Goal: Task Accomplishment & Management: Use online tool/utility

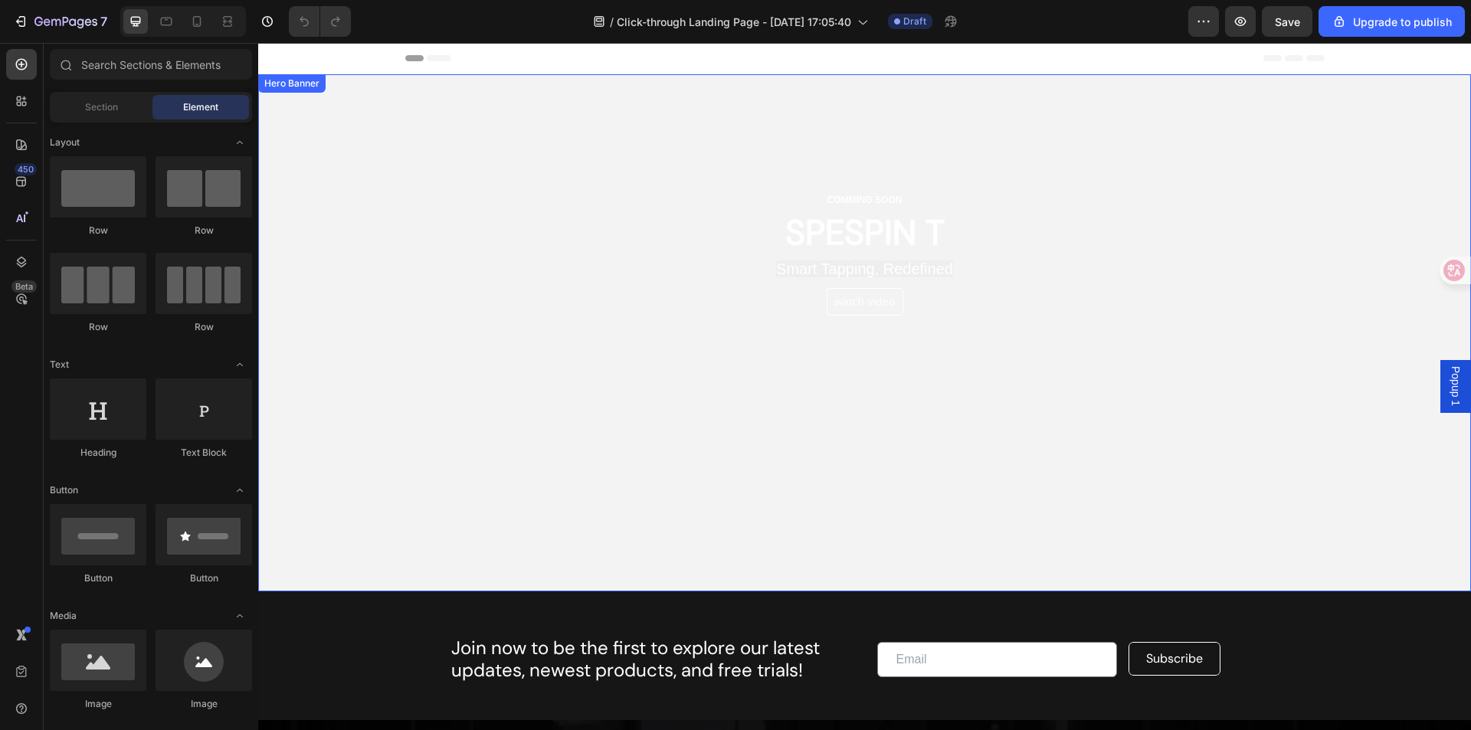
click at [951, 479] on video "Background Image" at bounding box center [864, 332] width 1212 height 517
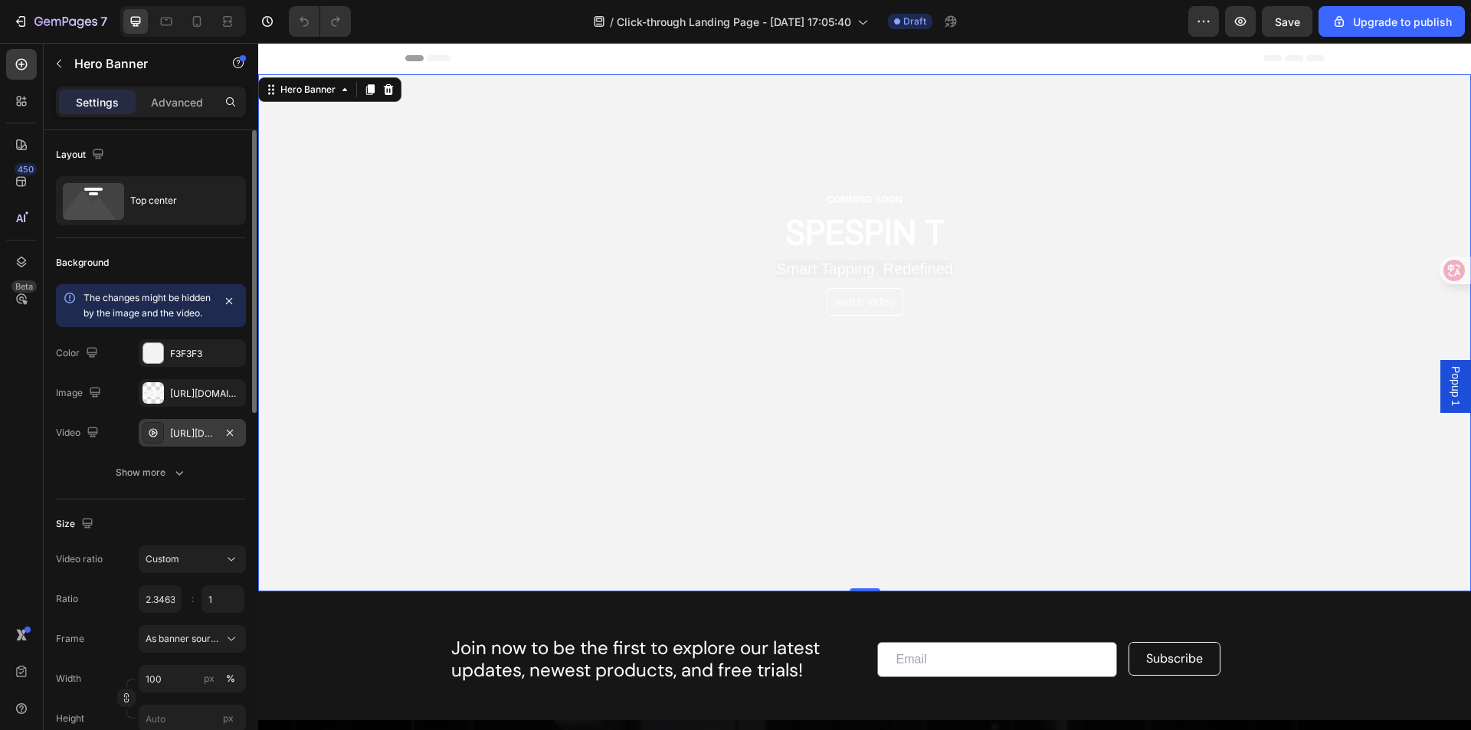
click at [178, 440] on div "[URL][DOMAIN_NAME]" at bounding box center [192, 434] width 44 height 14
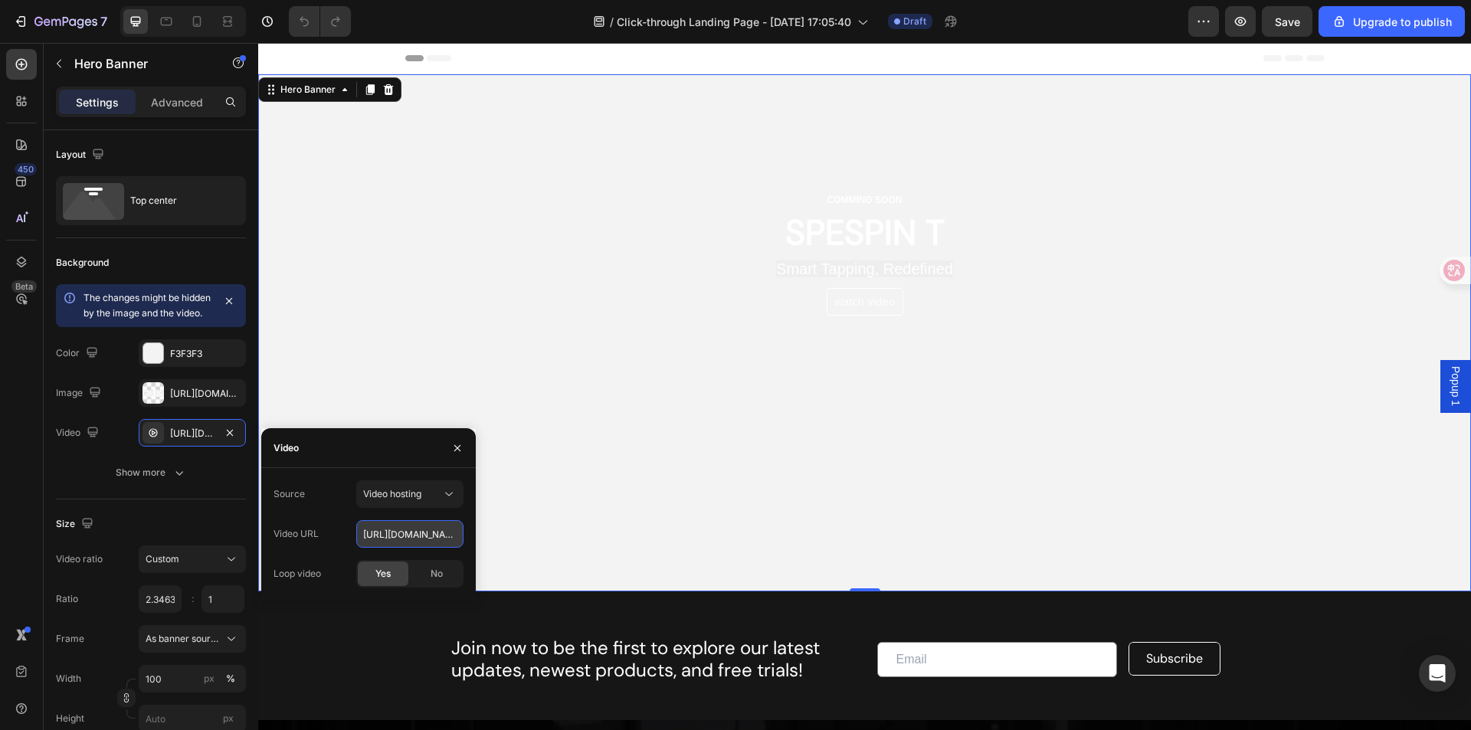
click at [450, 537] on input "[URL][DOMAIN_NAME]" at bounding box center [409, 534] width 107 height 28
click at [761, 295] on div "Watch Video Button" at bounding box center [865, 302] width 686 height 28
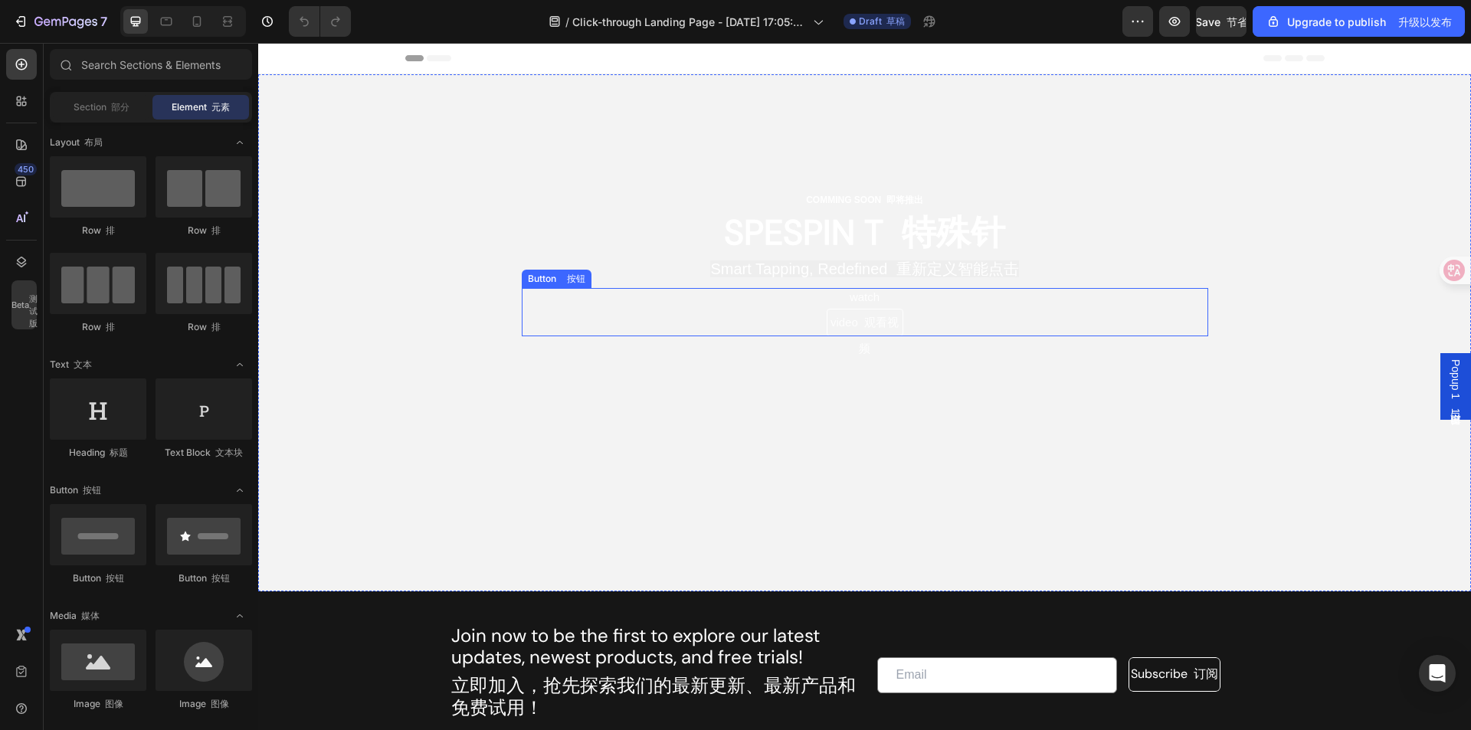
click at [710, 314] on div "Watch Video 观看视频 Button 按钮" at bounding box center [865, 312] width 686 height 48
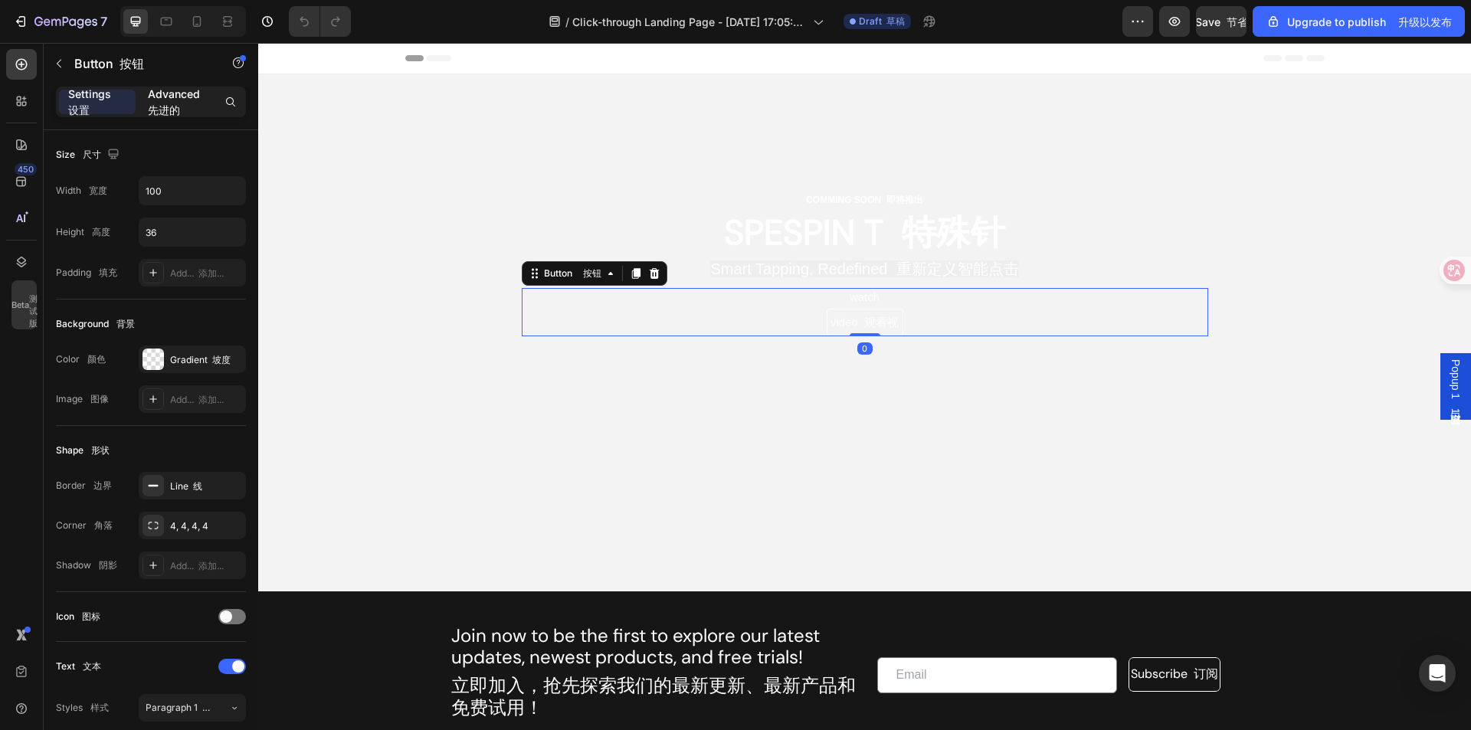
click at [198, 97] on p "Advanced 先进的" at bounding box center [177, 102] width 58 height 32
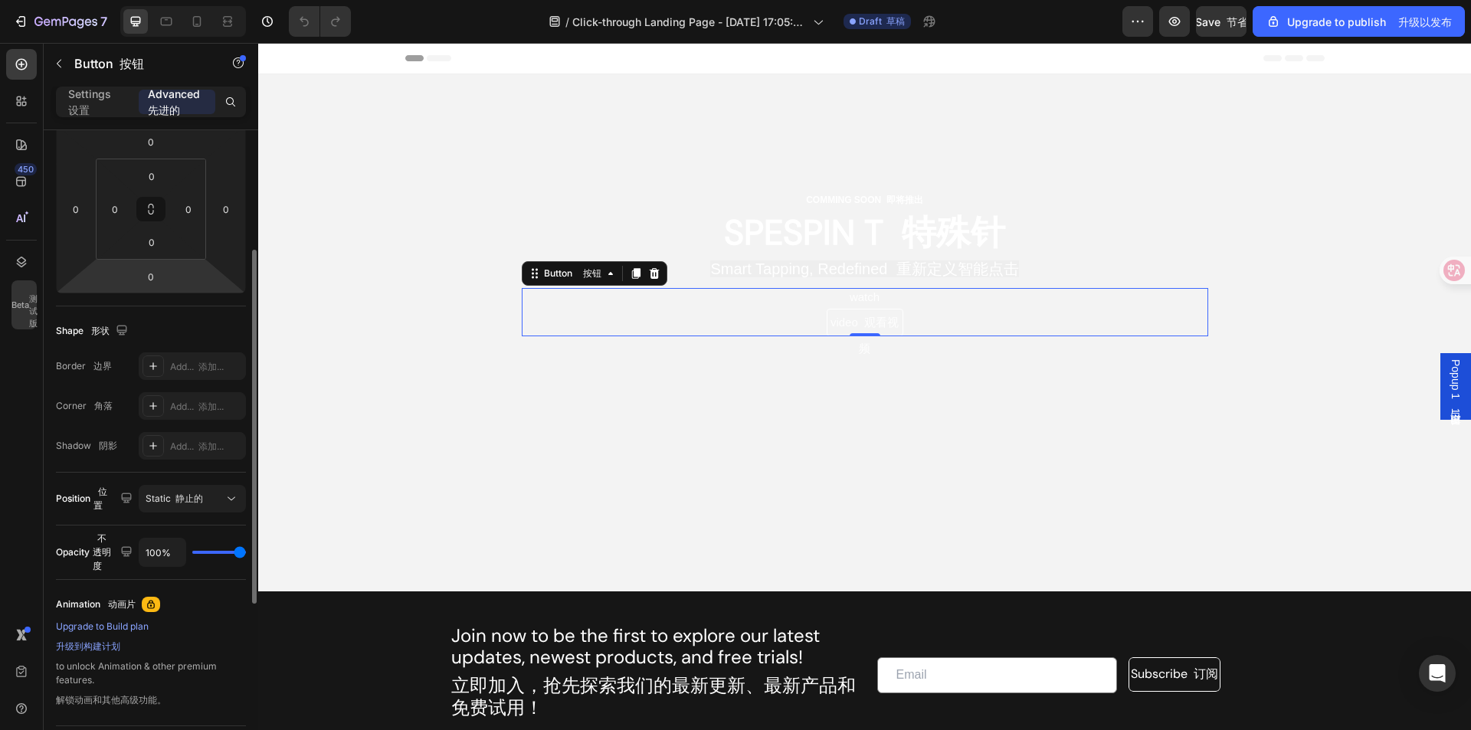
scroll to position [64, 0]
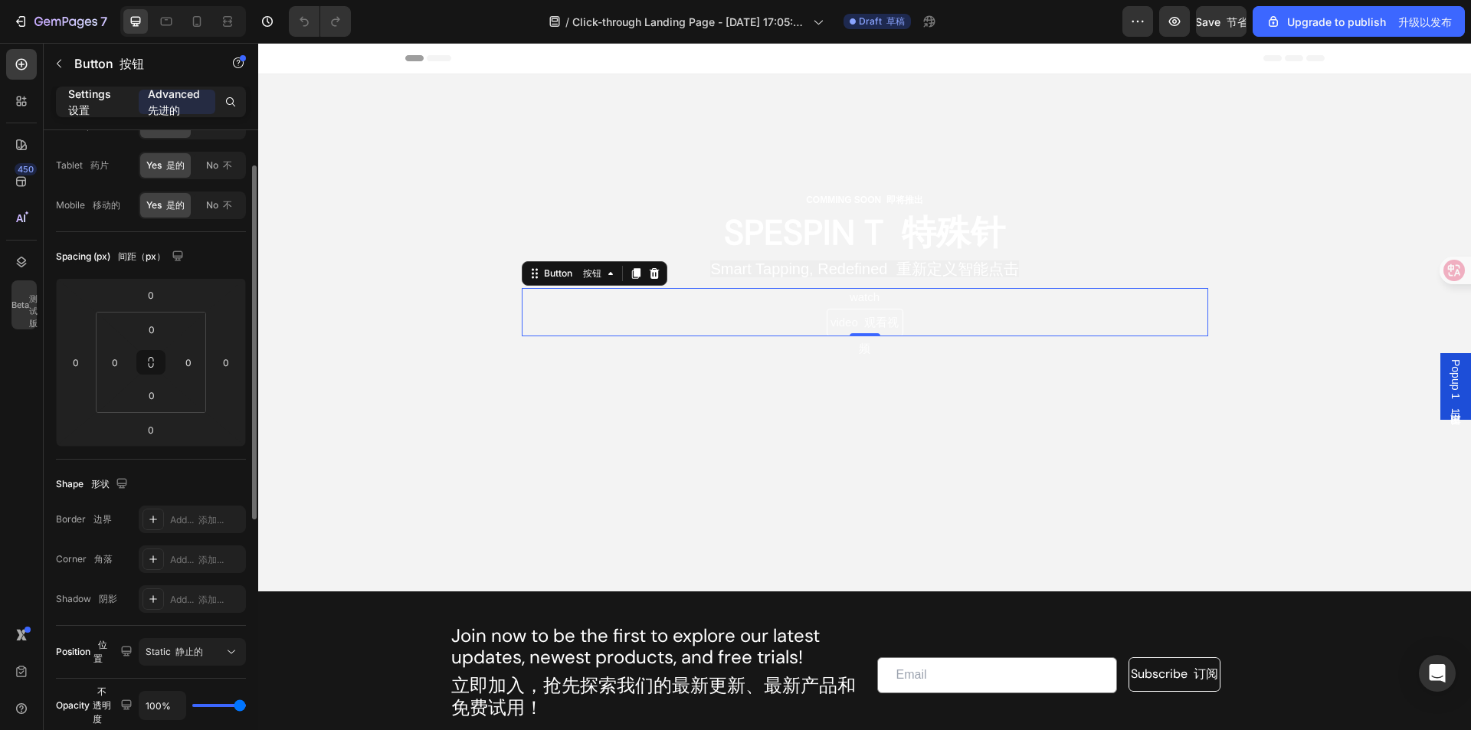
click at [97, 93] on p "Settings 设置" at bounding box center [97, 102] width 58 height 32
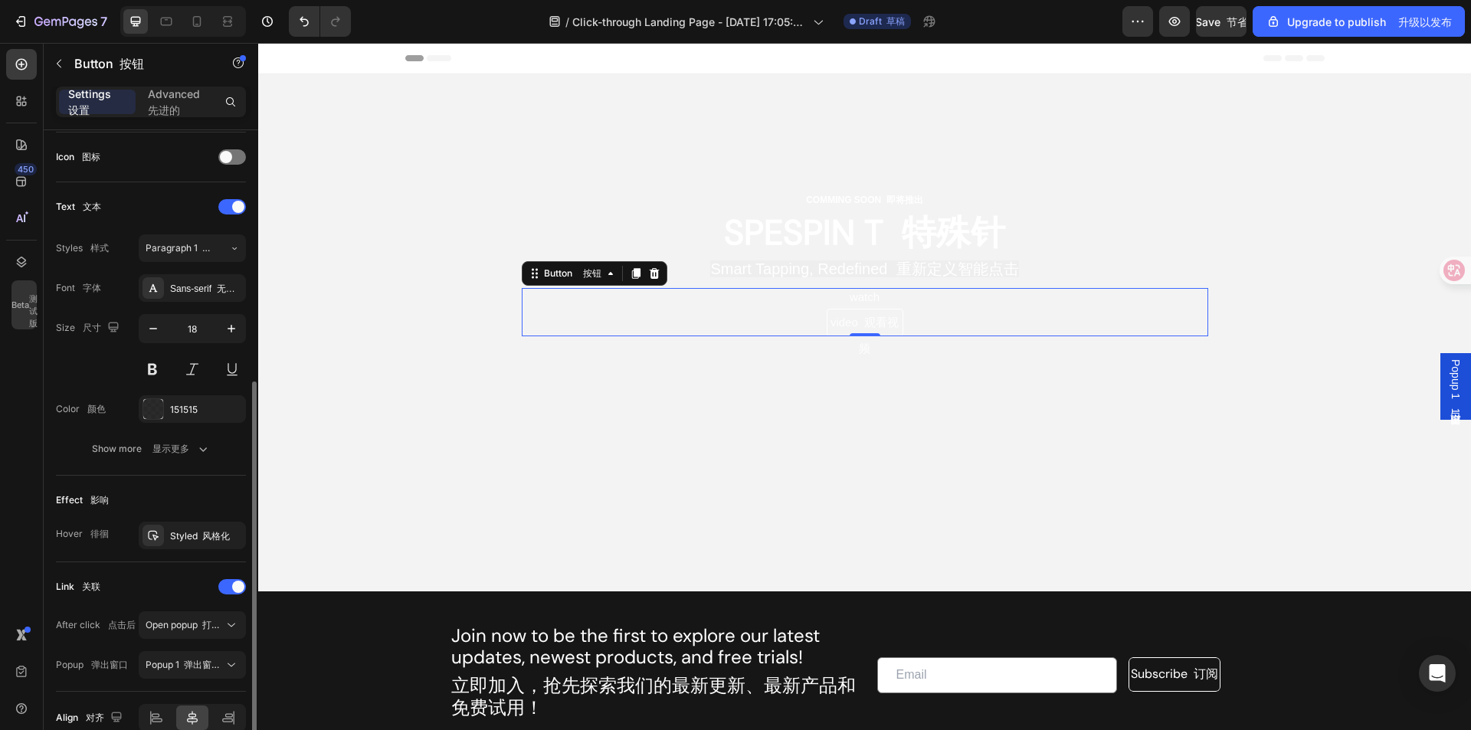
scroll to position [535, 0]
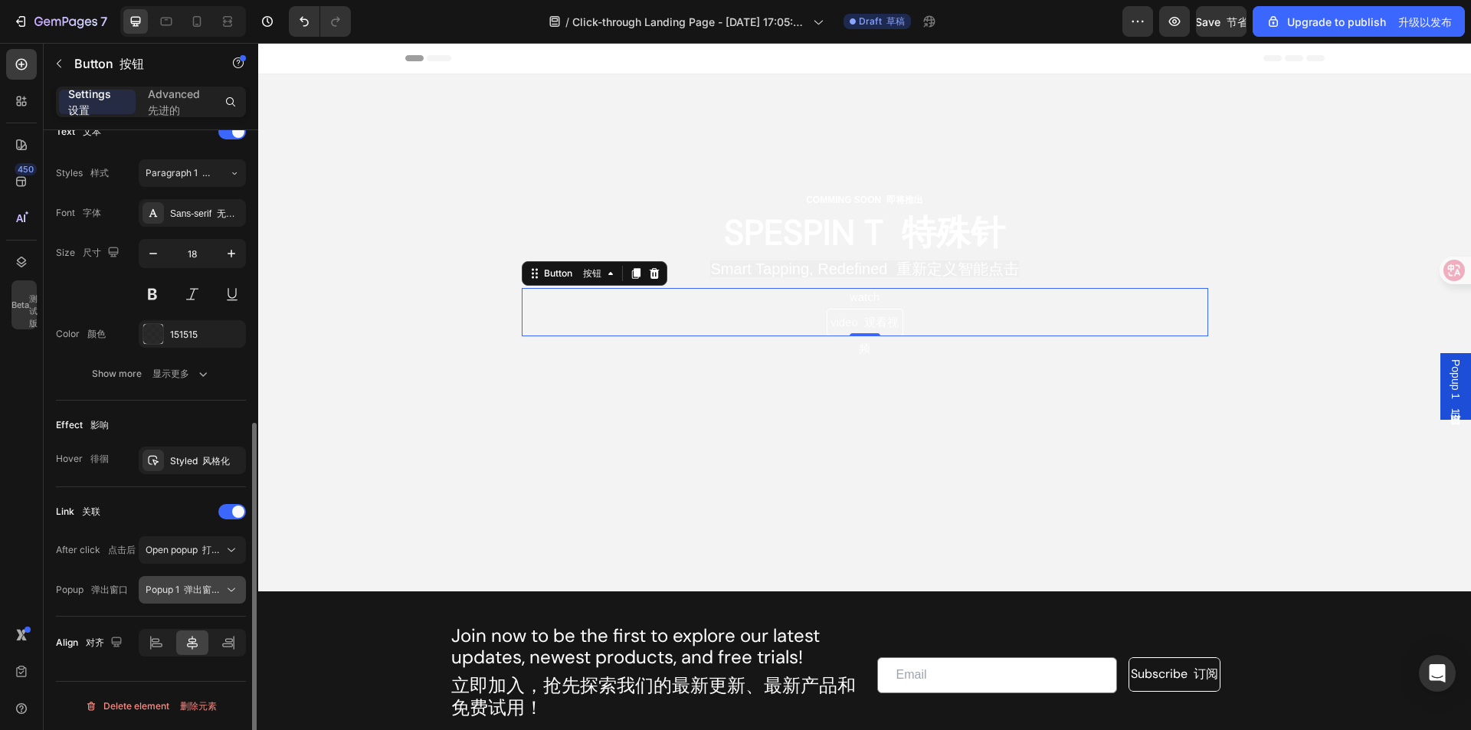
click at [204, 596] on span "Popup 1 弹出窗口 1" at bounding box center [185, 590] width 78 height 14
click at [205, 591] on font "弹出窗口 1" at bounding box center [205, 589] width 43 height 11
click at [208, 534] on div "Link 关联 After click 点击后 Open popup 打开弹出窗口 Popup 弹出窗口 Popup 1 弹出窗口 1" at bounding box center [151, 551] width 190 height 104
click at [208, 545] on font "打开弹出窗口" at bounding box center [229, 549] width 55 height 11
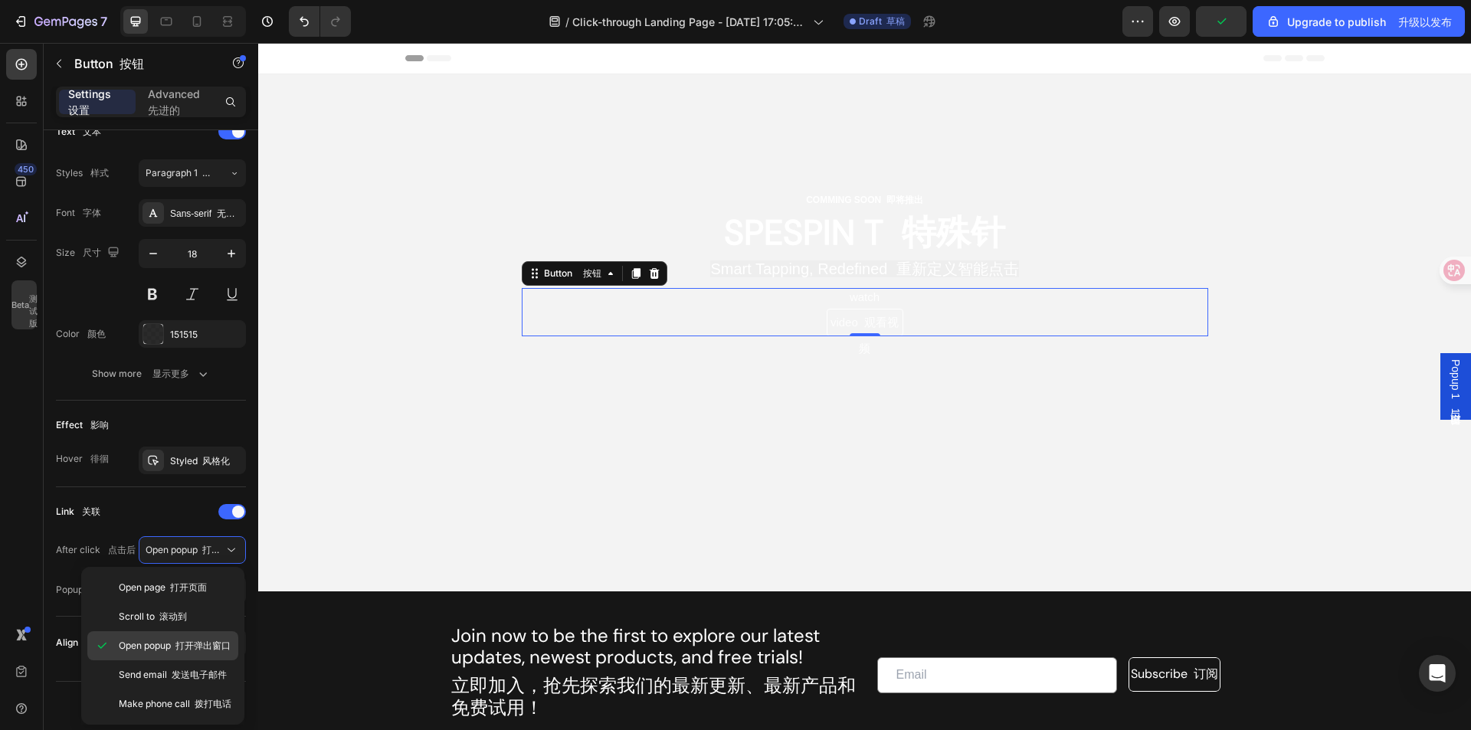
click at [212, 641] on font "打开弹出窗口" at bounding box center [202, 645] width 55 height 11
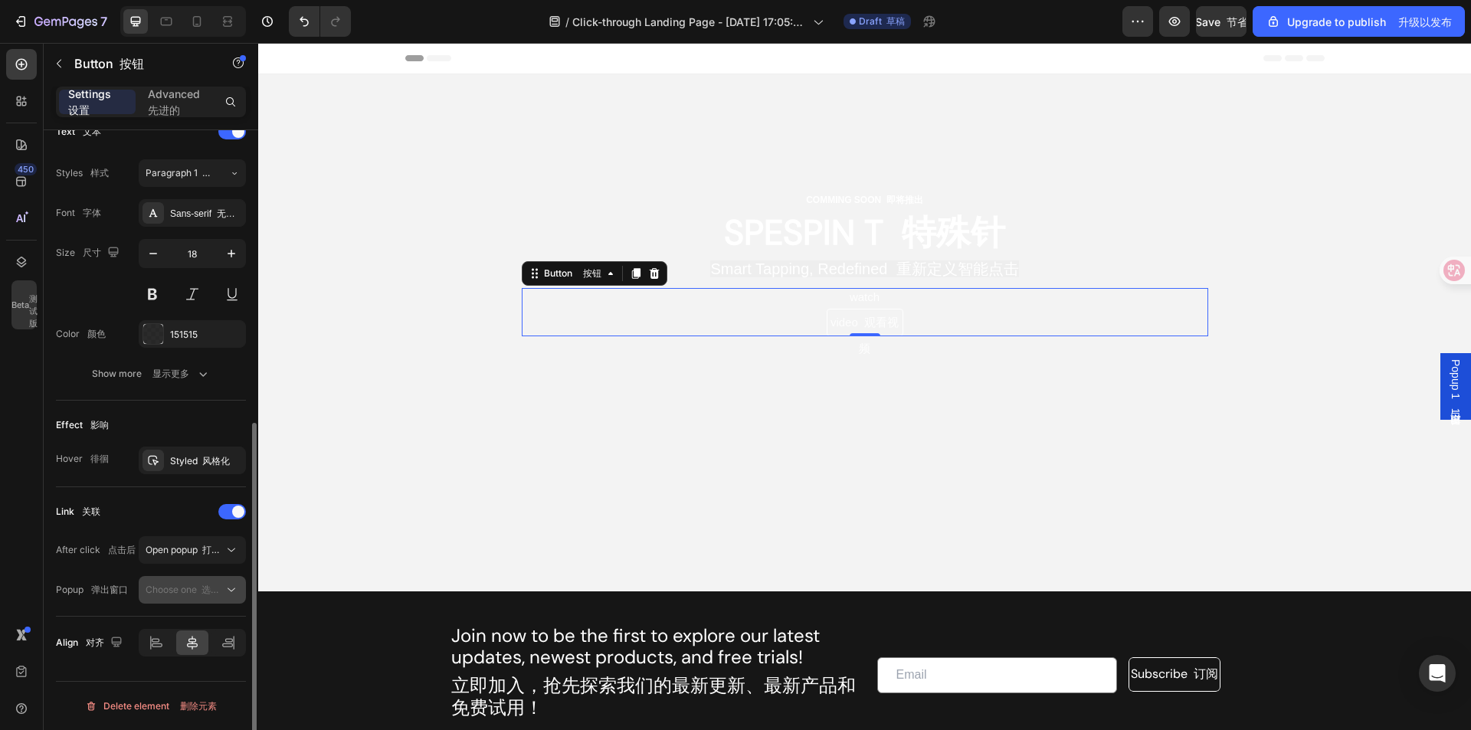
click at [216, 587] on font "选择一个" at bounding box center [219, 589] width 37 height 11
click at [919, 322] on div "Watch Video 观看视频 Button 按钮 0" at bounding box center [865, 312] width 686 height 48
click at [604, 273] on icon at bounding box center [610, 273] width 12 height 12
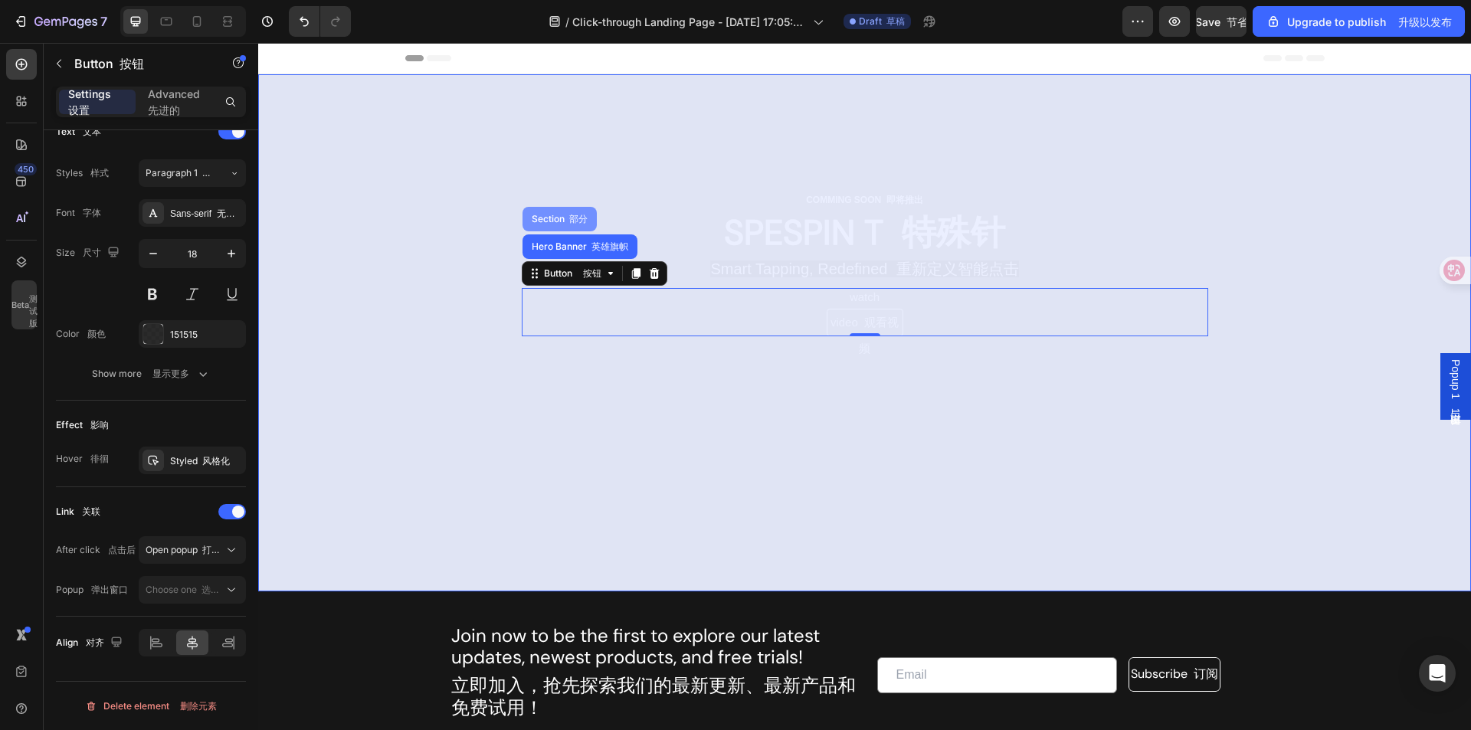
click at [569, 218] on font "部分" at bounding box center [578, 218] width 18 height 11
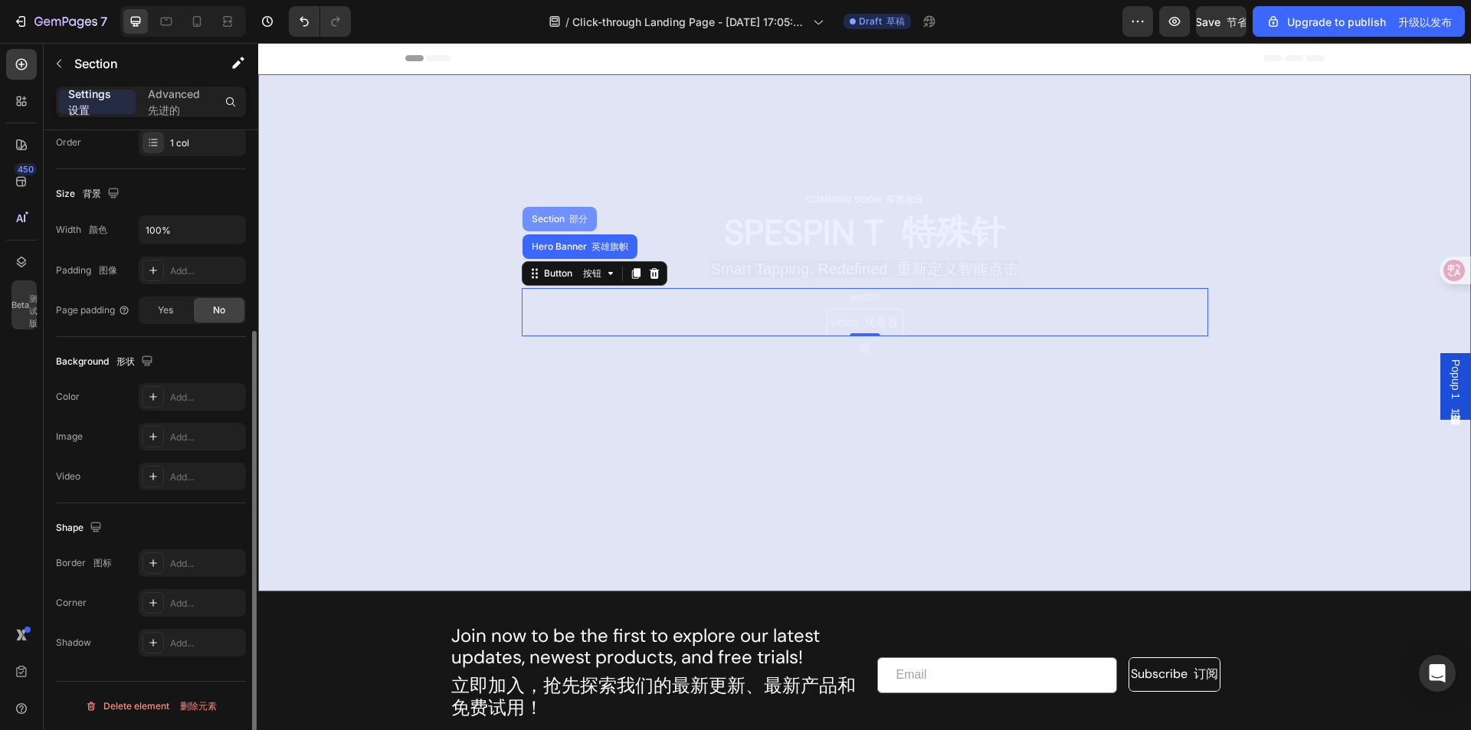
scroll to position [0, 0]
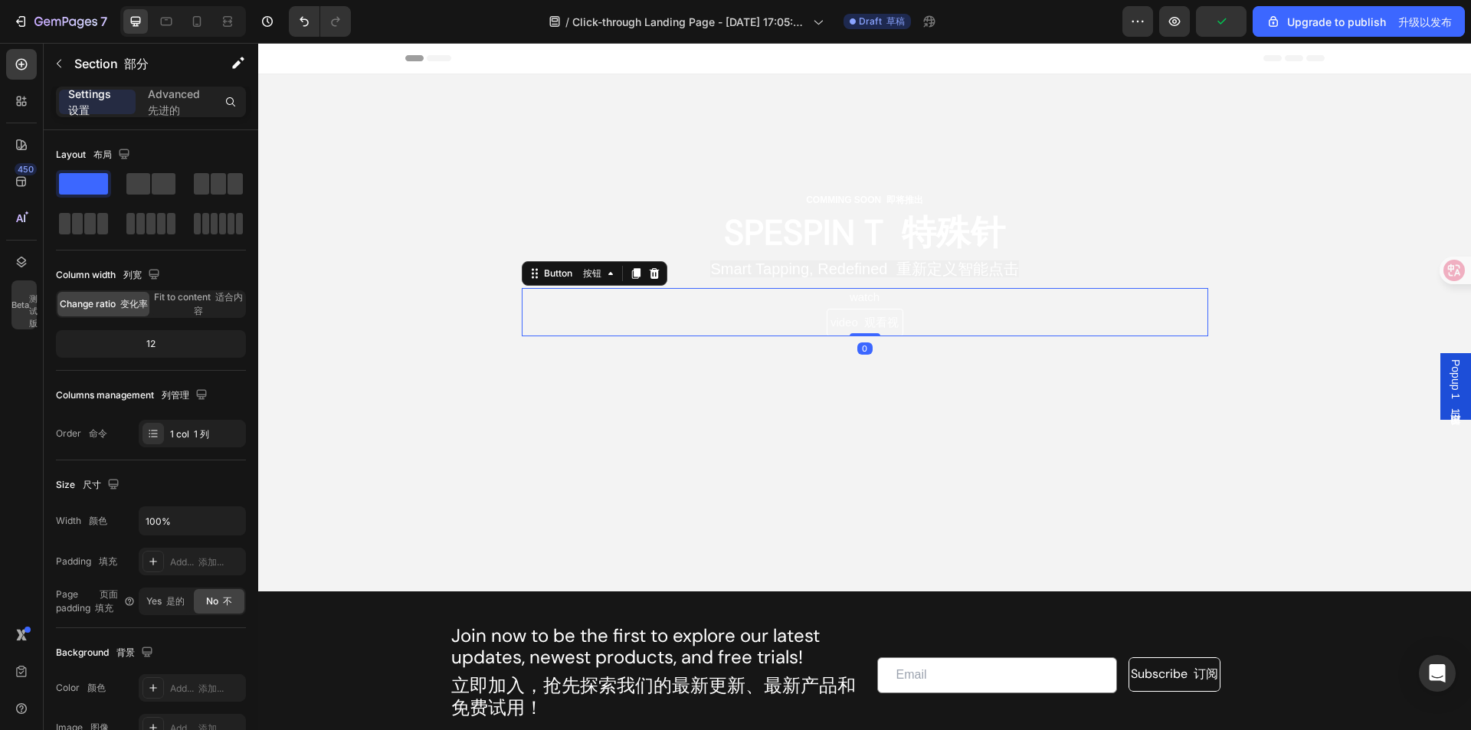
click at [761, 309] on div "Watch Video 观看视频 Button 按钮 0" at bounding box center [865, 312] width 686 height 48
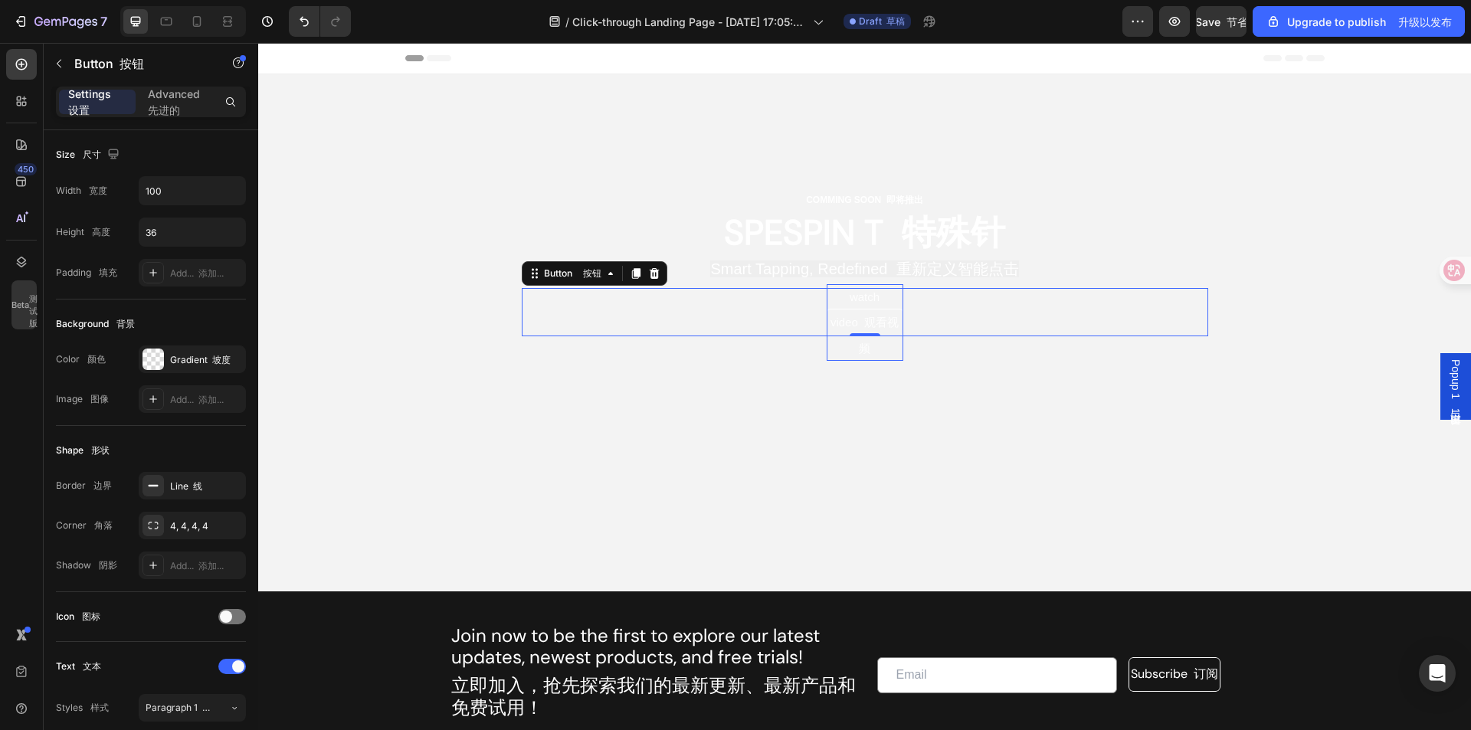
click at [858, 334] on p "Watch Video 观看视频" at bounding box center [864, 322] width 77 height 77
click at [882, 315] on p "Watch Video 观看视频" at bounding box center [864, 309] width 77 height 51
click at [990, 321] on div "Watch Video 观看视频 Button 按钮 0" at bounding box center [865, 305] width 686 height 35
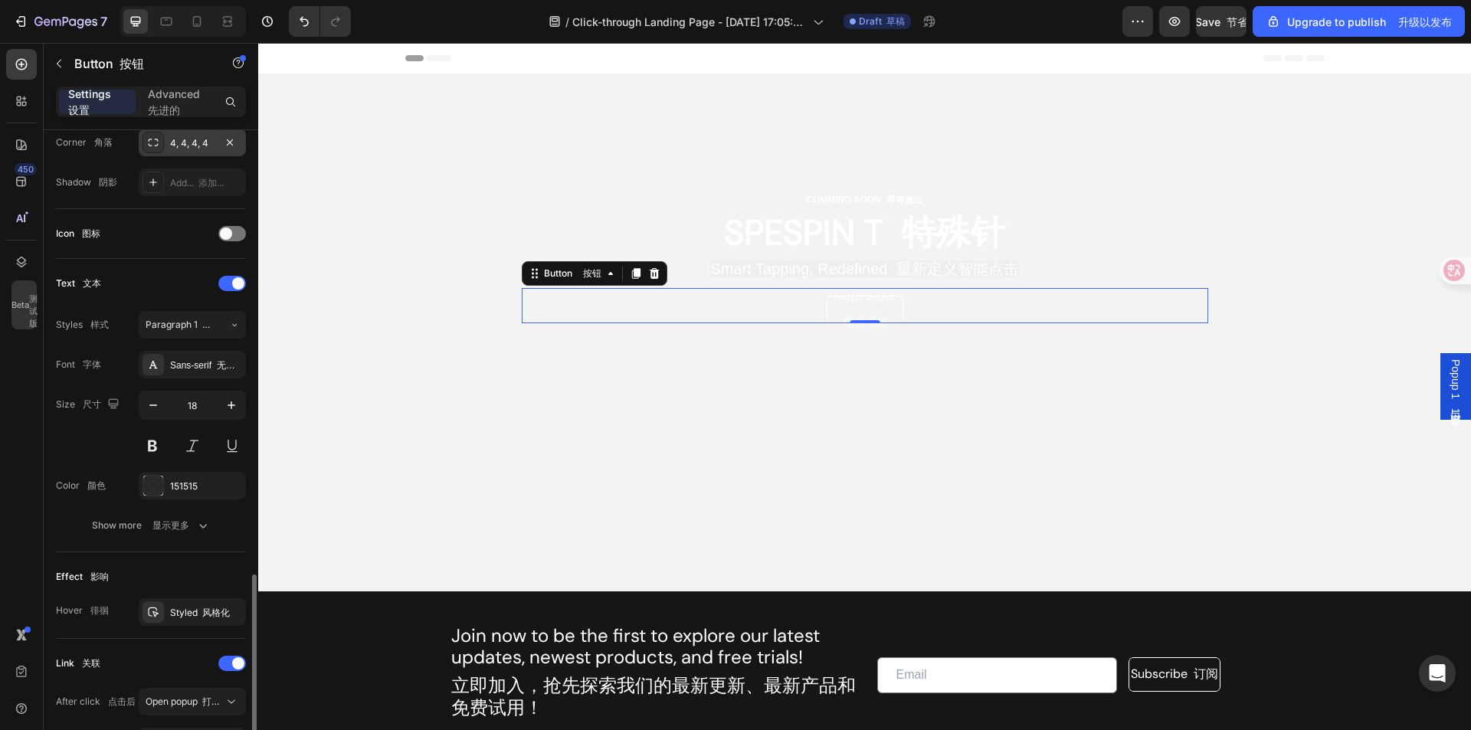
scroll to position [535, 0]
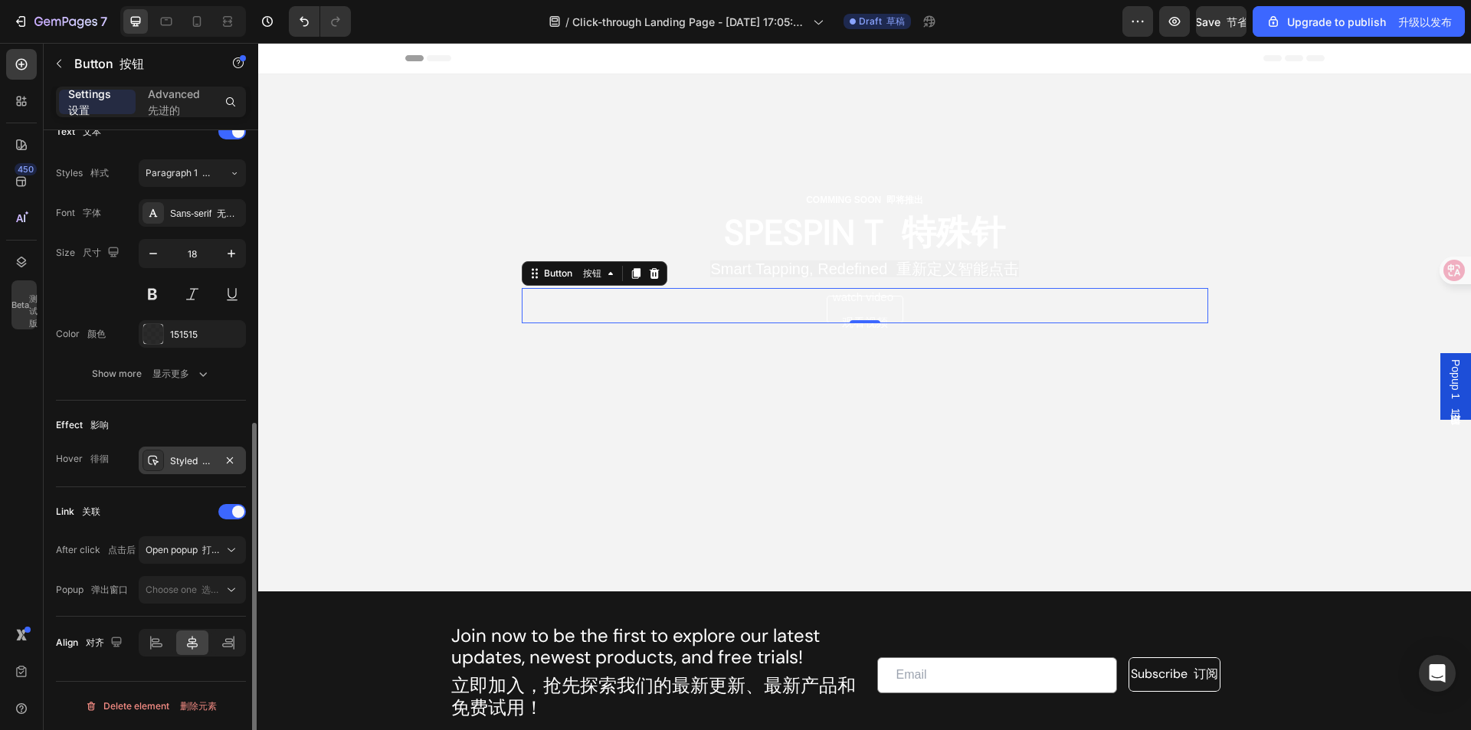
click at [201, 466] on div "Styled 风格化" at bounding box center [192, 461] width 44 height 14
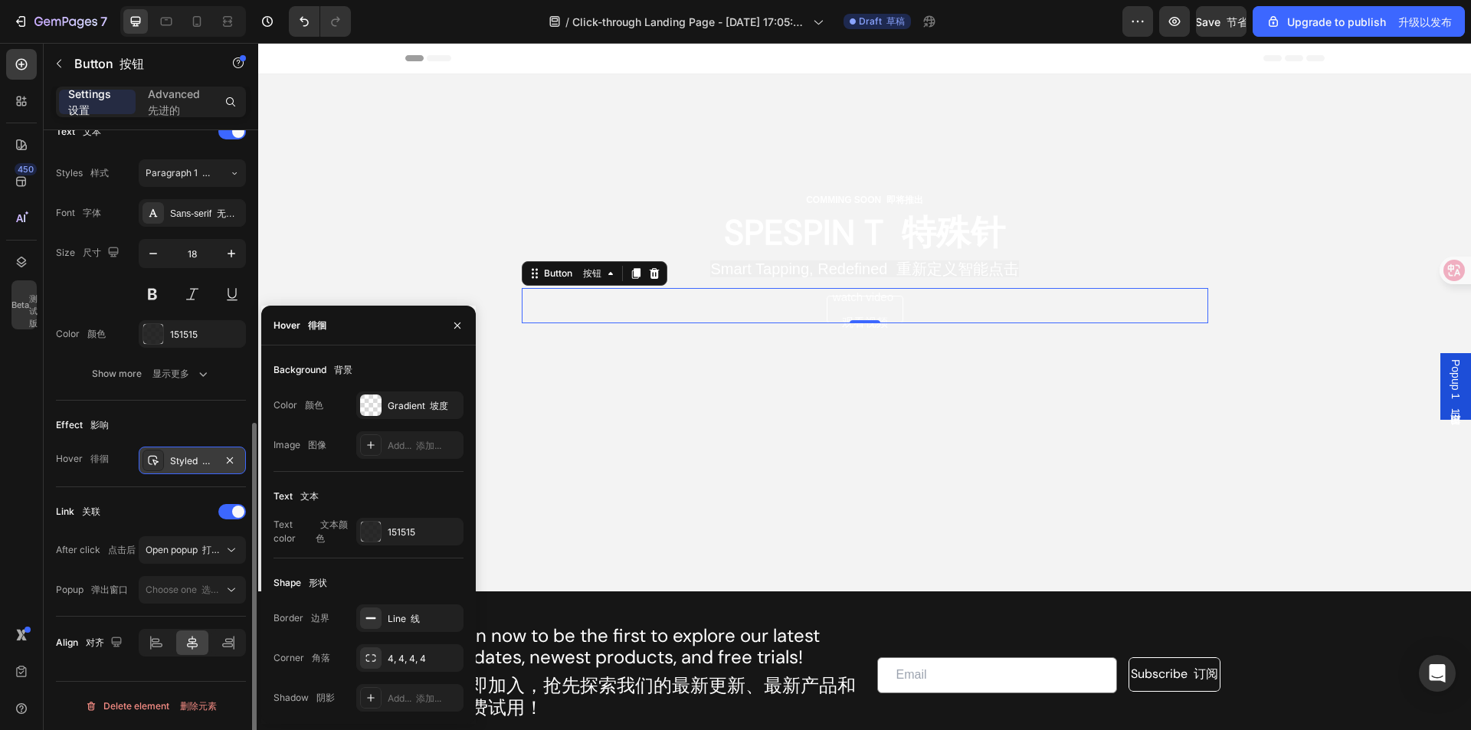
click at [182, 464] on div "Styled 风格化" at bounding box center [192, 461] width 44 height 14
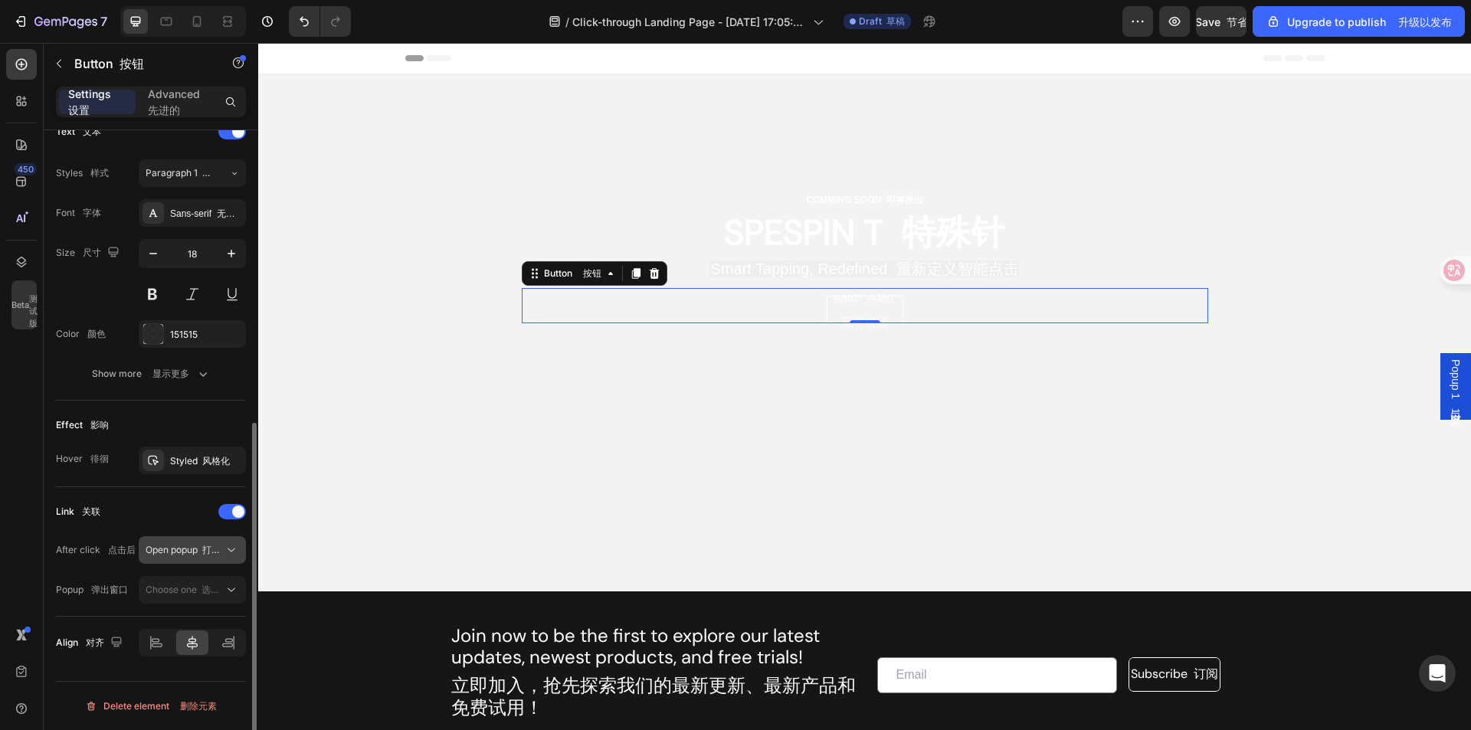
click at [173, 543] on span "Open popup 打开弹出窗口" at bounding box center [185, 550] width 78 height 14
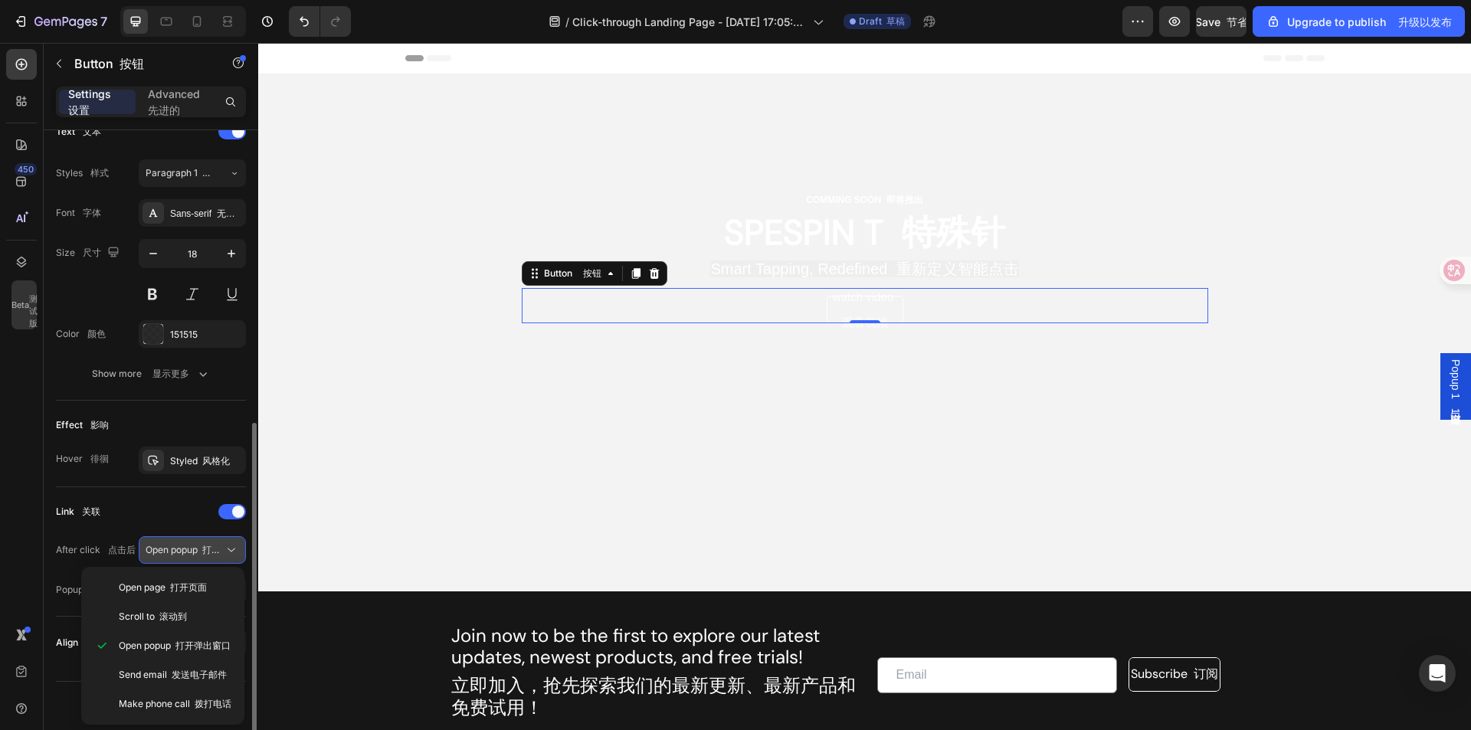
click at [173, 543] on span "Open popup 打开弹出窗口" at bounding box center [185, 550] width 78 height 14
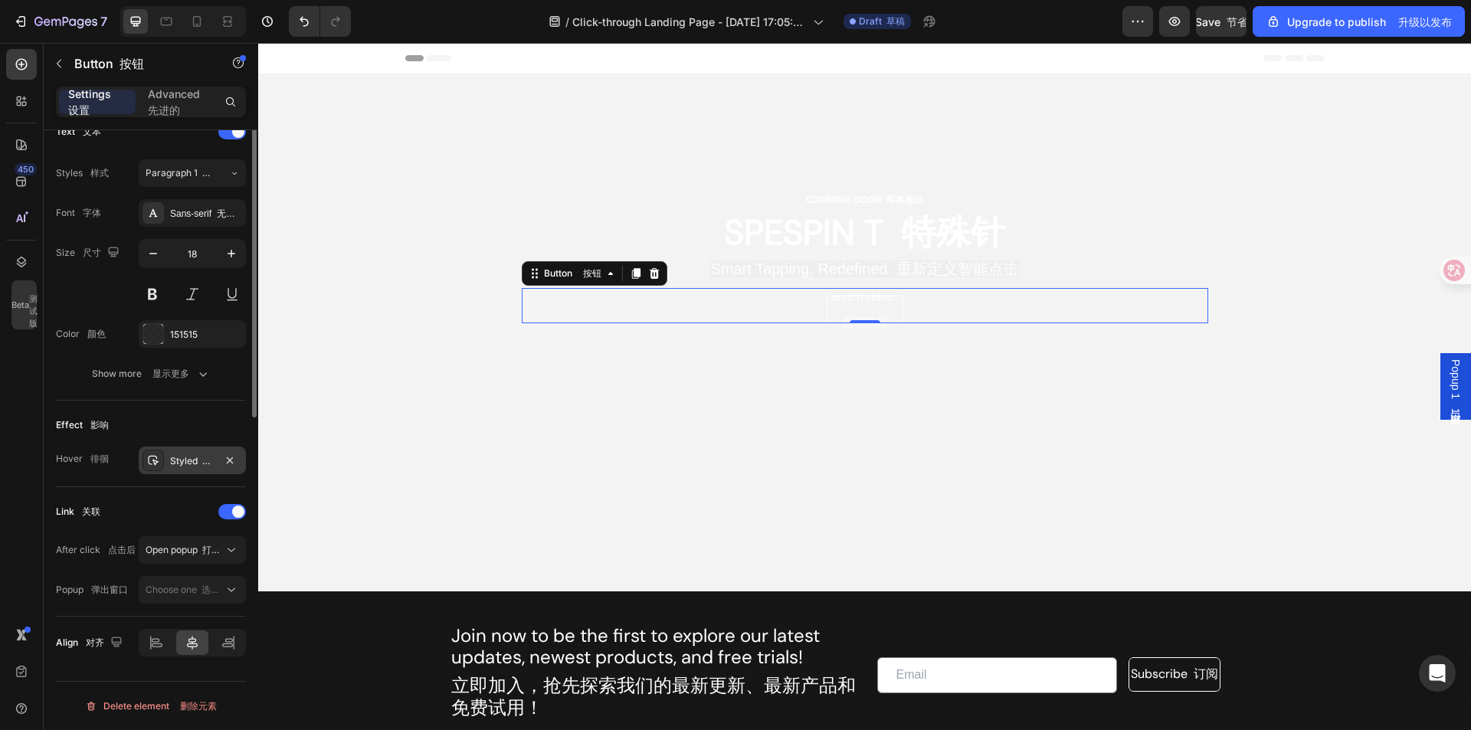
scroll to position [75, 0]
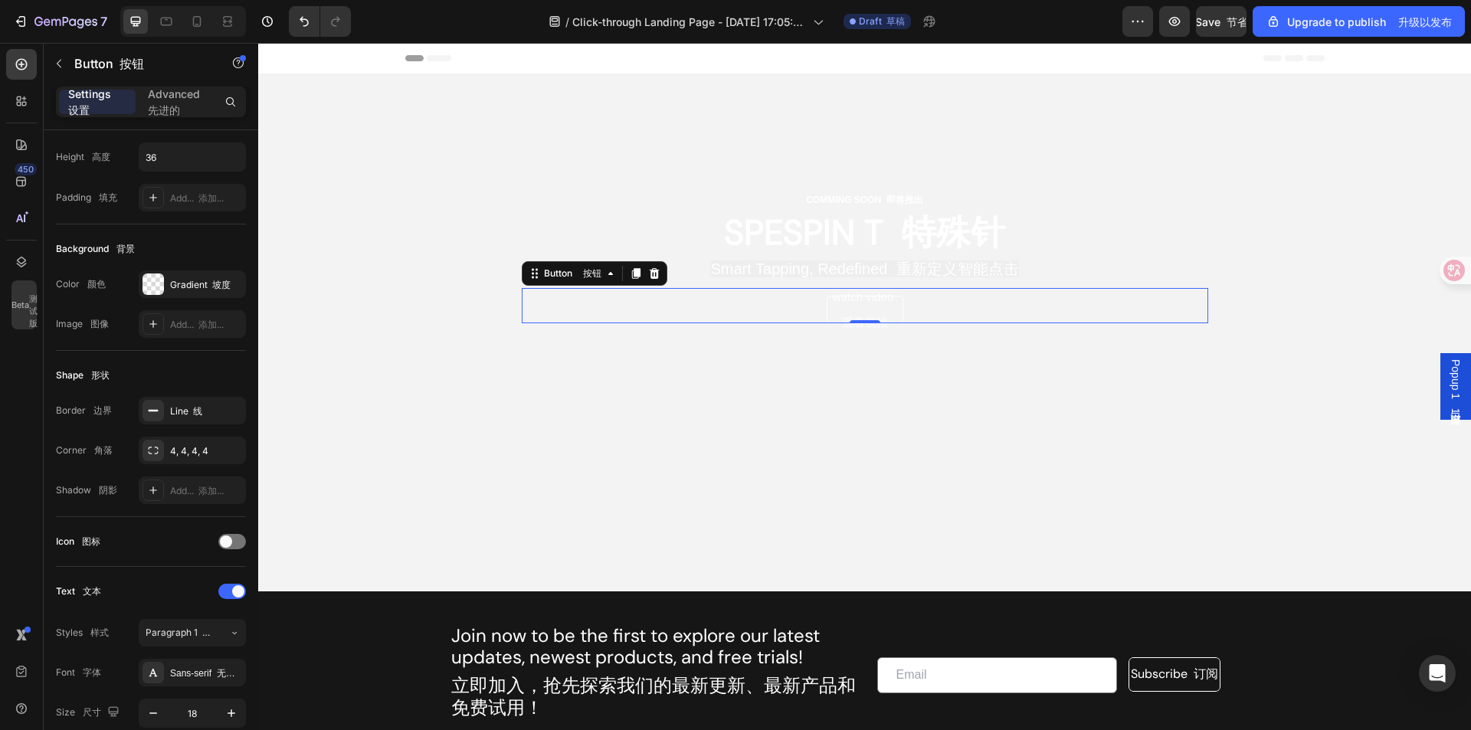
click at [1440, 364] on div "Popup 1 弹出窗口 1" at bounding box center [1455, 386] width 31 height 67
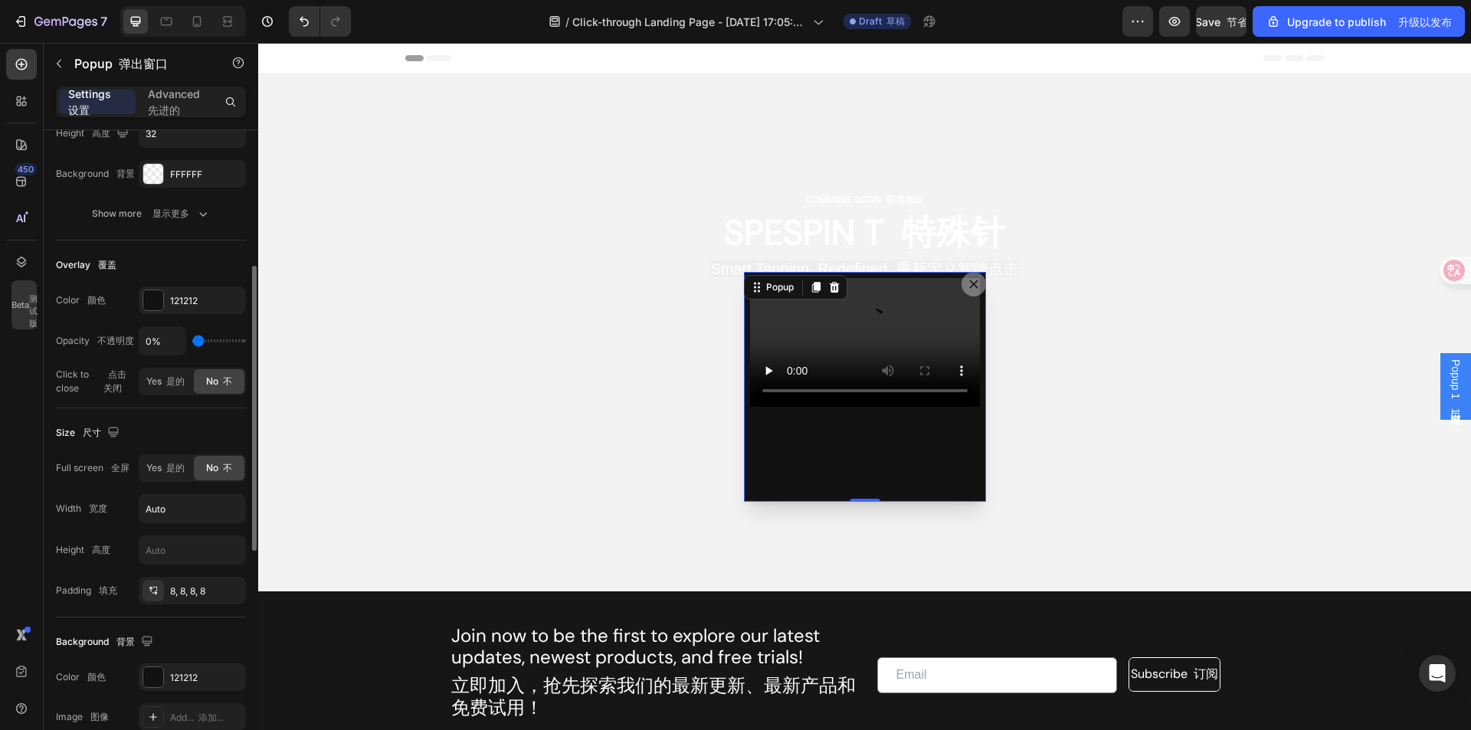
scroll to position [0, 0]
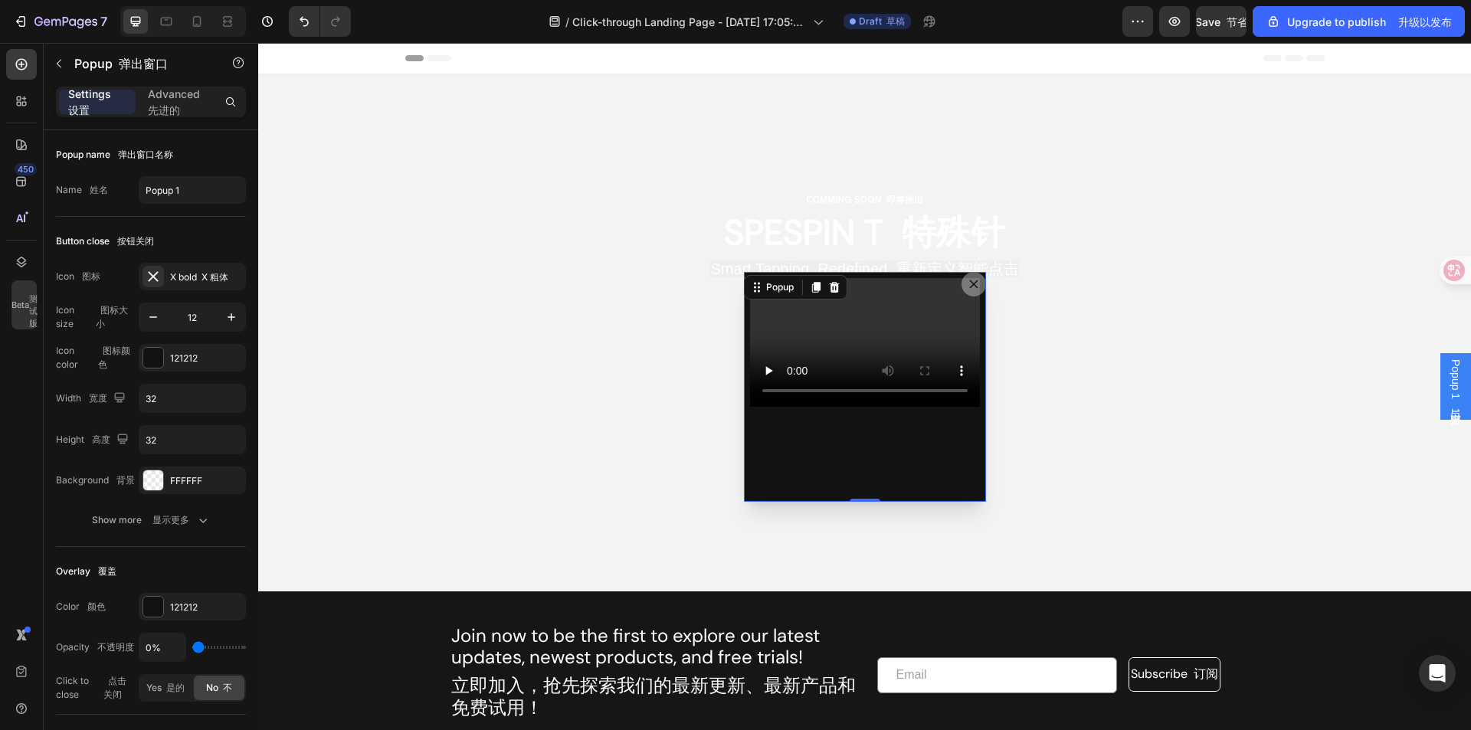
click at [1448, 373] on span "Popup 1 弹出窗口 1" at bounding box center [1455, 386] width 15 height 55
click at [1448, 376] on span "Popup 1 弹出窗口 1" at bounding box center [1455, 386] width 15 height 55
click at [1449, 411] on font "弹出窗口 1" at bounding box center [1455, 409] width 12 height 9
click at [1449, 407] on font "弹出窗口 1" at bounding box center [1455, 409] width 12 height 9
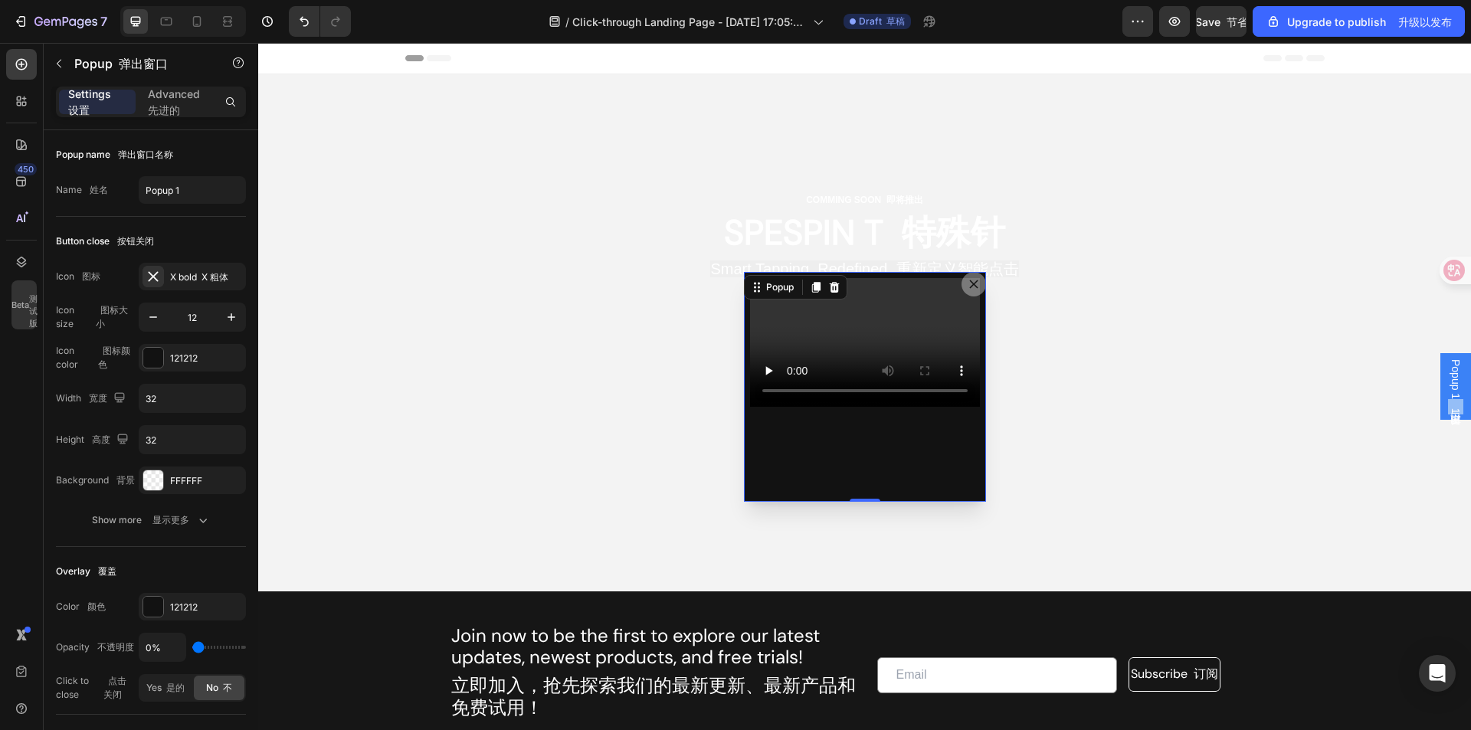
click at [1449, 407] on font "弹出窗口 1" at bounding box center [1455, 409] width 12 height 9
click at [974, 285] on button "Dialog content" at bounding box center [973, 284] width 25 height 25
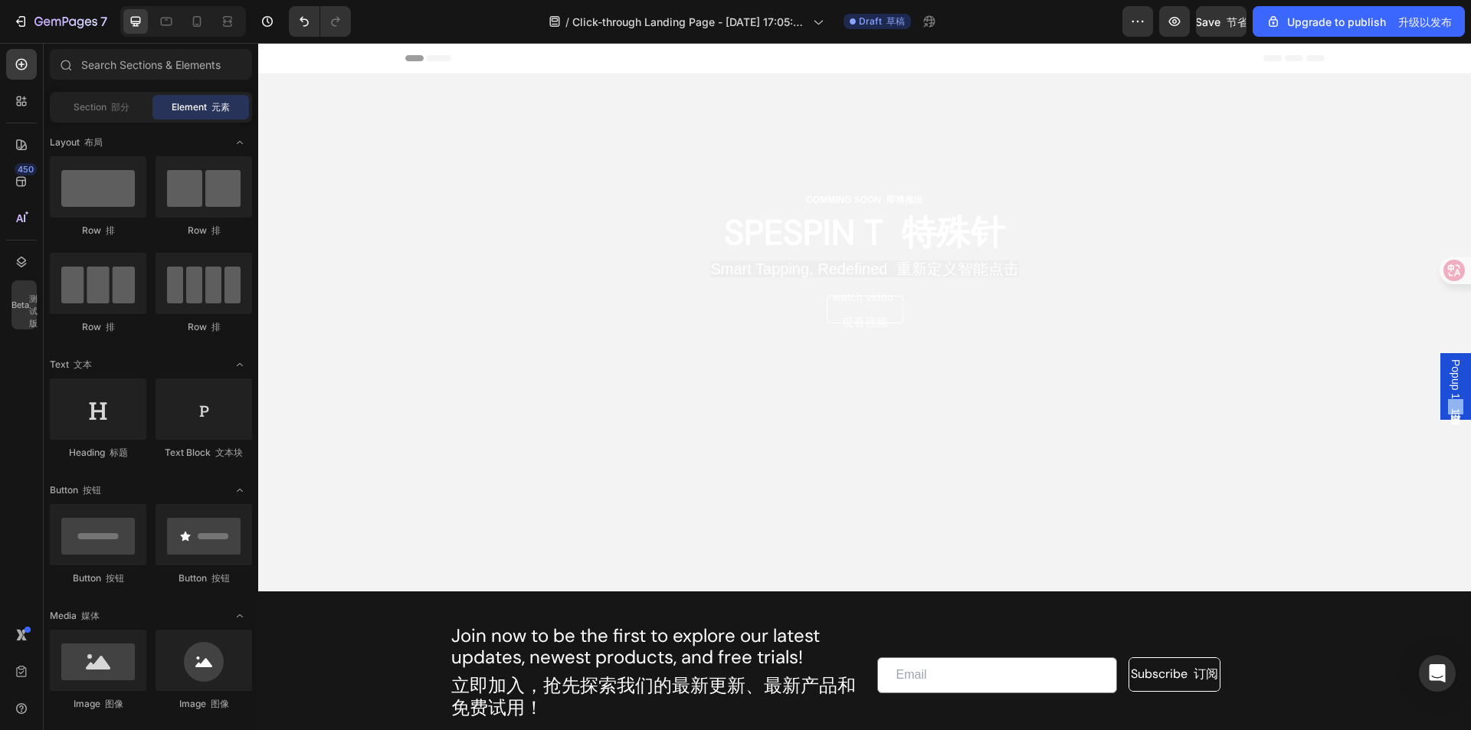
click at [1449, 405] on font "弹出窗口 1" at bounding box center [1455, 409] width 12 height 9
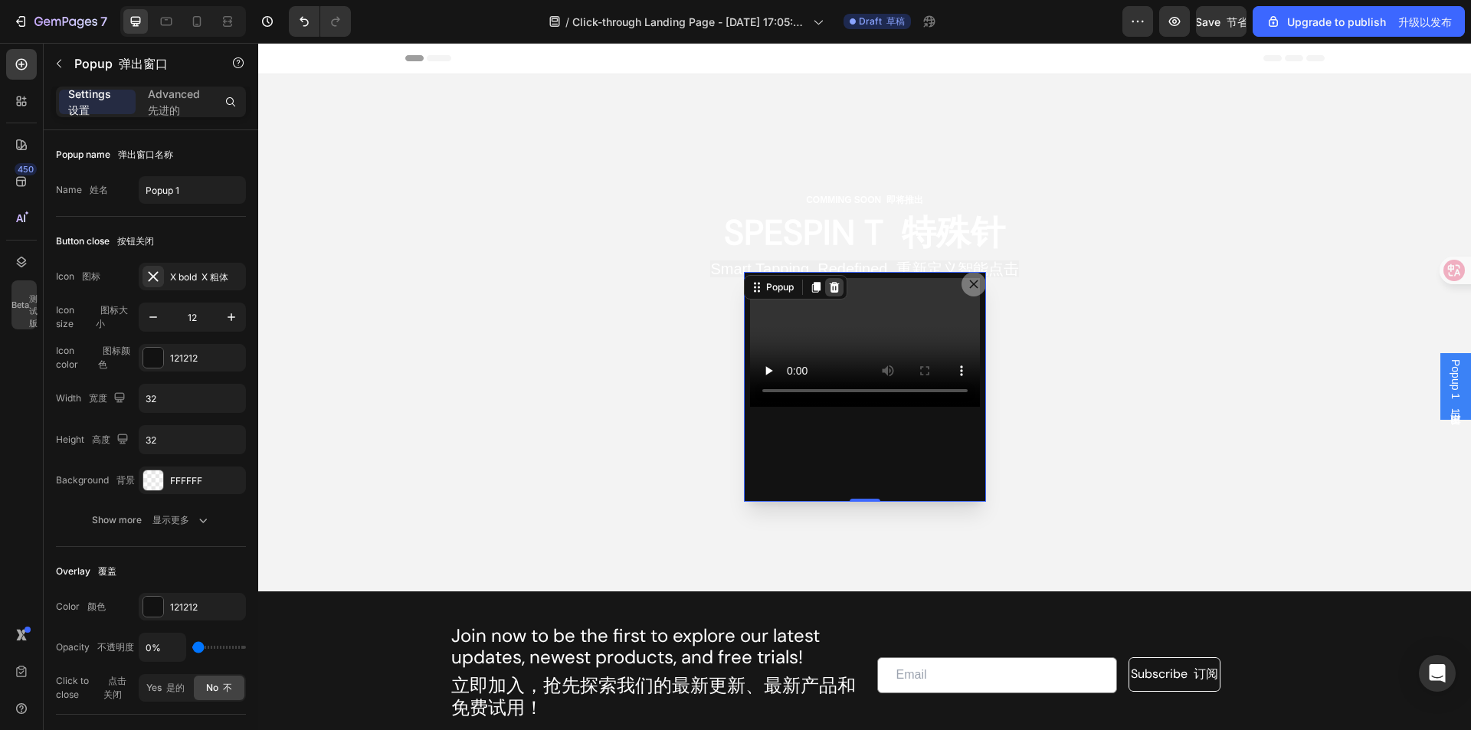
click at [828, 283] on icon "Dialog content" at bounding box center [834, 287] width 12 height 12
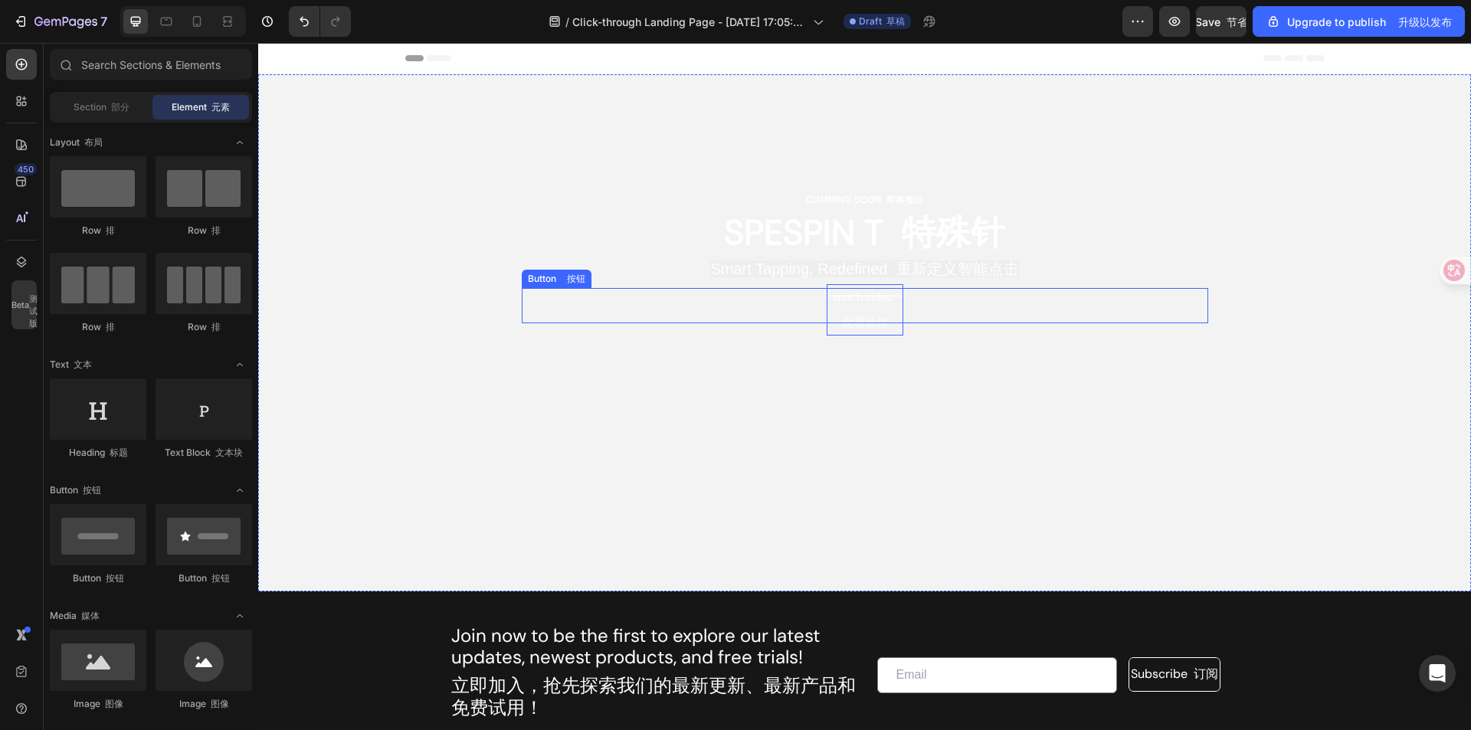
click at [881, 308] on p "Watch Video 观看视频" at bounding box center [864, 309] width 77 height 51
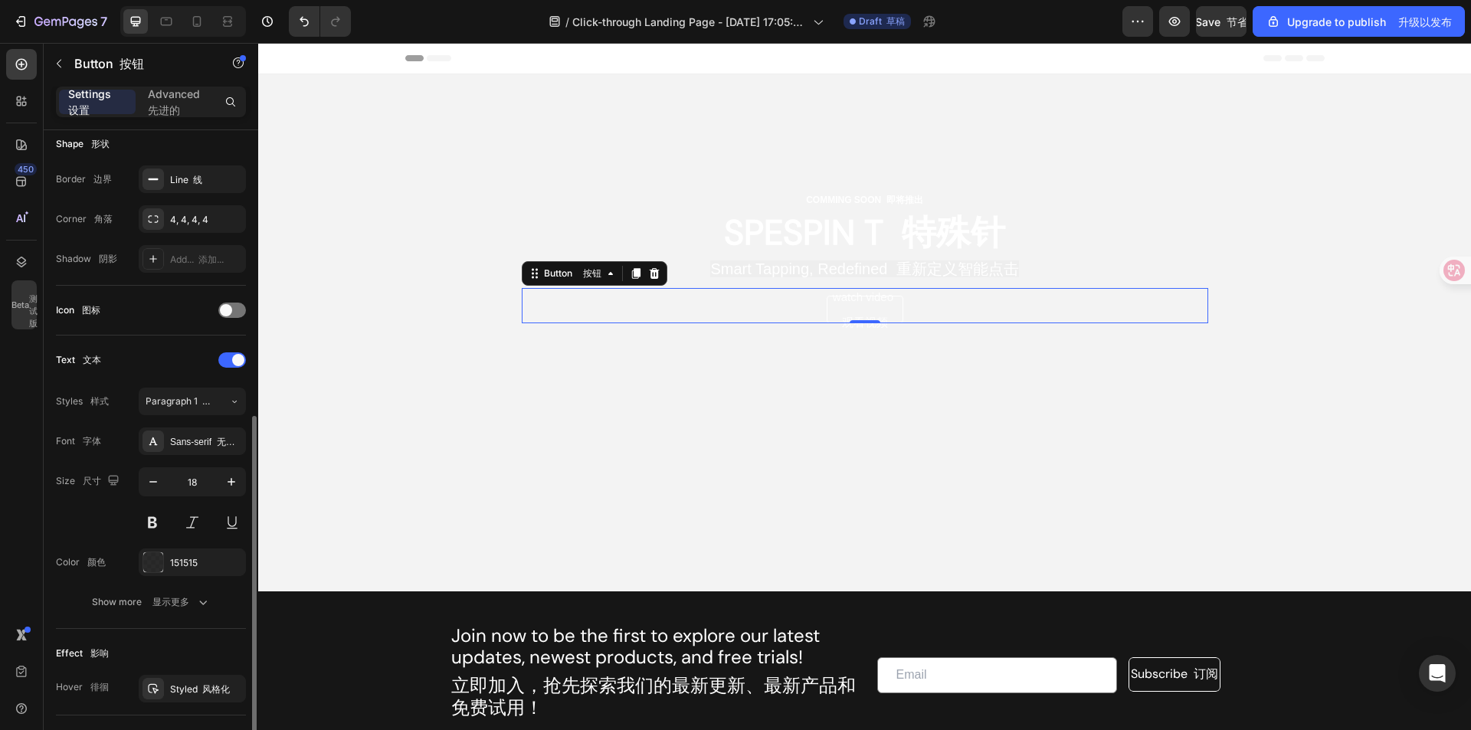
scroll to position [535, 0]
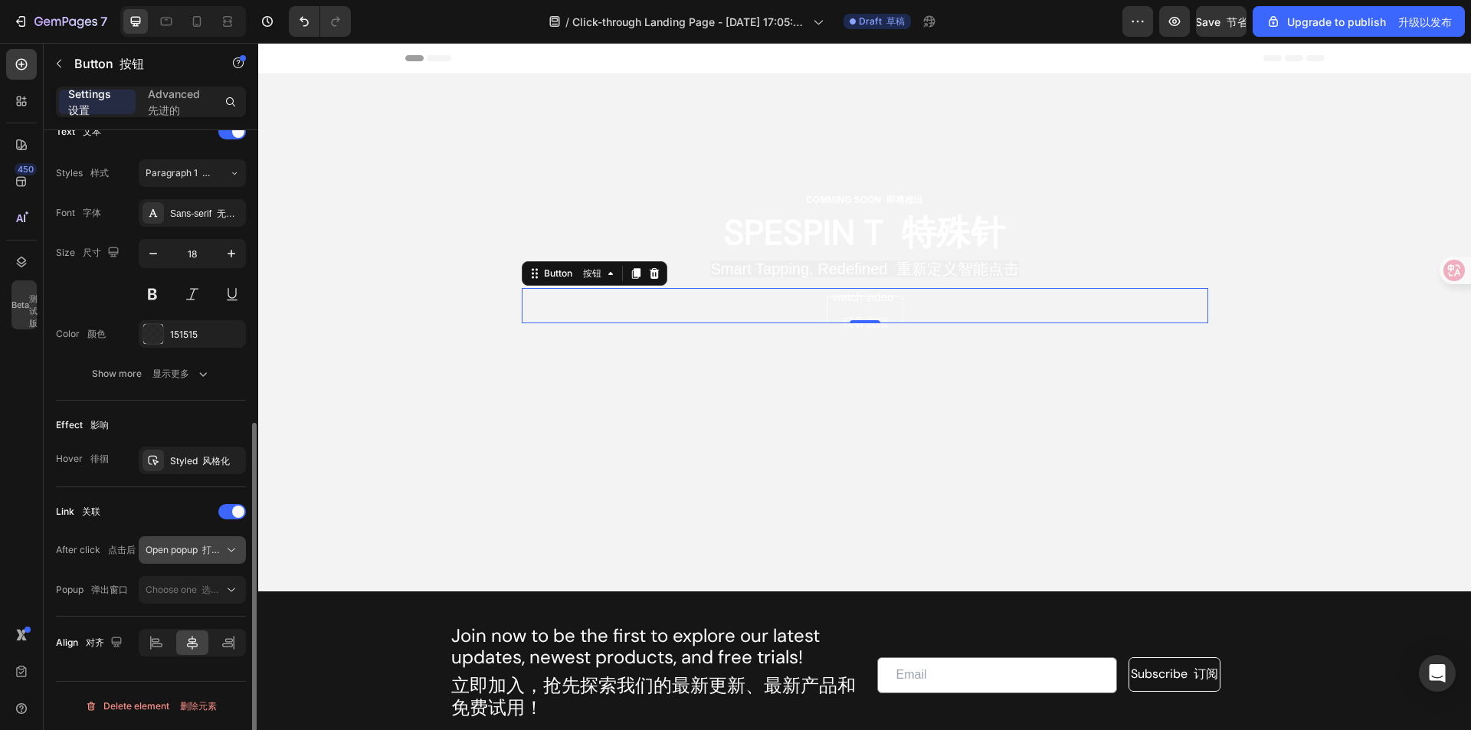
click at [167, 545] on span "Open popup 打开弹出窗口" at bounding box center [202, 549] width 112 height 11
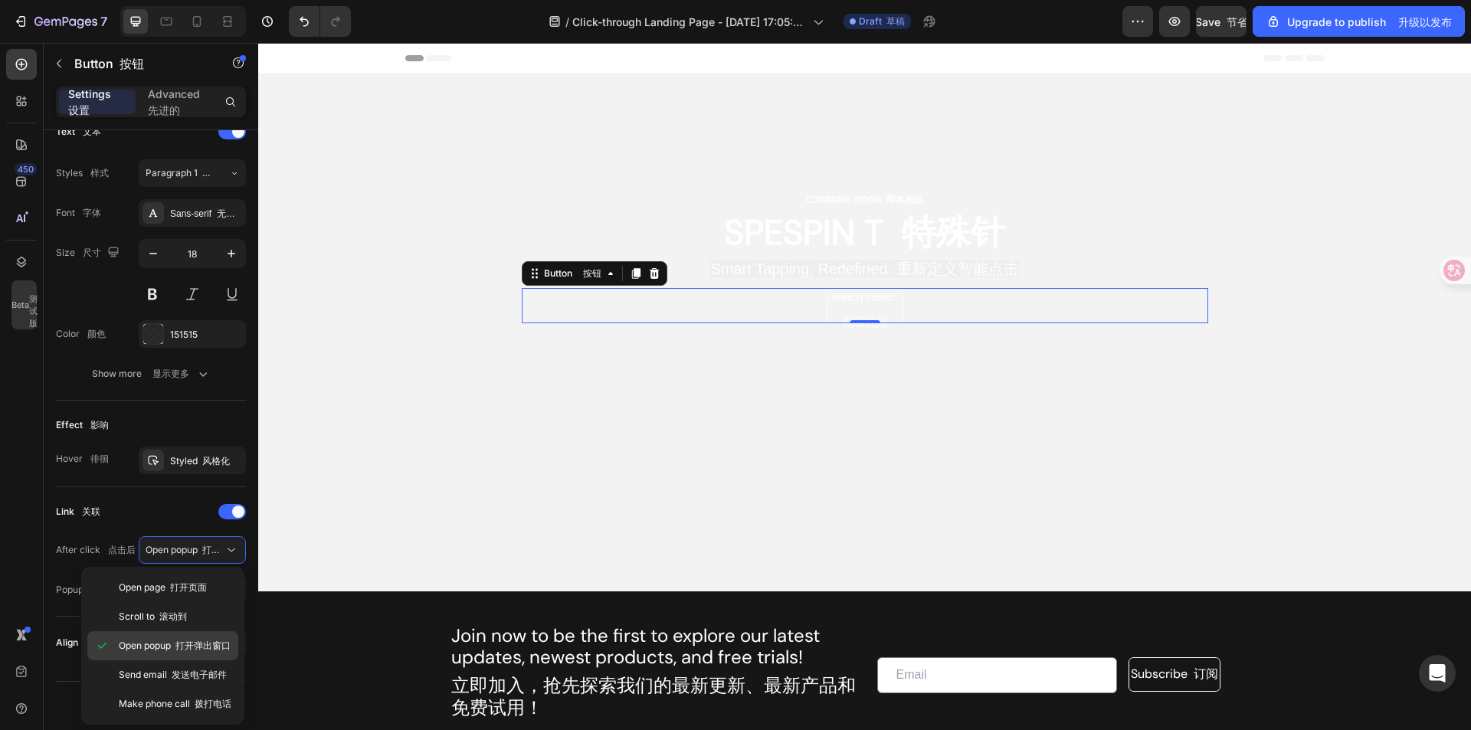
click at [218, 650] on font "打开弹出窗口" at bounding box center [202, 645] width 55 height 11
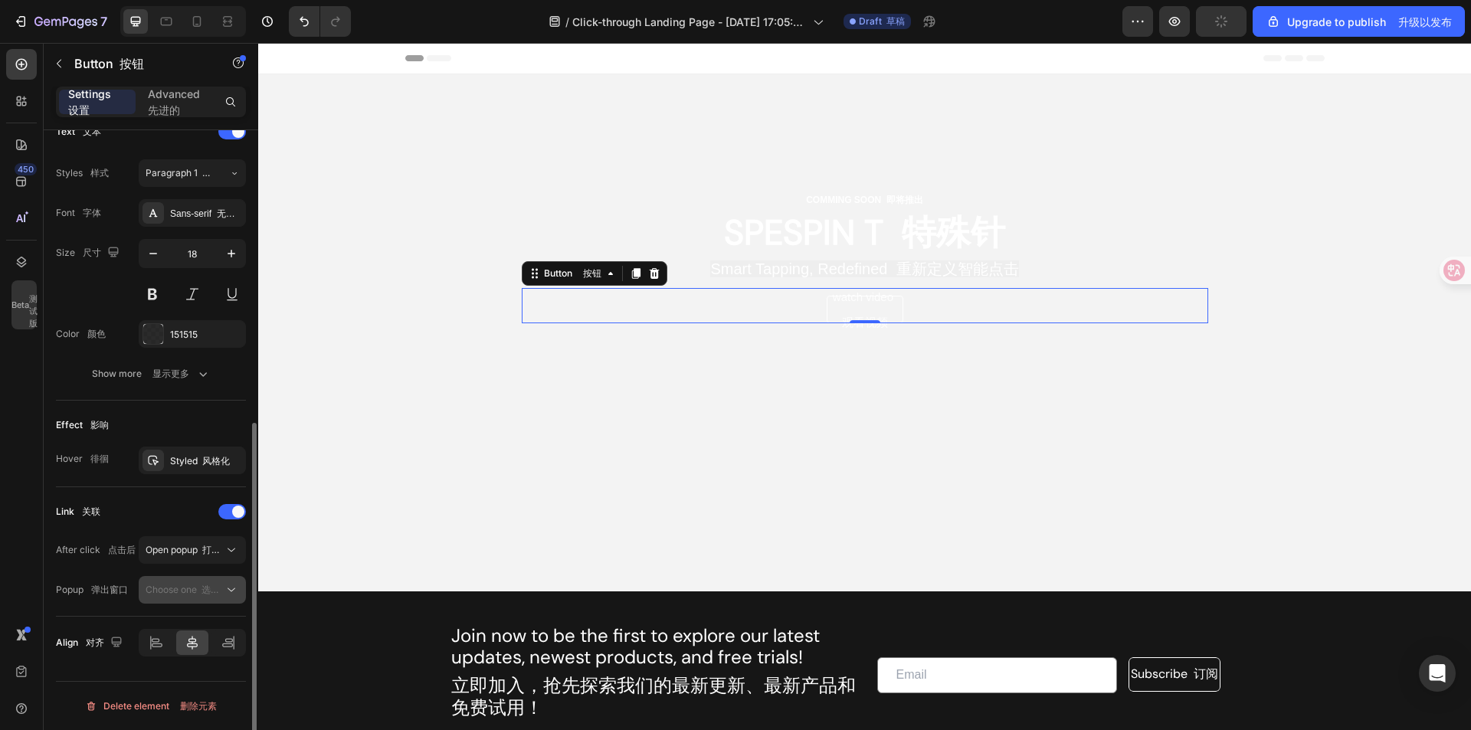
click at [204, 588] on font "选择一个" at bounding box center [219, 589] width 37 height 11
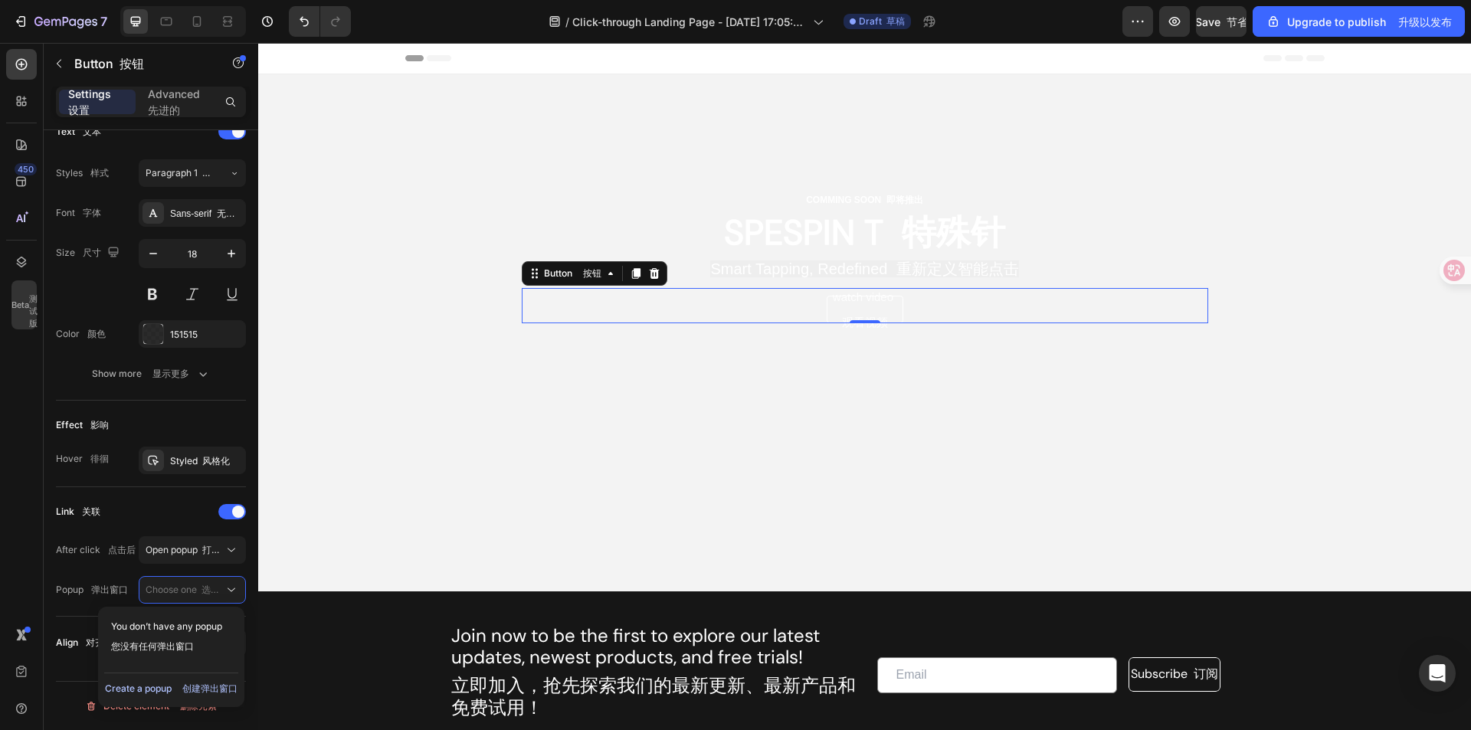
click at [165, 687] on div "Create a popup 创建弹出窗口" at bounding box center [171, 689] width 133 height 14
click at [192, 635] on div "Popup 1 弹出窗口 1" at bounding box center [177, 627] width 126 height 29
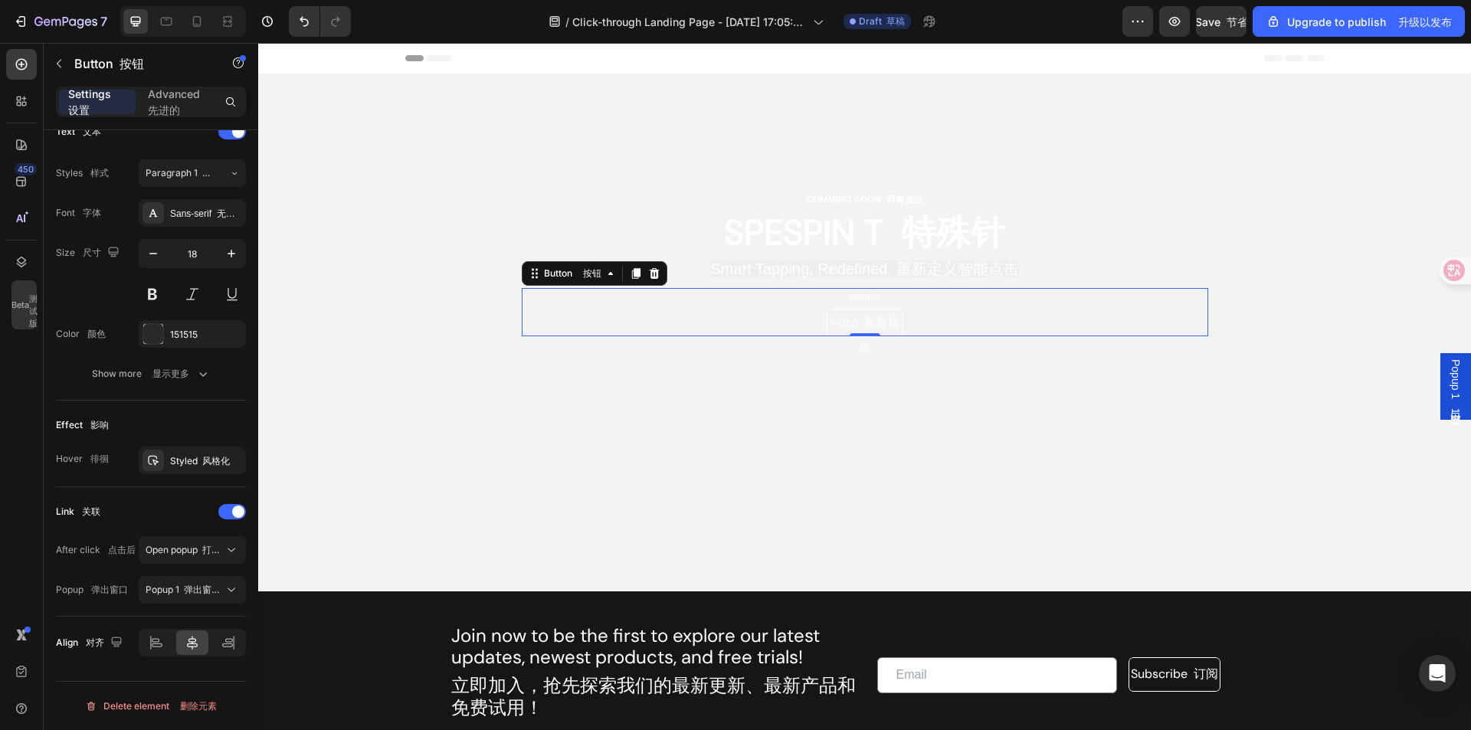
click at [762, 325] on div "Watch Video 观看视频 Button 按钮 0" at bounding box center [865, 312] width 686 height 48
click at [223, 587] on font "弹出窗口 1" at bounding box center [205, 589] width 43 height 11
click at [207, 624] on font "弹出窗口 1" at bounding box center [205, 626] width 43 height 11
click at [165, 116] on font "先进的" at bounding box center [164, 109] width 32 height 13
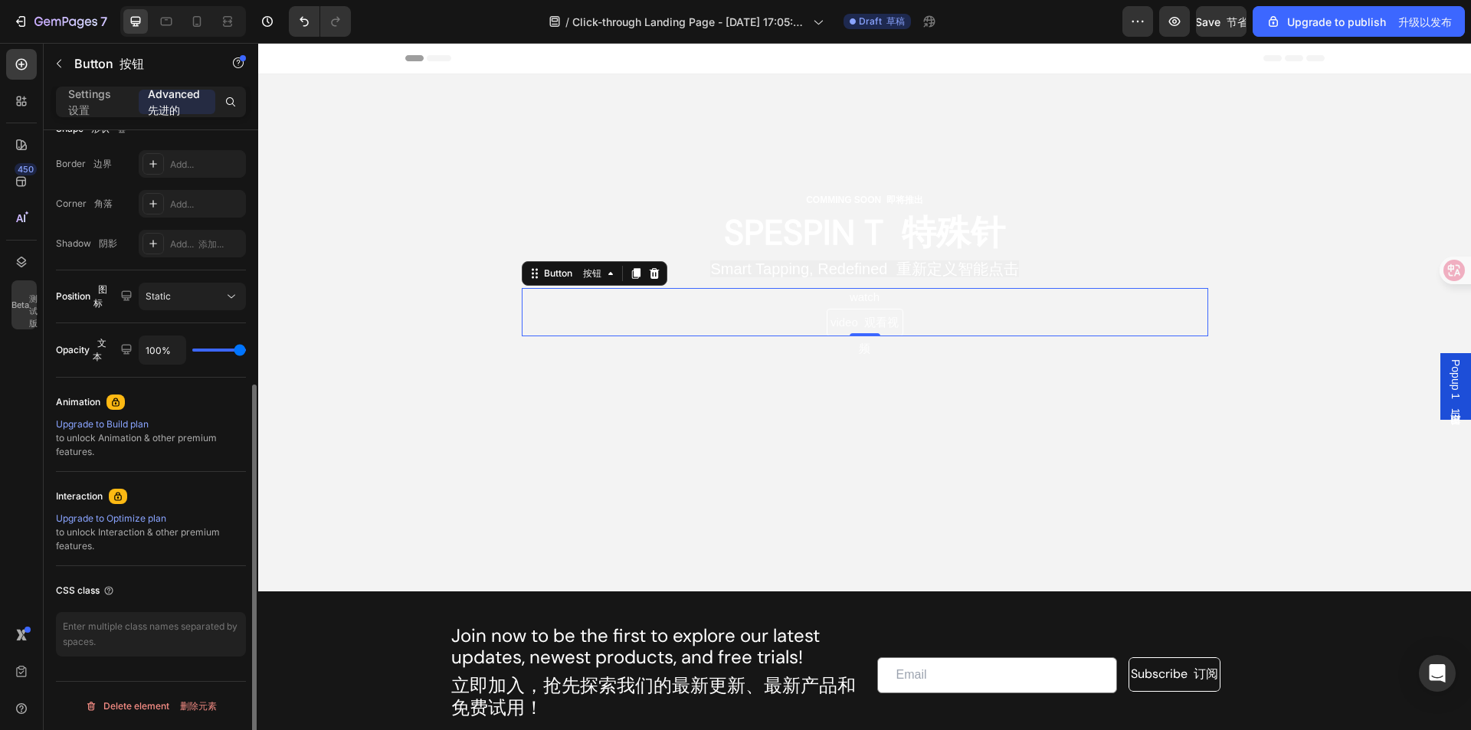
scroll to position [420, 0]
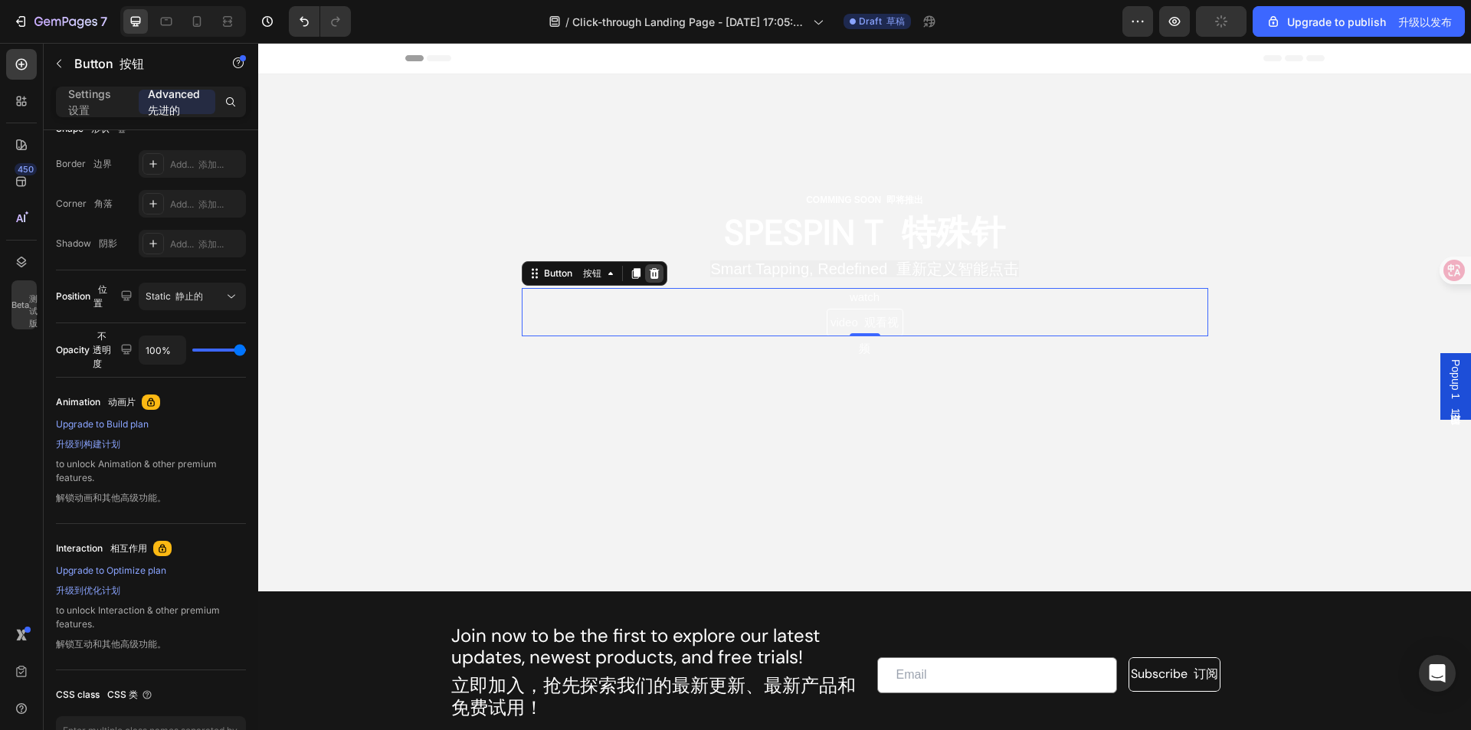
click at [649, 277] on icon at bounding box center [654, 273] width 10 height 11
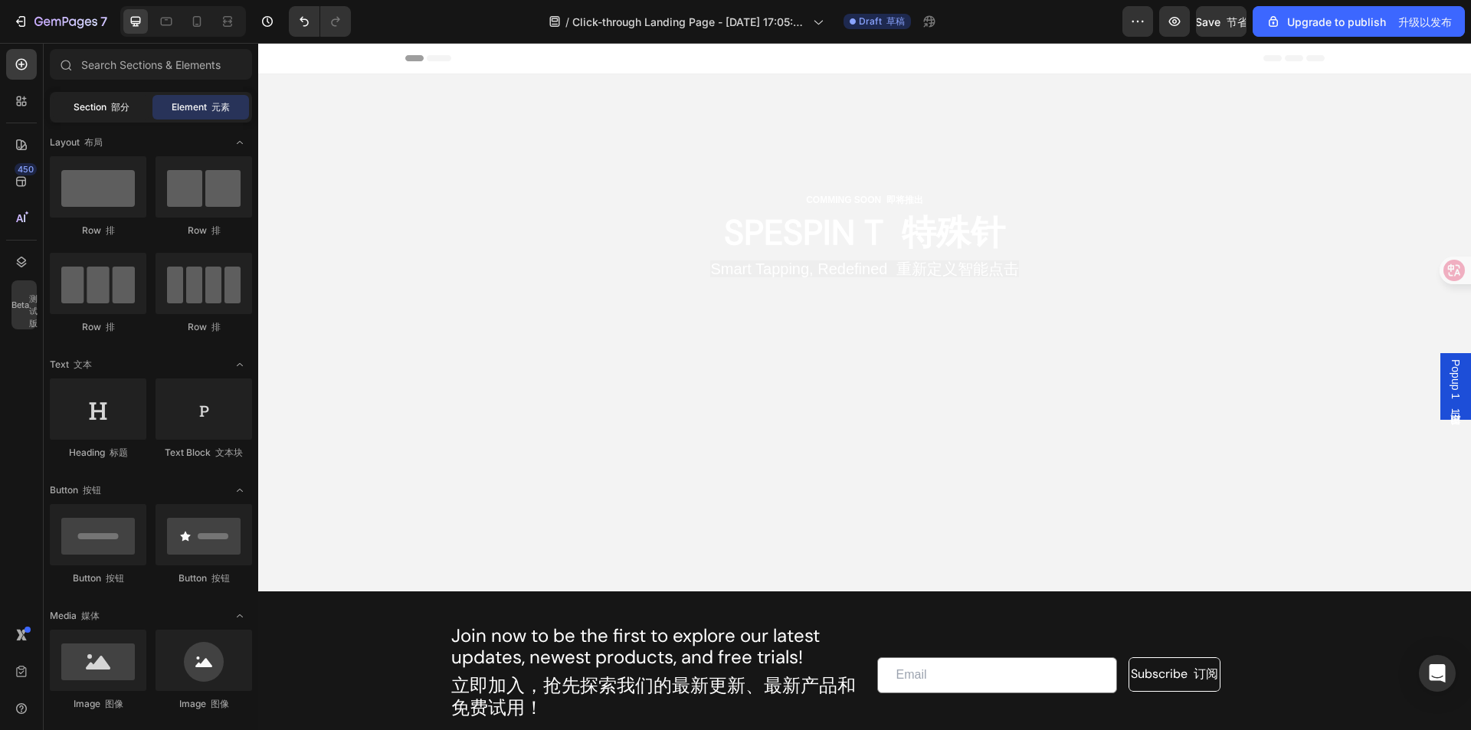
click at [111, 110] on font "部分" at bounding box center [120, 106] width 18 height 11
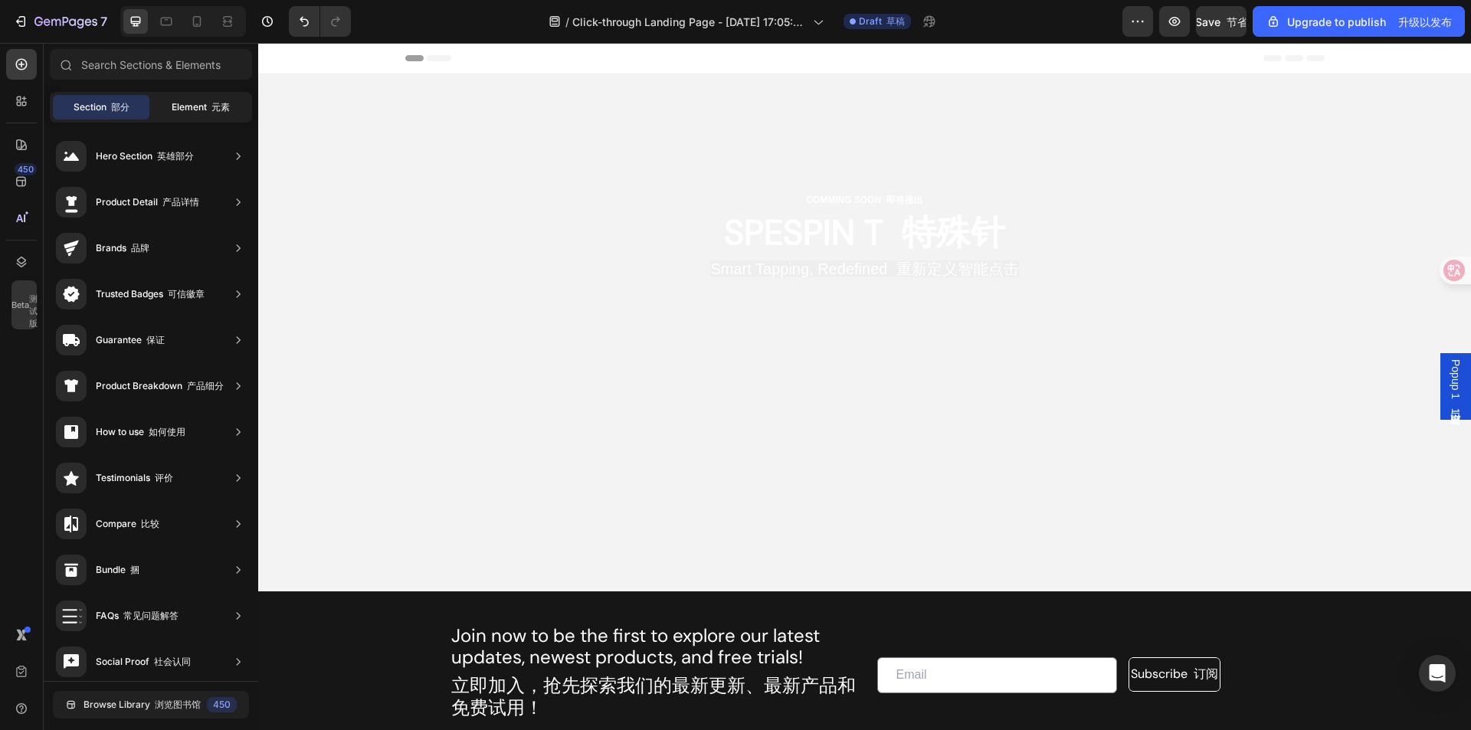
click at [226, 110] on font "元素" at bounding box center [220, 106] width 18 height 11
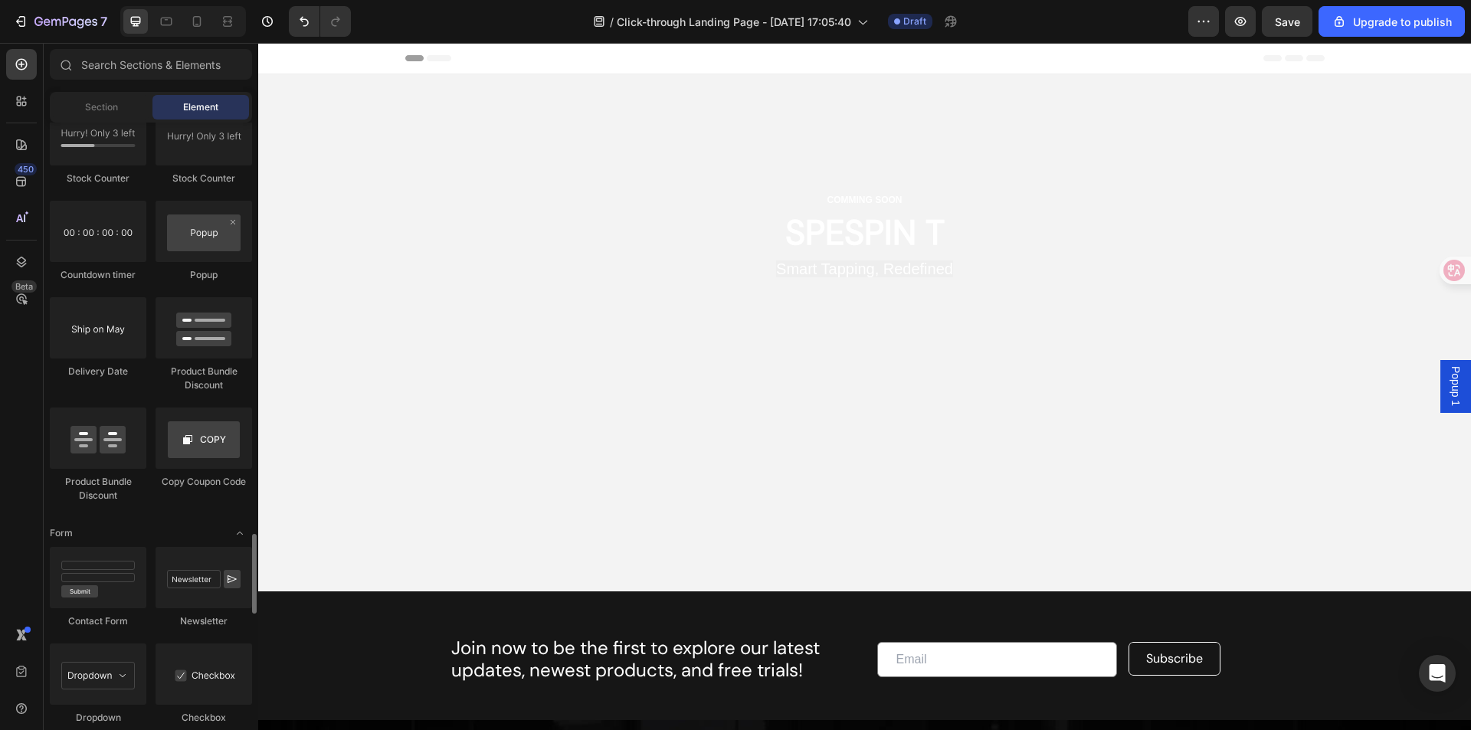
scroll to position [2787, 0]
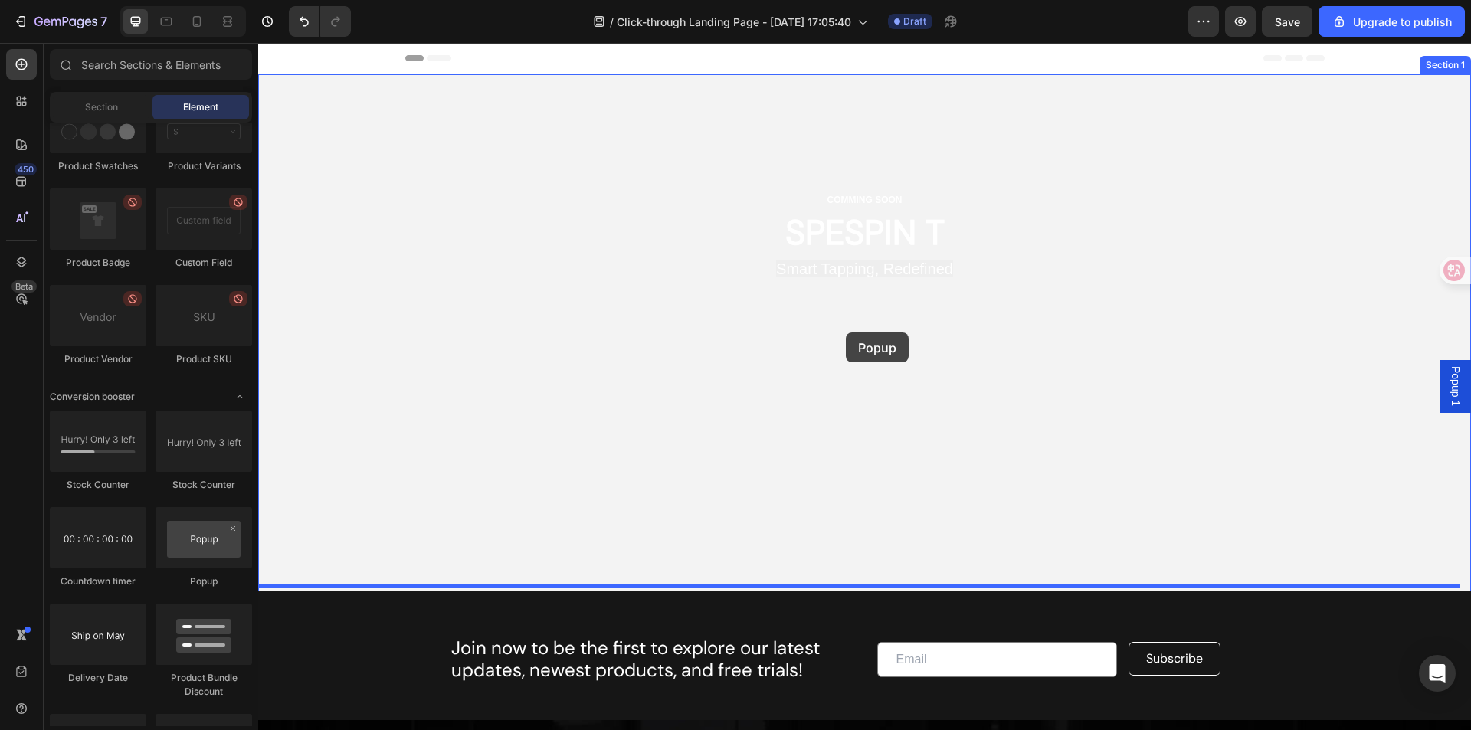
drag, startPoint x: 396, startPoint y: 548, endPoint x: 846, endPoint y: 332, distance: 498.5
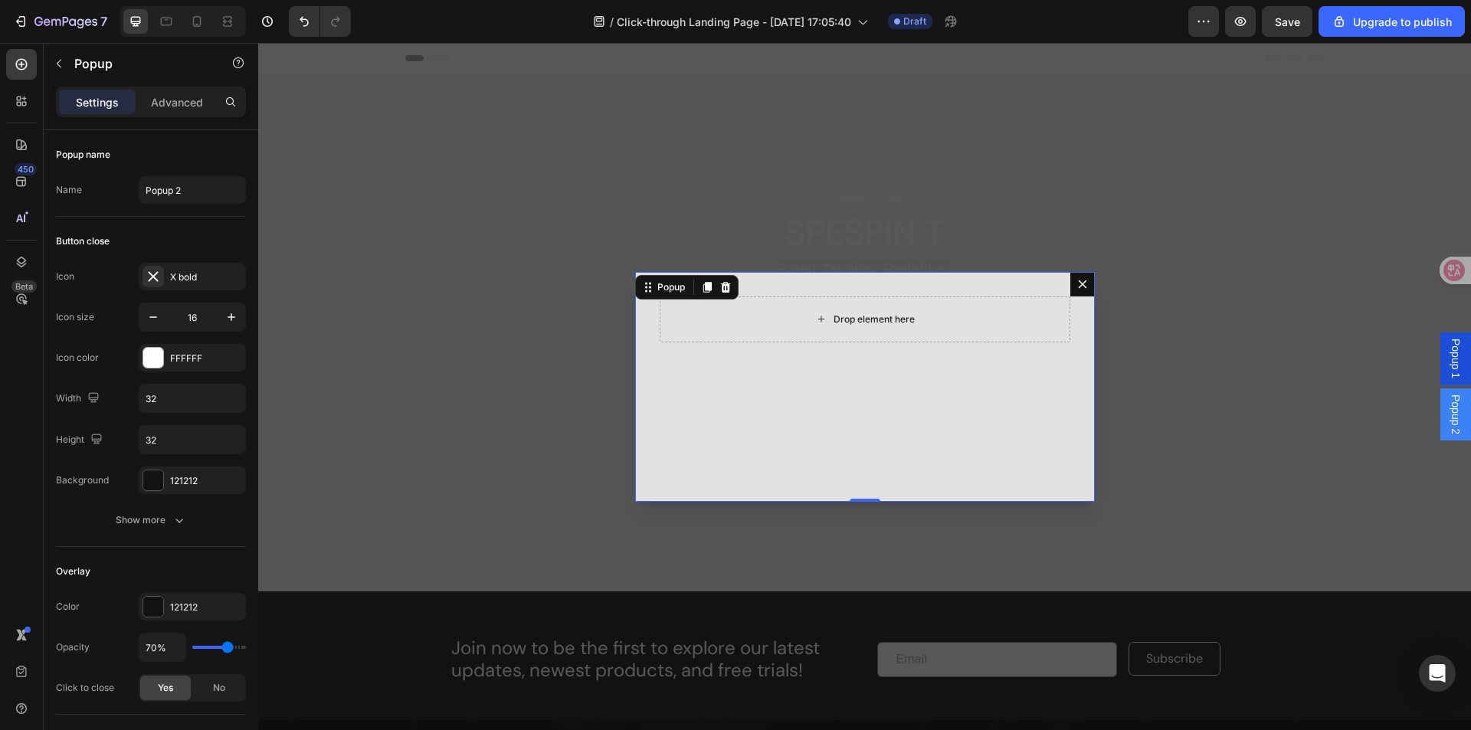
click at [921, 325] on div "Drop element here" at bounding box center [864, 319] width 411 height 46
click at [1076, 285] on icon "Dialog content" at bounding box center [1082, 284] width 12 height 12
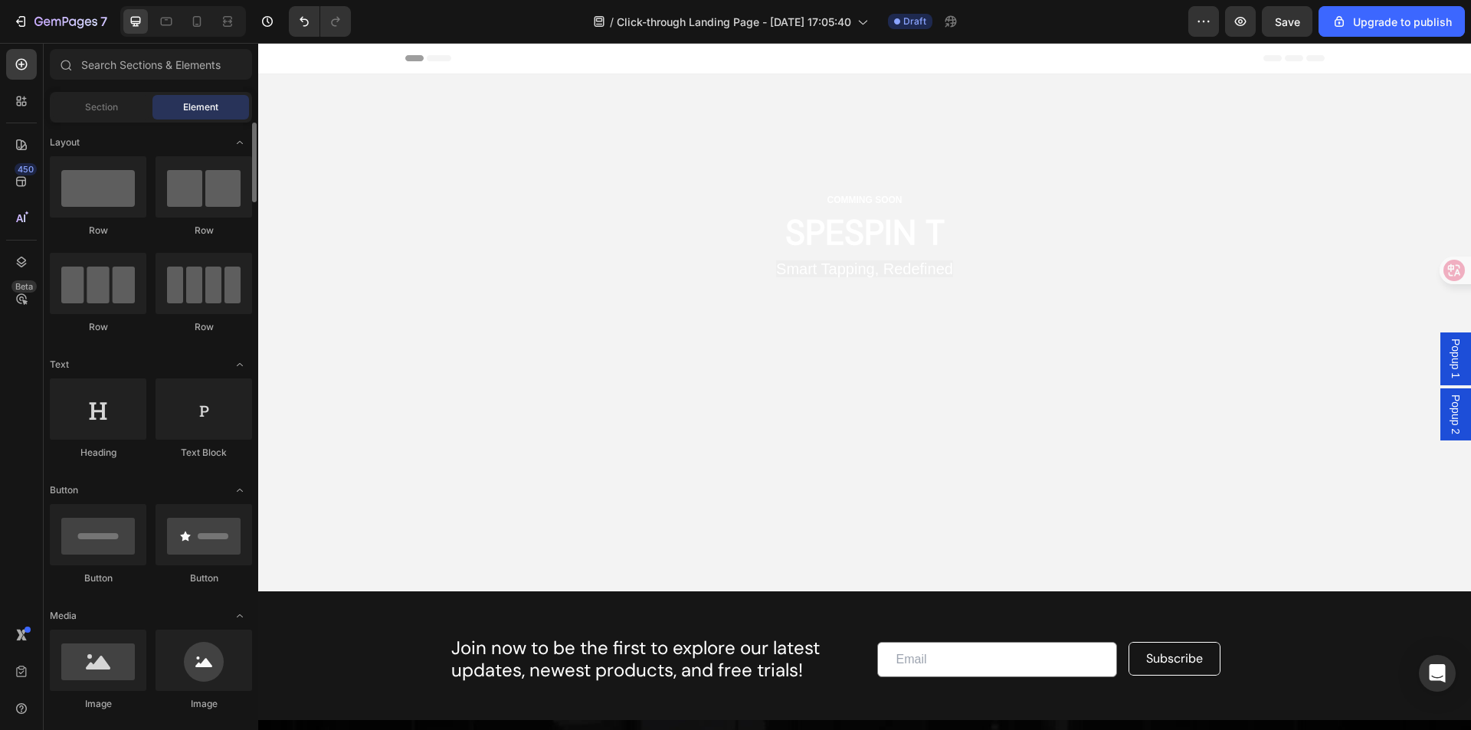
scroll to position [306, 0]
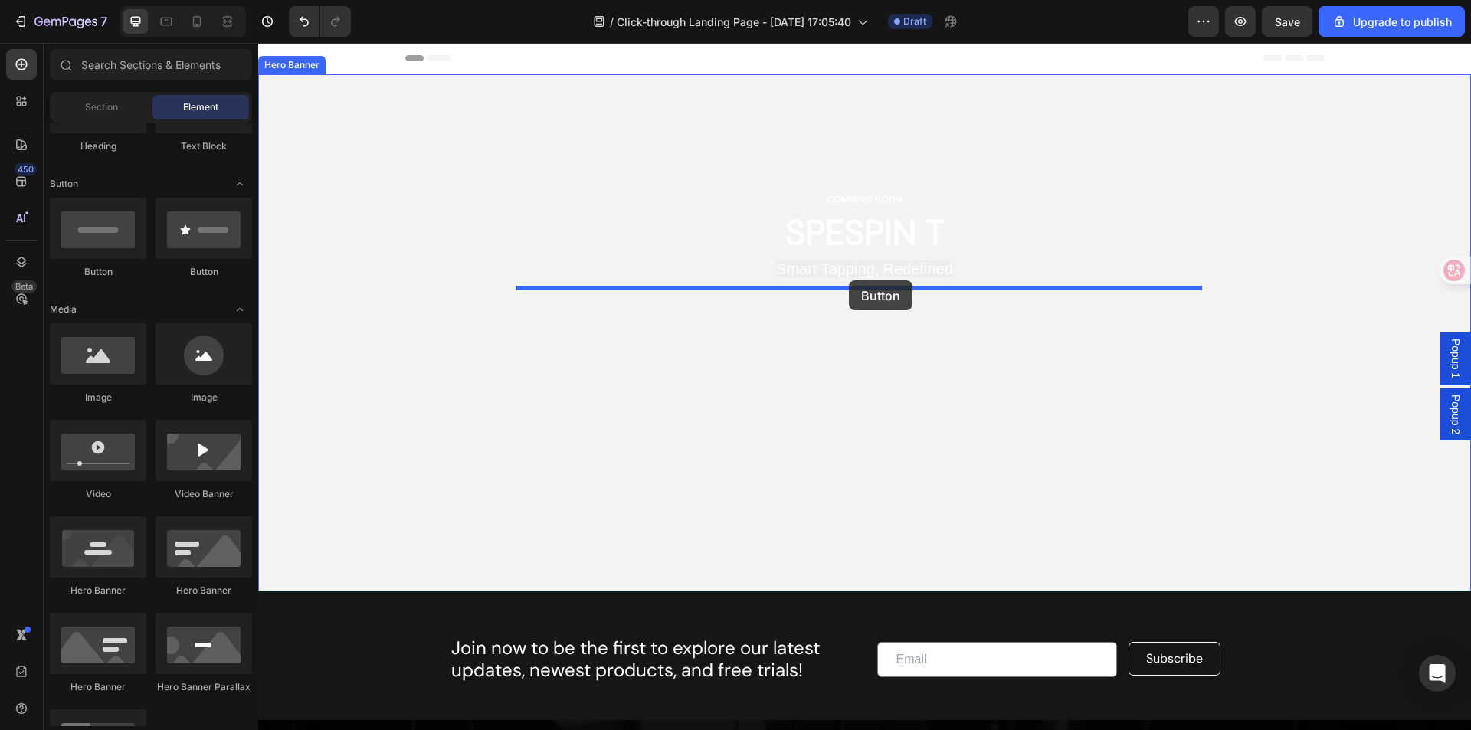
drag, startPoint x: 362, startPoint y: 277, endPoint x: 849, endPoint y: 280, distance: 487.2
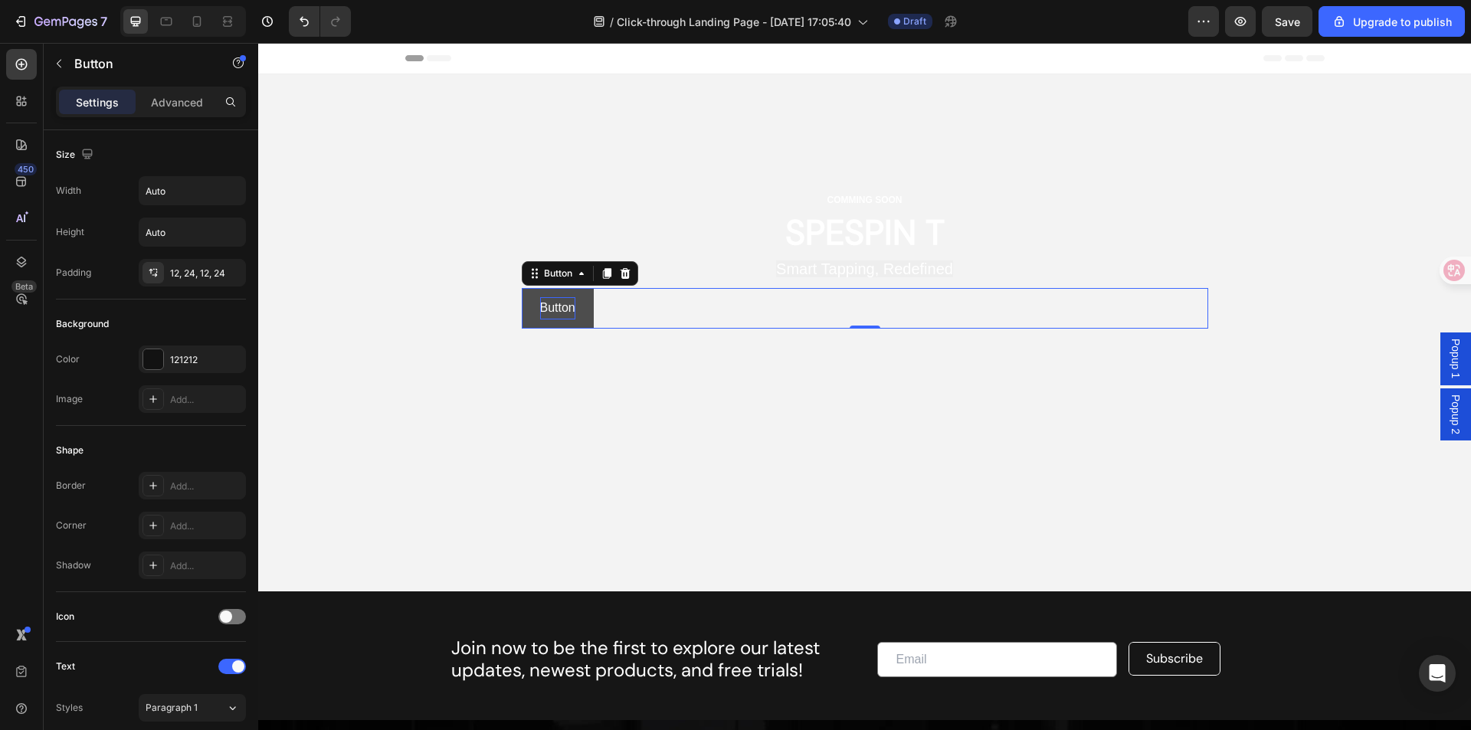
click at [548, 307] on p "Button" at bounding box center [557, 308] width 35 height 22
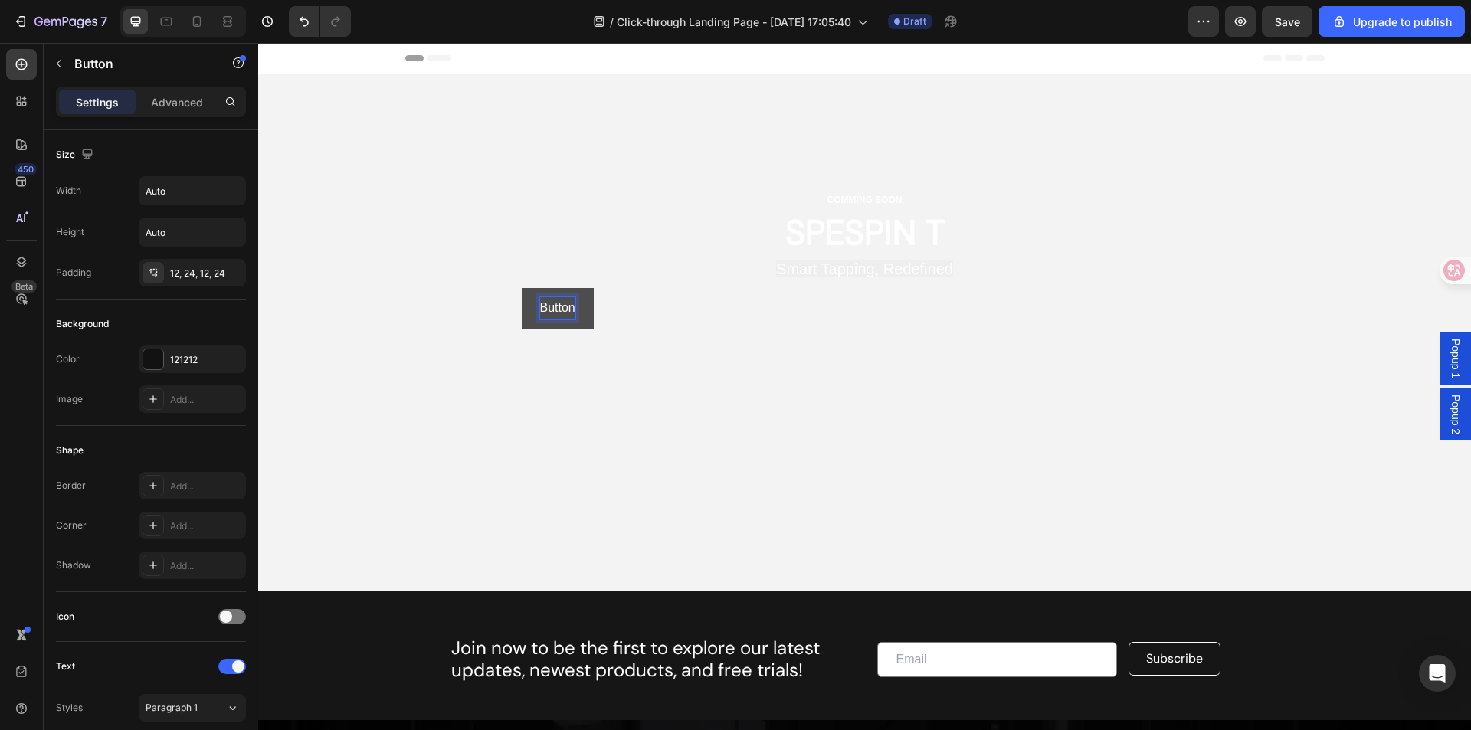
click at [579, 306] on button "Button" at bounding box center [558, 308] width 72 height 41
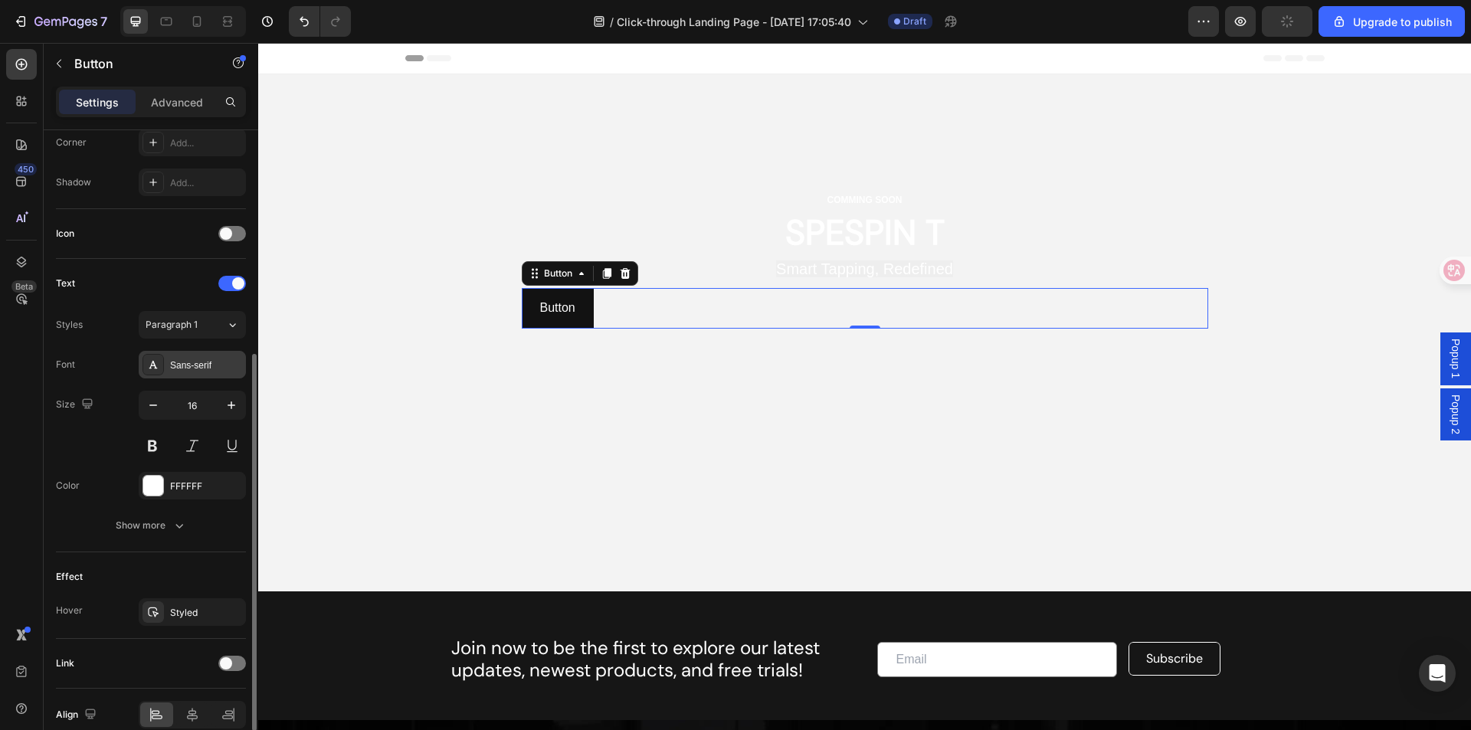
scroll to position [455, 0]
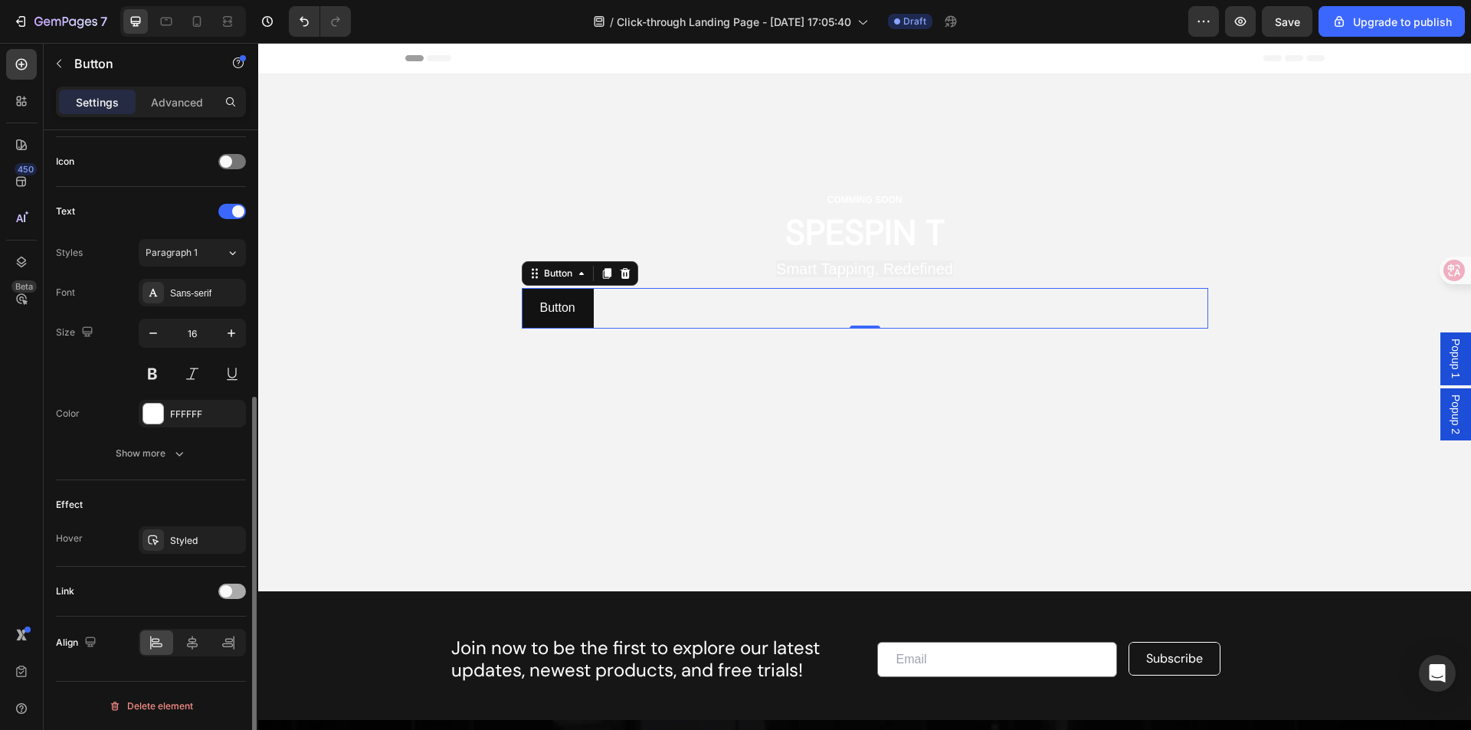
click at [232, 591] on div at bounding box center [232, 591] width 28 height 15
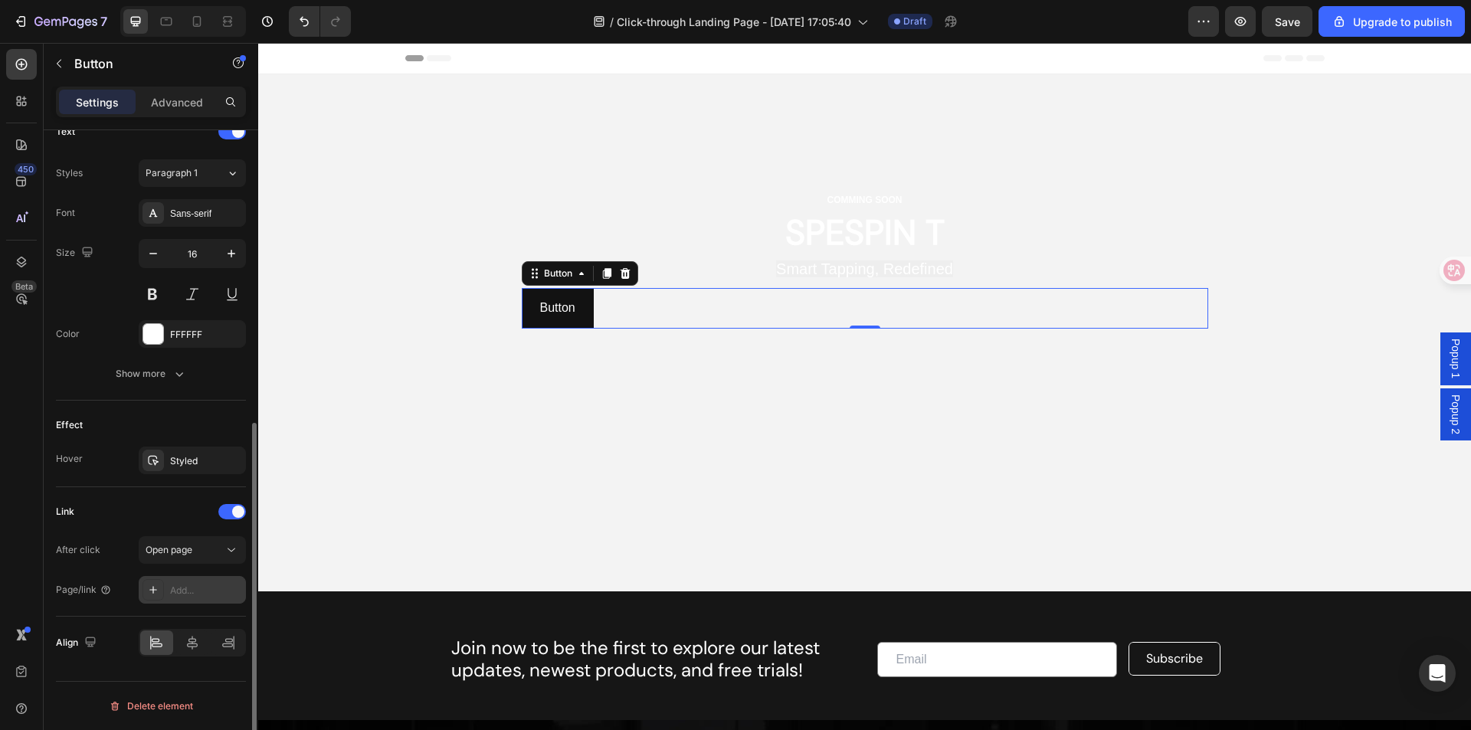
click at [185, 589] on div "Add..." at bounding box center [206, 591] width 72 height 14
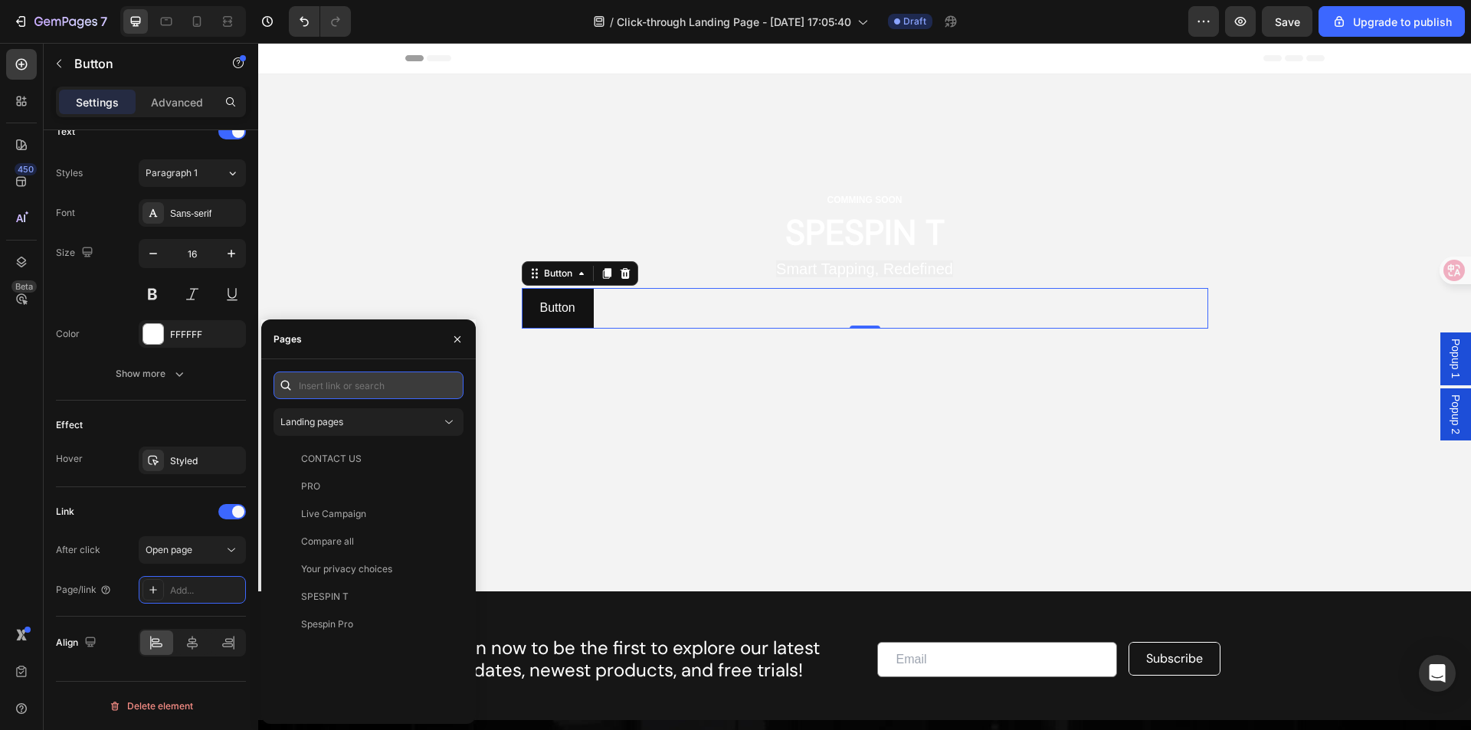
click at [391, 386] on input "text" at bounding box center [368, 385] width 190 height 28
type input "[DOMAIN_NAME]"
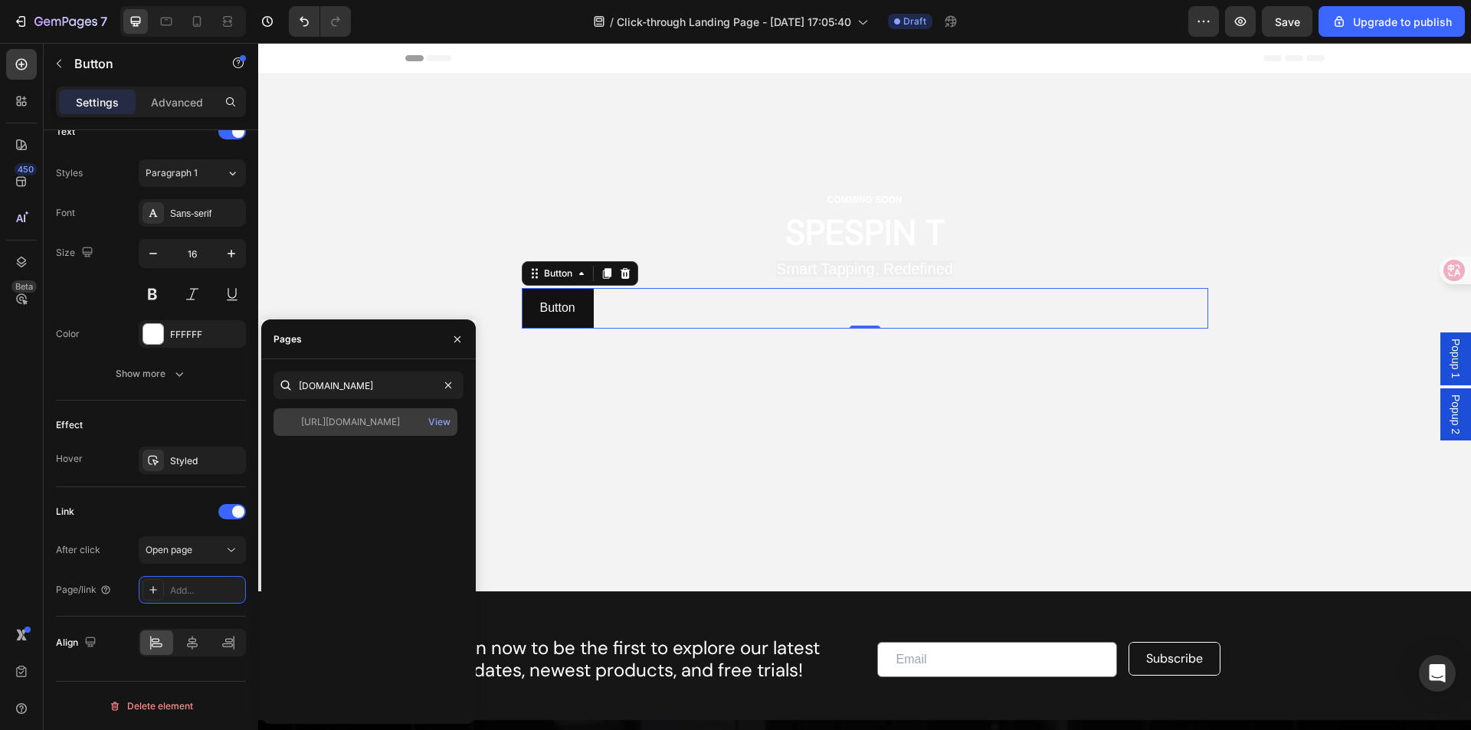
click at [417, 420] on div "[URL][DOMAIN_NAME]" at bounding box center [366, 422] width 172 height 14
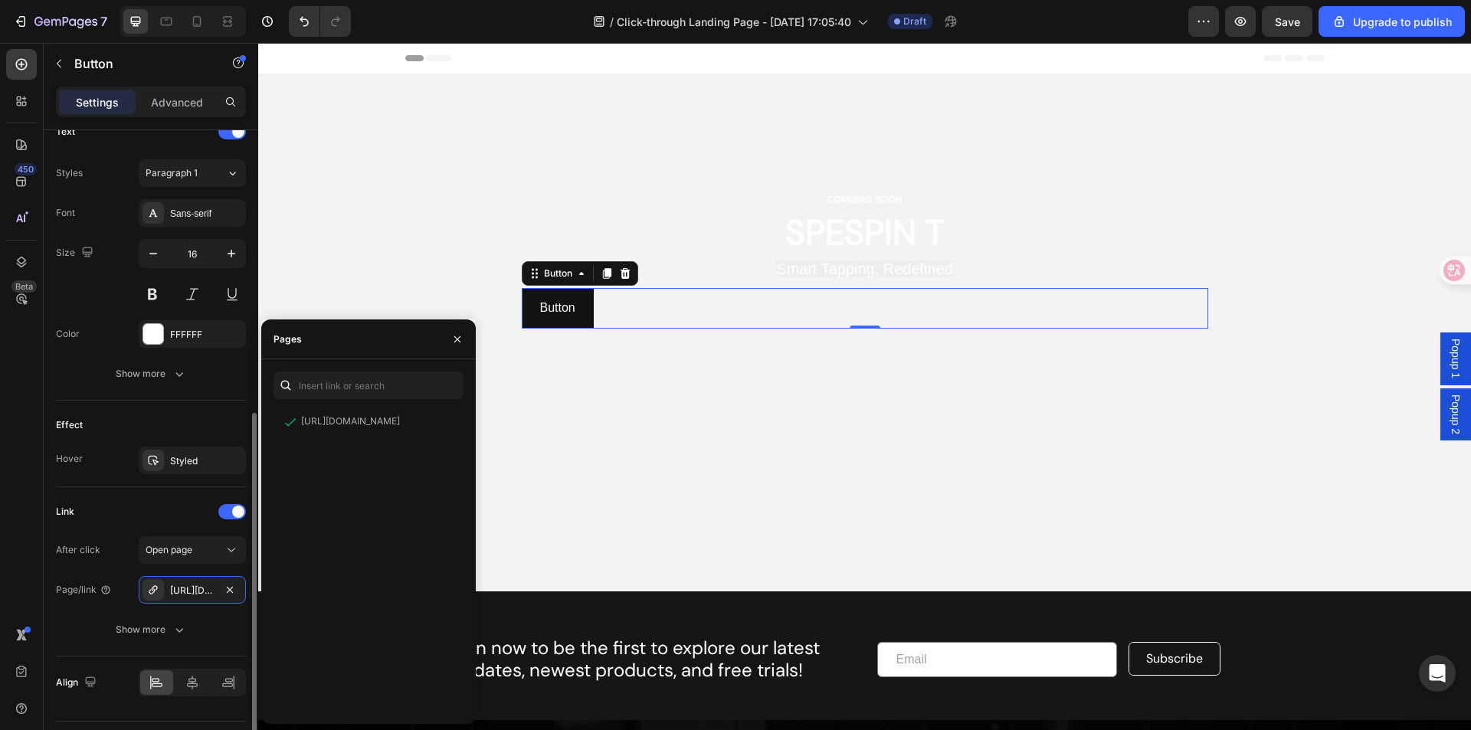
click at [141, 409] on div "Effect Hover Styled" at bounding box center [151, 444] width 190 height 87
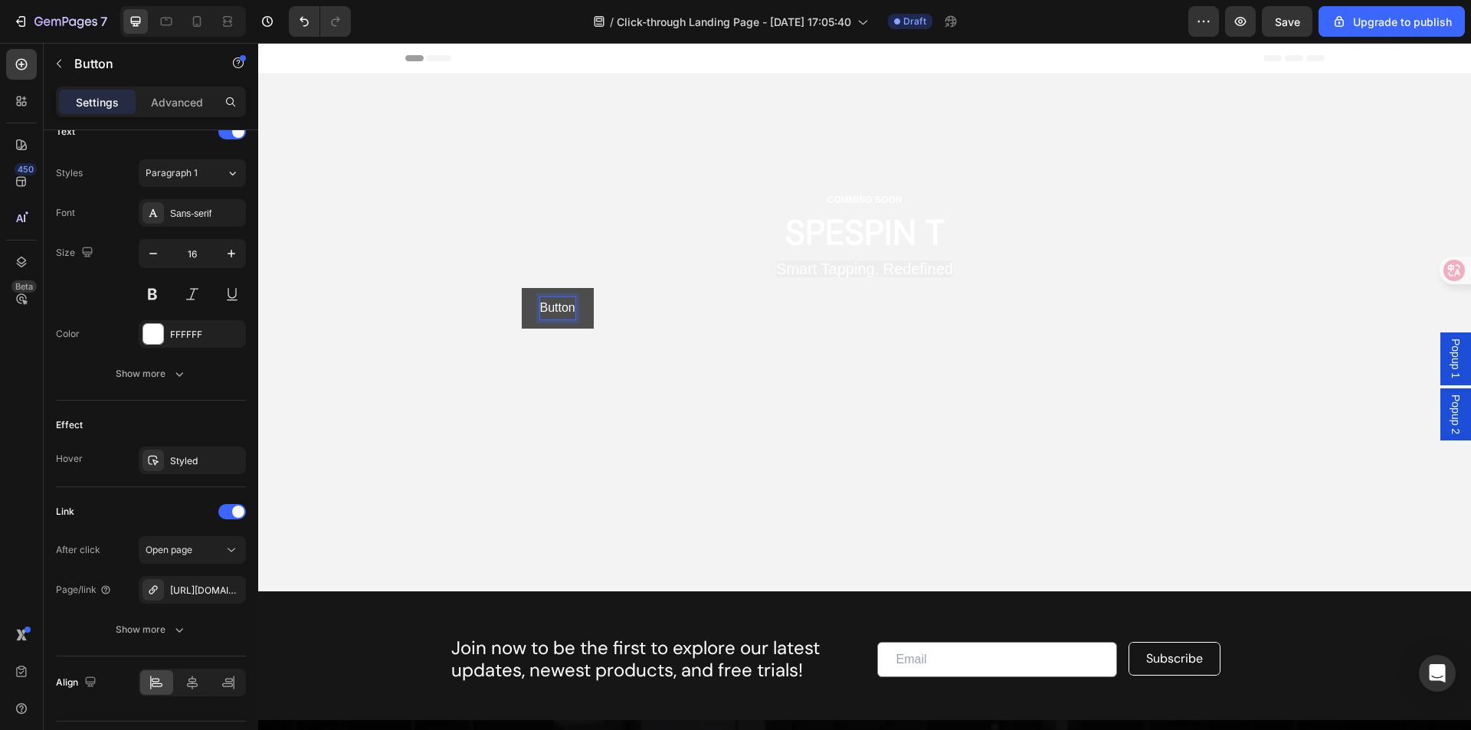
click at [547, 308] on p "Button" at bounding box center [557, 308] width 35 height 22
click at [1246, 22] on icon "button" at bounding box center [1240, 21] width 11 height 9
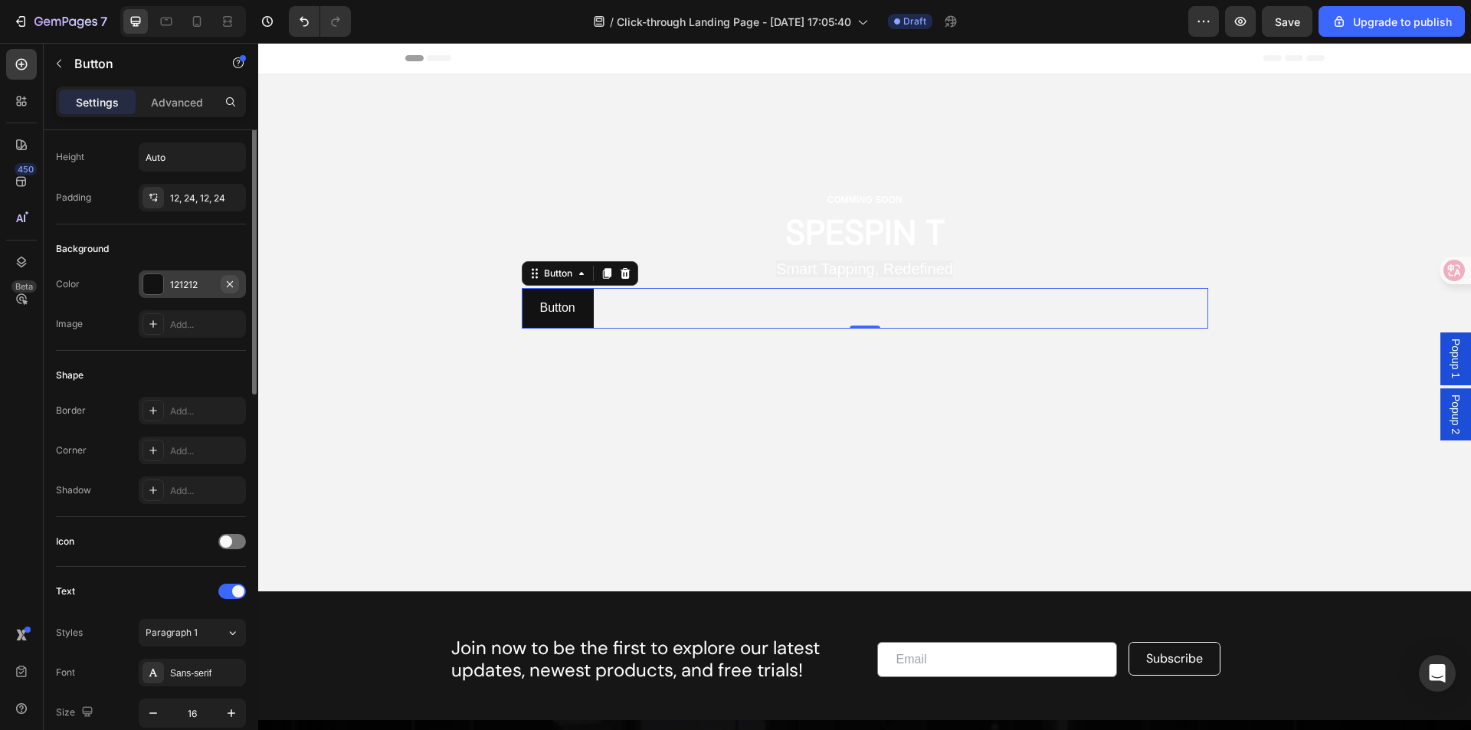
scroll to position [0, 0]
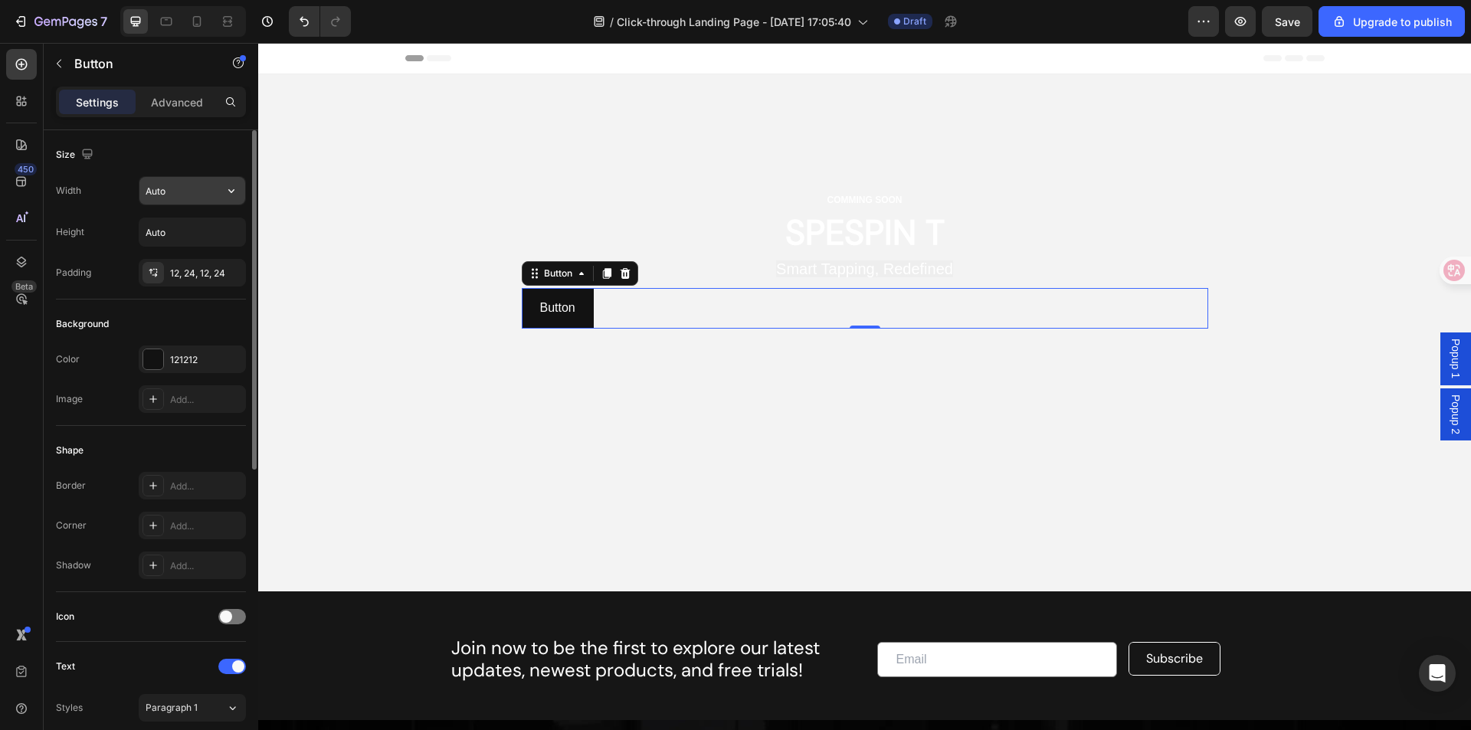
click at [202, 197] on input "Auto" at bounding box center [192, 191] width 106 height 28
click at [175, 269] on div "12, 24, 12, 24" at bounding box center [192, 274] width 44 height 14
click at [192, 432] on div "Shape Border Add... Corner Add... Shadow Add..." at bounding box center [151, 509] width 190 height 166
click at [182, 489] on div "Add..." at bounding box center [206, 486] width 72 height 14
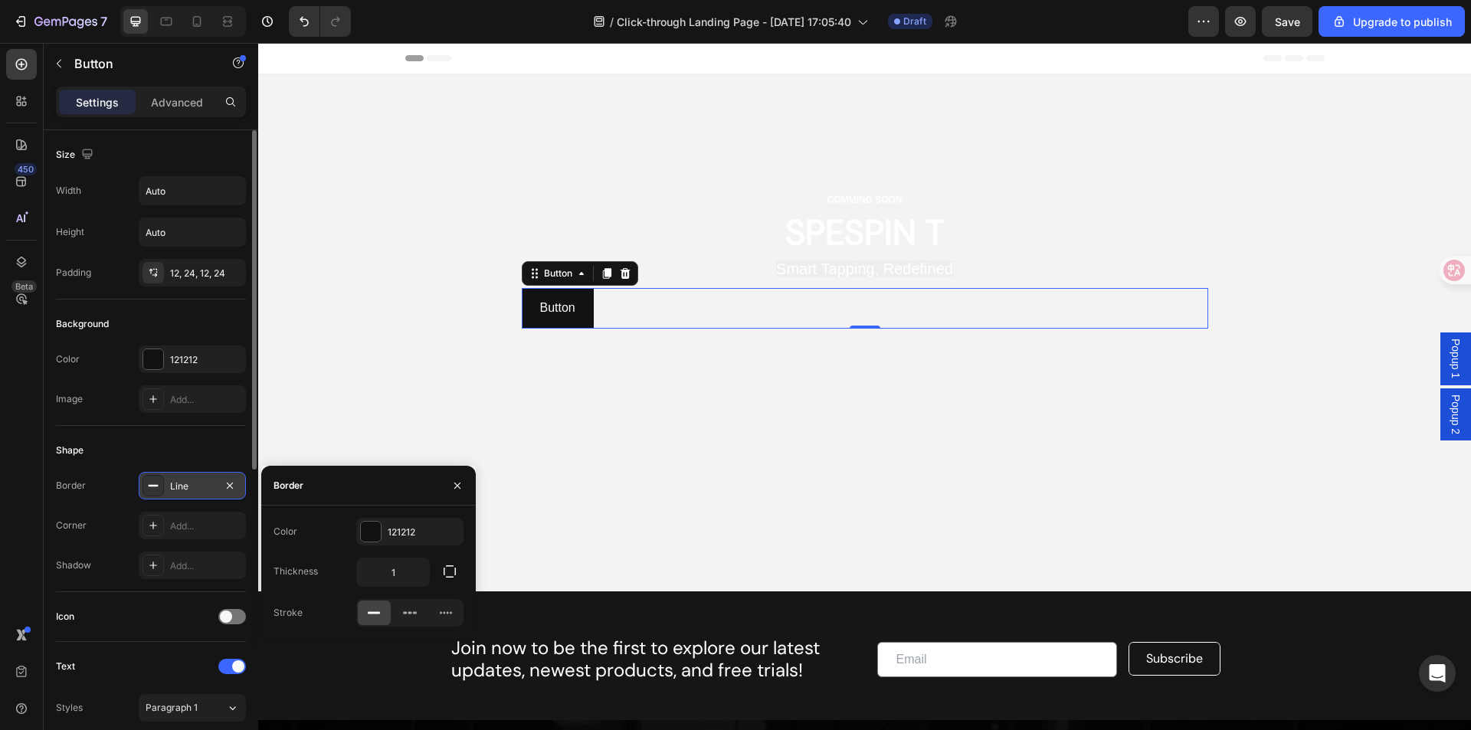
click at [182, 489] on div "Line" at bounding box center [192, 486] width 44 height 14
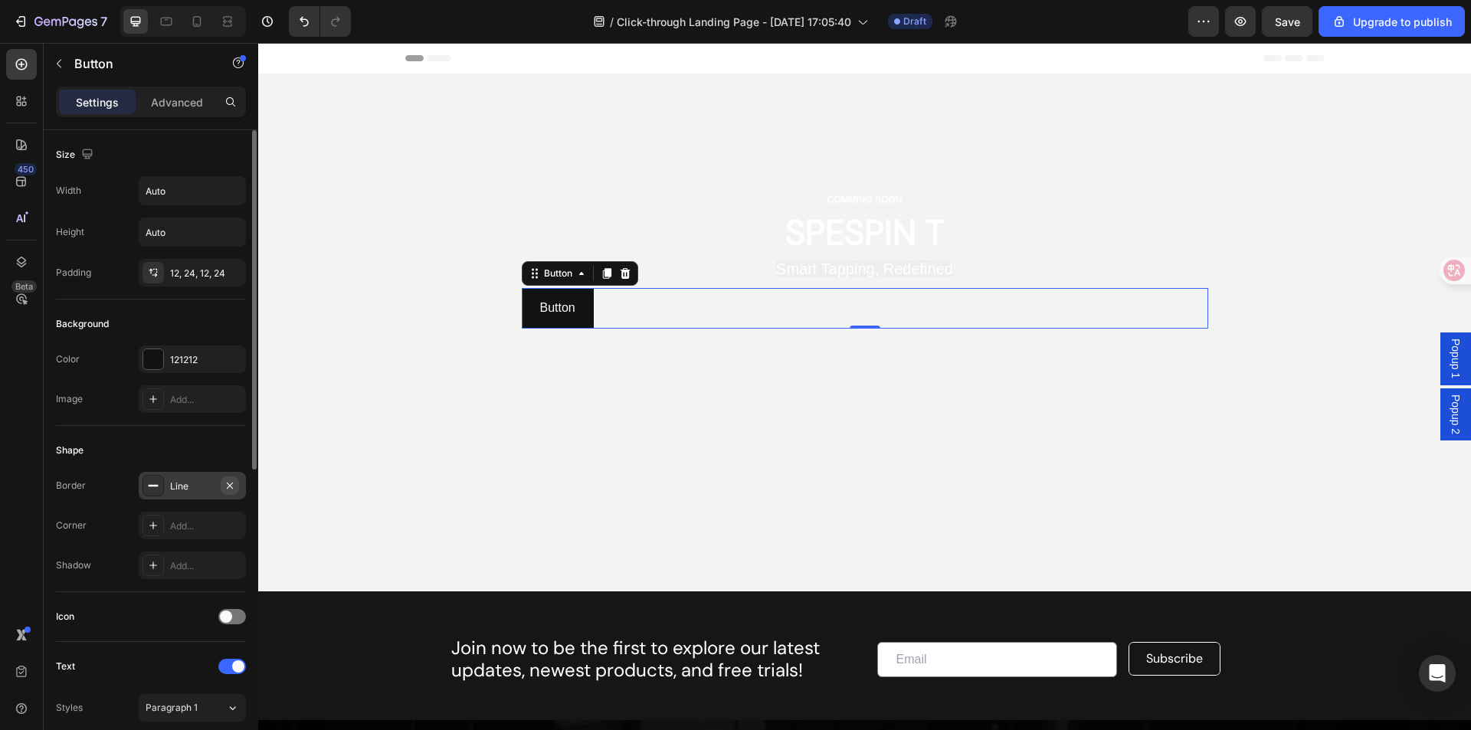
click at [231, 486] on icon "button" at bounding box center [230, 485] width 6 height 6
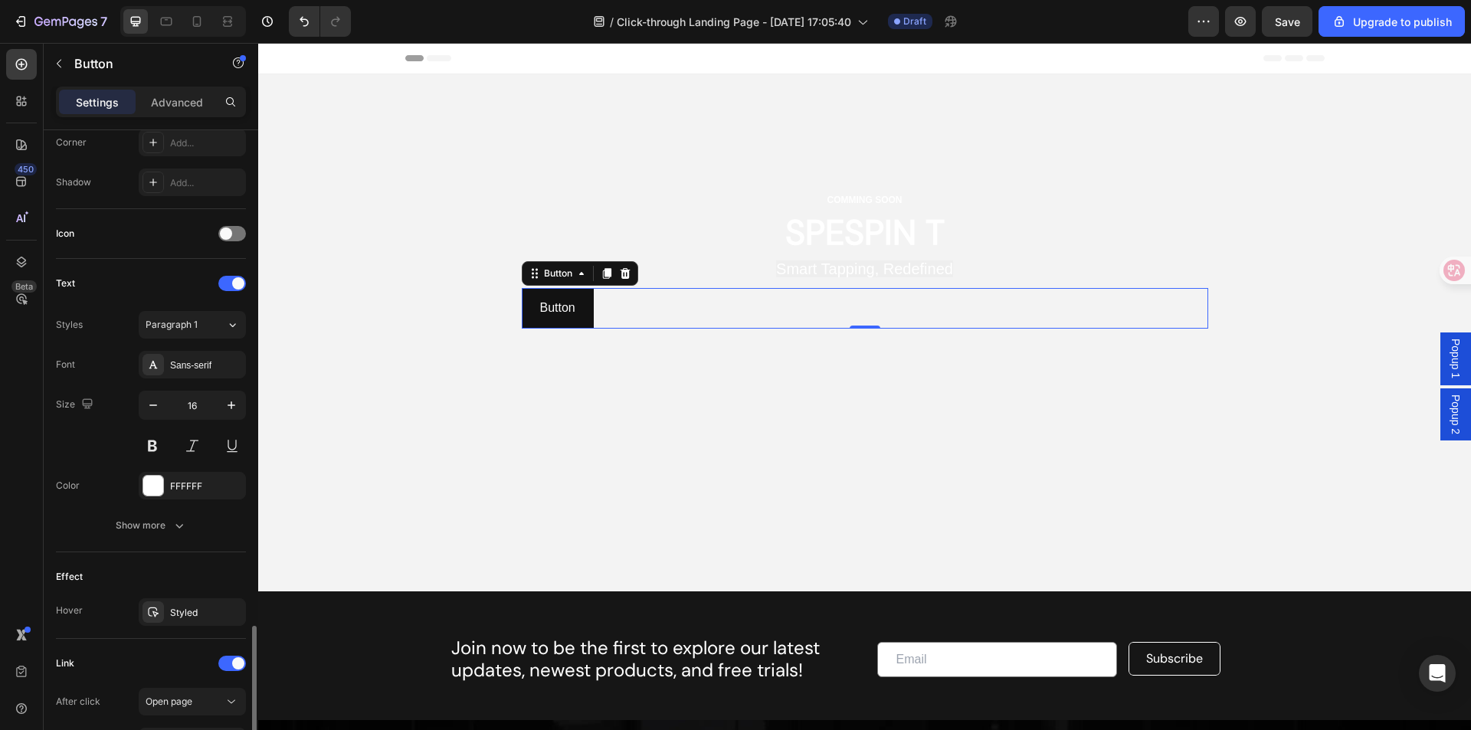
scroll to position [574, 0]
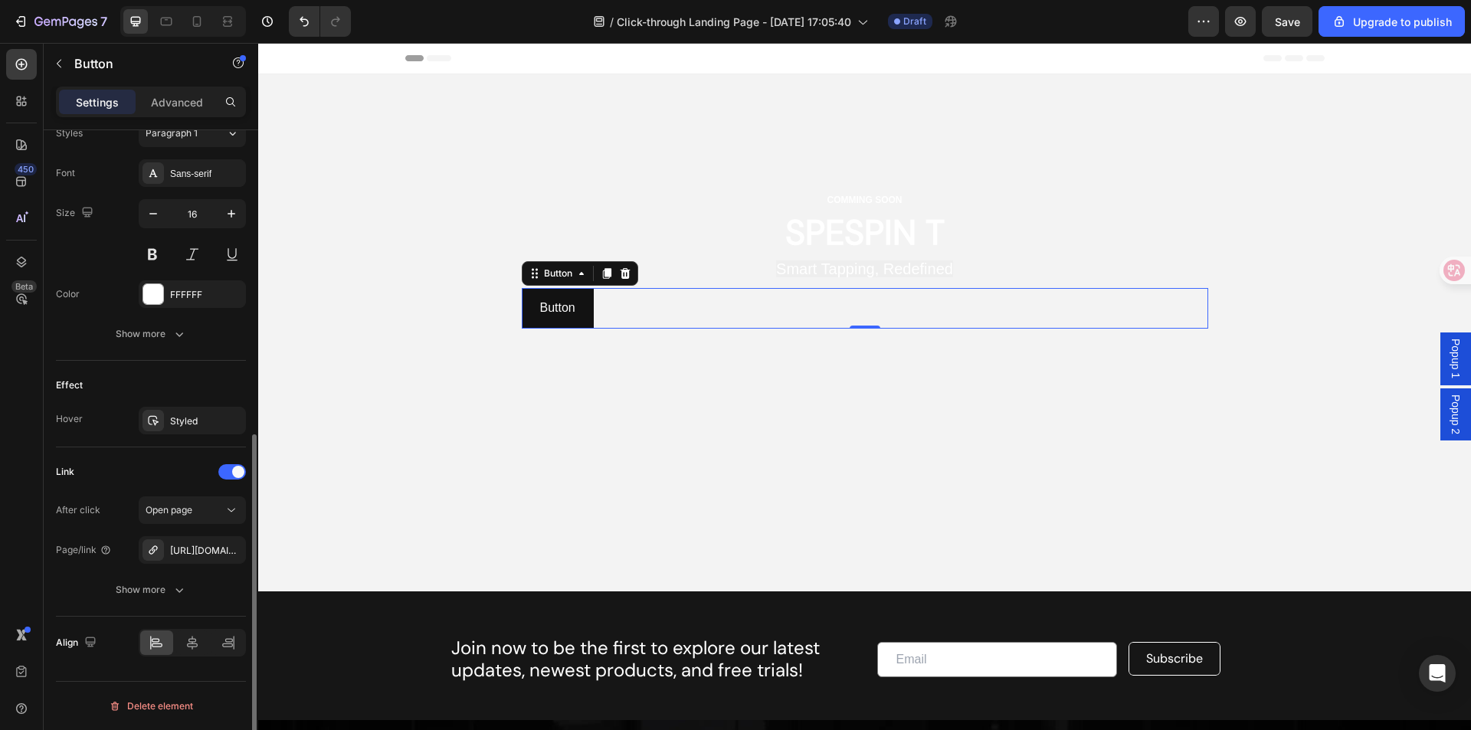
click at [136, 465] on div "Link" at bounding box center [151, 472] width 190 height 25
click at [179, 418] on div "Styled" at bounding box center [192, 421] width 44 height 14
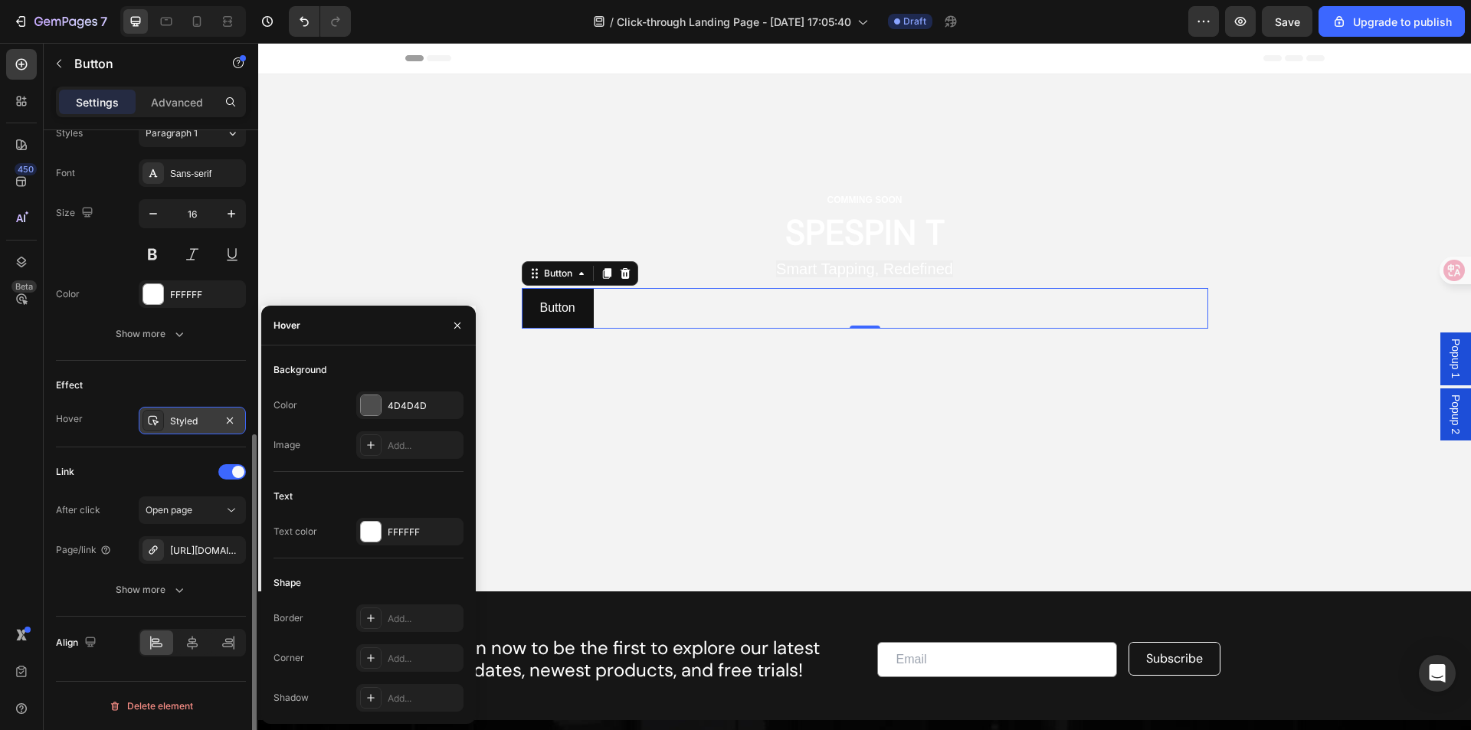
click at [179, 418] on div "Styled" at bounding box center [192, 421] width 44 height 14
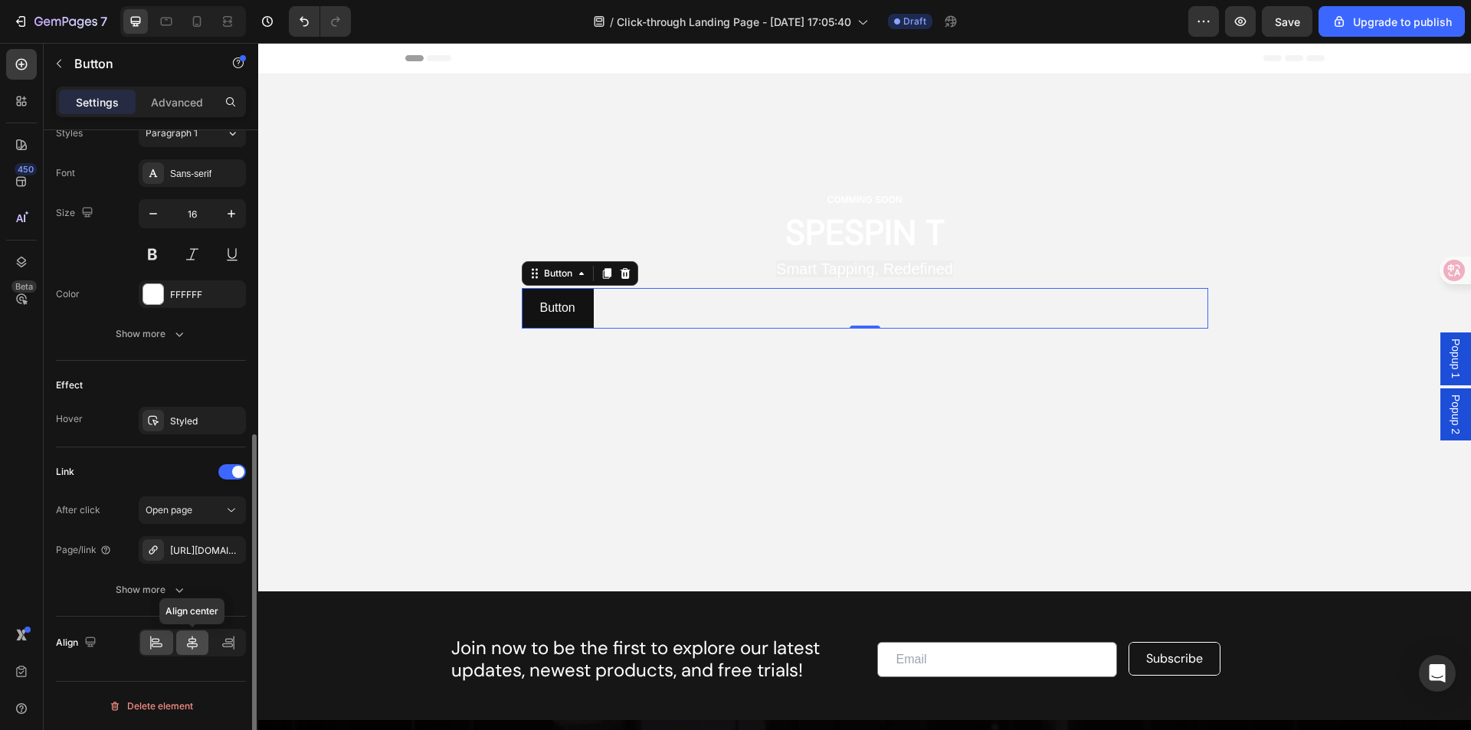
click at [190, 647] on icon at bounding box center [192, 642] width 15 height 15
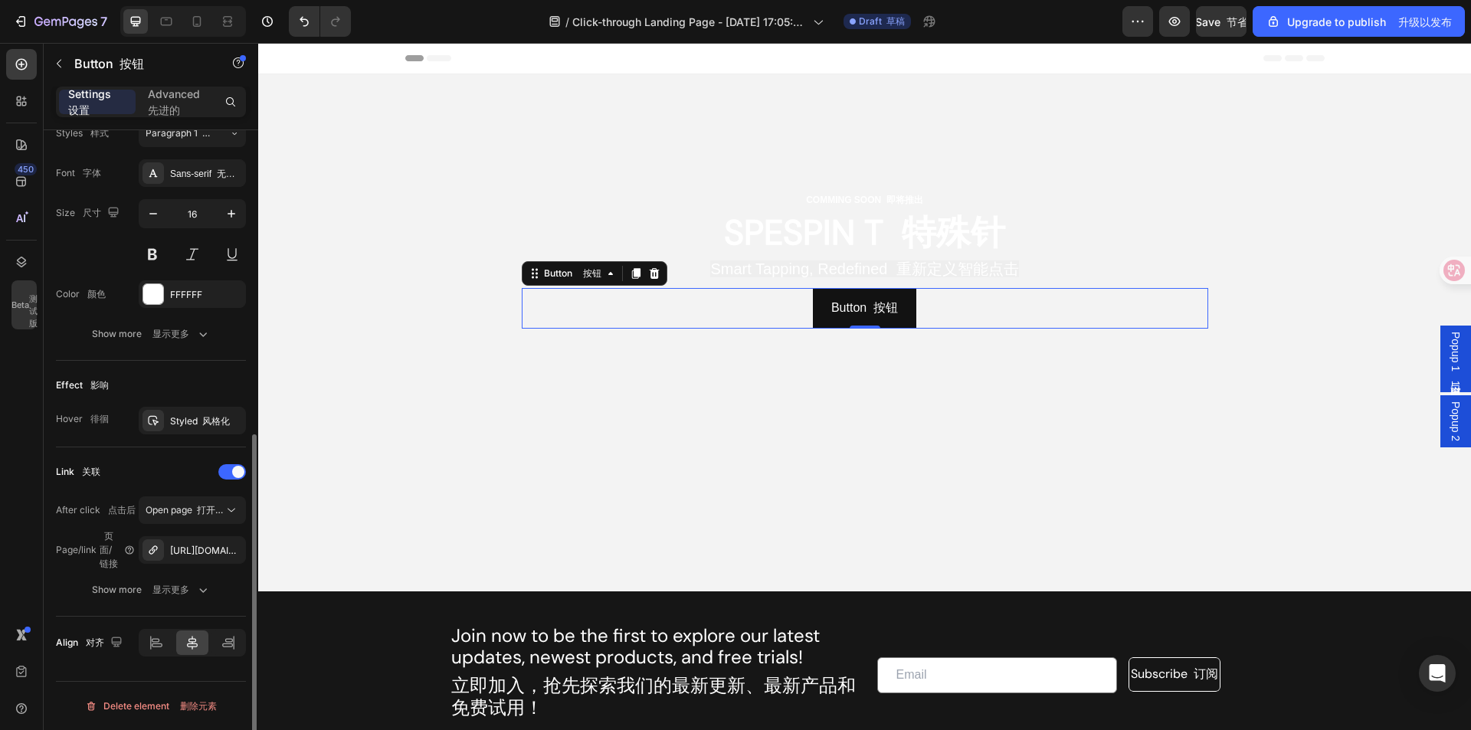
scroll to position [421, 0]
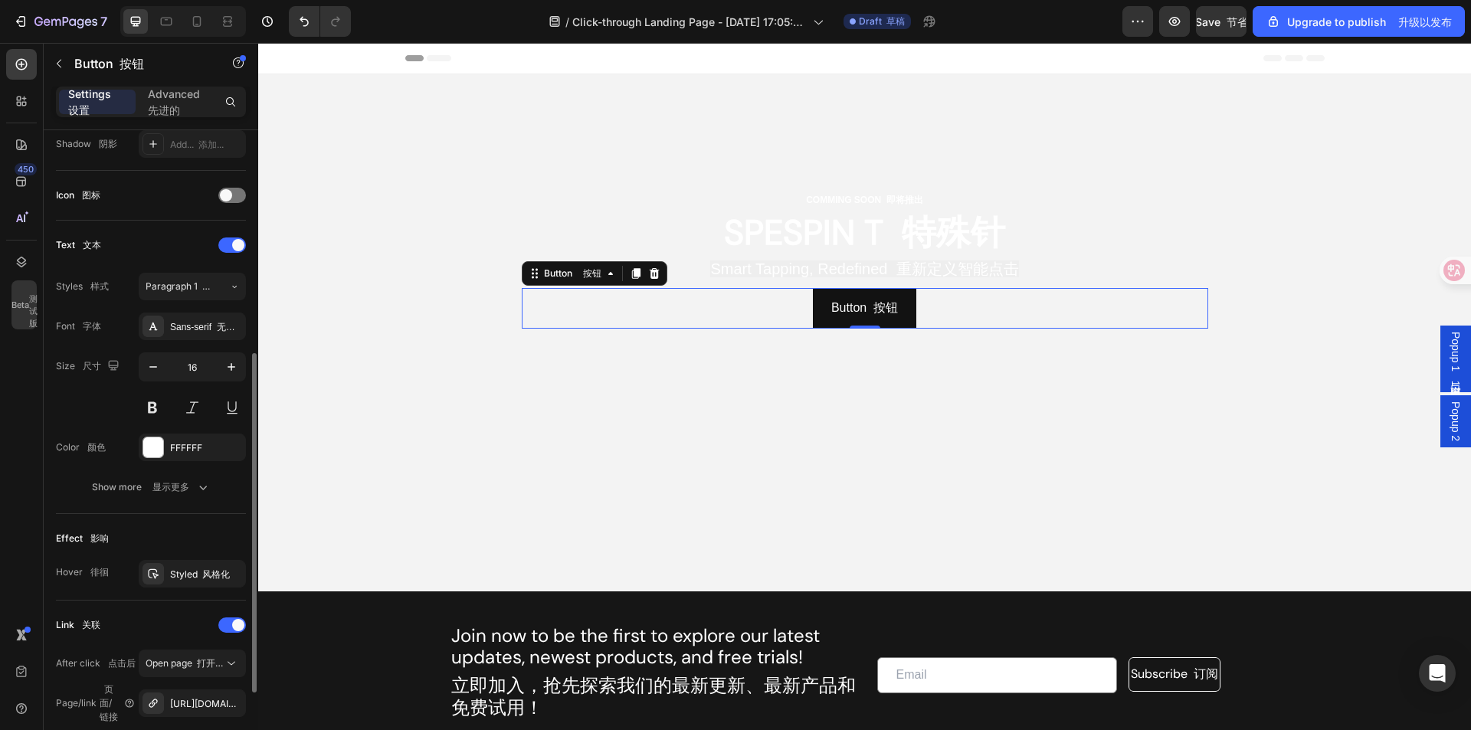
click at [177, 558] on div "Effect 影响 Hover 徘徊 Styled 风格化" at bounding box center [151, 557] width 190 height 87
click at [192, 575] on div "Styled 风格化" at bounding box center [192, 575] width 44 height 14
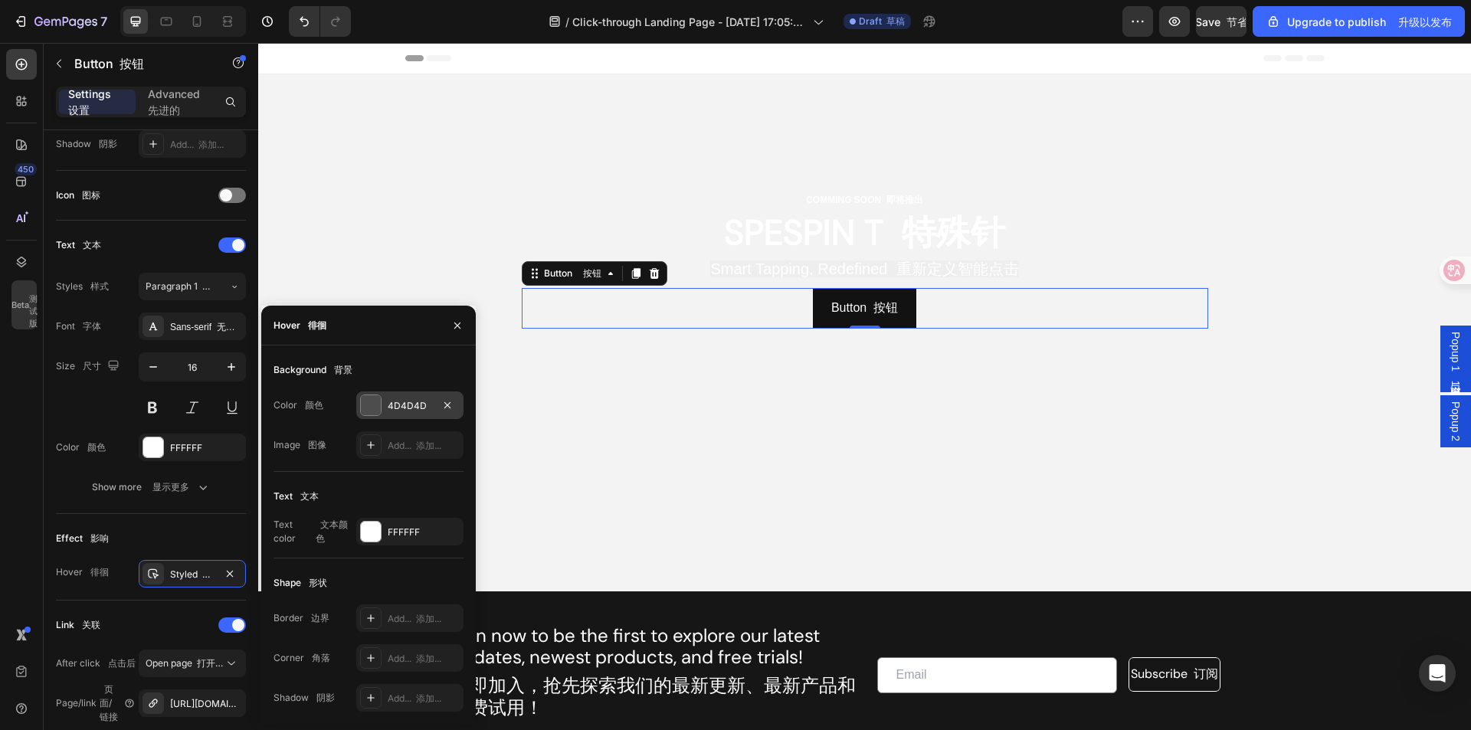
click at [401, 407] on div "4D4D4D" at bounding box center [410, 406] width 44 height 14
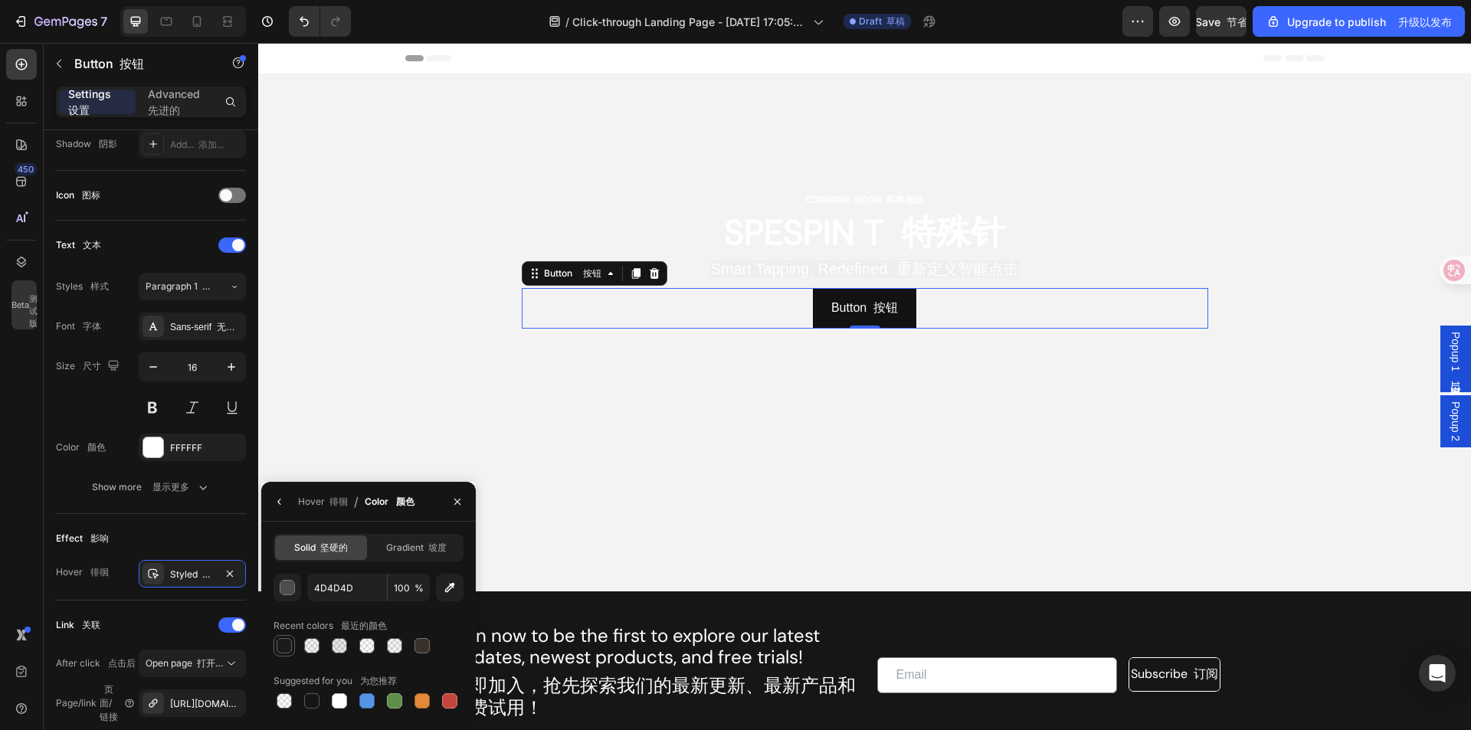
click at [288, 644] on div at bounding box center [284, 645] width 15 height 15
click at [306, 644] on div at bounding box center [311, 645] width 15 height 15
type input "151515"
click at [341, 647] on div at bounding box center [339, 645] width 15 height 15
type input "9"
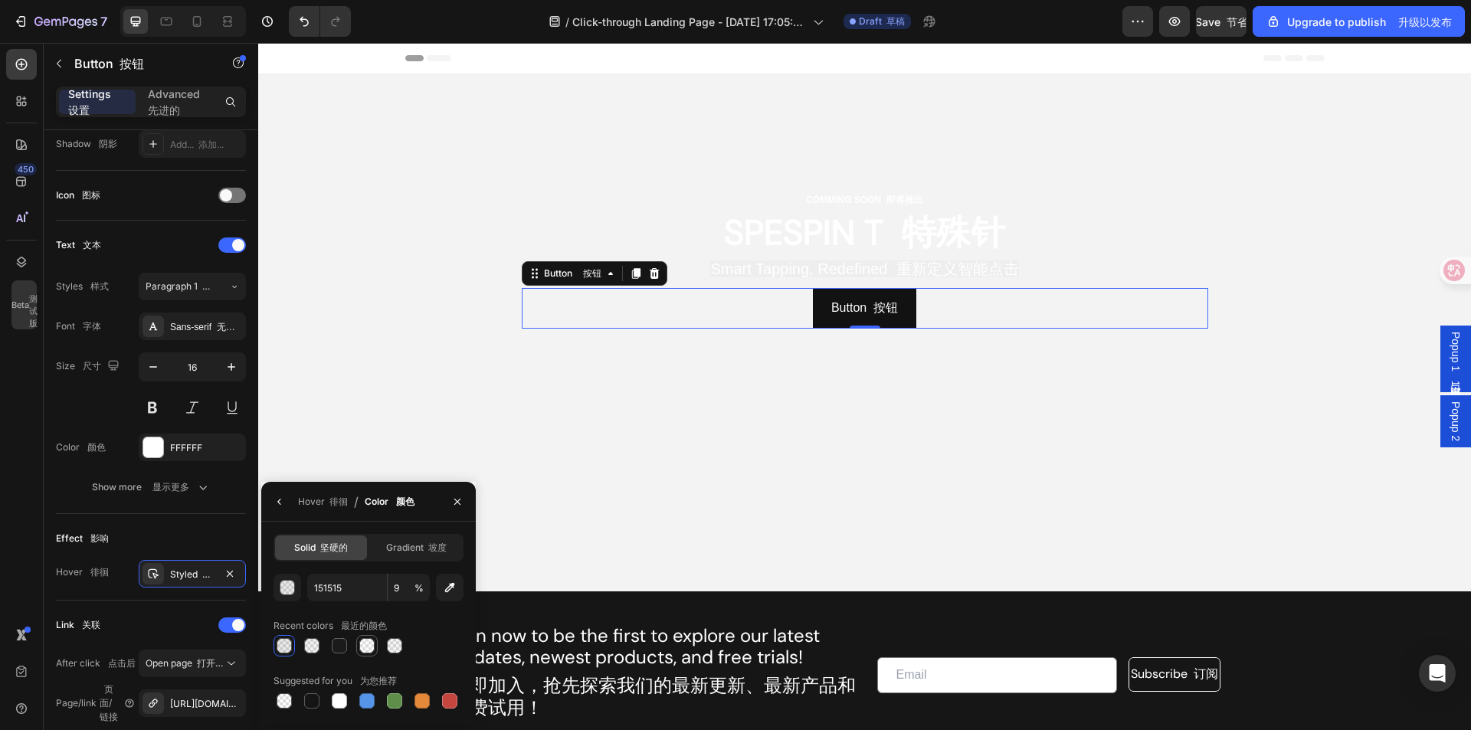
click at [357, 647] on div at bounding box center [366, 645] width 21 height 21
type input "0D0D0D"
type input "0"
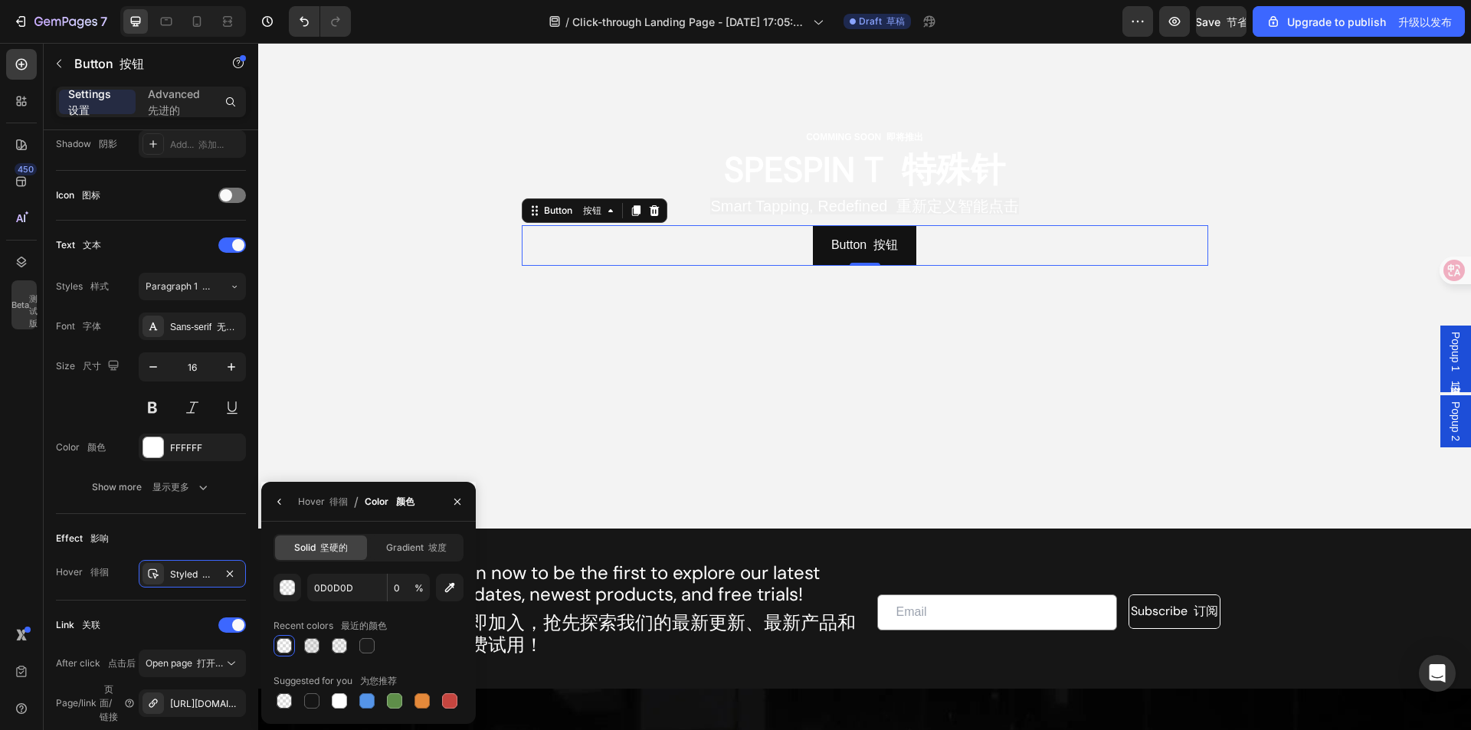
scroll to position [153, 0]
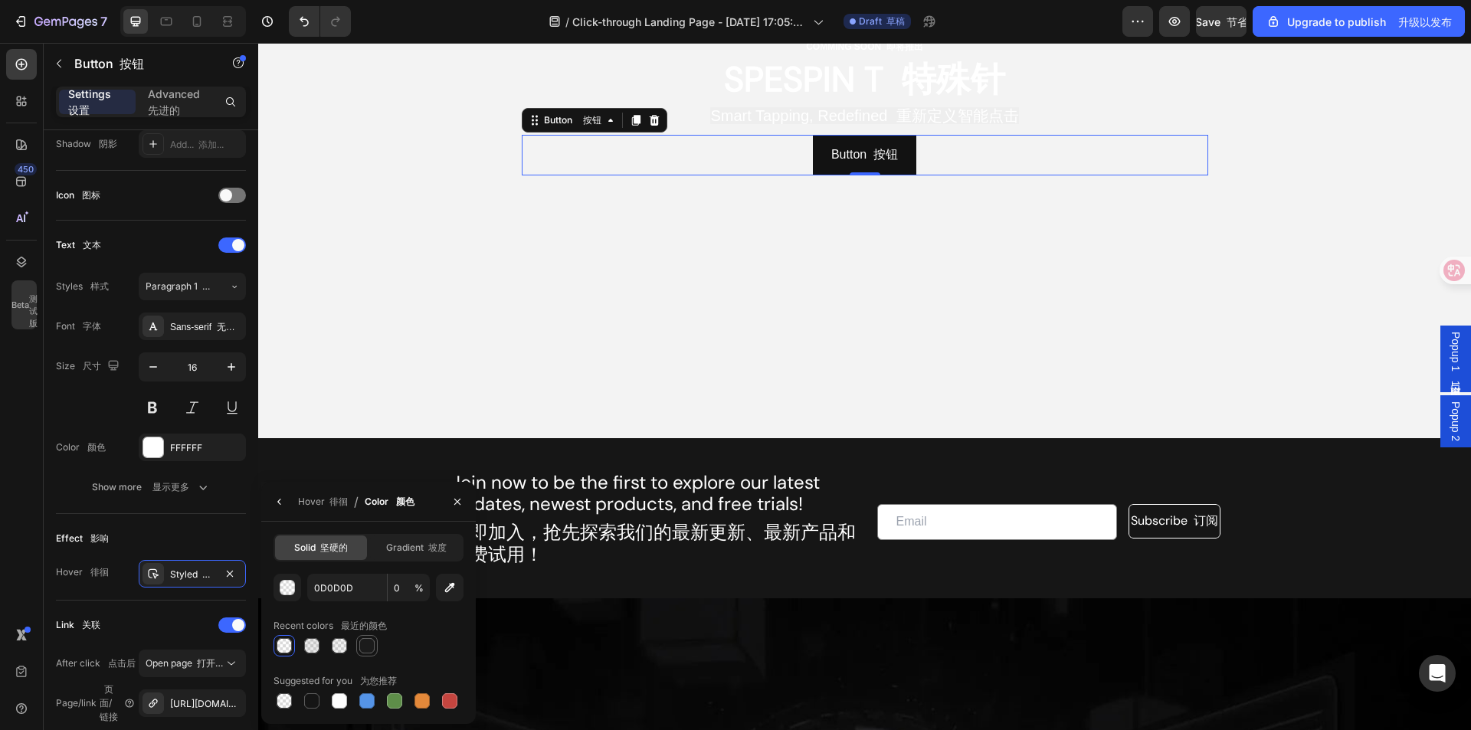
click at [371, 644] on div at bounding box center [366, 645] width 15 height 15
type input "1B1B1B"
type input "100"
click at [338, 699] on div at bounding box center [339, 700] width 15 height 15
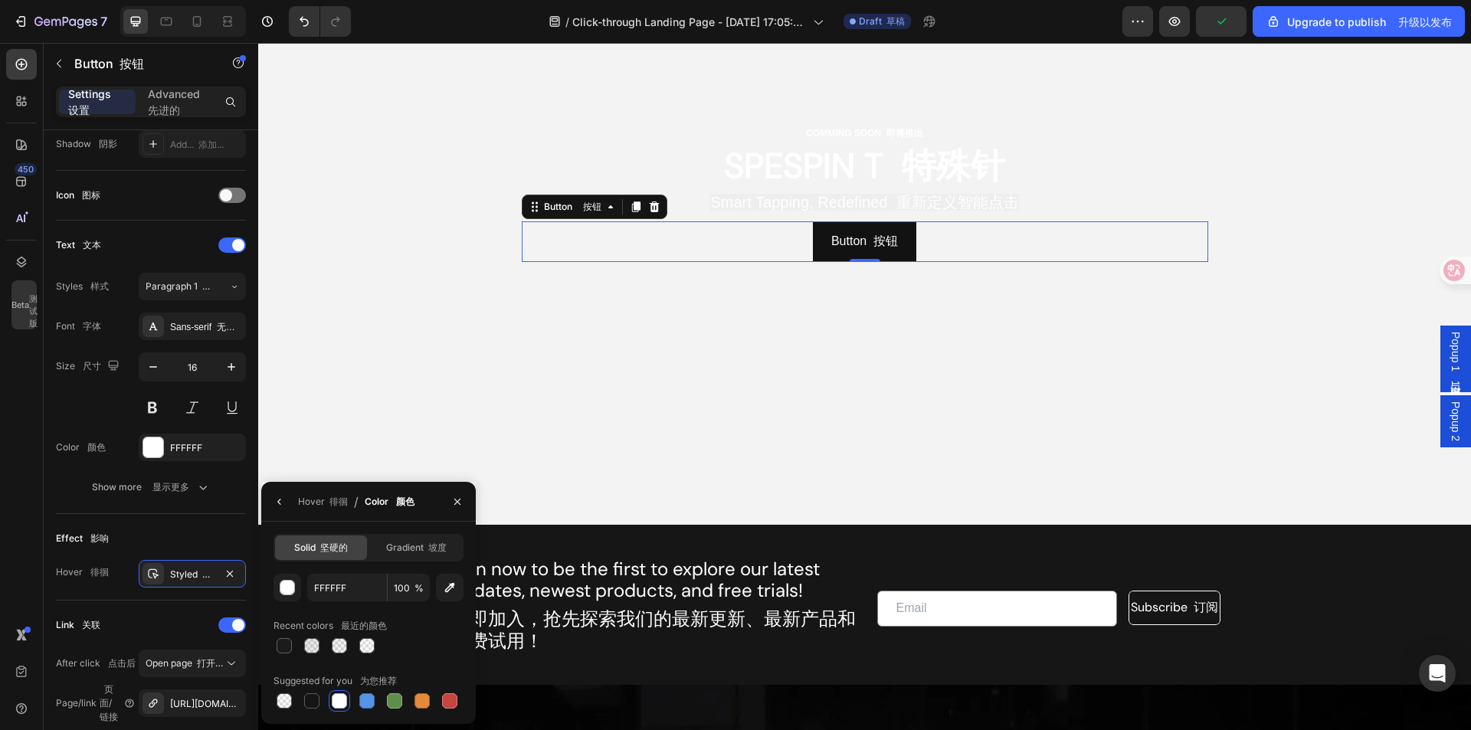
scroll to position [0, 0]
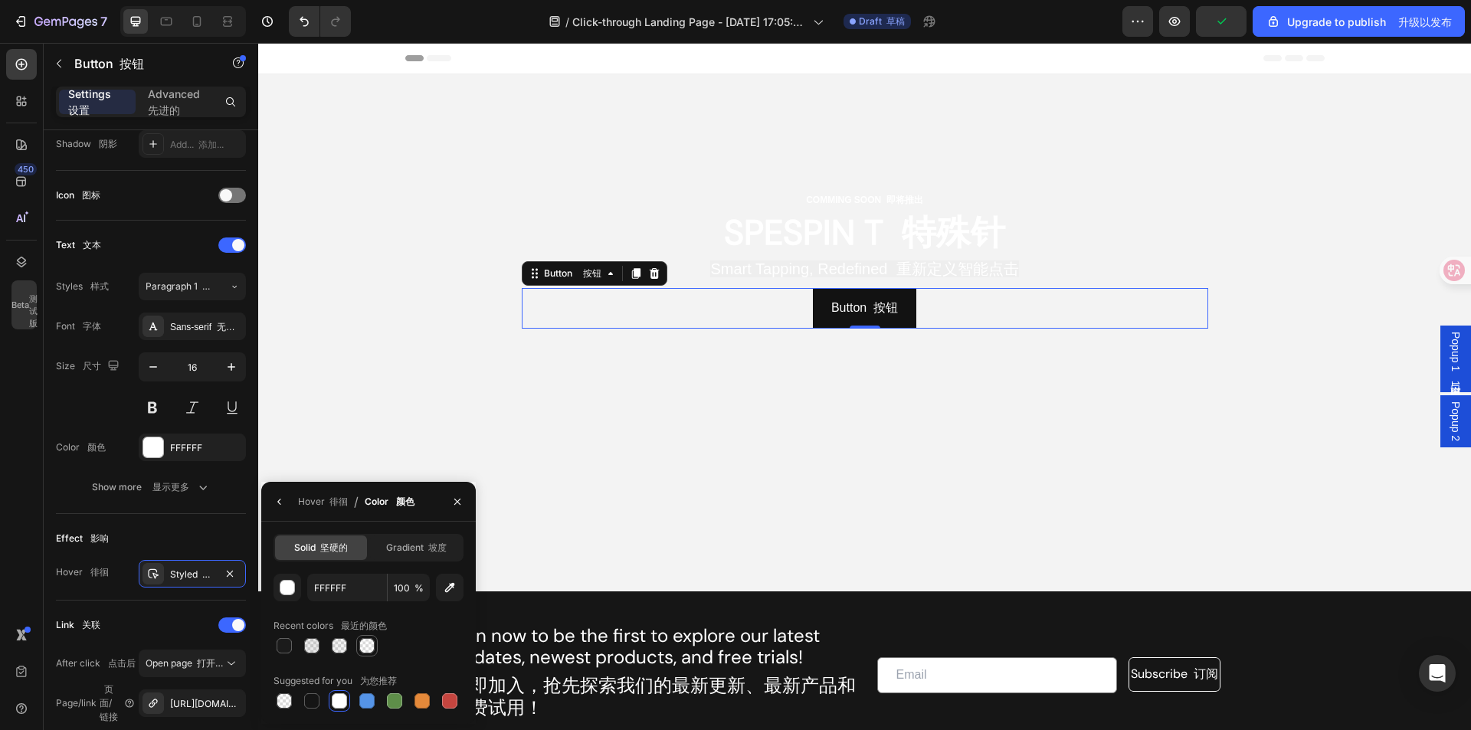
click at [366, 650] on div at bounding box center [366, 645] width 15 height 15
type input "0D0D0D"
type input "0"
click at [335, 646] on div at bounding box center [339, 645] width 15 height 15
type input "151515"
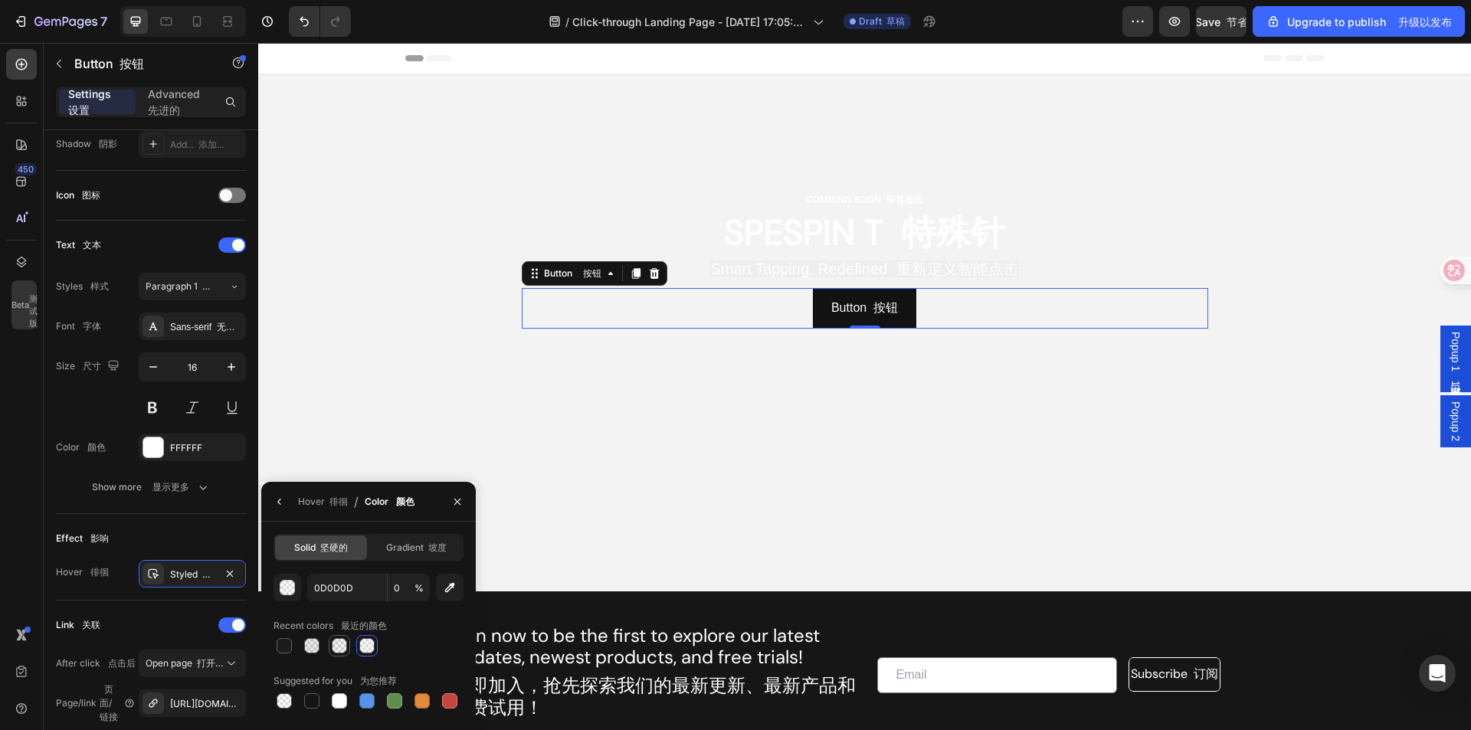
type input "5"
click at [221, 545] on div "Effect 影响" at bounding box center [151, 538] width 190 height 25
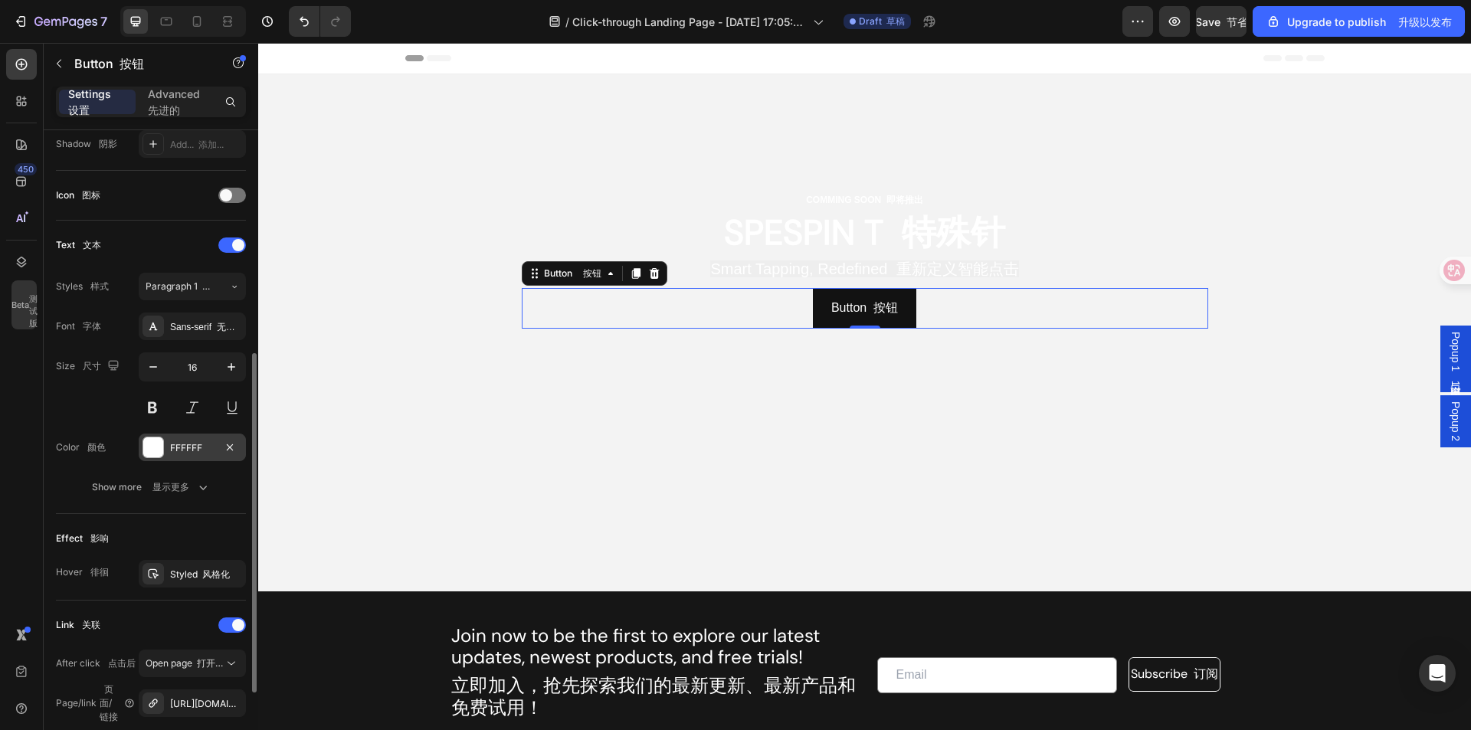
click at [201, 440] on div "FFFFFF" at bounding box center [192, 448] width 107 height 28
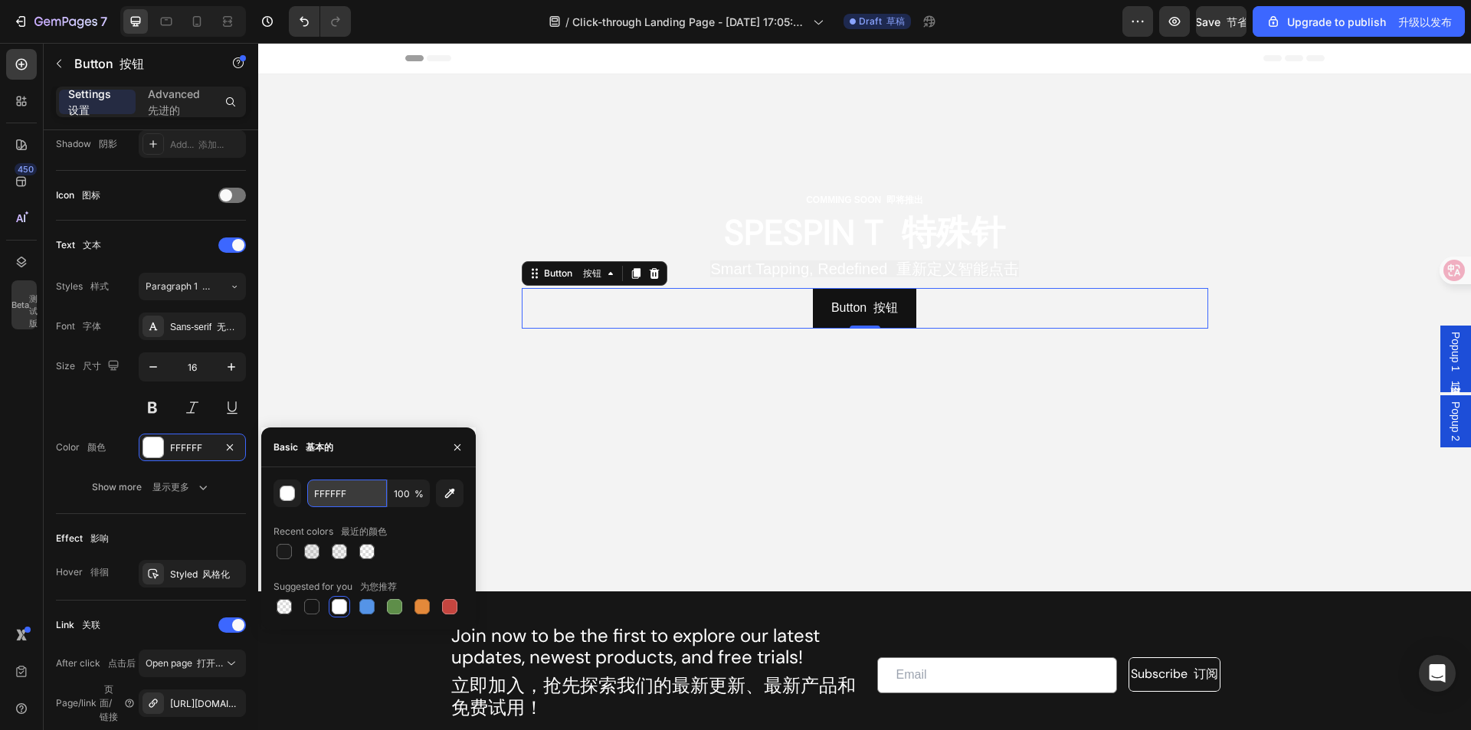
click at [365, 499] on input "FFFFFF" at bounding box center [347, 493] width 80 height 28
click at [286, 492] on div "button" at bounding box center [287, 493] width 15 height 15
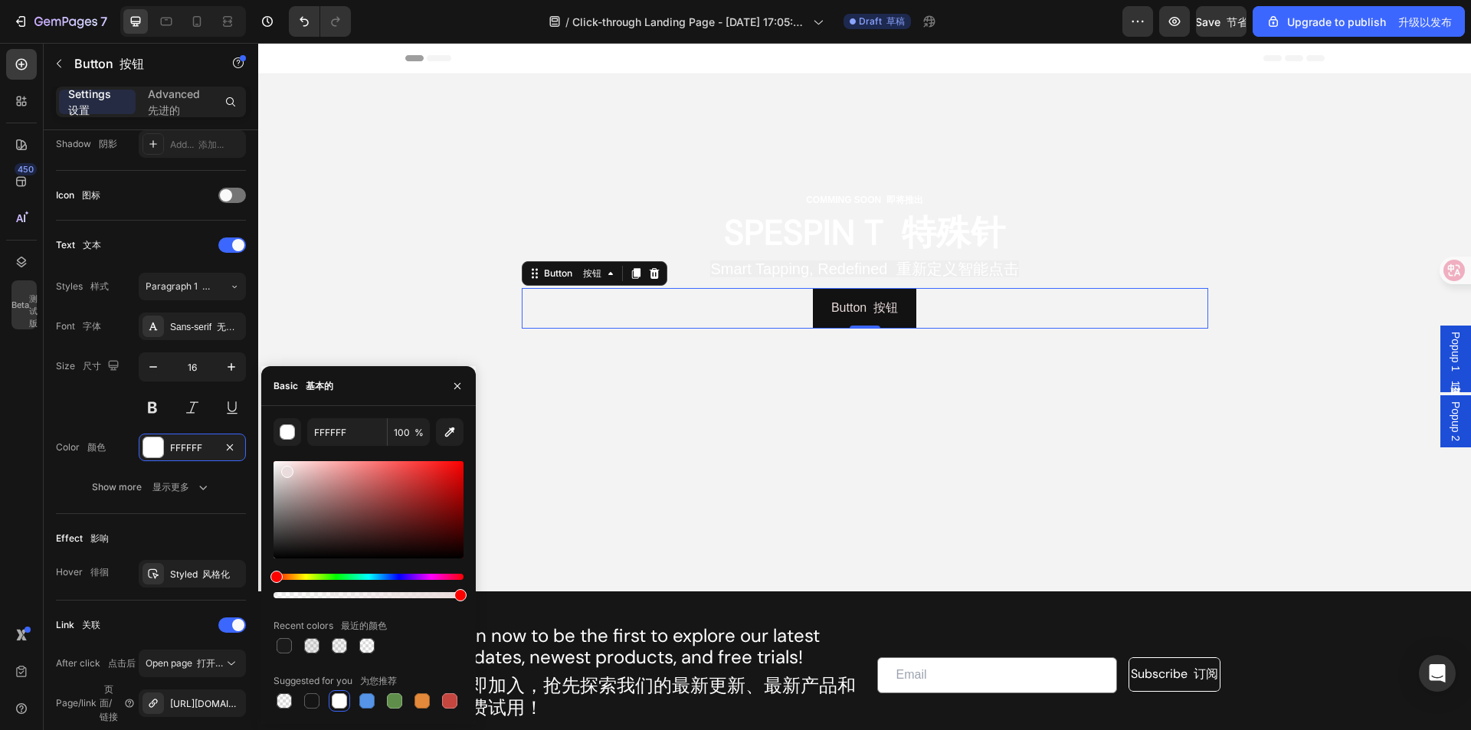
click at [286, 468] on div at bounding box center [368, 509] width 190 height 97
drag, startPoint x: 286, startPoint y: 468, endPoint x: 287, endPoint y: 493, distance: 25.3
click at [287, 493] on div at bounding box center [289, 497] width 12 height 12
type input "A89C9C"
click at [305, 591] on div at bounding box center [368, 586] width 190 height 25
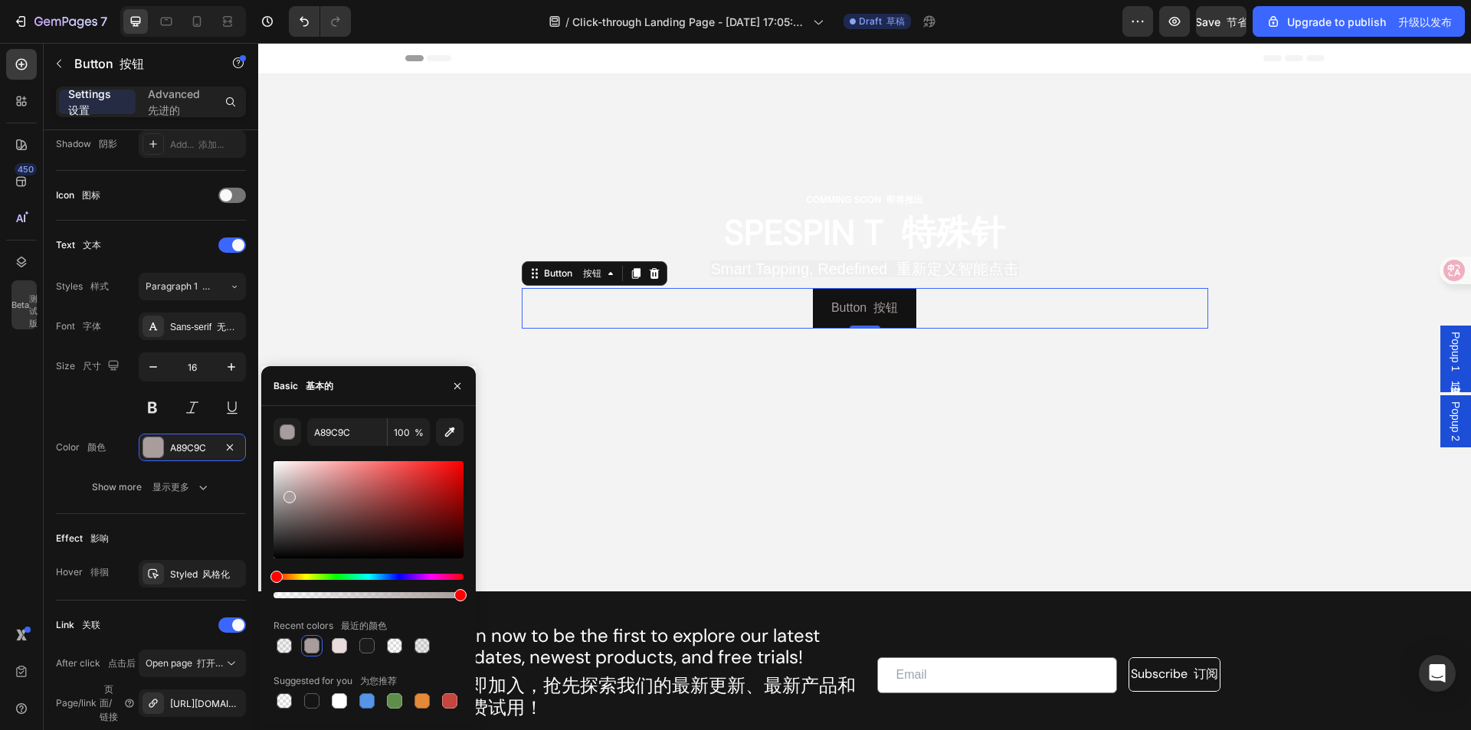
click at [307, 595] on div at bounding box center [368, 595] width 190 height 6
drag, startPoint x: 309, startPoint y: 595, endPoint x: 290, endPoint y: 596, distance: 18.4
click at [290, 596] on div at bounding box center [293, 595] width 12 height 12
type input "9"
click at [430, 642] on div at bounding box center [422, 646] width 18 height 18
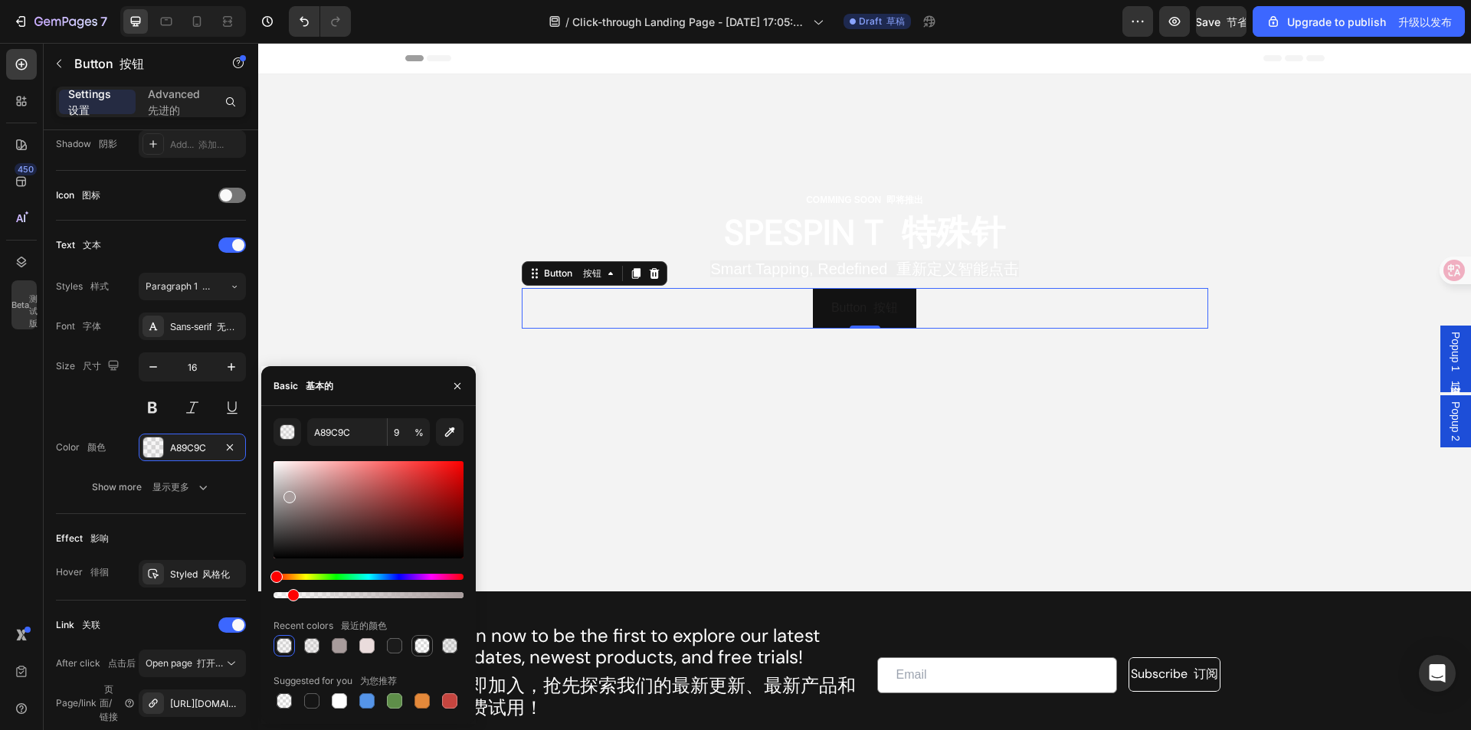
type input "0D0D0D"
type input "0"
click at [391, 641] on div at bounding box center [394, 645] width 15 height 15
type input "1B1B1B"
type input "100"
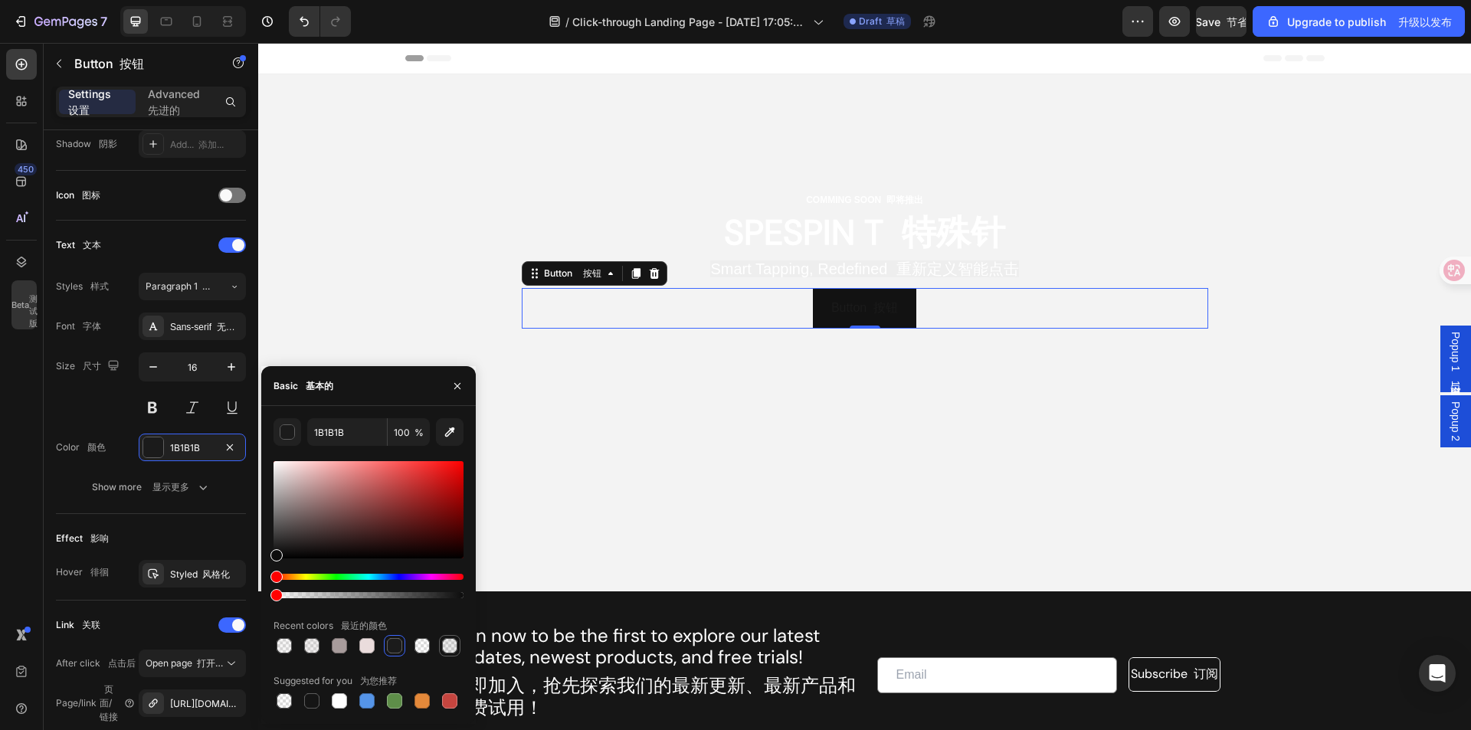
click at [447, 643] on div at bounding box center [449, 645] width 15 height 15
type input "151515"
type input "9"
click at [339, 646] on div at bounding box center [339, 645] width 15 height 15
type input "A89C9C"
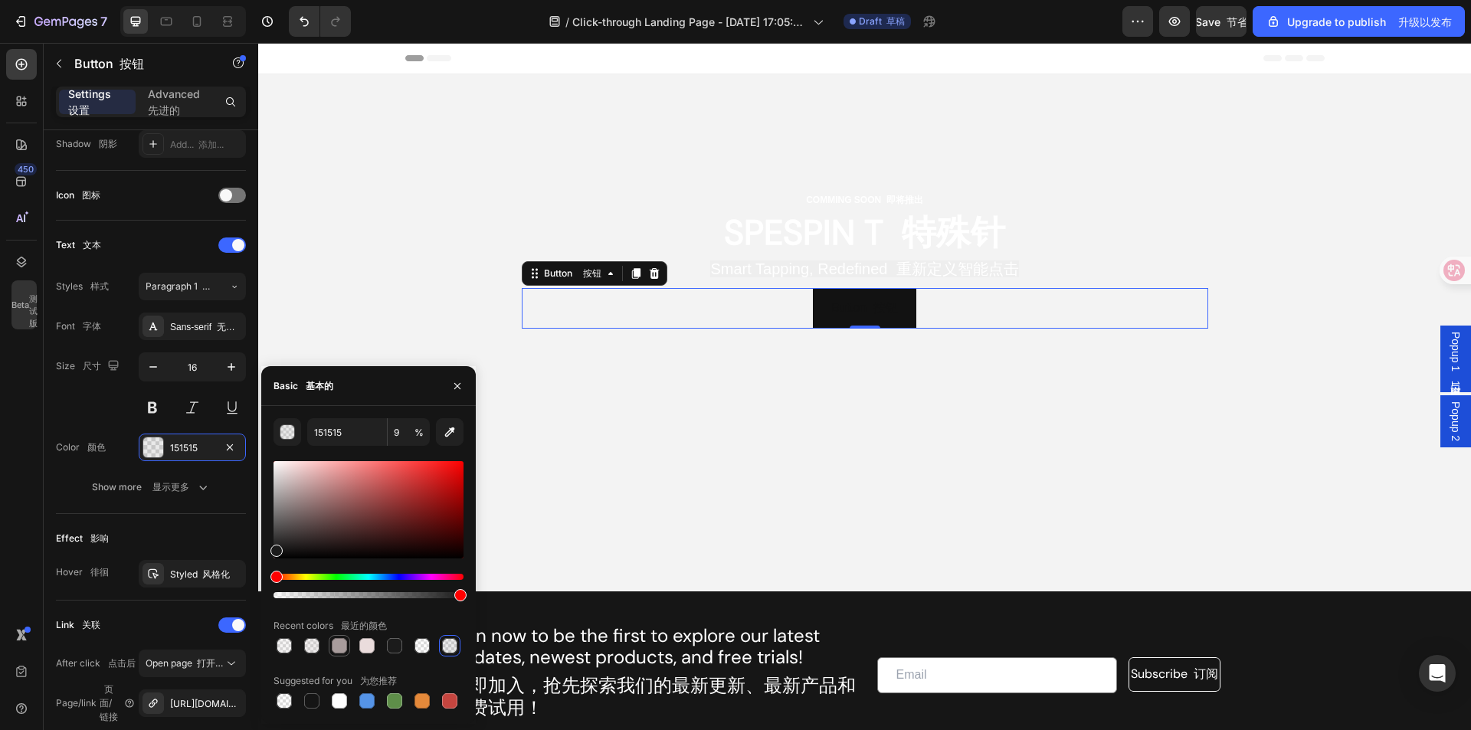
type input "100"
type input "151515"
type input "96"
drag, startPoint x: 296, startPoint y: 591, endPoint x: 456, endPoint y: 599, distance: 159.5
click at [456, 599] on div at bounding box center [459, 595] width 12 height 12
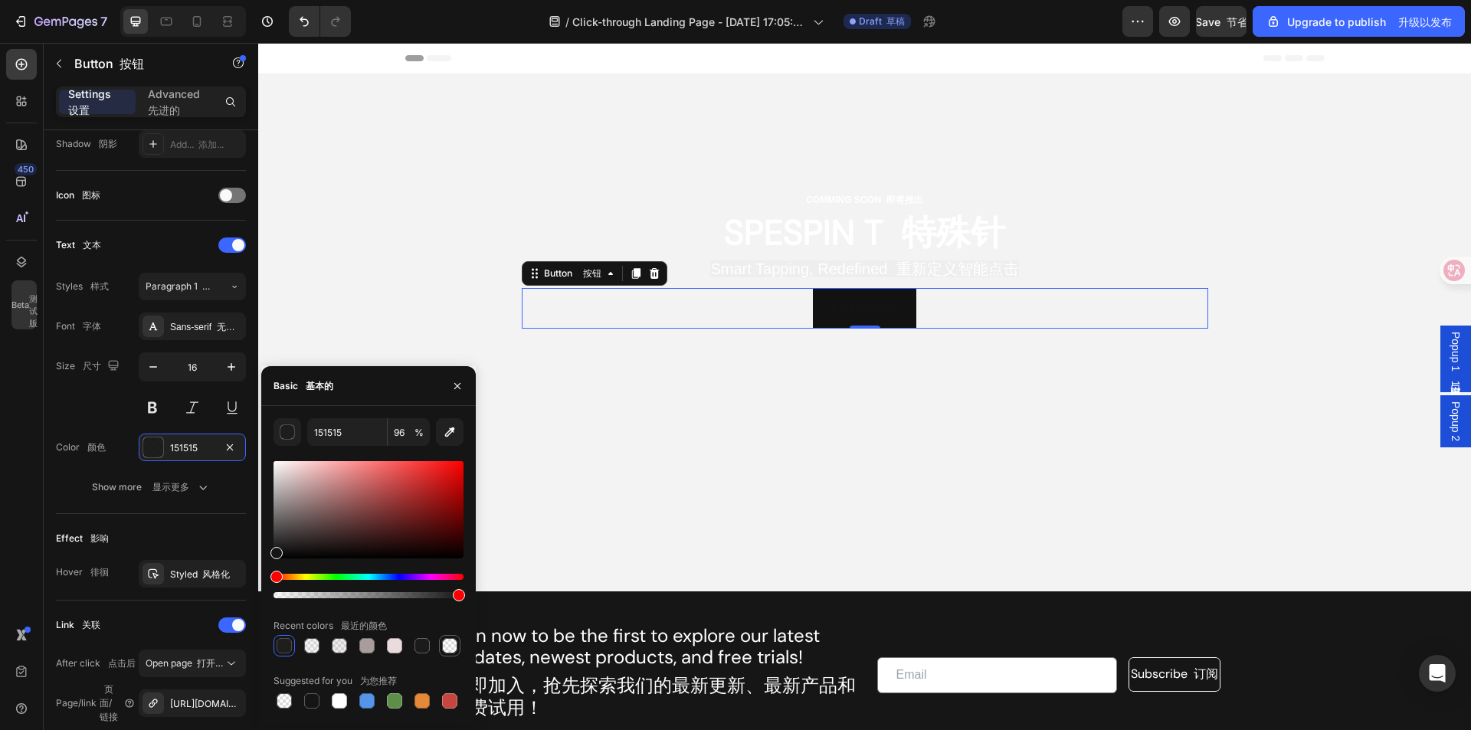
click at [449, 641] on div at bounding box center [449, 645] width 15 height 15
type input "0D0D0D"
type input "0"
click at [430, 639] on div at bounding box center [422, 646] width 18 height 18
type input "1B1B1B"
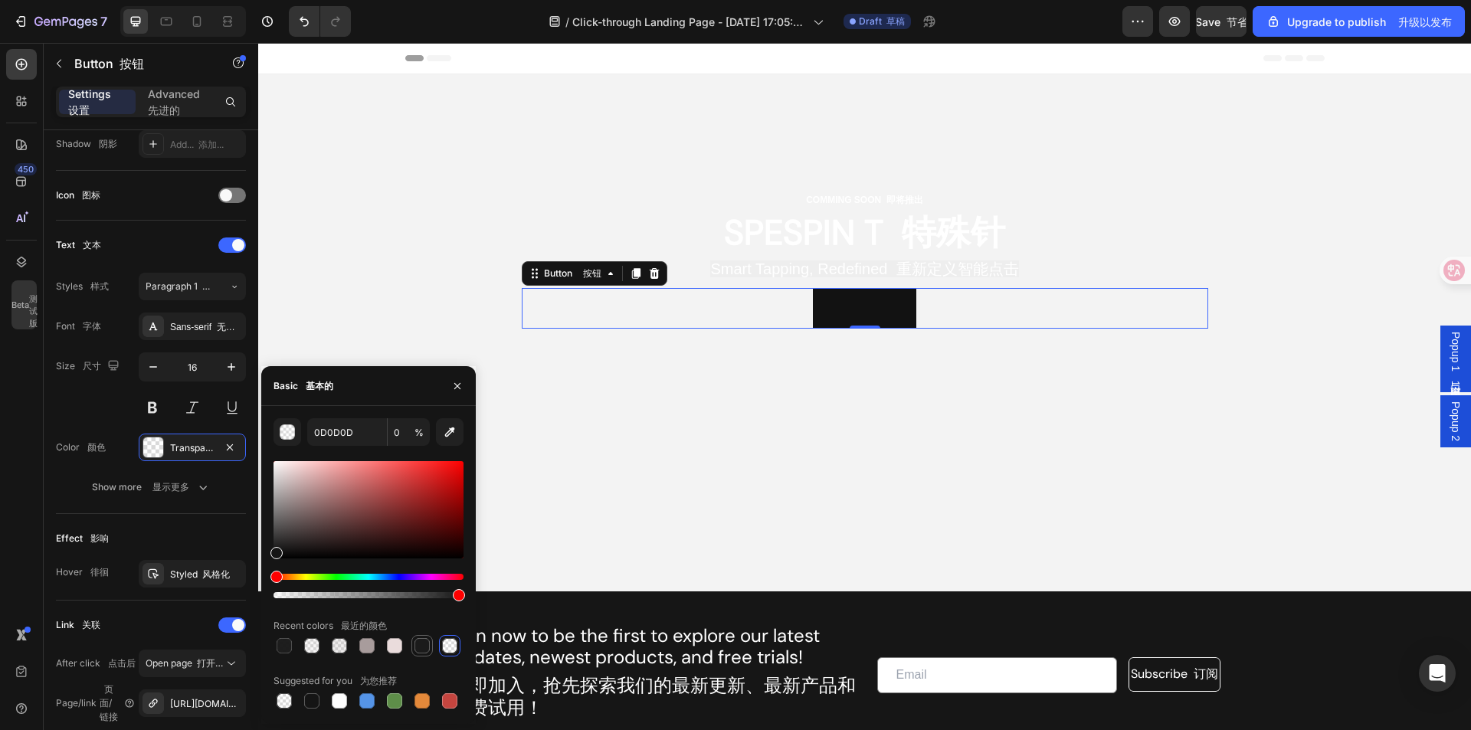
type input "100"
click at [271, 694] on div "1B1B1B 100 % Recent colors 最近的颜色 Suggested for you 为您推荐" at bounding box center [368, 564] width 214 height 293
click at [277, 695] on div at bounding box center [284, 701] width 18 height 18
type input "000000"
type input "0"
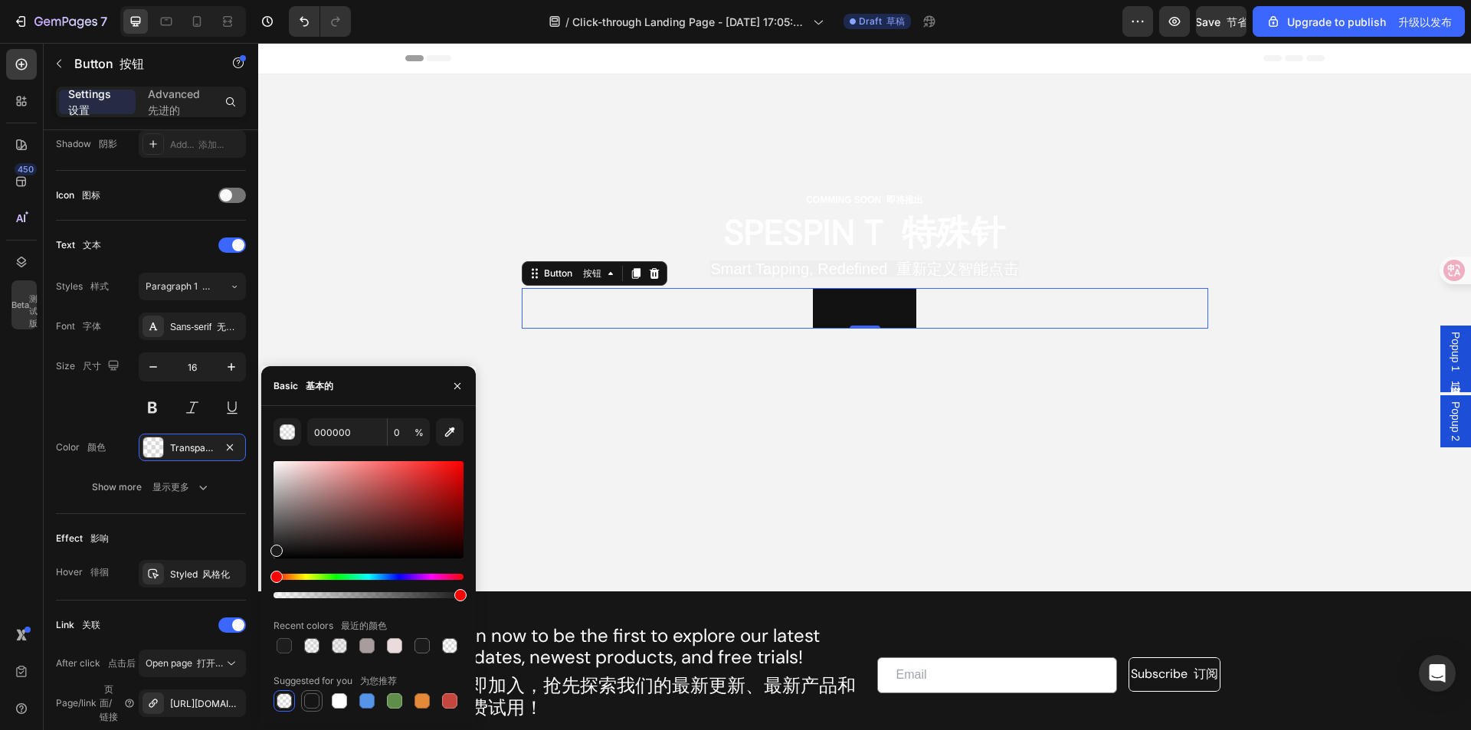
click at [309, 702] on div at bounding box center [311, 700] width 15 height 15
type input "151515"
type input "100"
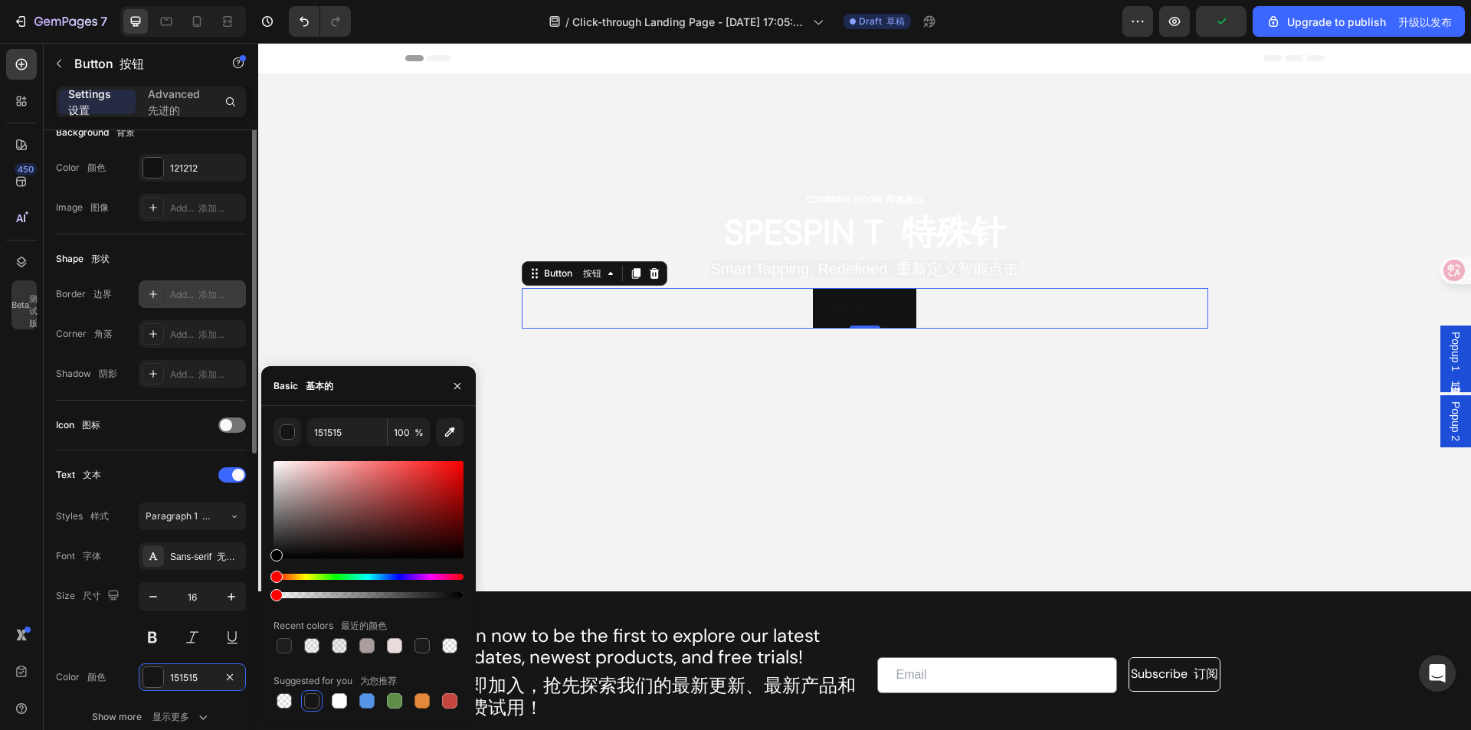
scroll to position [38, 0]
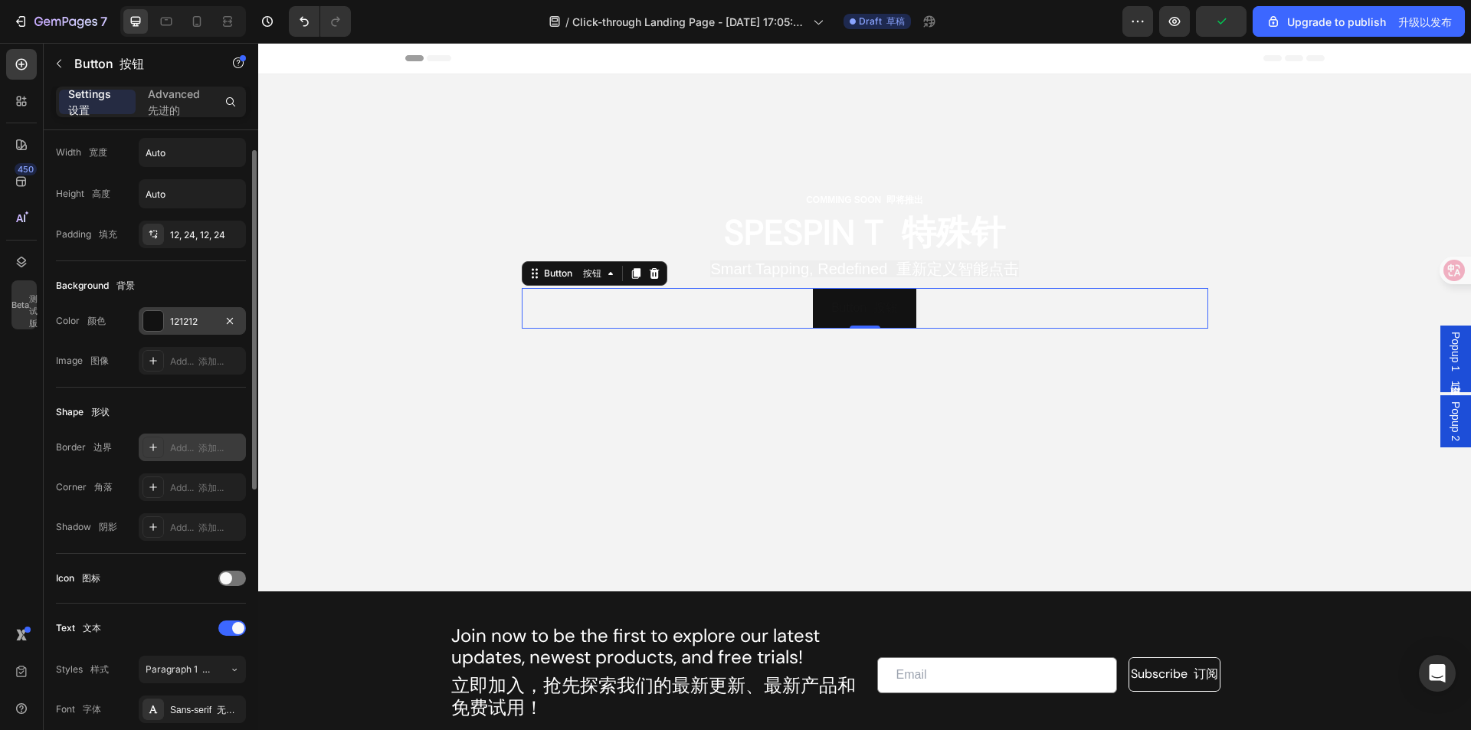
click at [198, 328] on div "121212" at bounding box center [192, 322] width 44 height 14
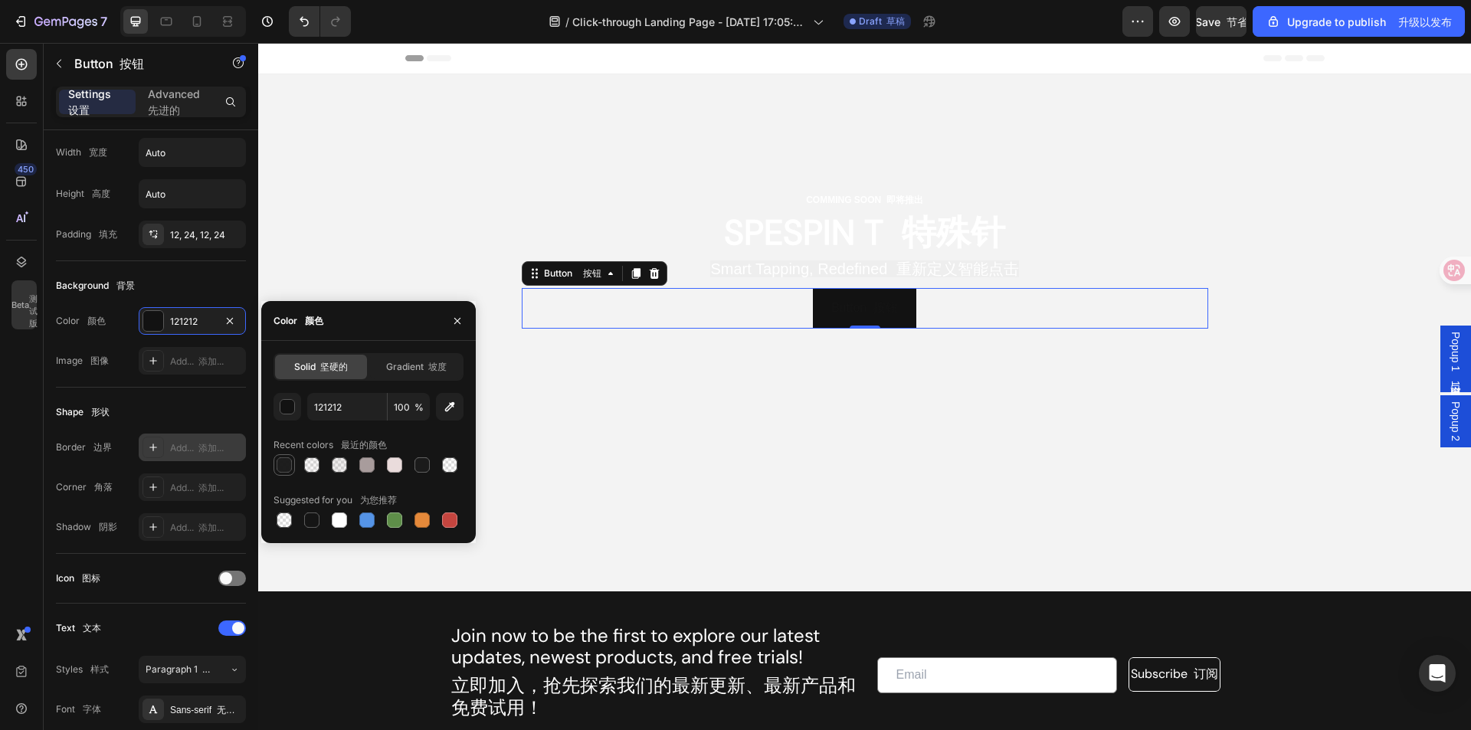
click at [291, 463] on div at bounding box center [284, 464] width 15 height 15
type input "151515"
type input "96"
click at [308, 466] on div at bounding box center [311, 464] width 15 height 15
type input "A89C9C"
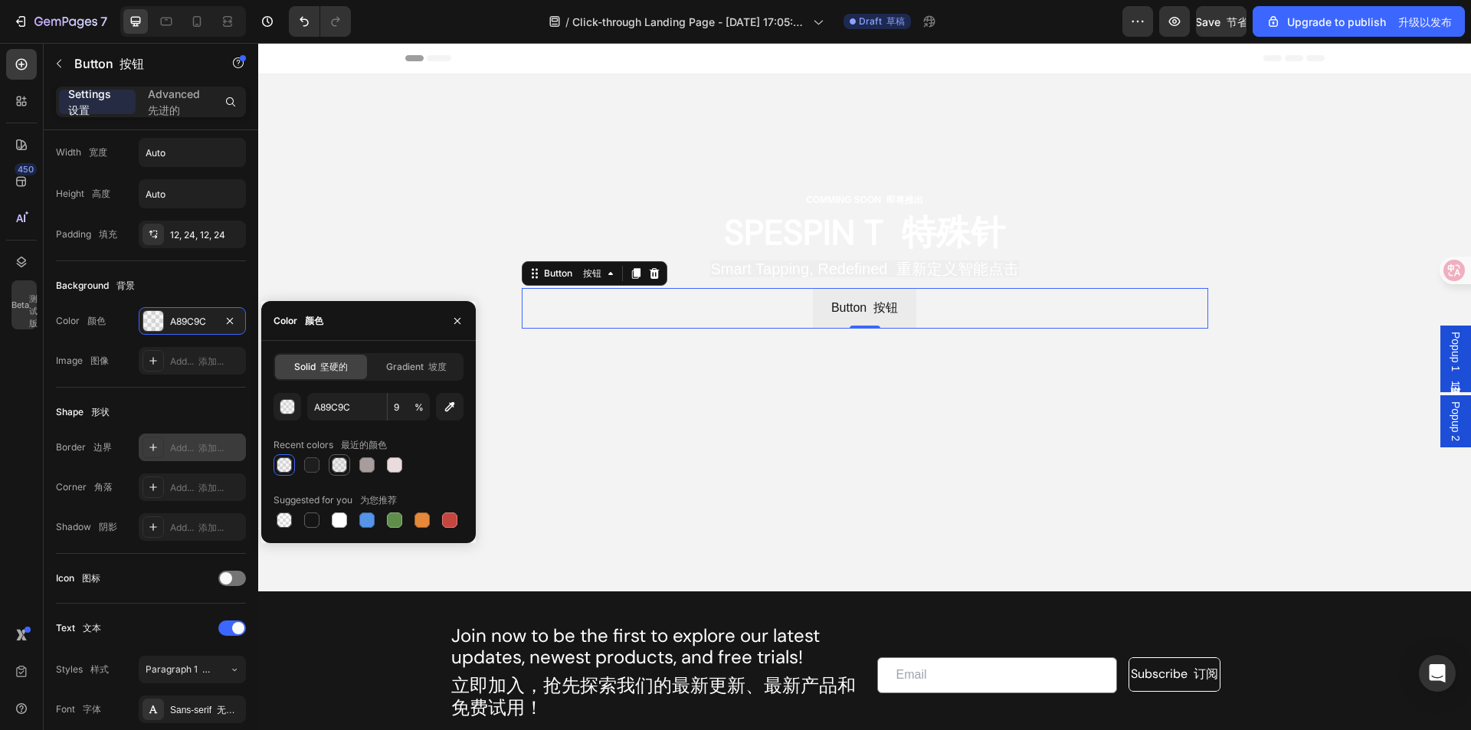
click at [339, 466] on div at bounding box center [339, 464] width 15 height 15
click at [362, 468] on div at bounding box center [366, 464] width 15 height 15
type input "100"
click at [351, 467] on div at bounding box center [368, 464] width 190 height 21
click at [345, 466] on div at bounding box center [339, 464] width 15 height 15
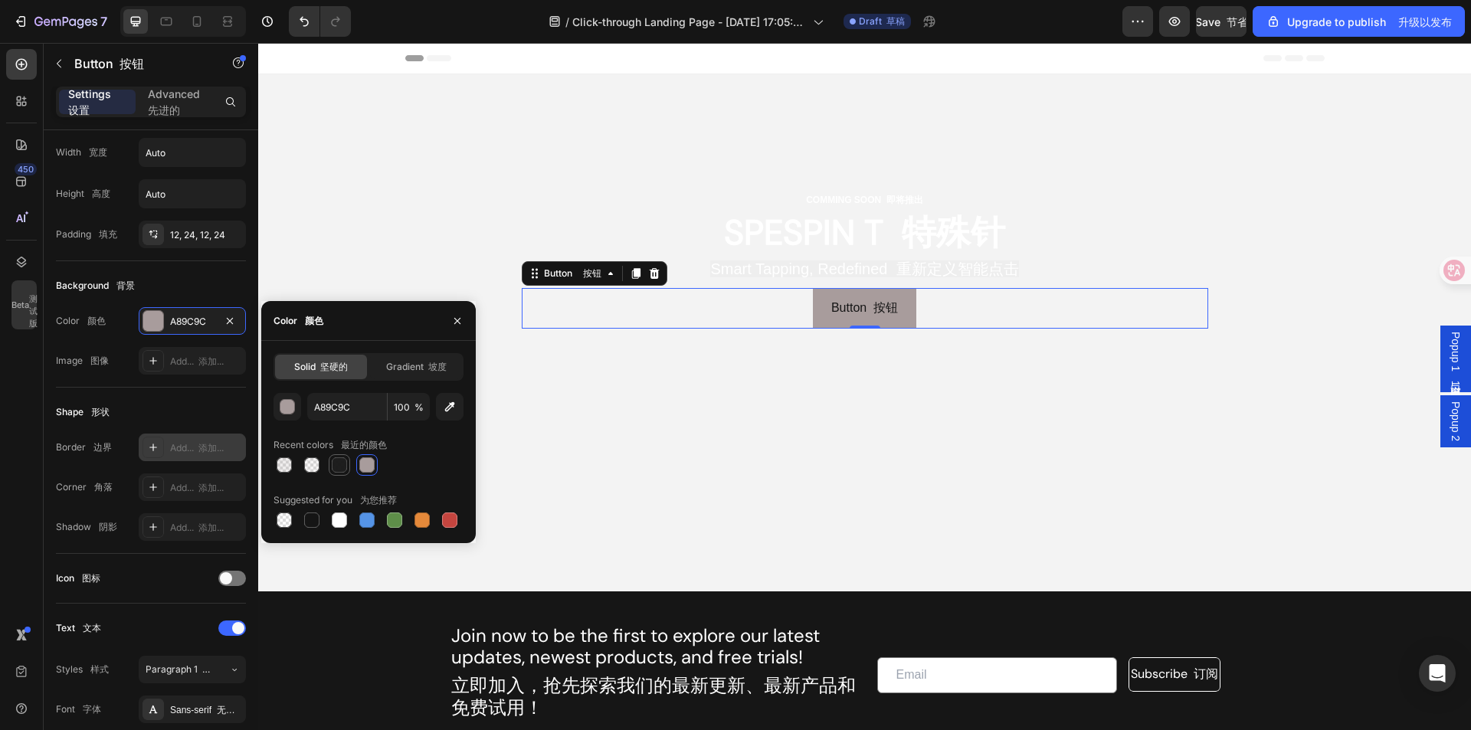
type input "151515"
type input "96"
click at [356, 466] on div at bounding box center [366, 464] width 21 height 21
type input "A89C9C"
type input "100"
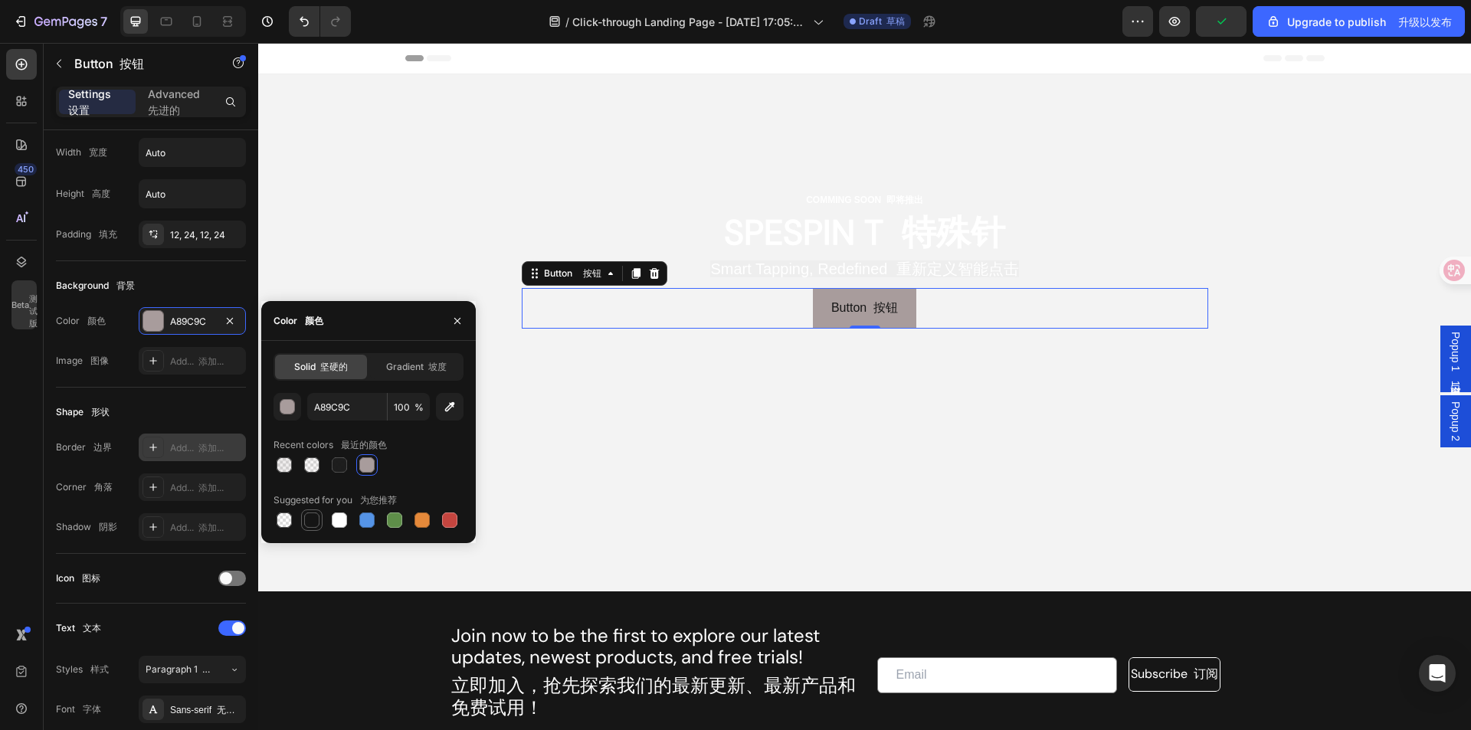
click at [315, 515] on div at bounding box center [311, 519] width 15 height 15
click at [283, 519] on div at bounding box center [284, 519] width 15 height 15
type input "000000"
type input "0"
click at [336, 515] on div at bounding box center [339, 519] width 15 height 15
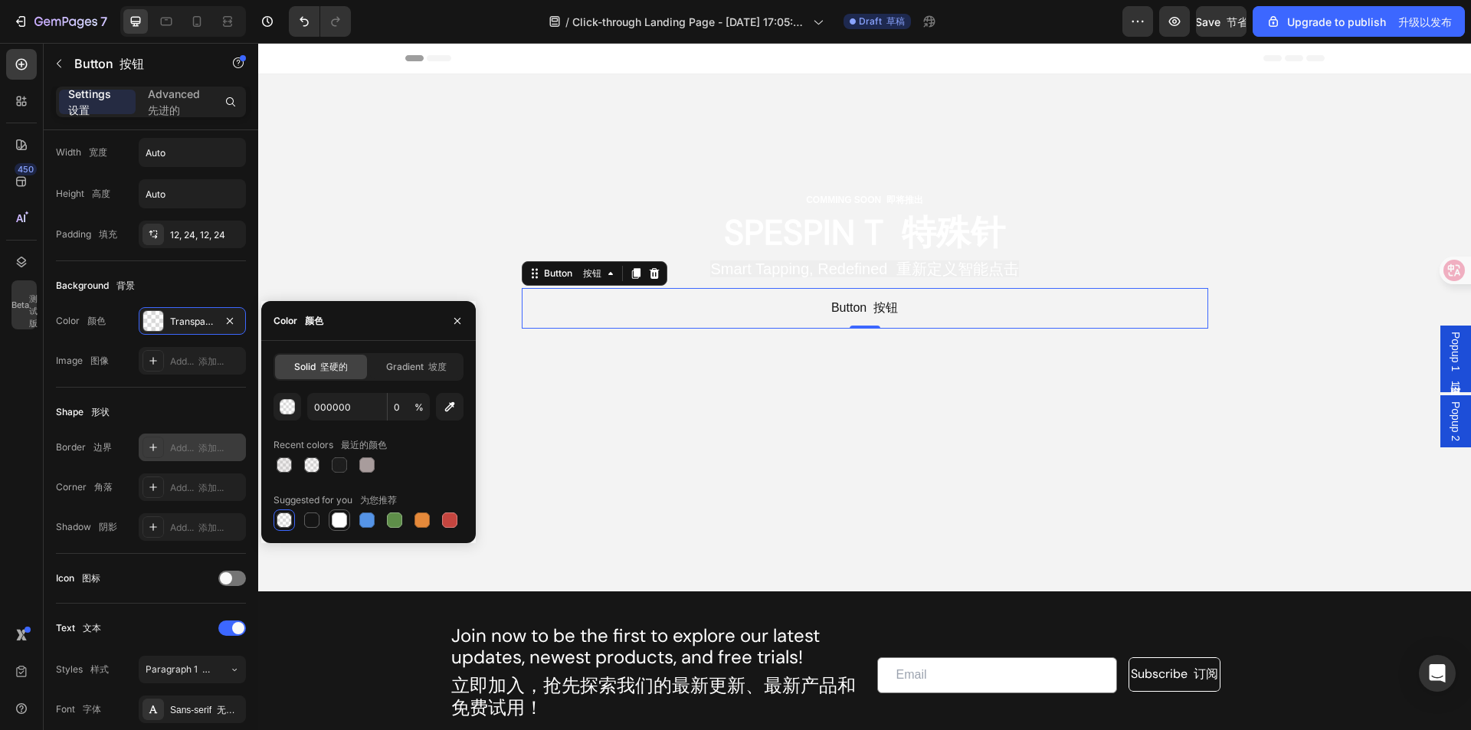
type input "FFFFFF"
click at [355, 516] on div at bounding box center [368, 519] width 190 height 21
click at [299, 402] on button "button" at bounding box center [287, 407] width 28 height 28
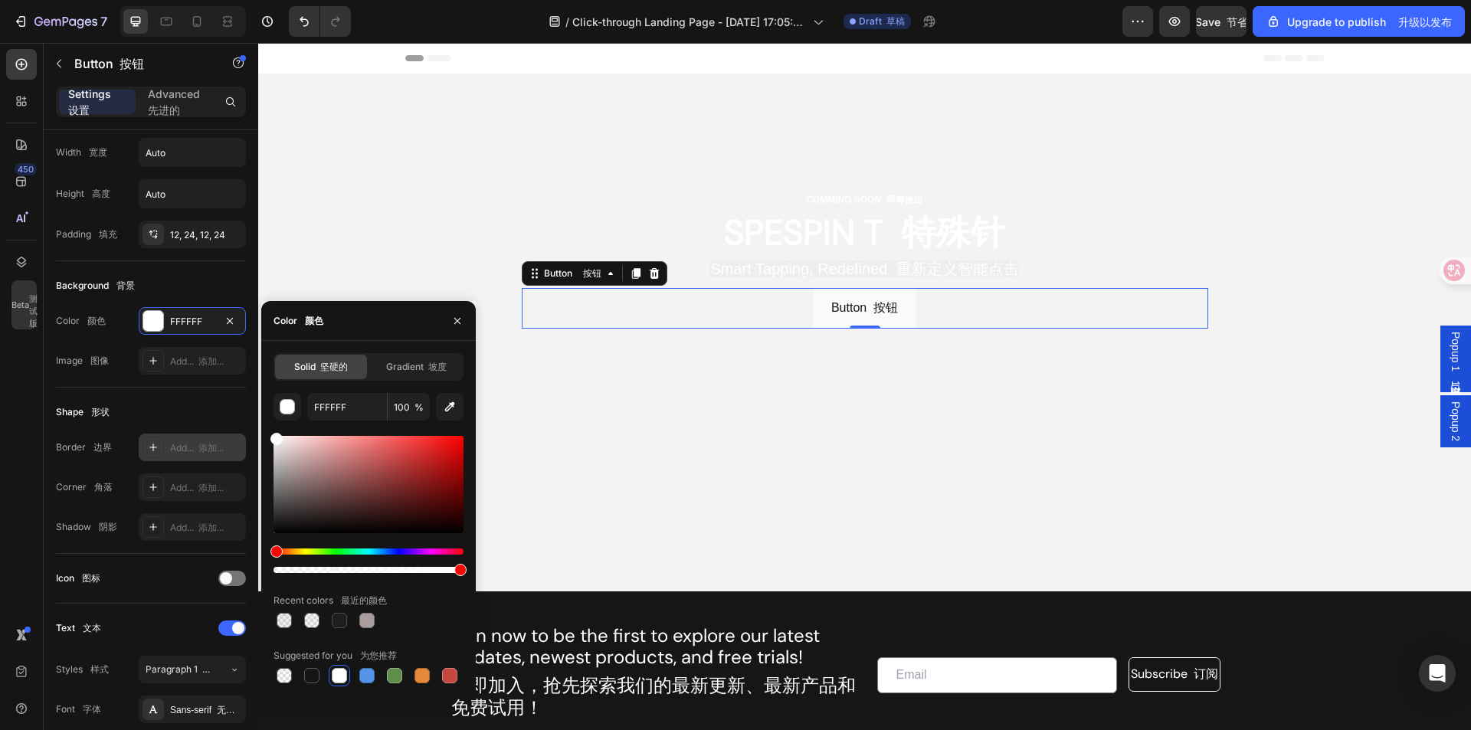
click at [389, 572] on div at bounding box center [368, 570] width 190 height 6
drag, startPoint x: 389, startPoint y: 572, endPoint x: 372, endPoint y: 573, distance: 16.9
click at [372, 573] on div at bounding box center [375, 570] width 12 height 12
type input "52"
click at [283, 491] on div at bounding box center [368, 484] width 190 height 97
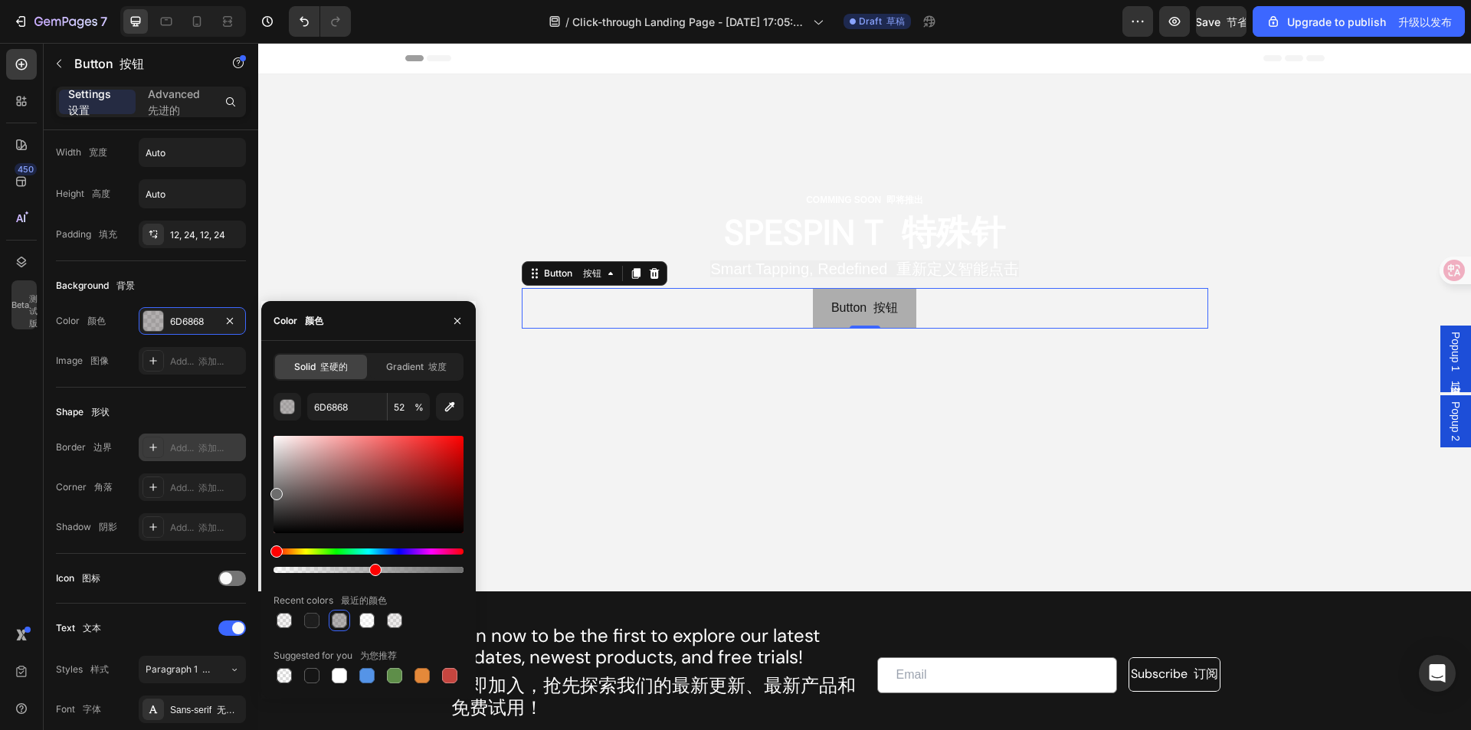
drag, startPoint x: 283, startPoint y: 491, endPoint x: 262, endPoint y: 491, distance: 21.4
click at [263, 491] on div "Solid 坚硬的 Gradient 坡度 6D6868 52 % Recent colors 最近的颜色 Suggested for you 为您推荐" at bounding box center [368, 519] width 214 height 333
type input "6D6D6D"
drag, startPoint x: 378, startPoint y: 571, endPoint x: 411, endPoint y: 572, distance: 33.0
click at [411, 572] on div at bounding box center [413, 570] width 12 height 12
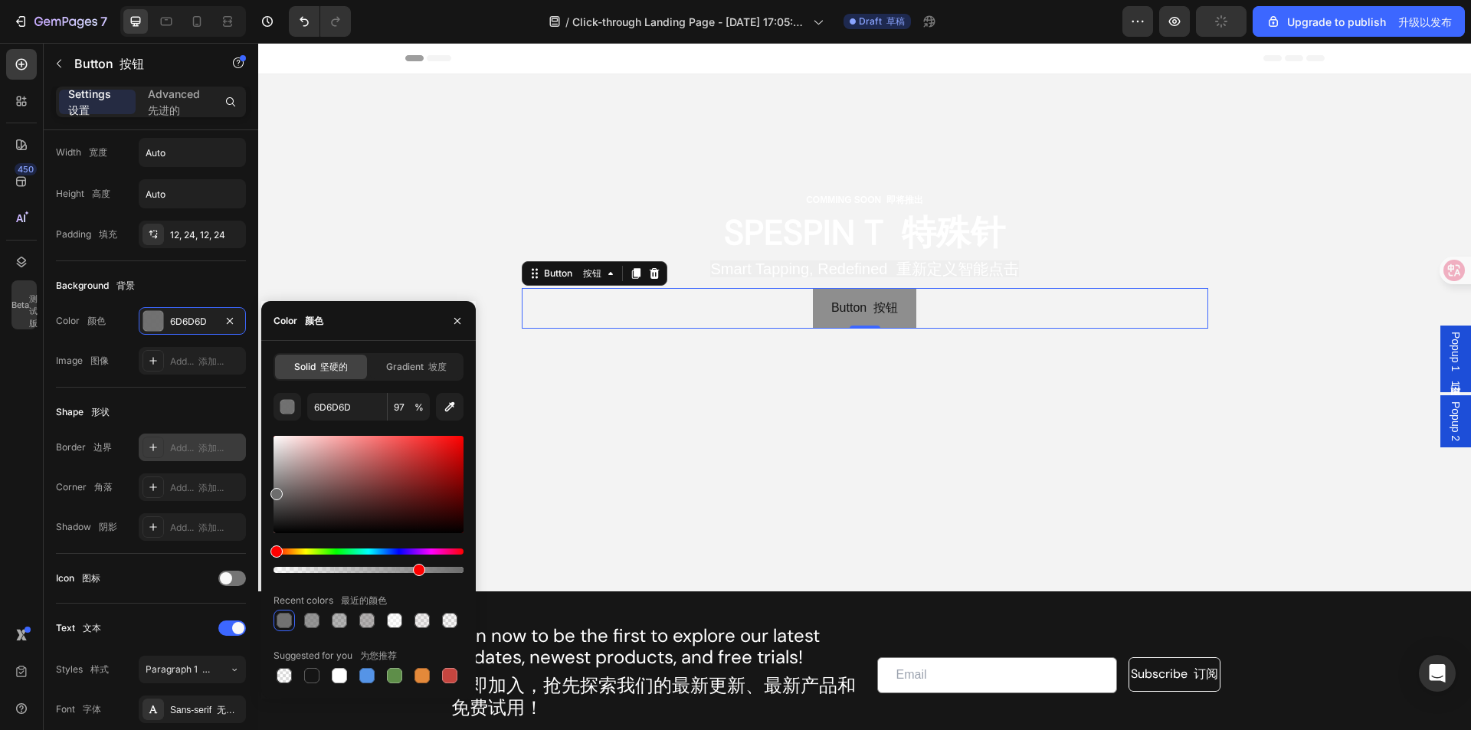
type input "75"
click at [415, 571] on div at bounding box center [419, 570] width 12 height 12
click at [285, 411] on div "button" at bounding box center [287, 407] width 15 height 15
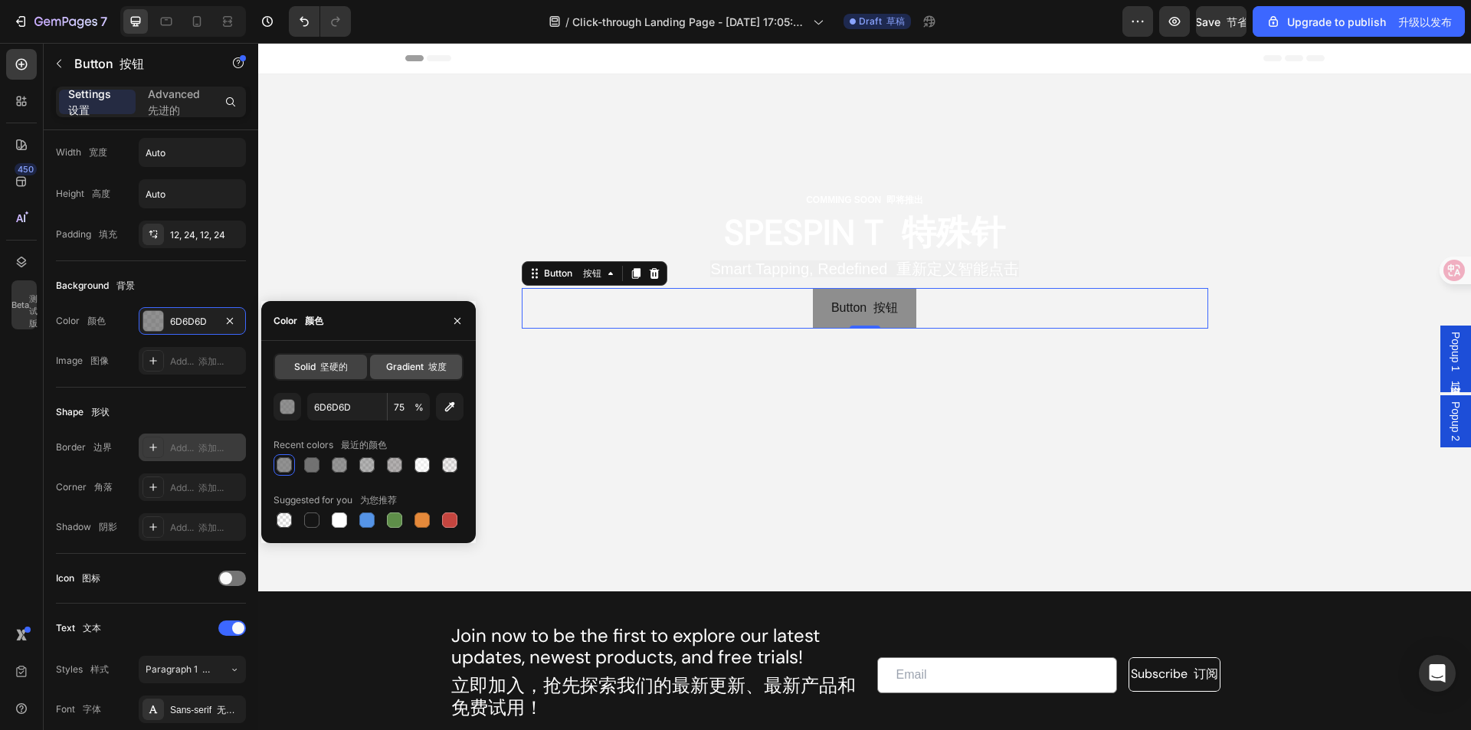
click at [406, 369] on span "Gradient 坡度" at bounding box center [416, 367] width 61 height 14
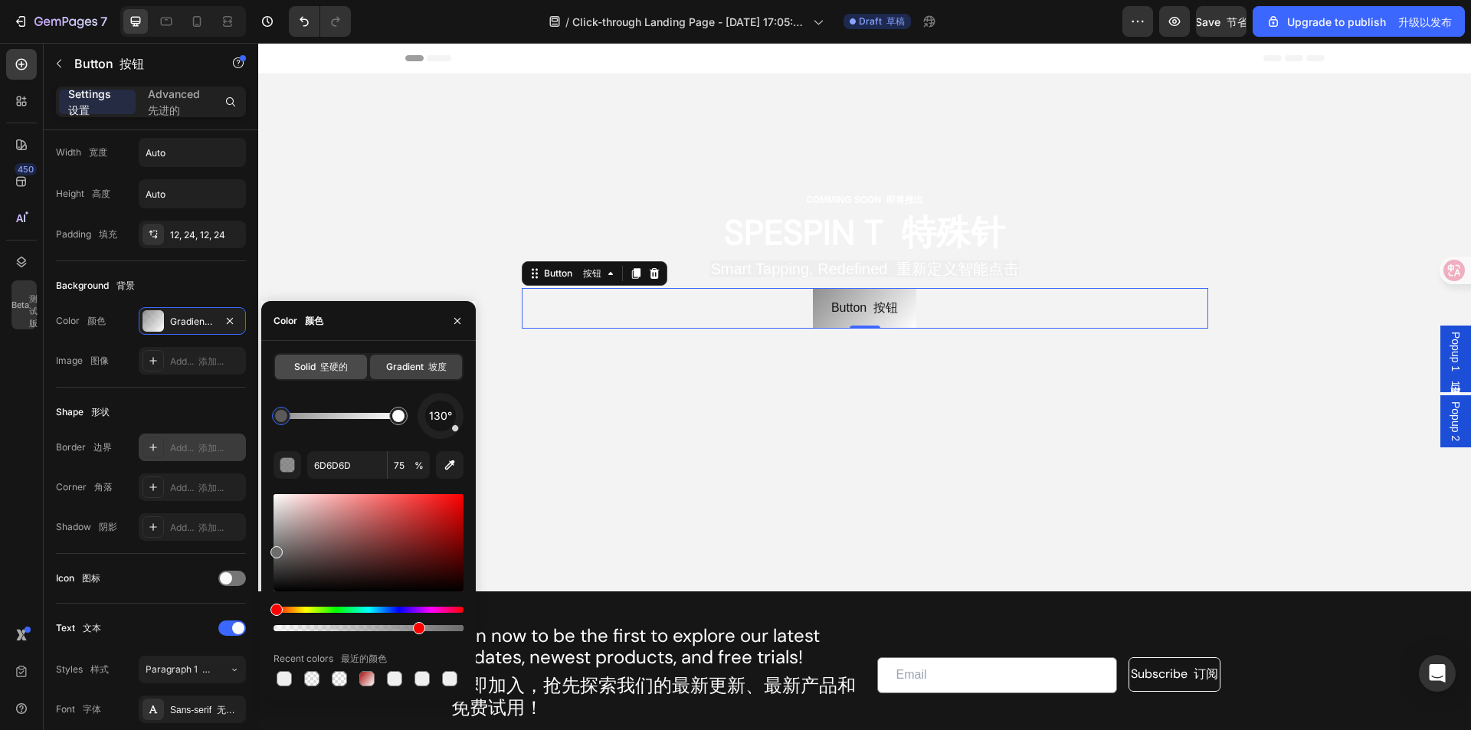
click at [329, 356] on div "Solid 坚硬的" at bounding box center [321, 367] width 92 height 25
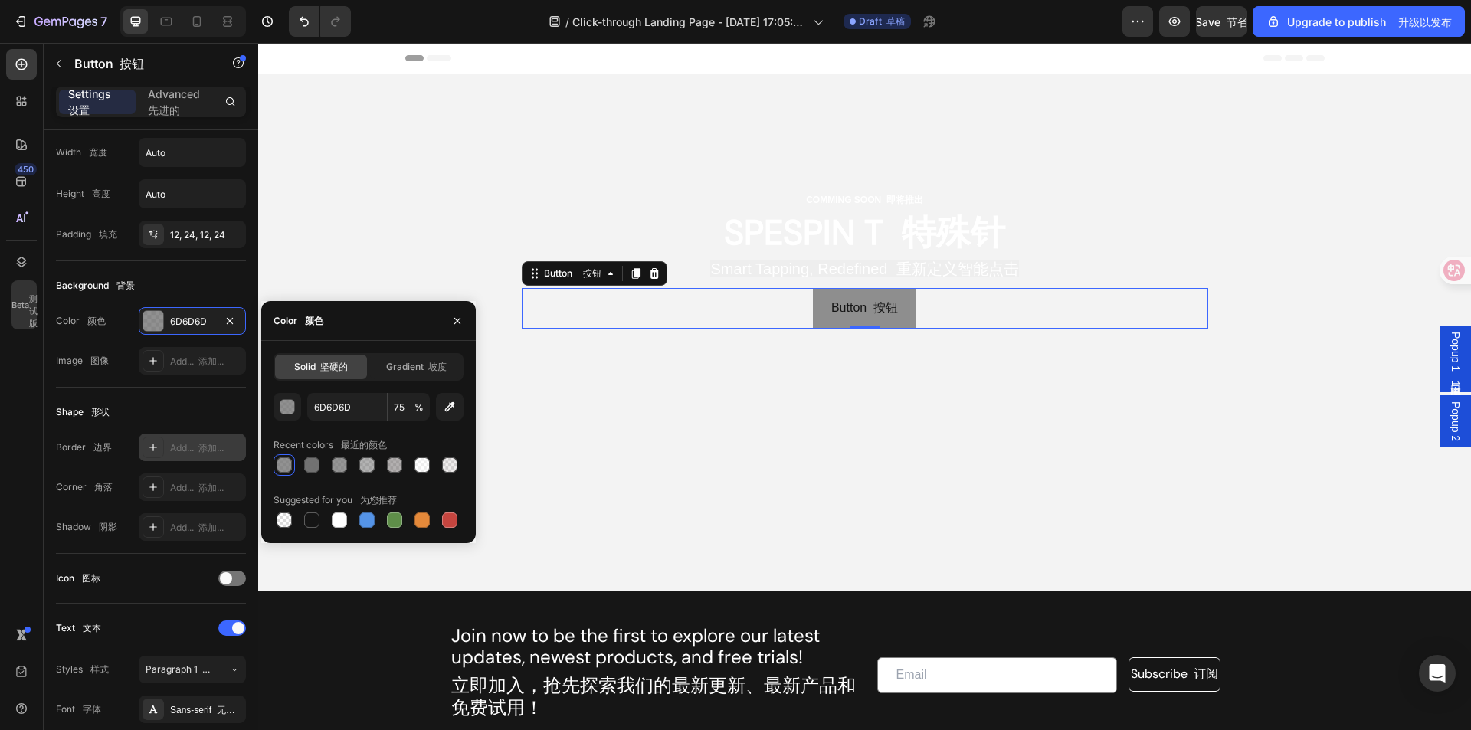
click at [416, 407] on span "%" at bounding box center [418, 408] width 9 height 14
click at [365, 407] on input "6D6D6D" at bounding box center [347, 407] width 80 height 28
click at [293, 408] on div "button" at bounding box center [287, 407] width 15 height 15
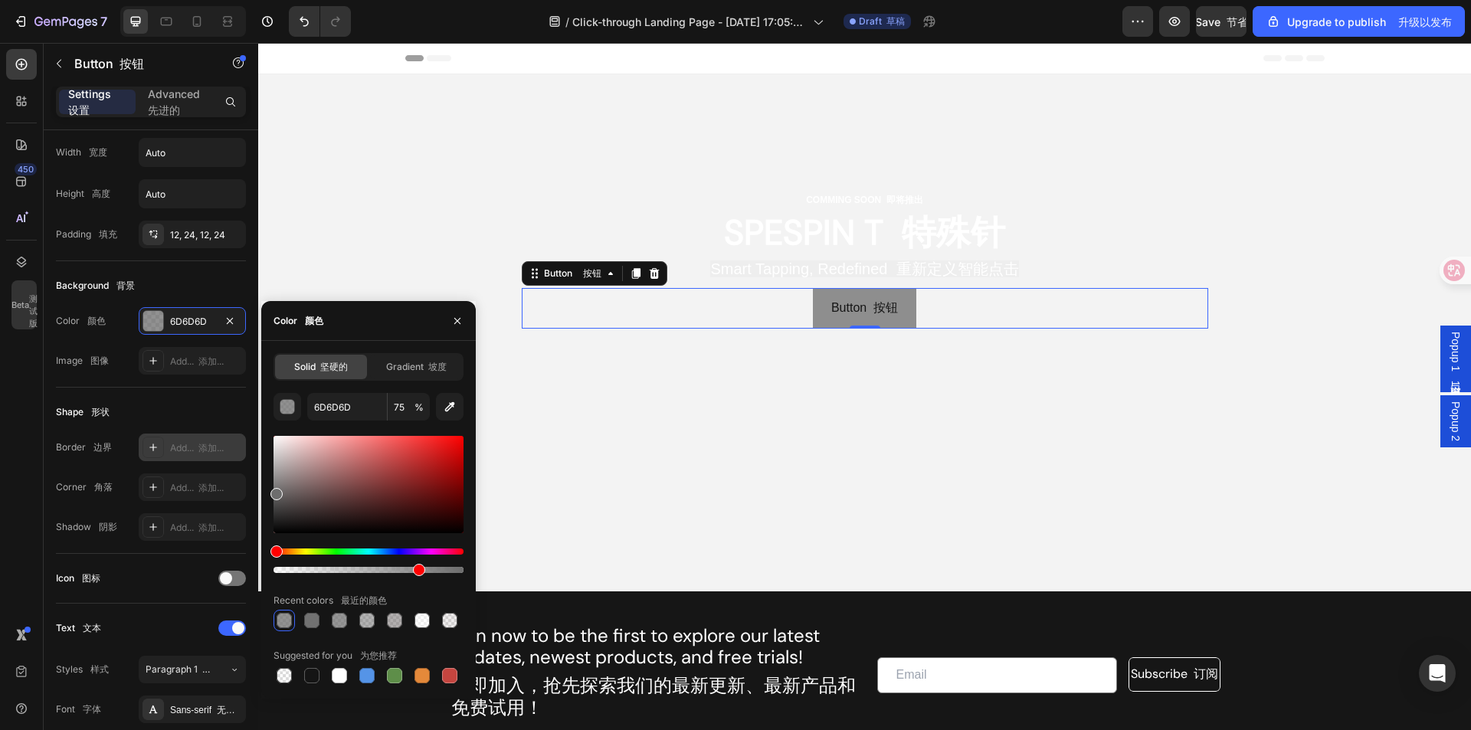
click at [285, 569] on div at bounding box center [368, 570] width 190 height 6
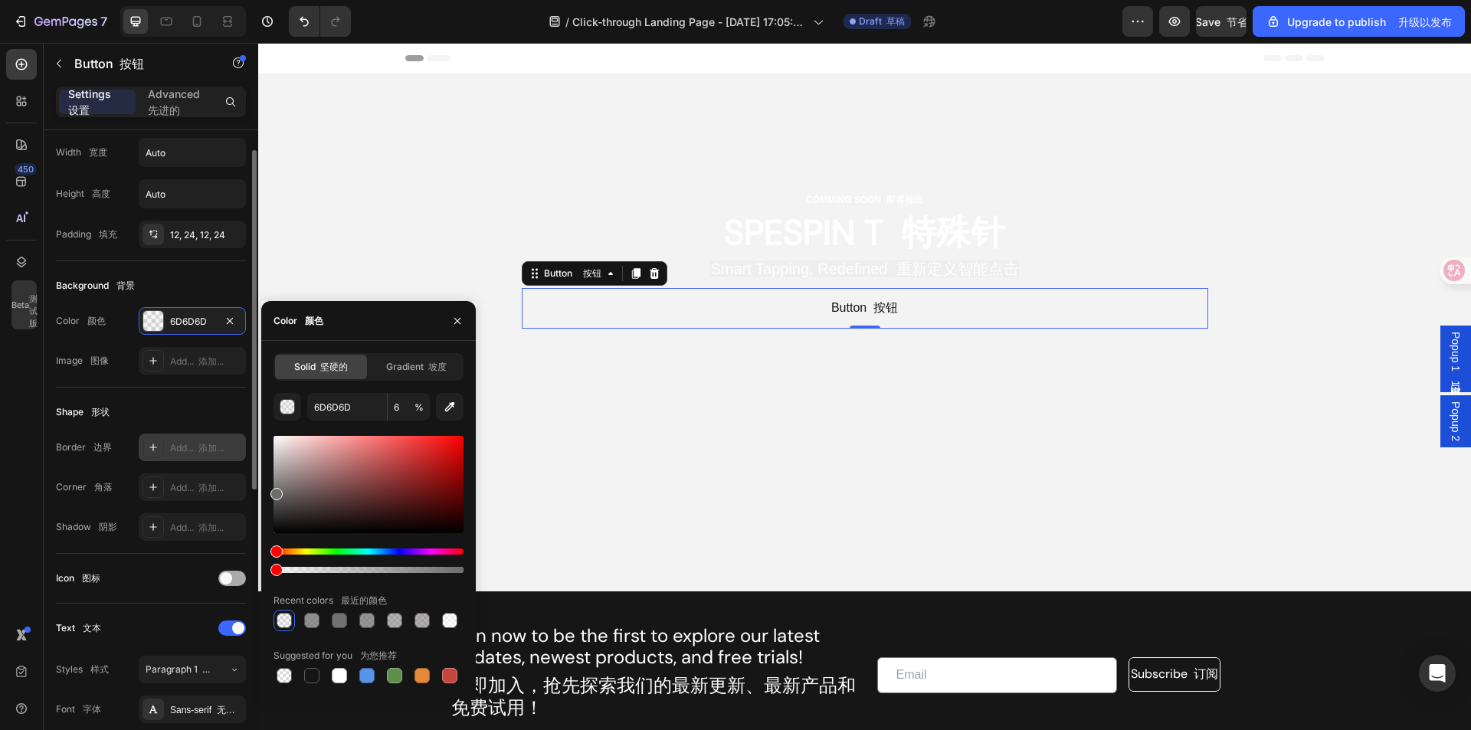
drag, startPoint x: 285, startPoint y: 569, endPoint x: 224, endPoint y: 571, distance: 61.3
click at [224, 571] on div "450 Beta 测试版 Sections(18) Elements(83) Section Element Hero Section Product Det…" at bounding box center [129, 386] width 258 height 687
type input "0"
click at [188, 399] on div "Shape 形状 Border 边界 Add... 添加... Corner 角落 Add... 添加... Shadow 阴影 Add... 添加..." at bounding box center [151, 471] width 190 height 166
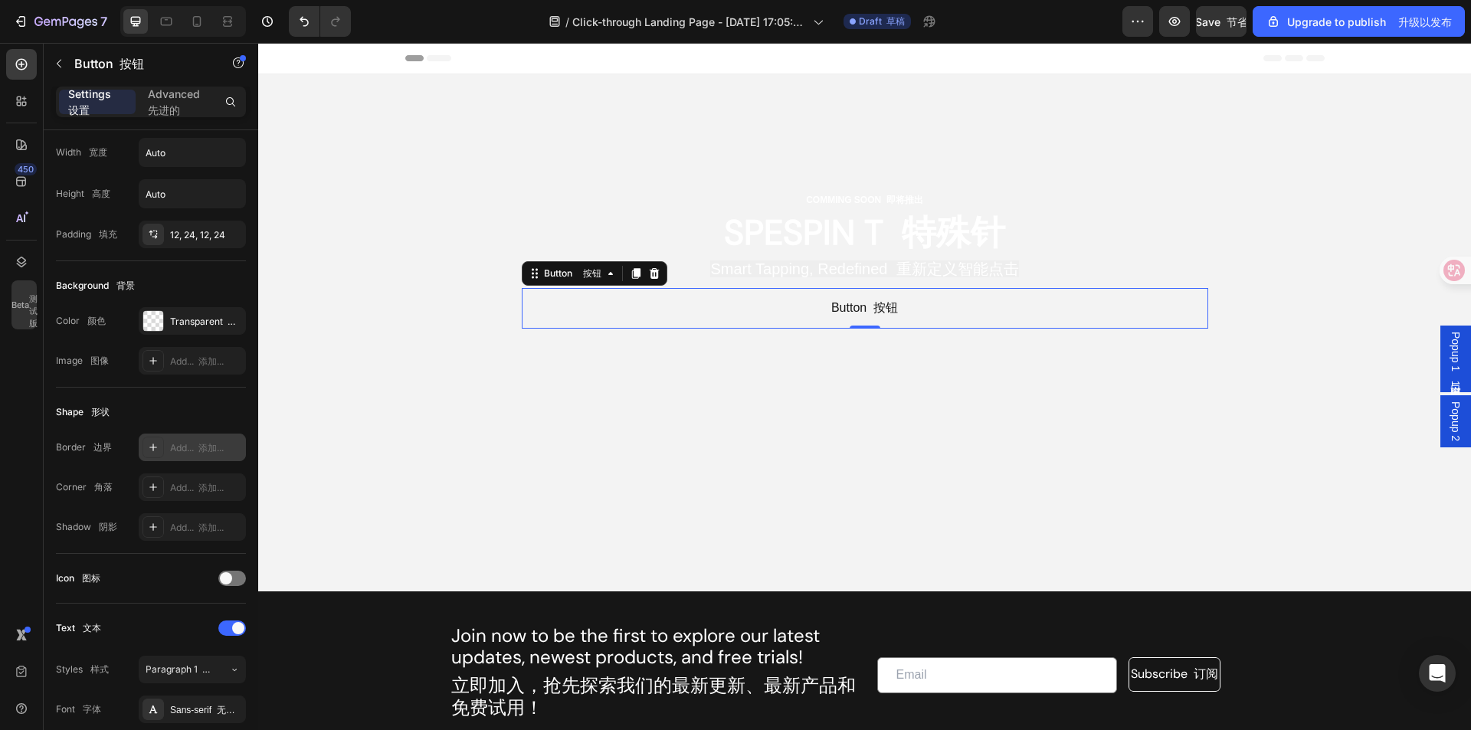
click at [191, 440] on div "Add... 添加..." at bounding box center [192, 448] width 107 height 28
type input "1"
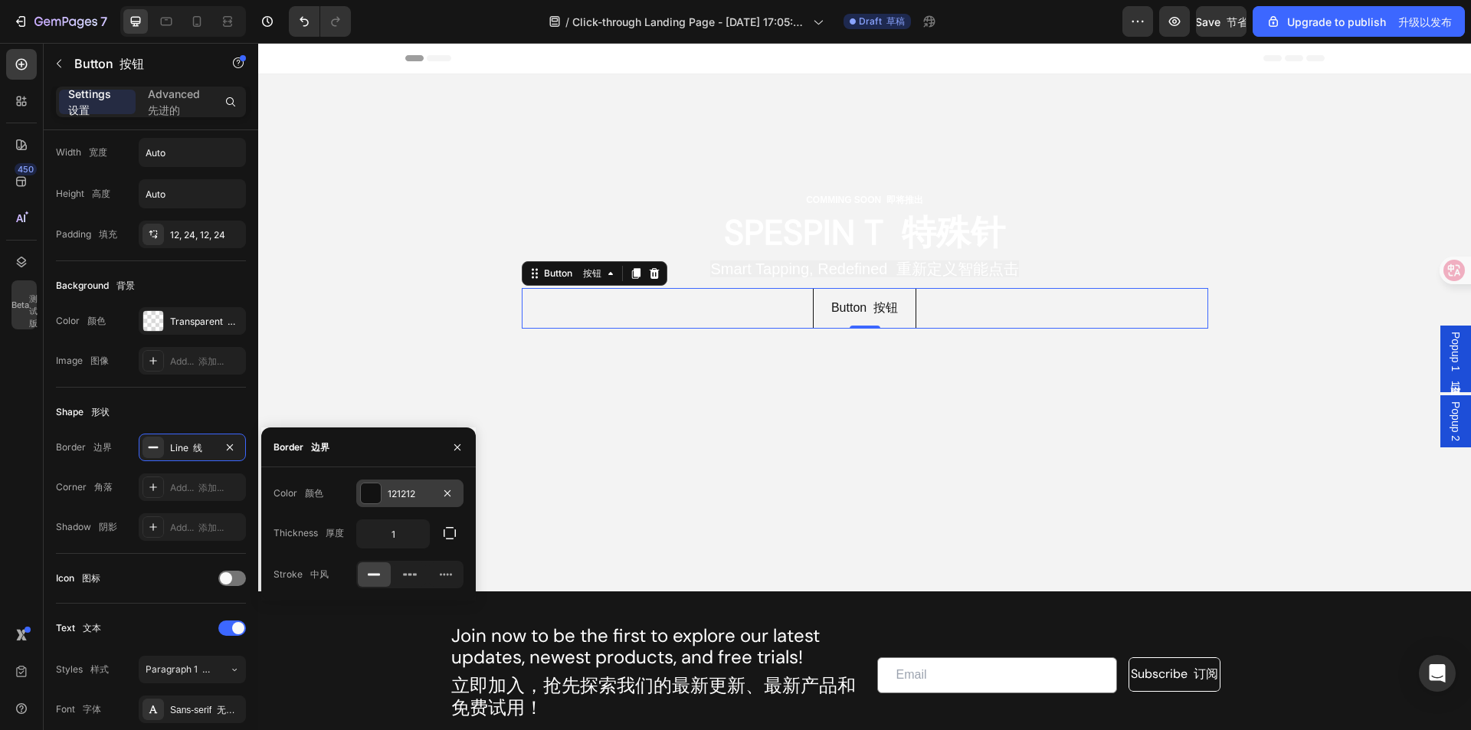
click at [378, 491] on div at bounding box center [371, 493] width 20 height 20
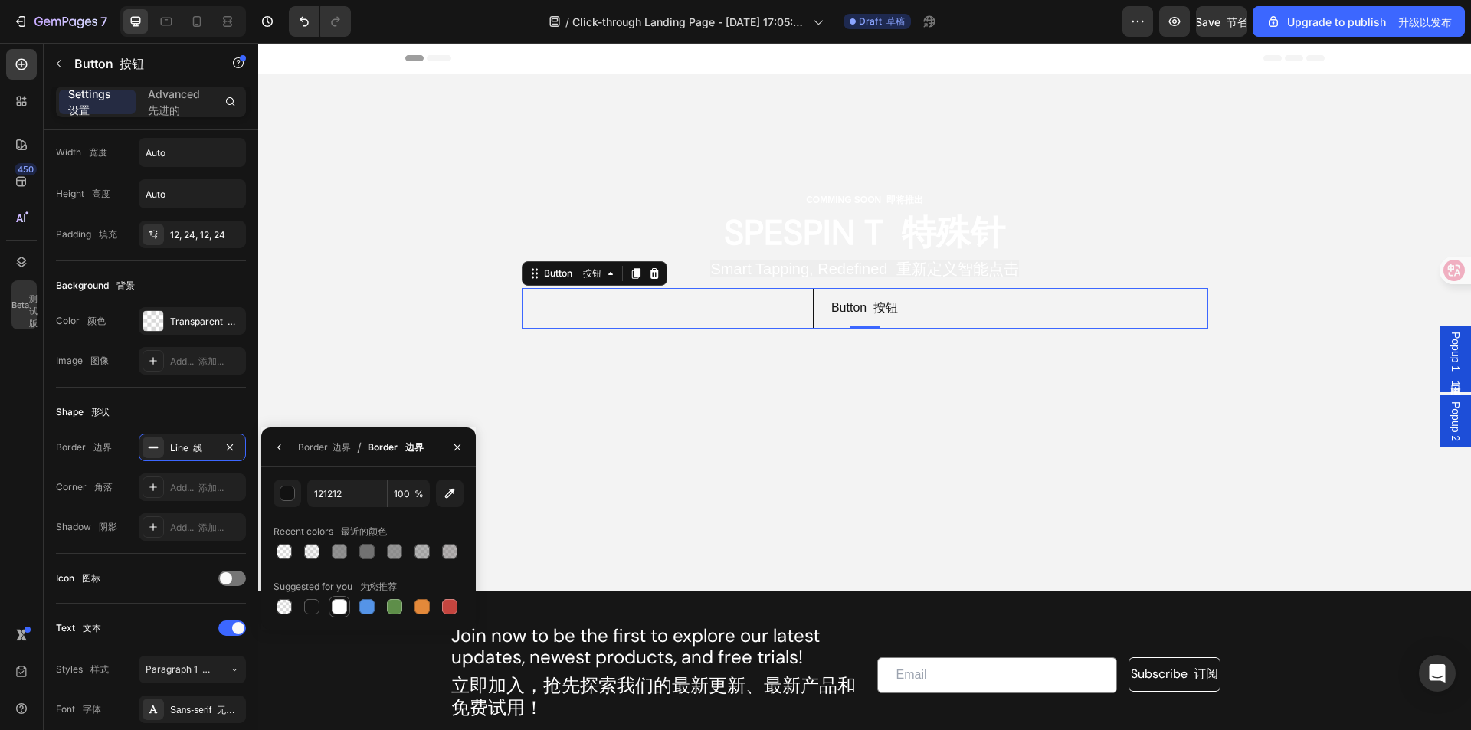
click at [329, 597] on div at bounding box center [339, 606] width 21 height 21
type input "FFFFFF"
click at [218, 485] on font "添加..." at bounding box center [210, 487] width 25 height 11
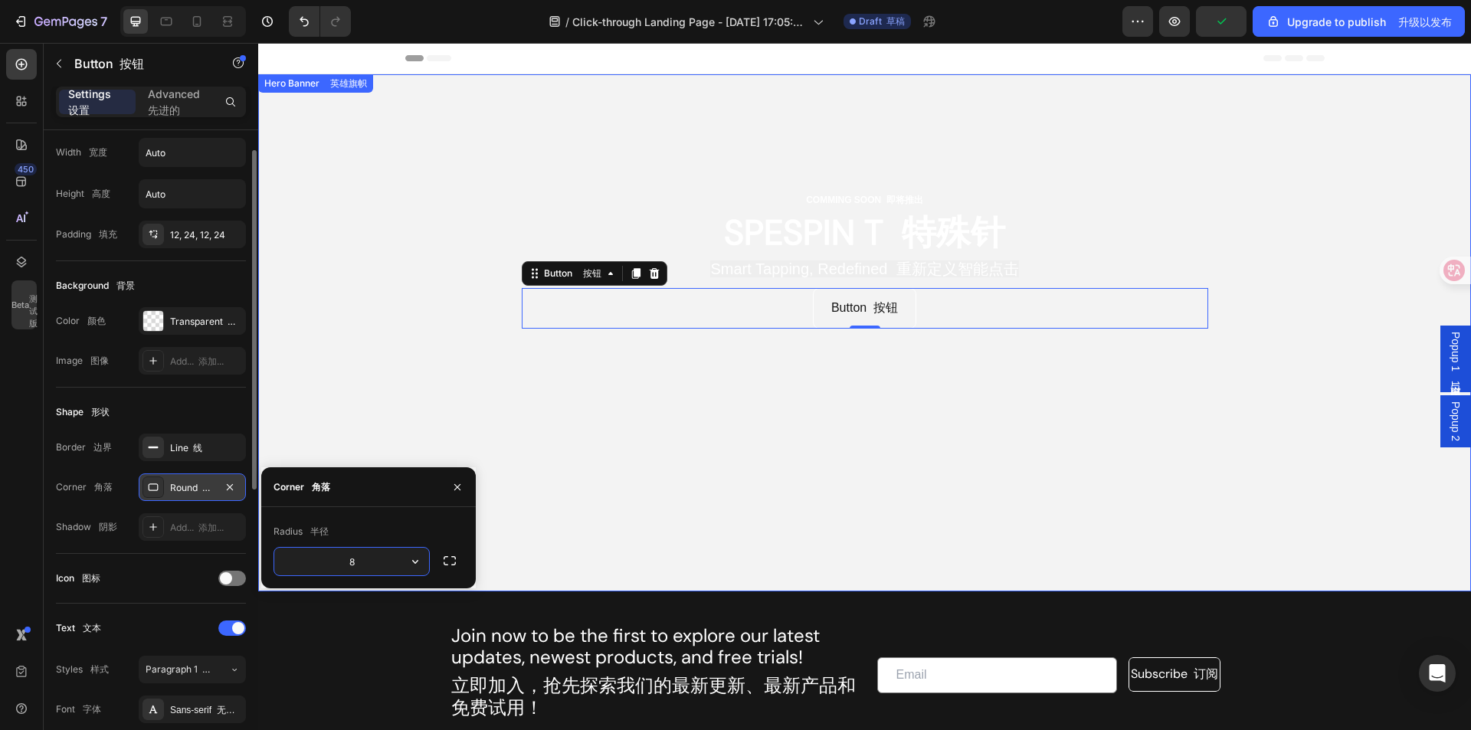
click at [773, 372] on div "COMMING SOON 即将推出 Text Block 文本块 SPESPIN T 特殊针 Heading 标题 Smart Tapping, Redefi…" at bounding box center [864, 259] width 919 height 371
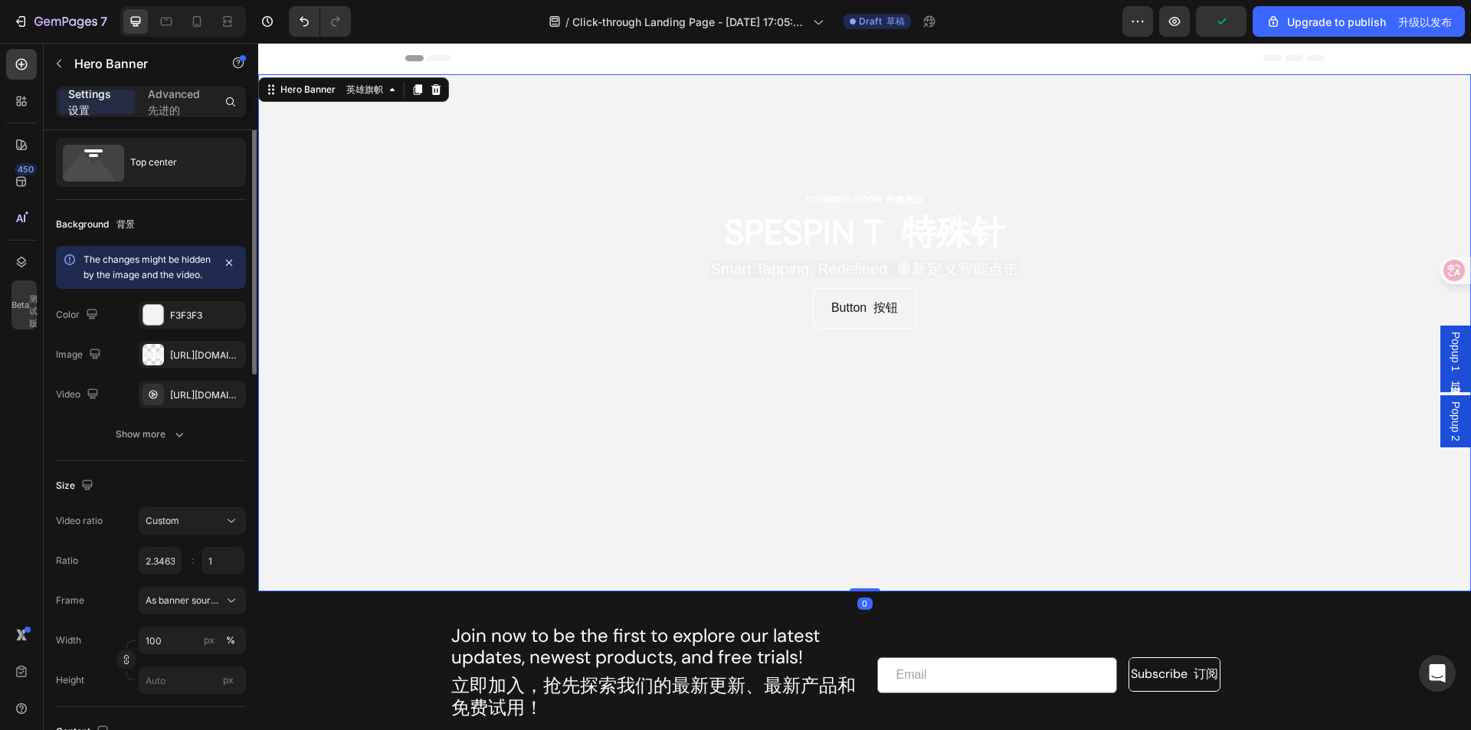
scroll to position [0, 0]
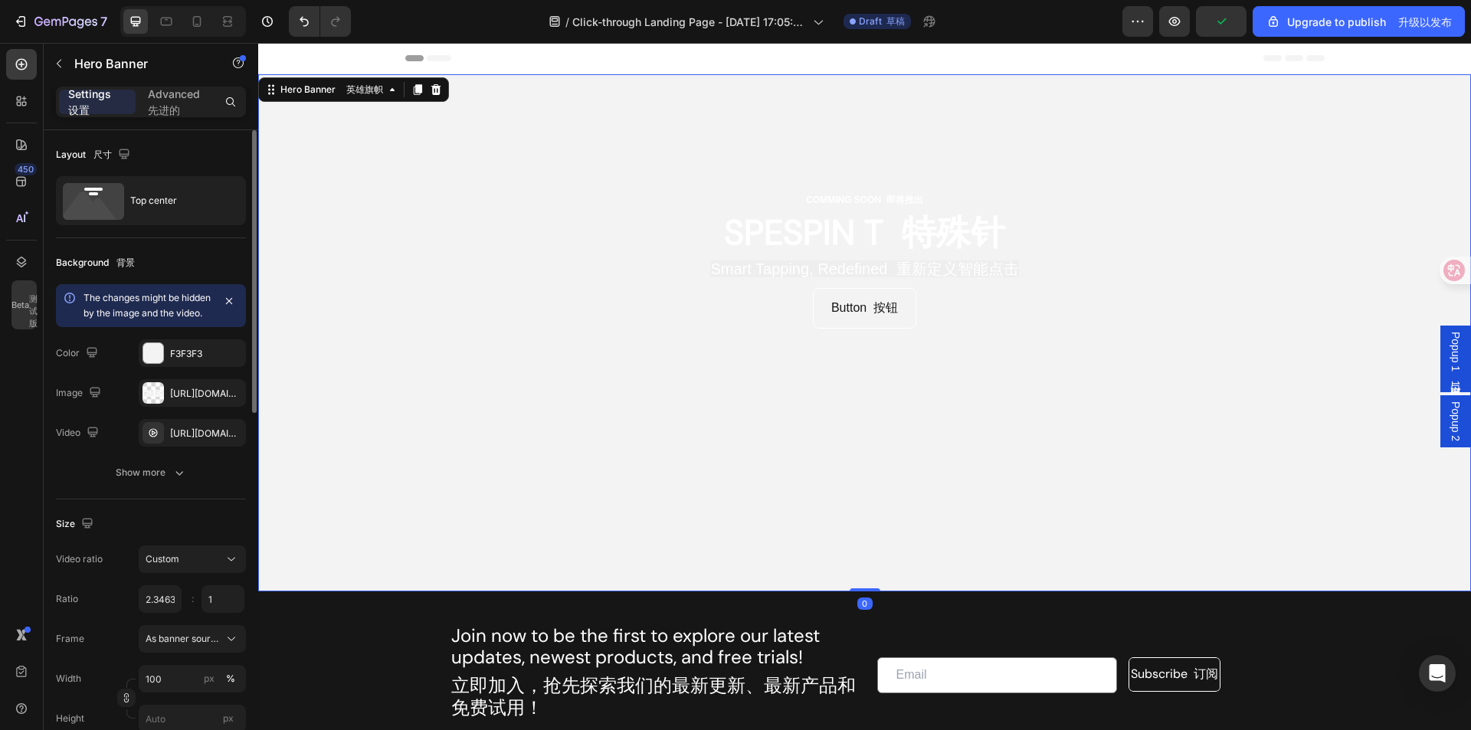
click at [943, 360] on div "COMMING SOON 即将推出 Text Block 文本块 SPESPIN T 特殊针 Heading 标题 Smart Tapping, Redefi…" at bounding box center [864, 259] width 919 height 371
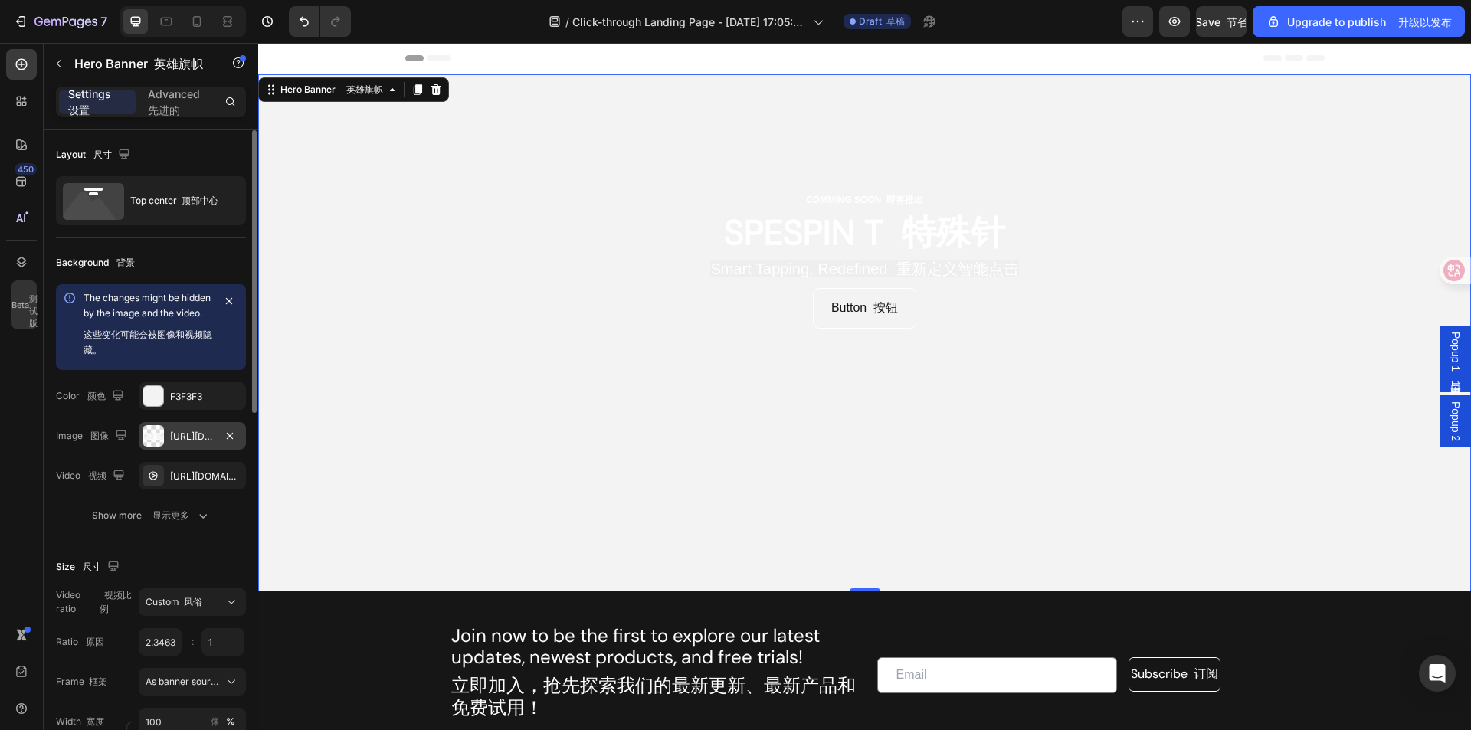
click at [192, 443] on div "[URL][DOMAIN_NAME]" at bounding box center [192, 437] width 44 height 14
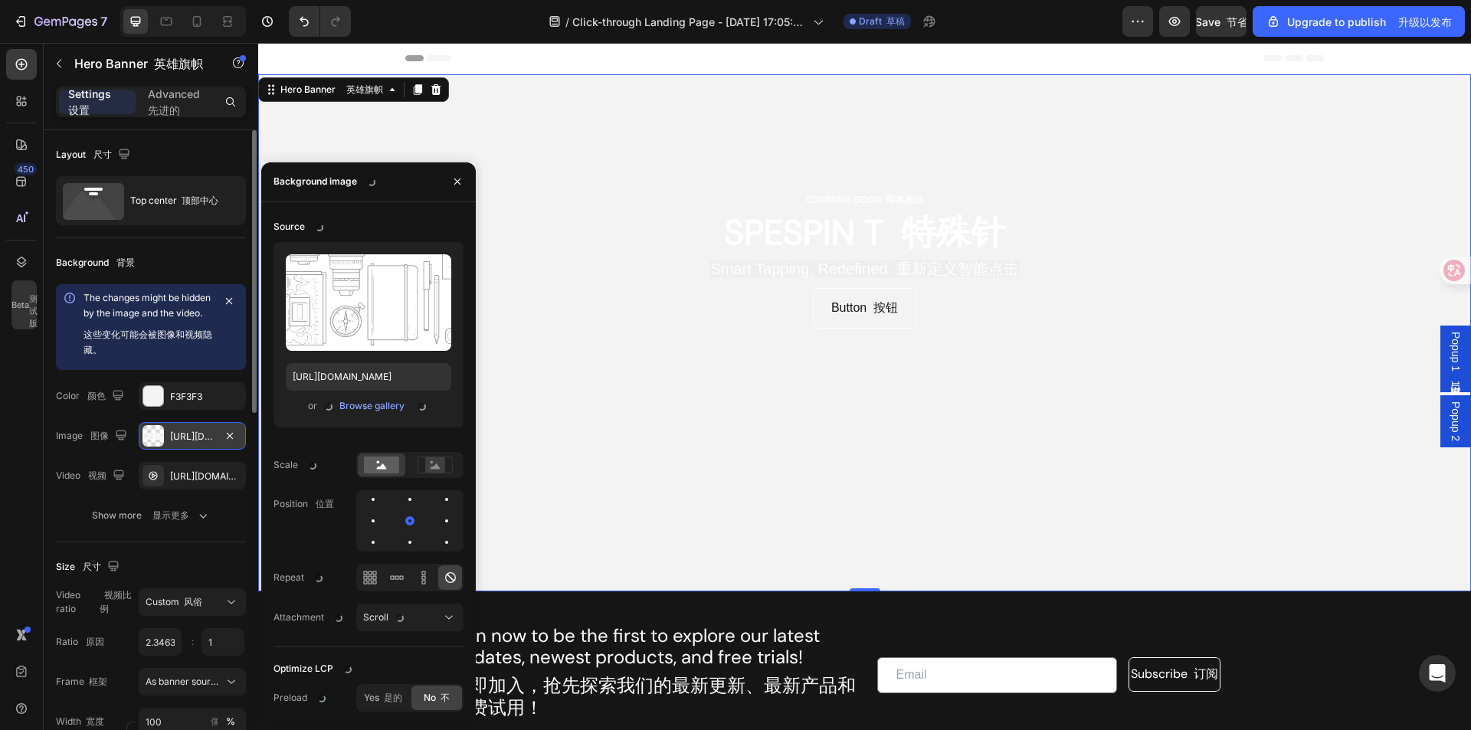
click at [192, 443] on div "[URL][DOMAIN_NAME]" at bounding box center [192, 437] width 44 height 14
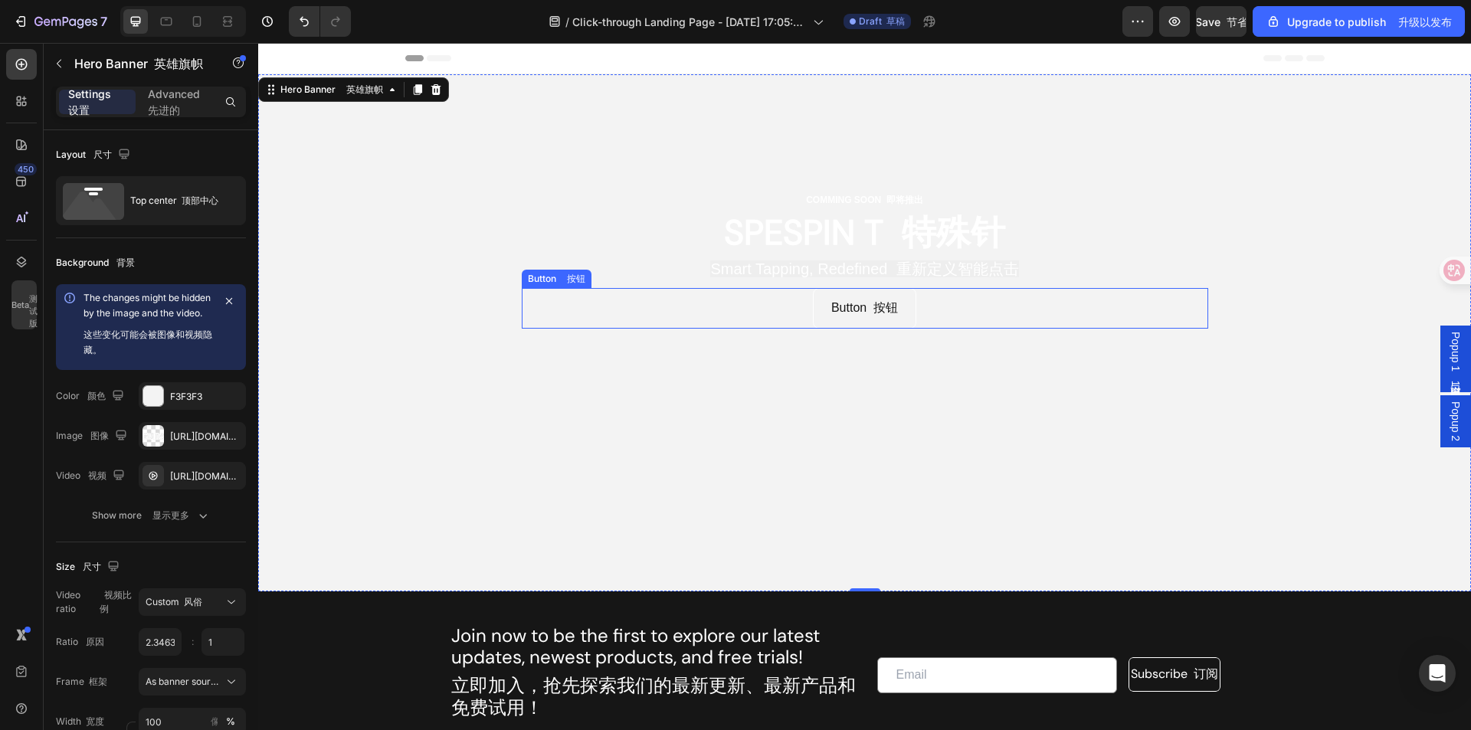
click at [780, 314] on div "Button 按钮 Button 按钮" at bounding box center [865, 308] width 686 height 41
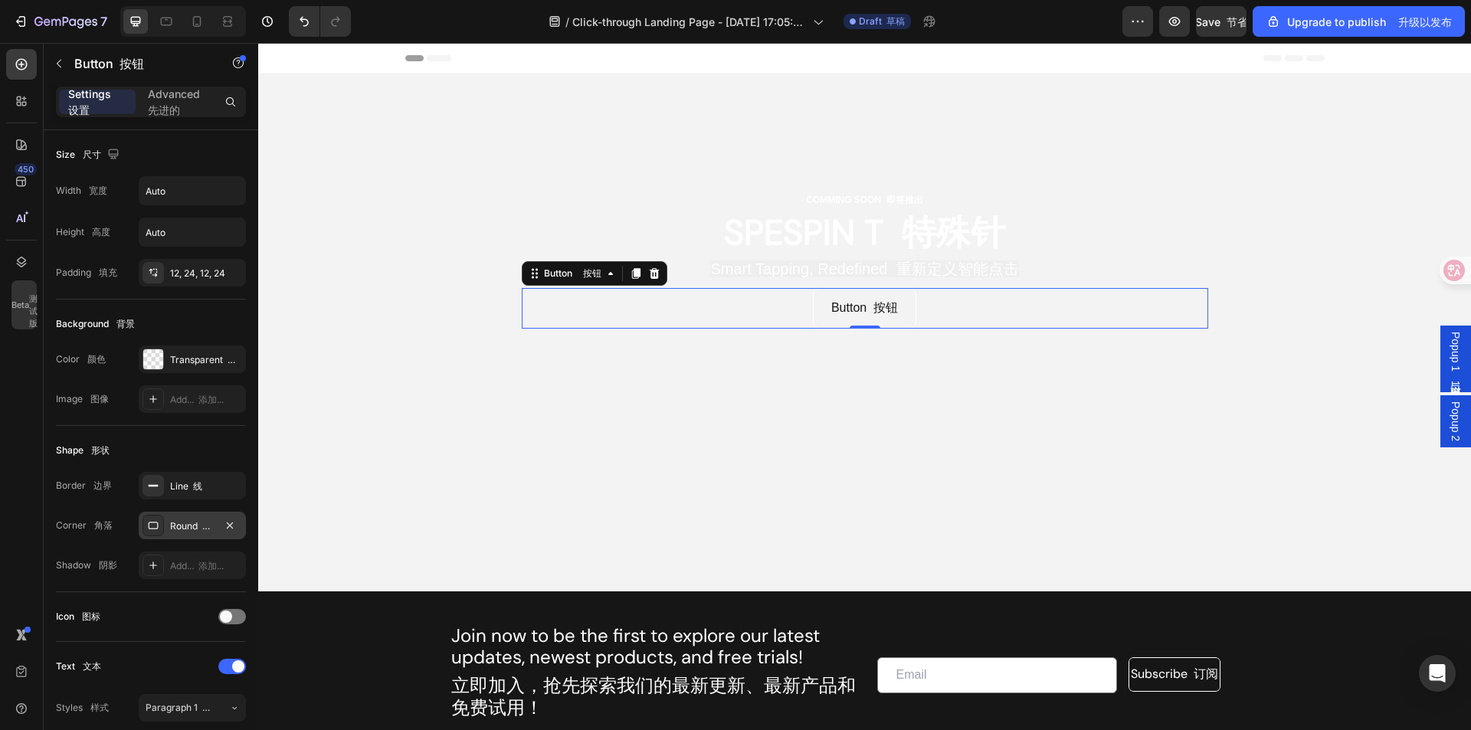
click at [195, 515] on div "Round 圆形的" at bounding box center [192, 526] width 107 height 28
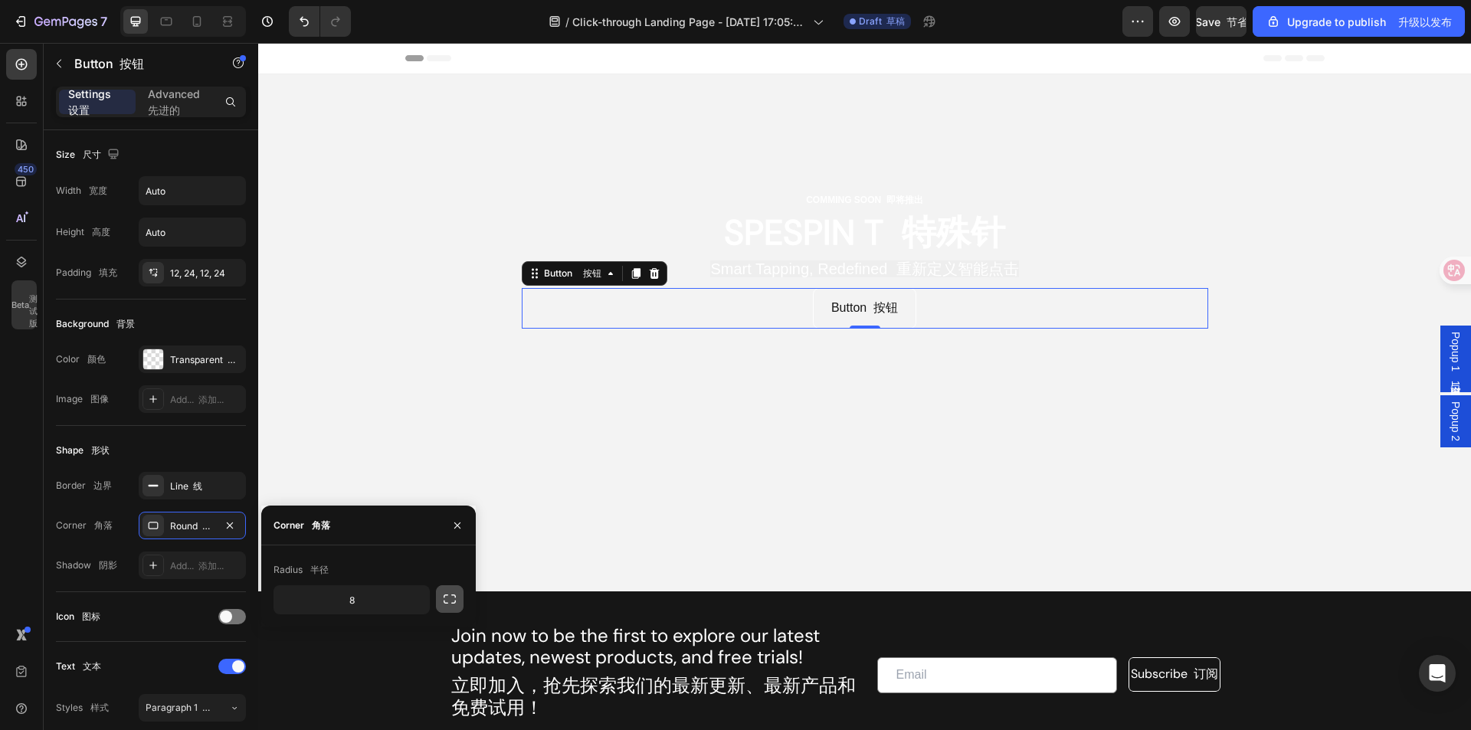
click at [446, 597] on icon "button" at bounding box center [449, 598] width 15 height 15
click at [405, 598] on input "8" at bounding box center [392, 600] width 74 height 28
type input "1"
click at [323, 592] on input "8" at bounding box center [311, 600] width 74 height 28
type input "1"
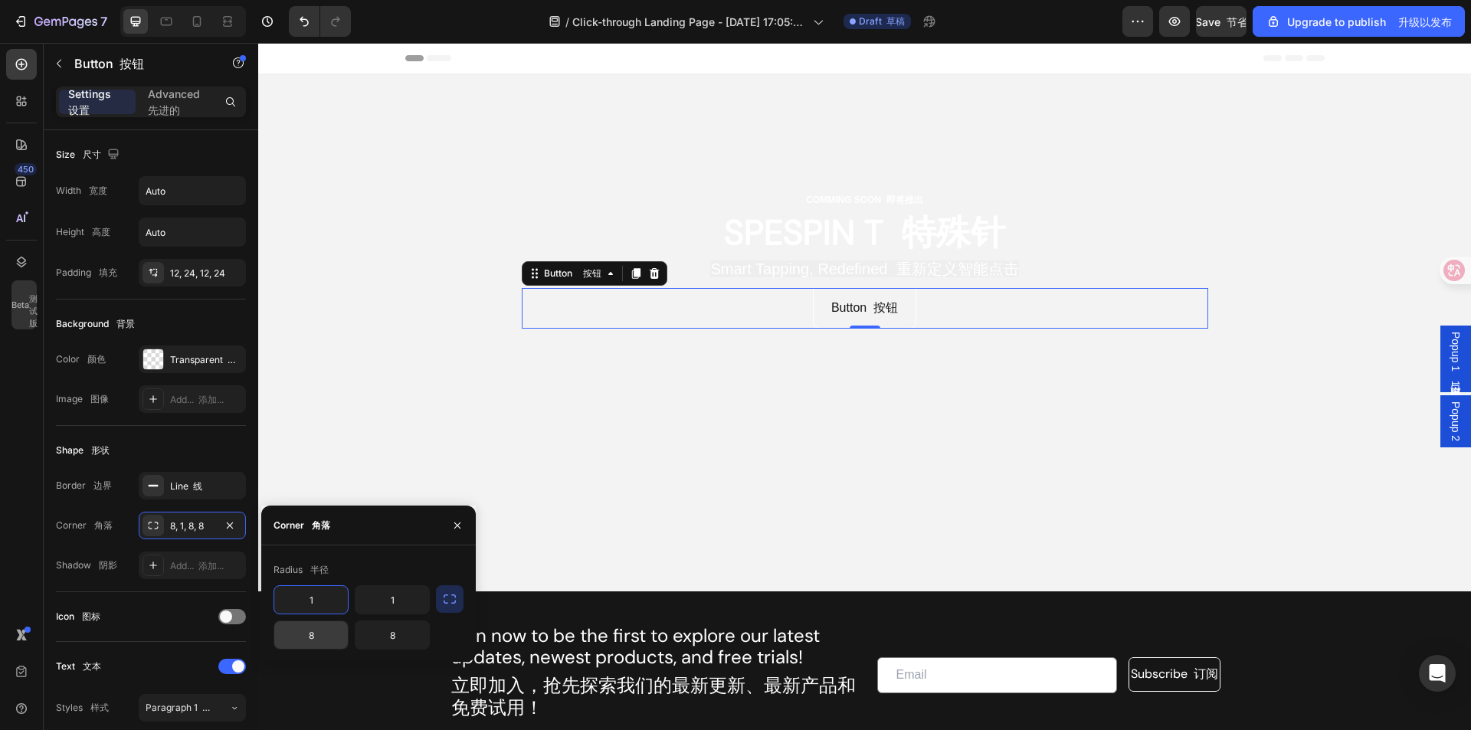
click at [322, 627] on input "8" at bounding box center [311, 635] width 74 height 28
type input "1"
click at [411, 634] on input "8" at bounding box center [392, 635] width 74 height 28
type input "1"
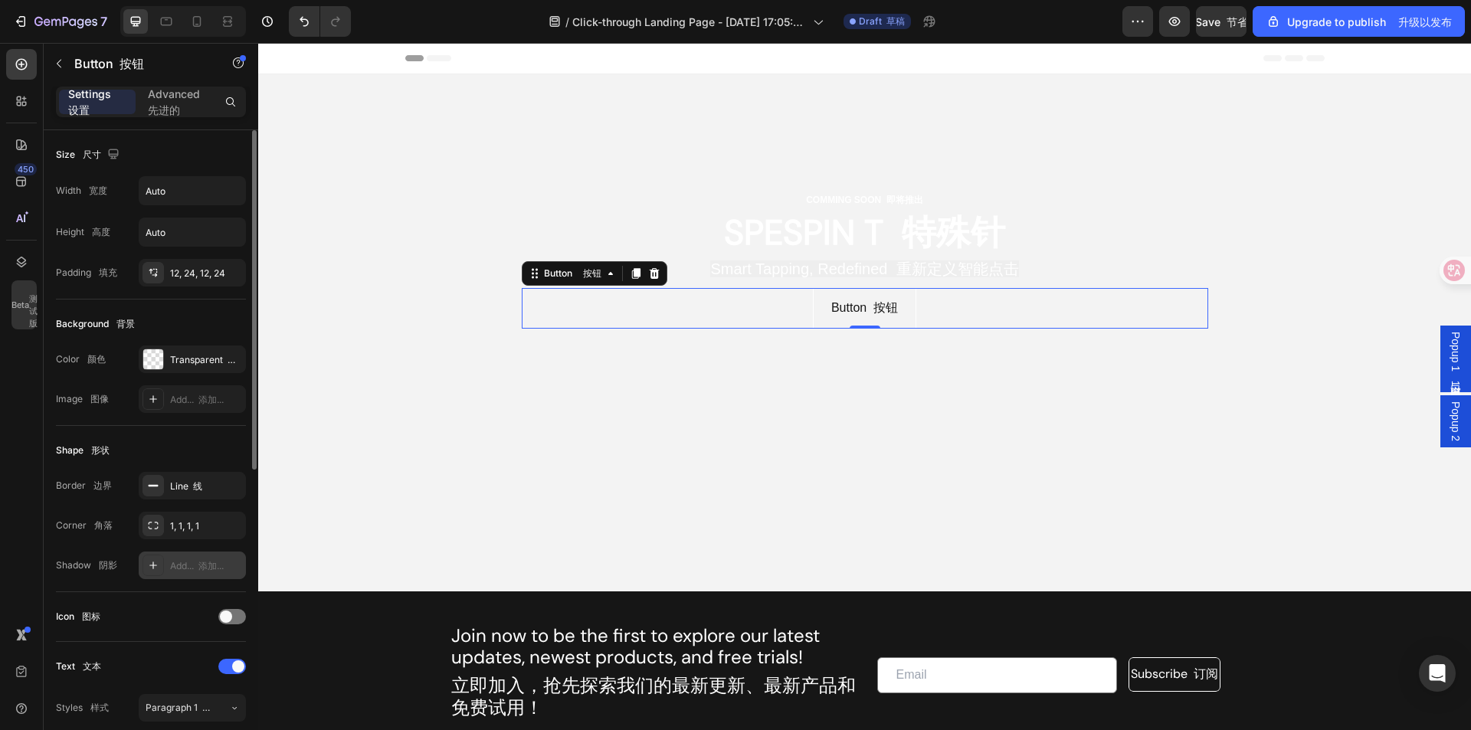
click at [185, 564] on div "Add... 添加..." at bounding box center [206, 566] width 72 height 14
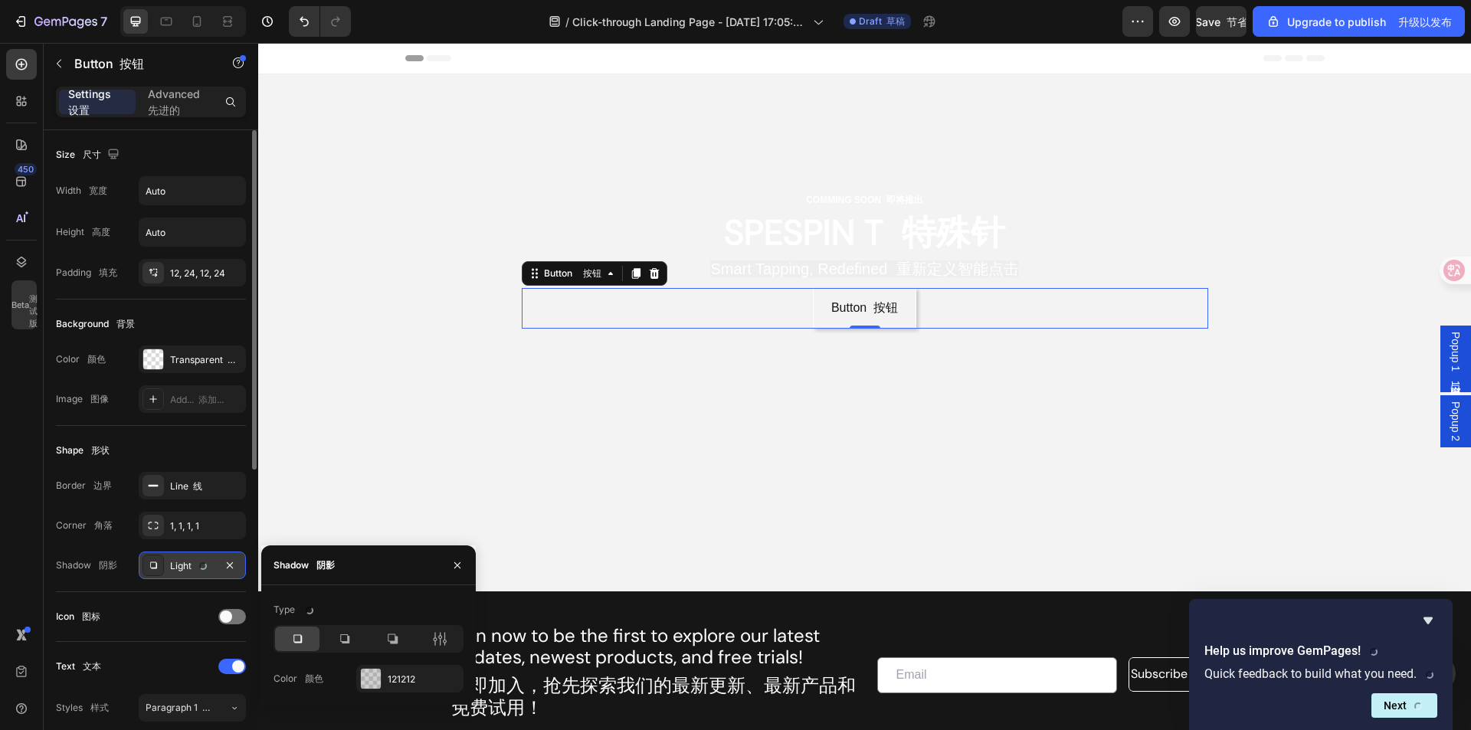
click at [185, 564] on div "Light" at bounding box center [192, 566] width 44 height 14
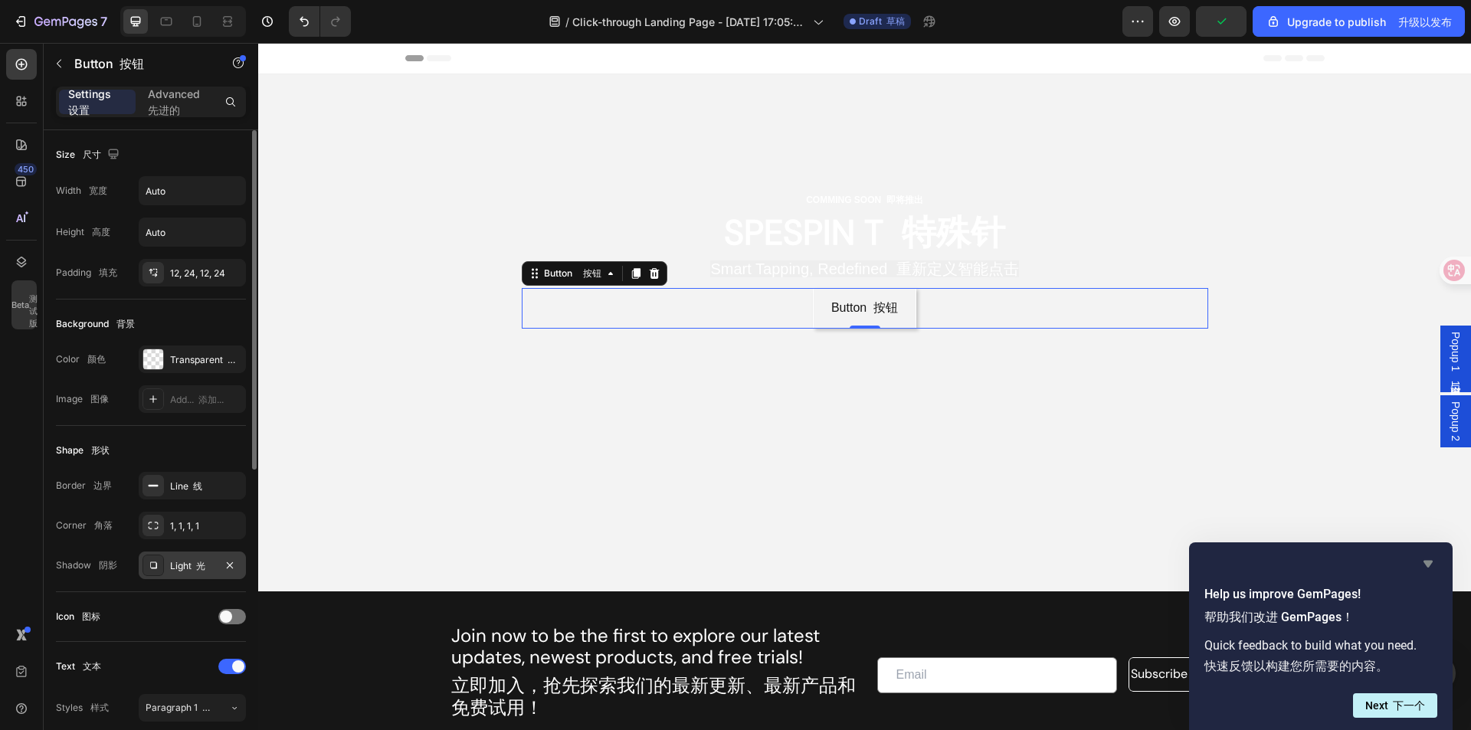
click at [1428, 561] on icon "Hide survey" at bounding box center [1427, 564] width 9 height 7
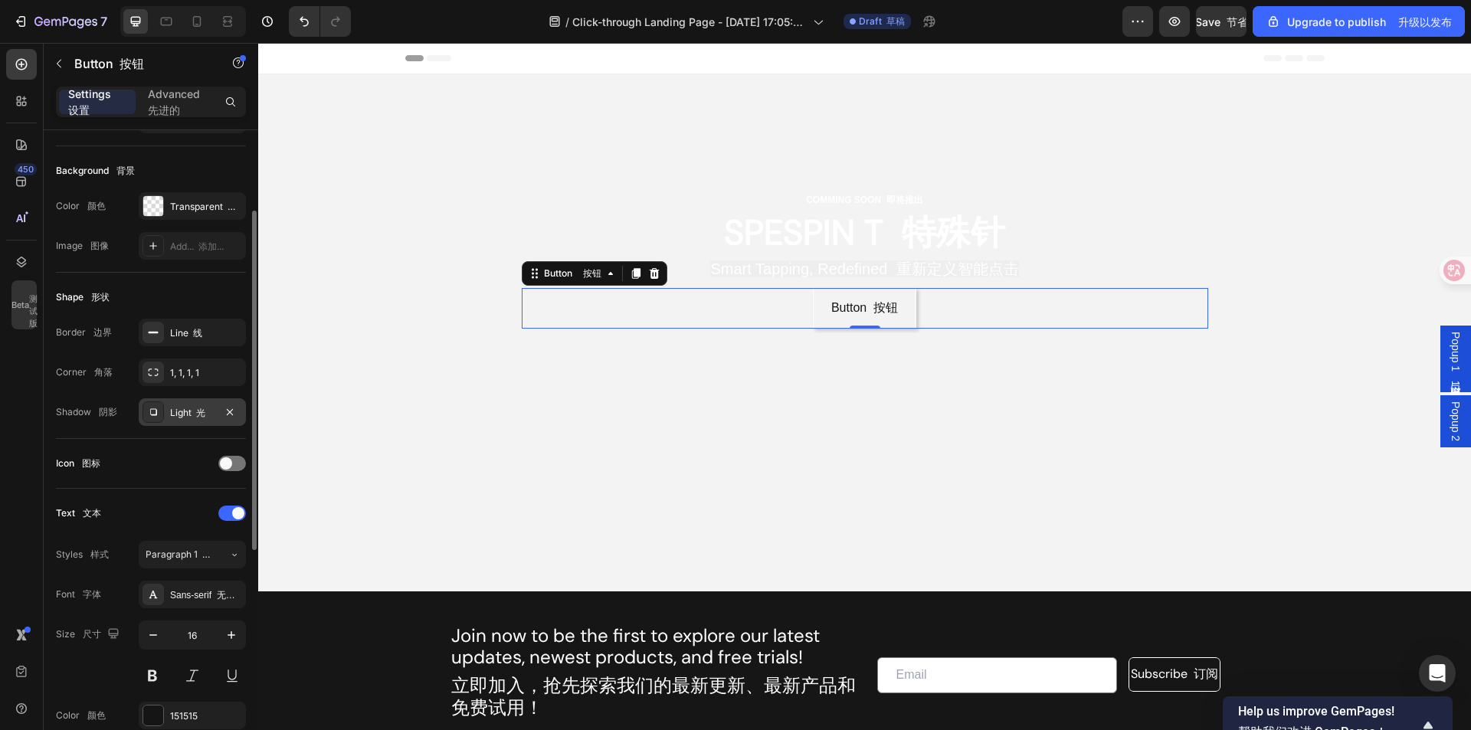
scroll to position [230, 0]
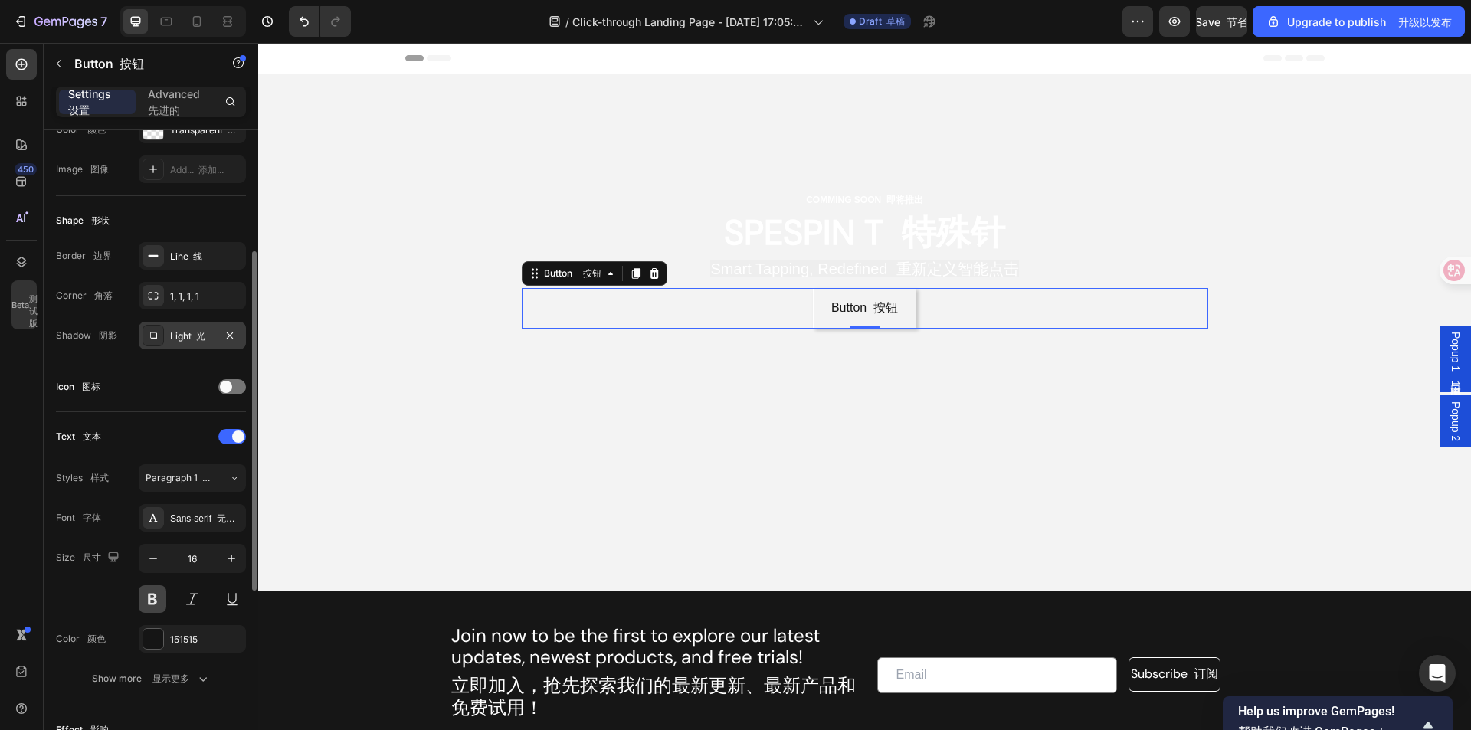
click at [155, 601] on button at bounding box center [153, 599] width 28 height 28
click at [199, 639] on div "151515" at bounding box center [192, 640] width 44 height 14
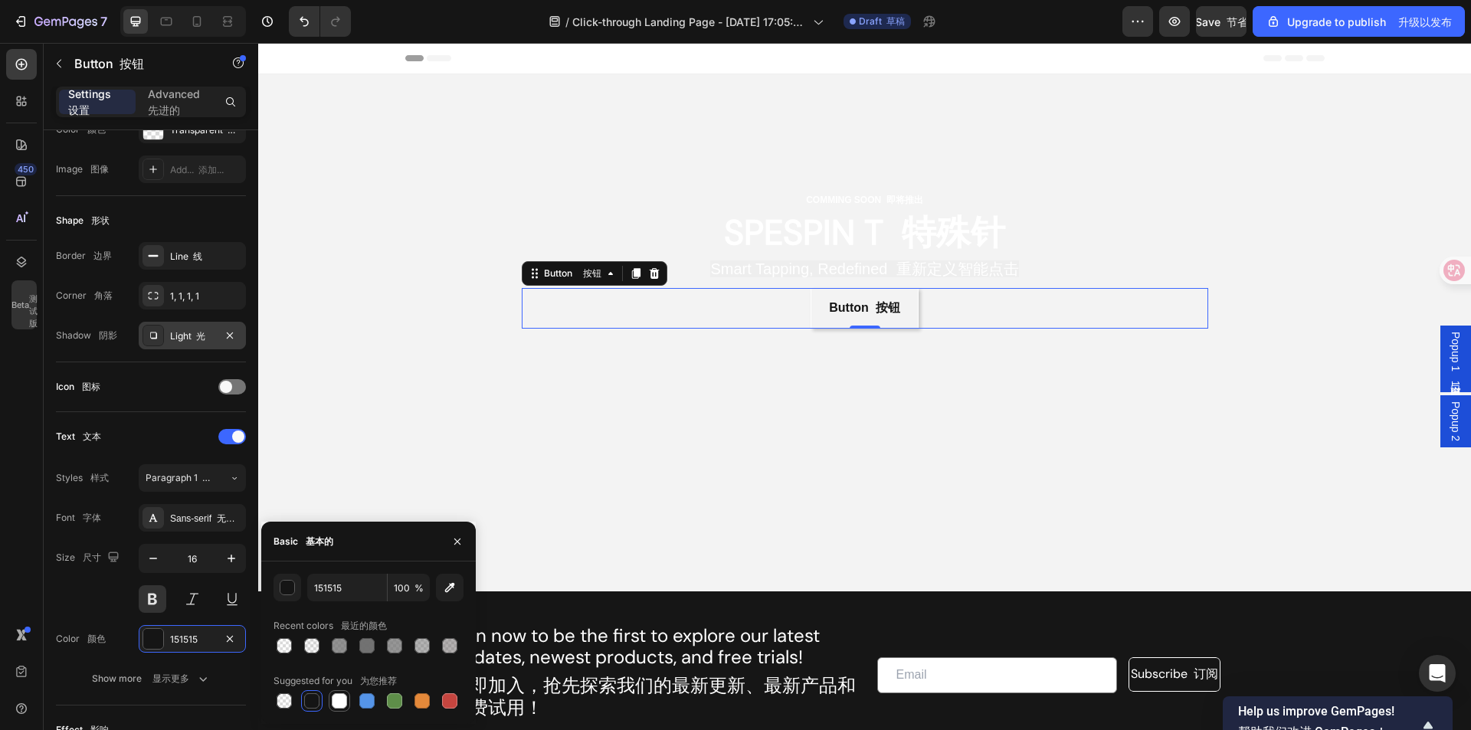
click at [339, 699] on div at bounding box center [339, 700] width 15 height 15
type input "FFFFFF"
click at [103, 597] on div "Size 尺寸 16" at bounding box center [151, 578] width 190 height 69
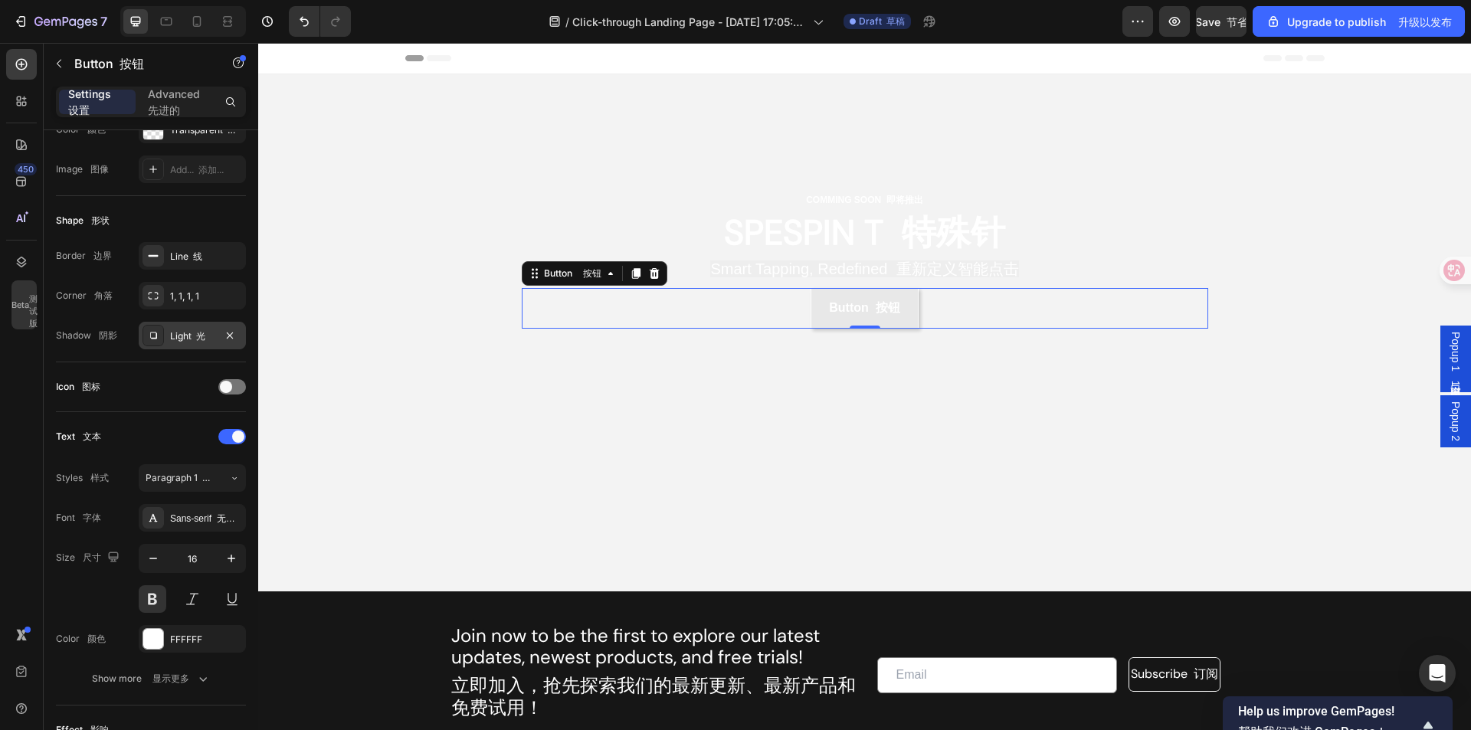
click at [852, 292] on link "Button 按钮" at bounding box center [863, 308] width 107 height 41
click at [1186, 418] on div "COMMING SOON 即将推出 Text Block 文本块 SPESPIN T 特殊针 Heading 标题 Smart Tapping, Redefi…" at bounding box center [864, 259] width 919 height 371
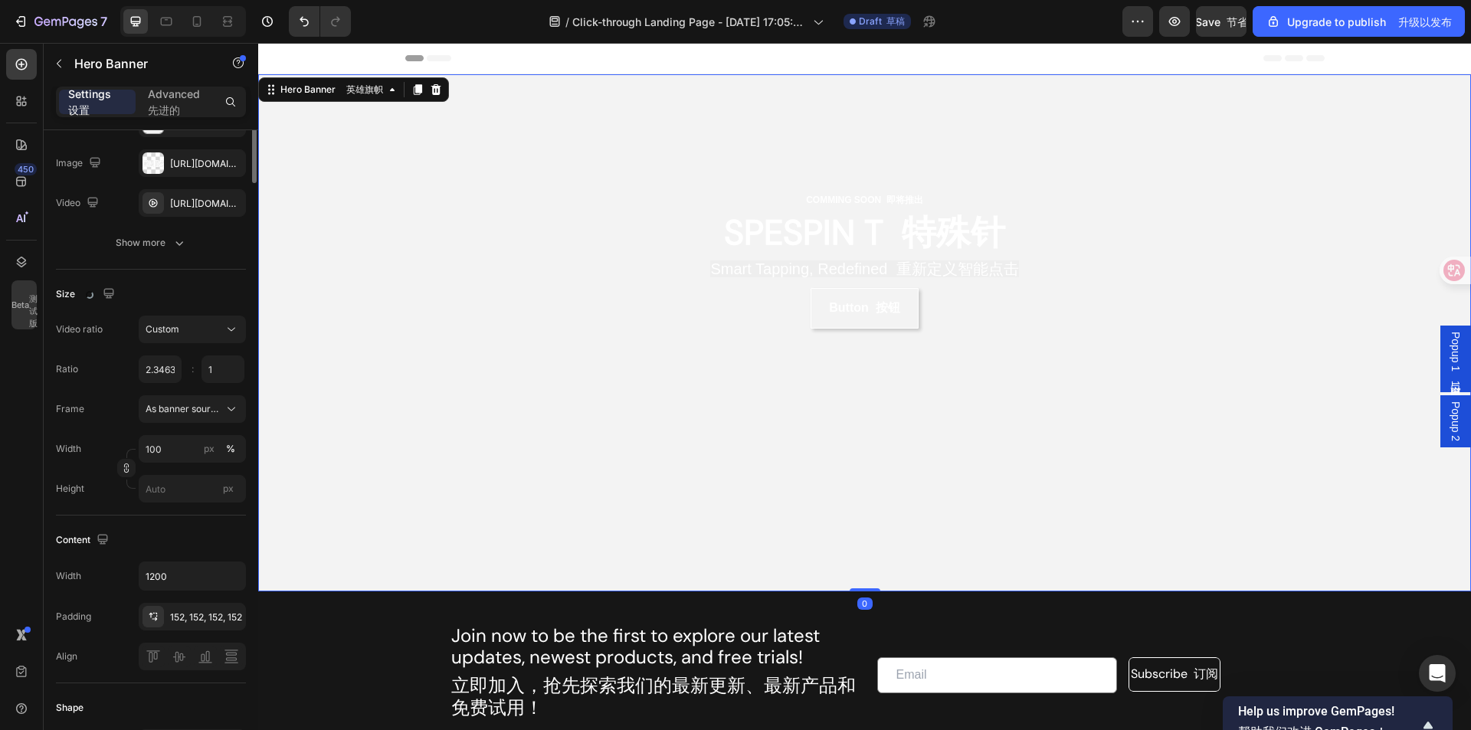
scroll to position [0, 0]
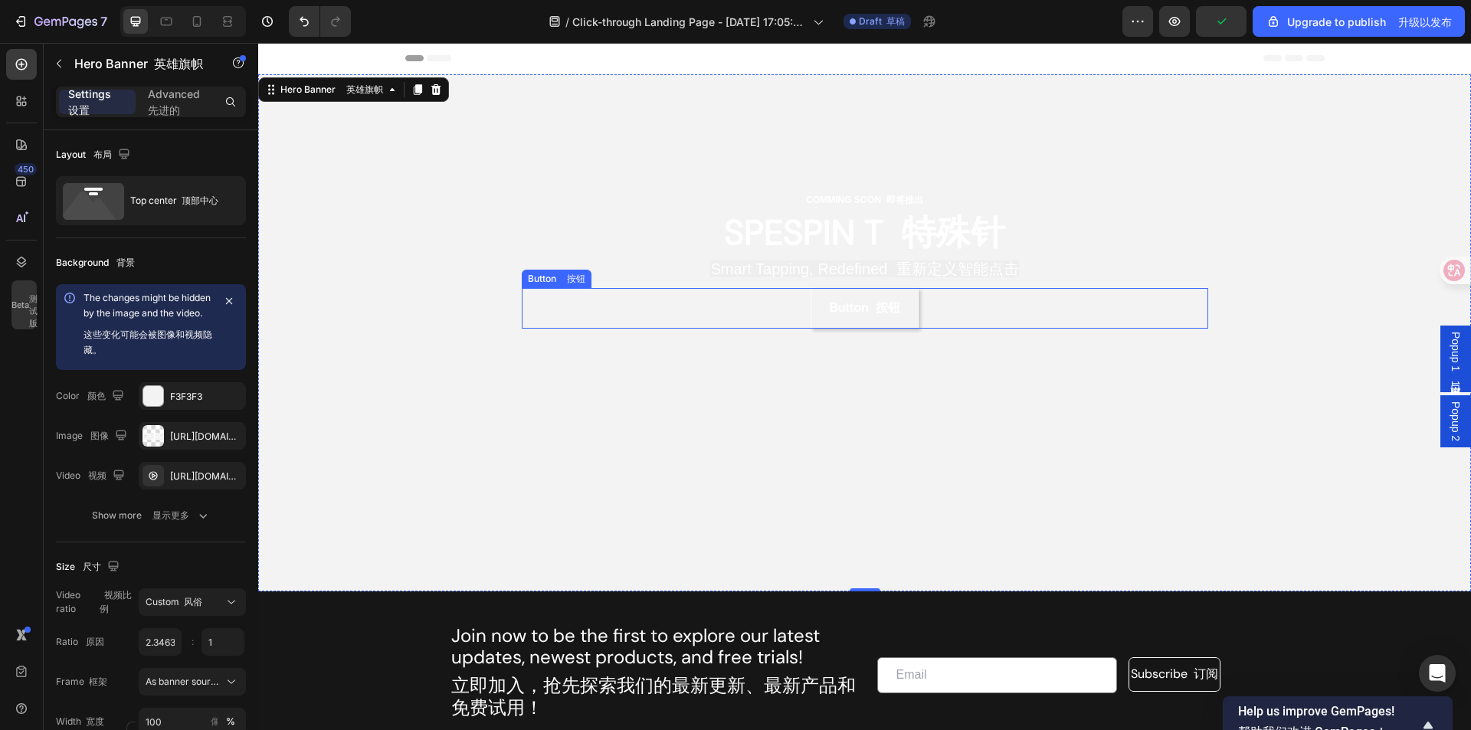
click at [772, 315] on div "Button 按钮 Button 按钮" at bounding box center [865, 308] width 686 height 41
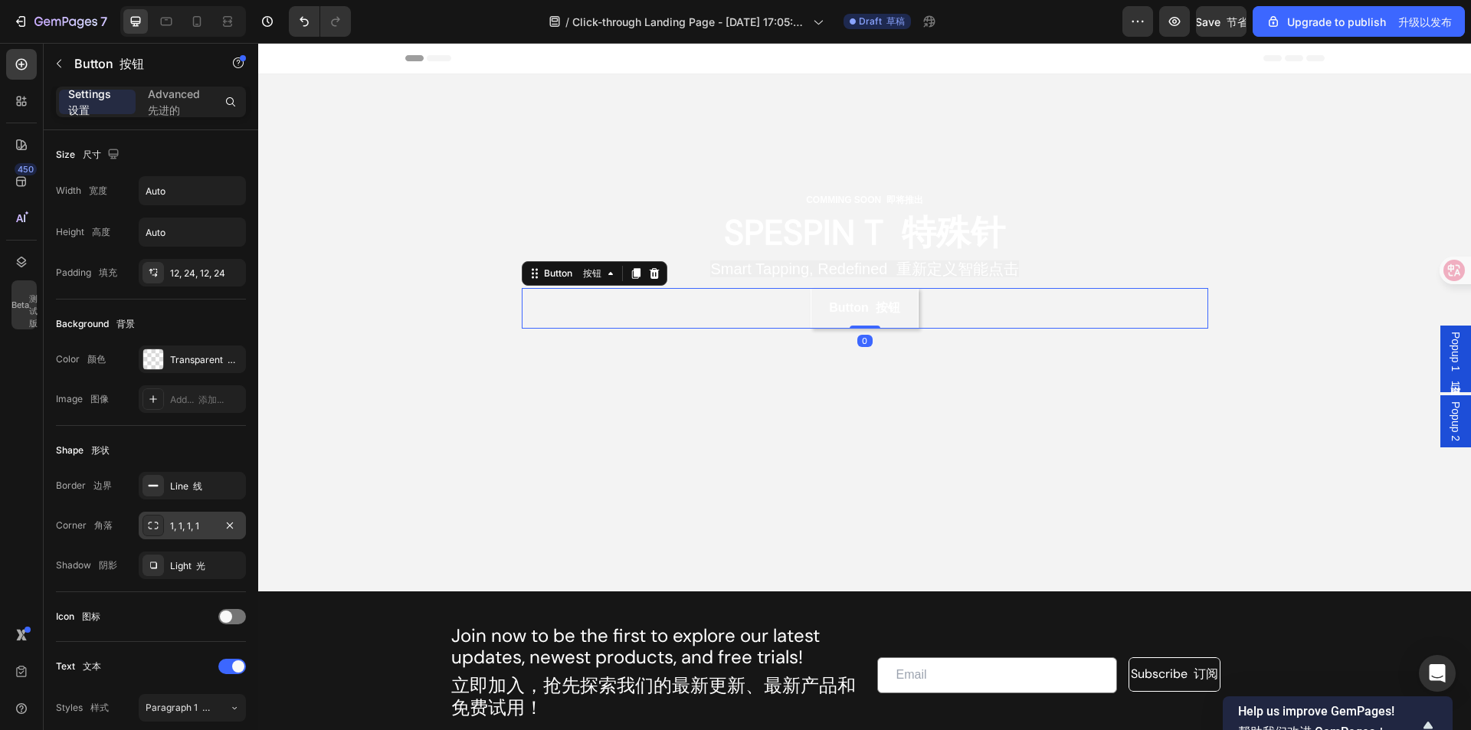
click at [191, 517] on div "1, 1, 1, 1" at bounding box center [192, 526] width 107 height 28
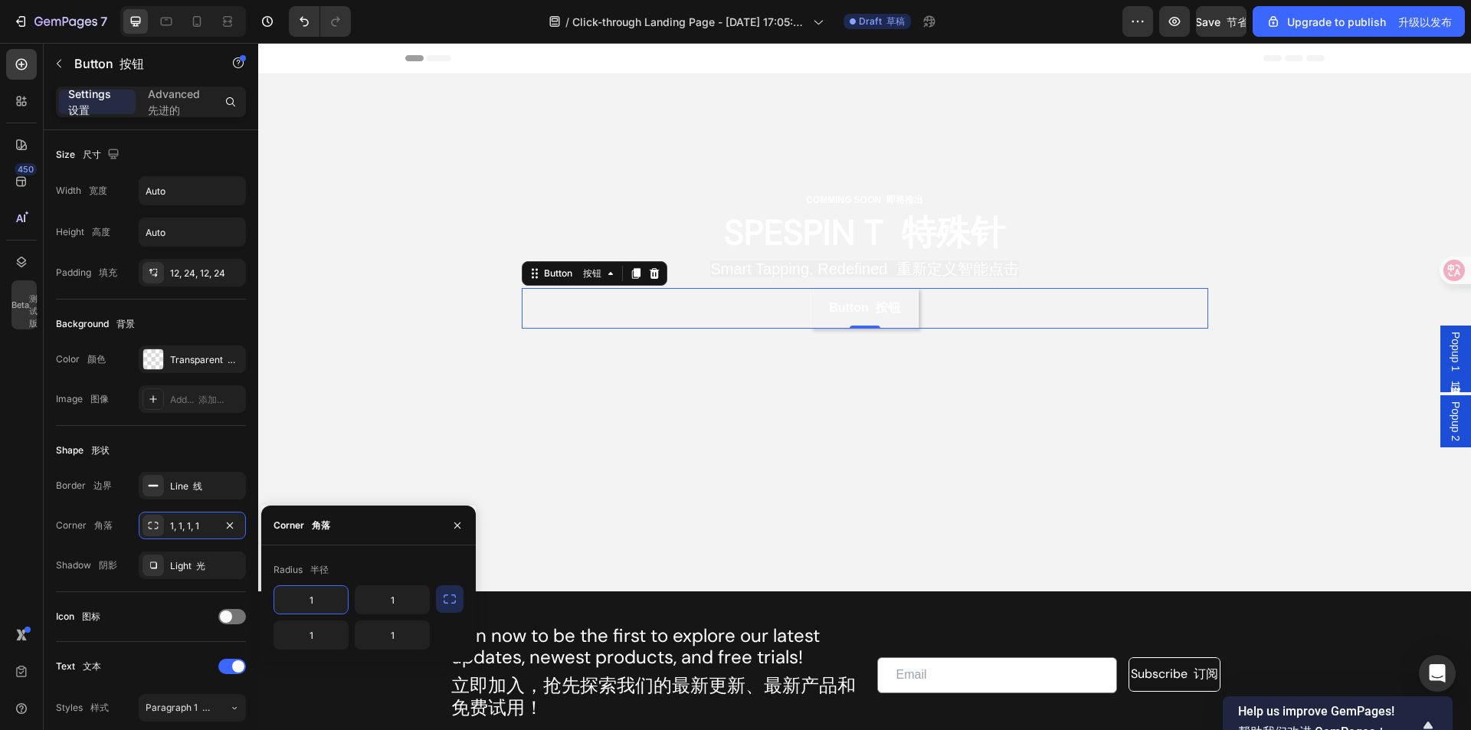
click at [318, 594] on input "1" at bounding box center [311, 600] width 74 height 28
type input "2"
click at [398, 605] on input "1" at bounding box center [392, 600] width 74 height 28
type input "2"
click at [311, 640] on input "1" at bounding box center [311, 635] width 74 height 28
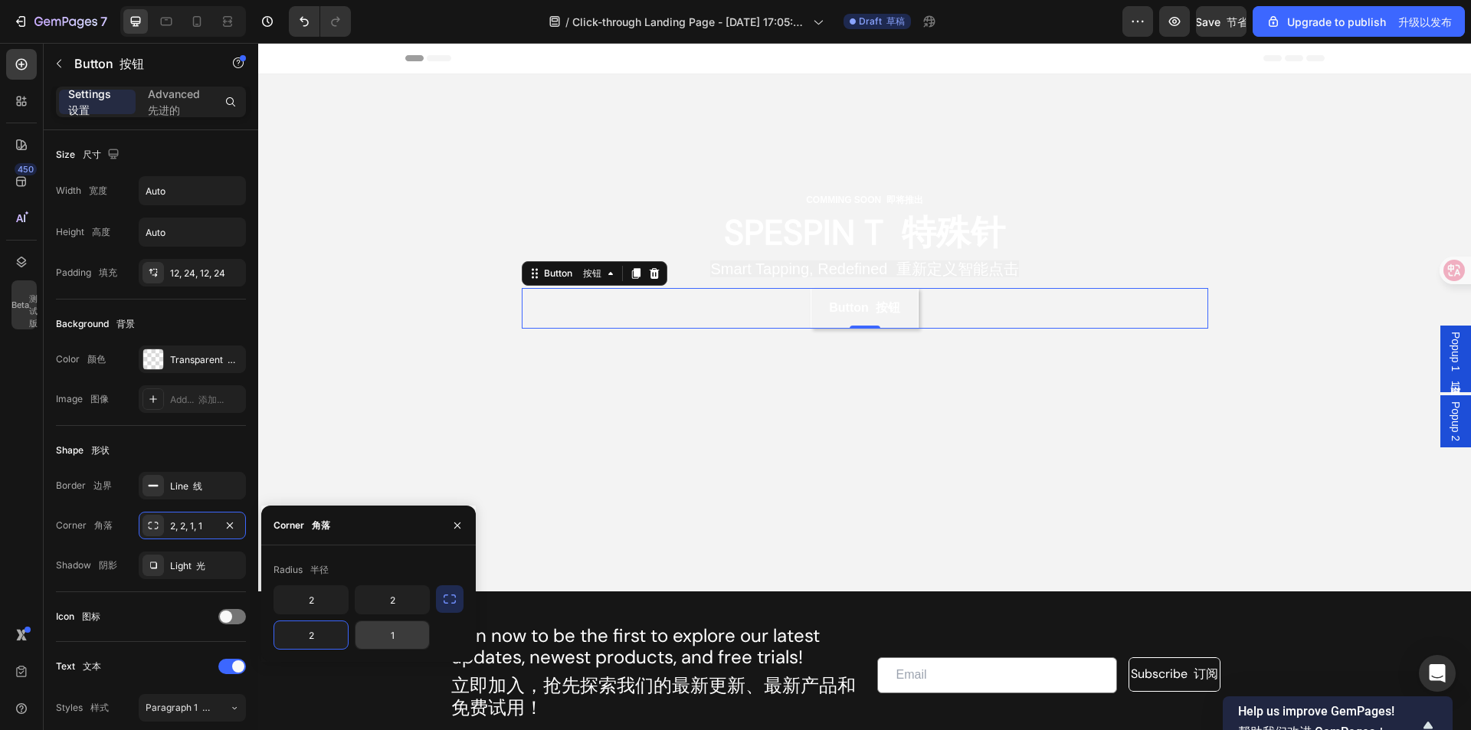
type input "2"
click at [403, 630] on input "1" at bounding box center [392, 635] width 74 height 28
type input "2"
click at [339, 597] on input "2" at bounding box center [311, 600] width 74 height 28
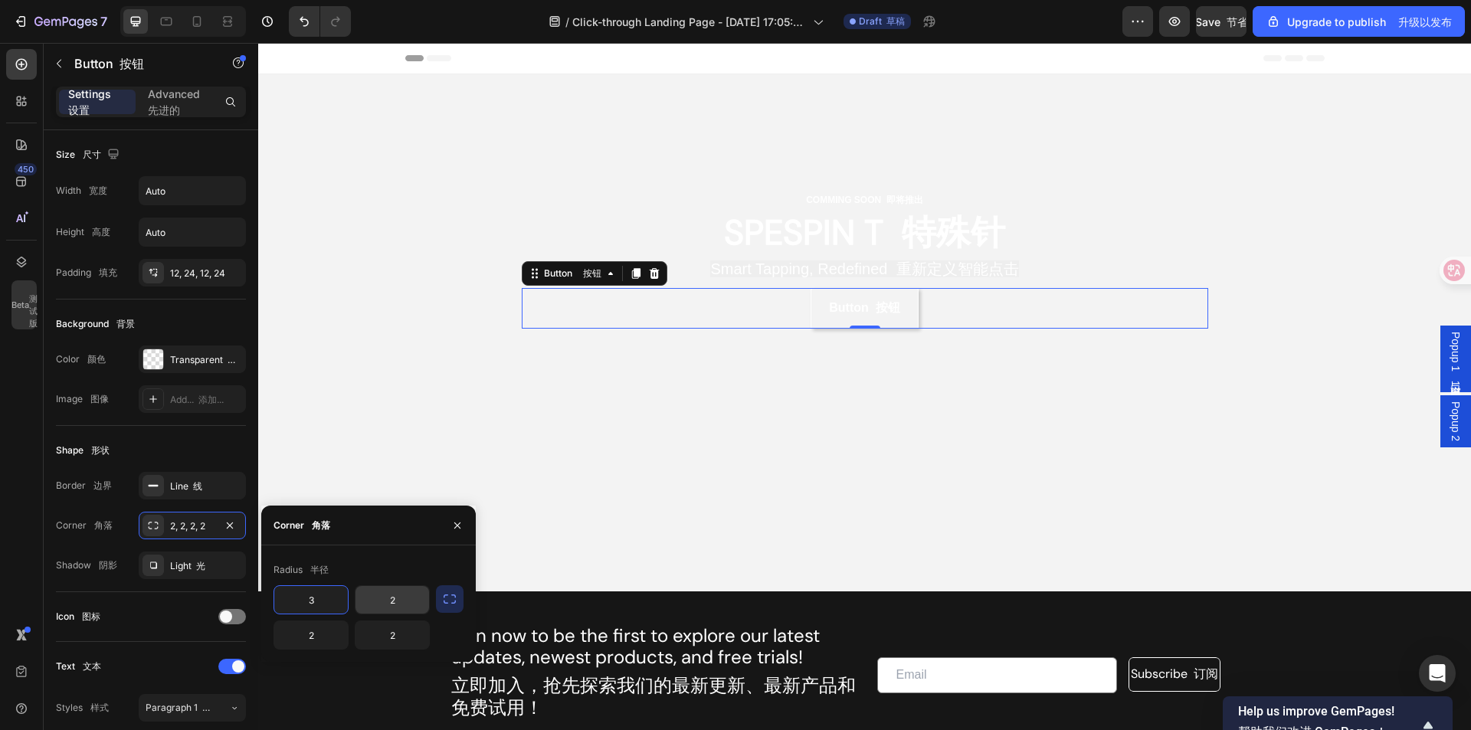
type input "3"
click at [423, 599] on input "2" at bounding box center [392, 600] width 74 height 28
type input "3"
click at [329, 639] on input "2" at bounding box center [311, 635] width 74 height 28
type input "3"
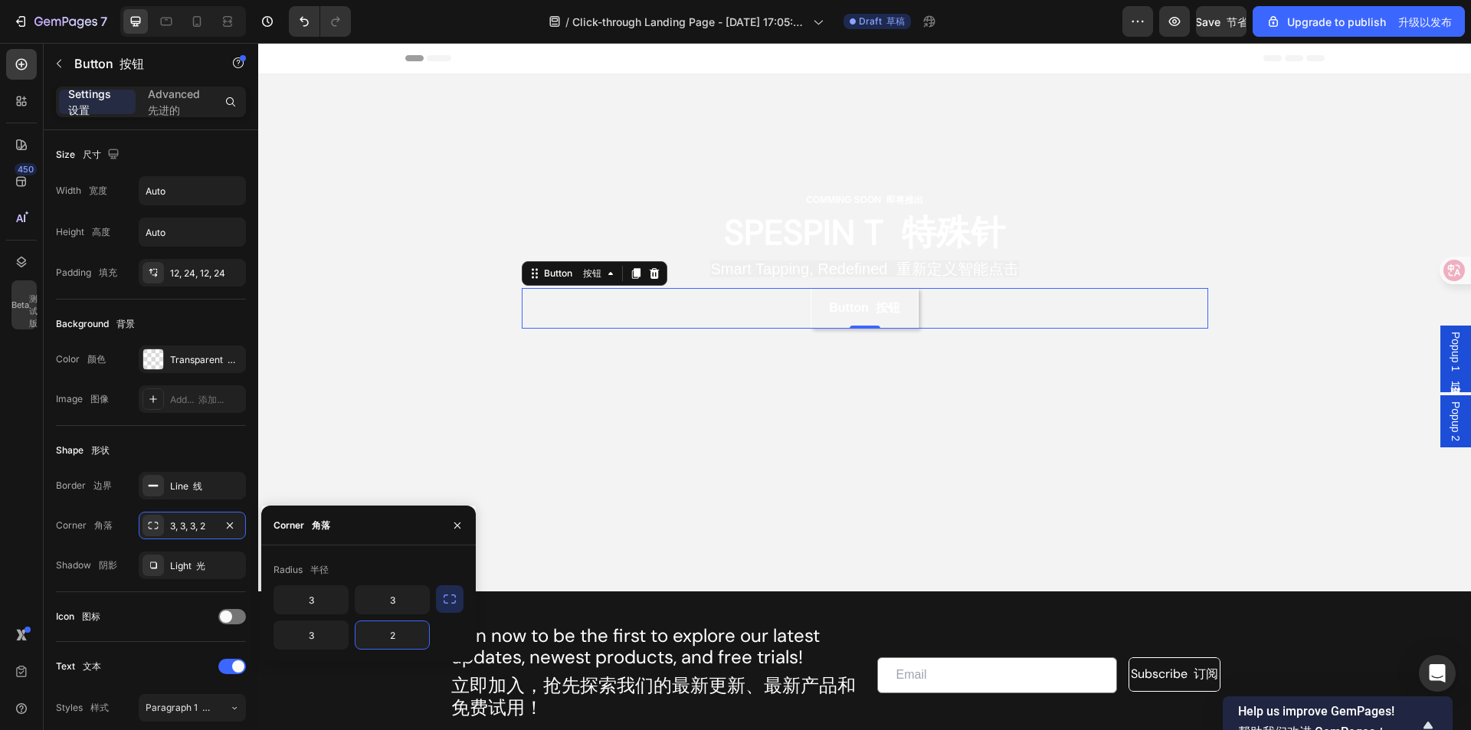
click at [400, 640] on input "2" at bounding box center [392, 635] width 74 height 28
type input "3"
click at [906, 512] on video "Background Image" at bounding box center [864, 332] width 1212 height 517
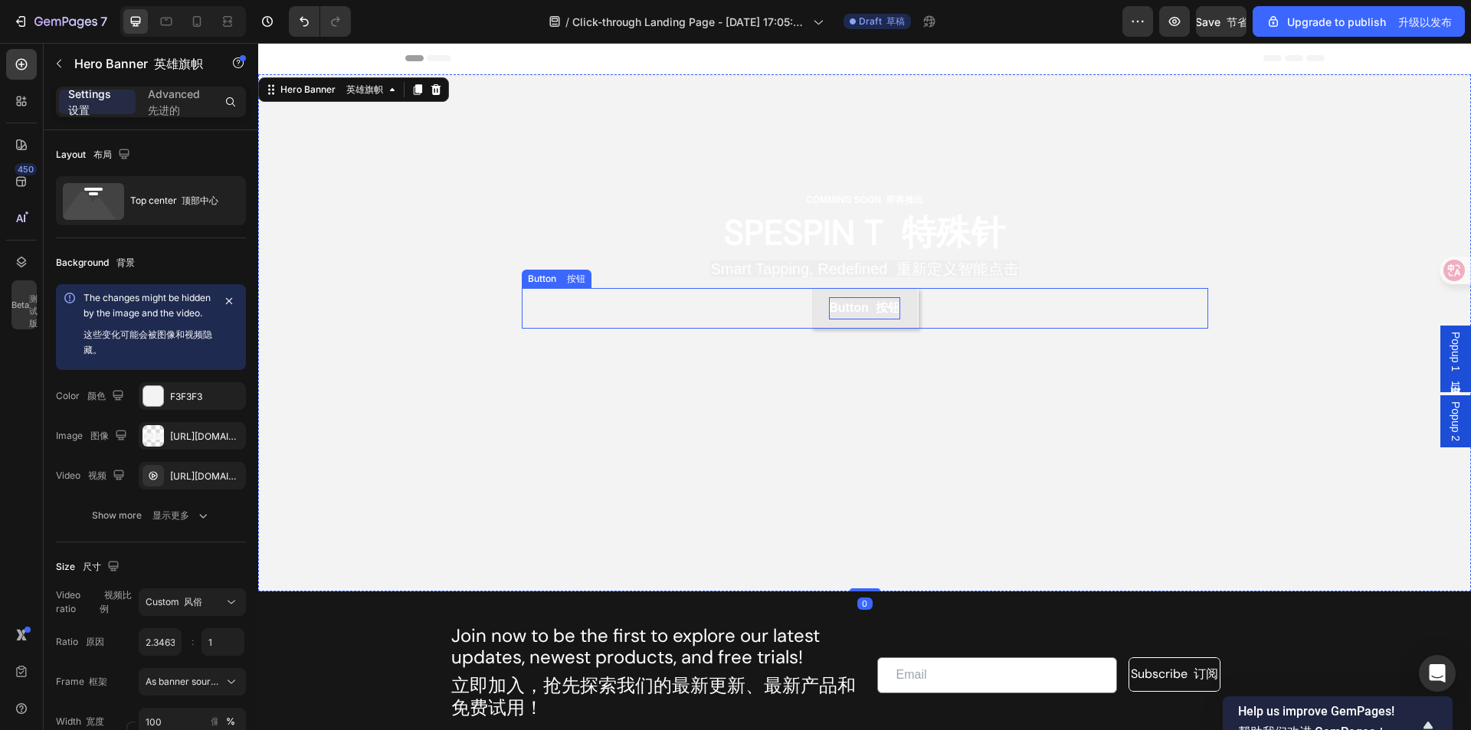
click at [855, 314] on p "Button 按钮" at bounding box center [864, 308] width 70 height 22
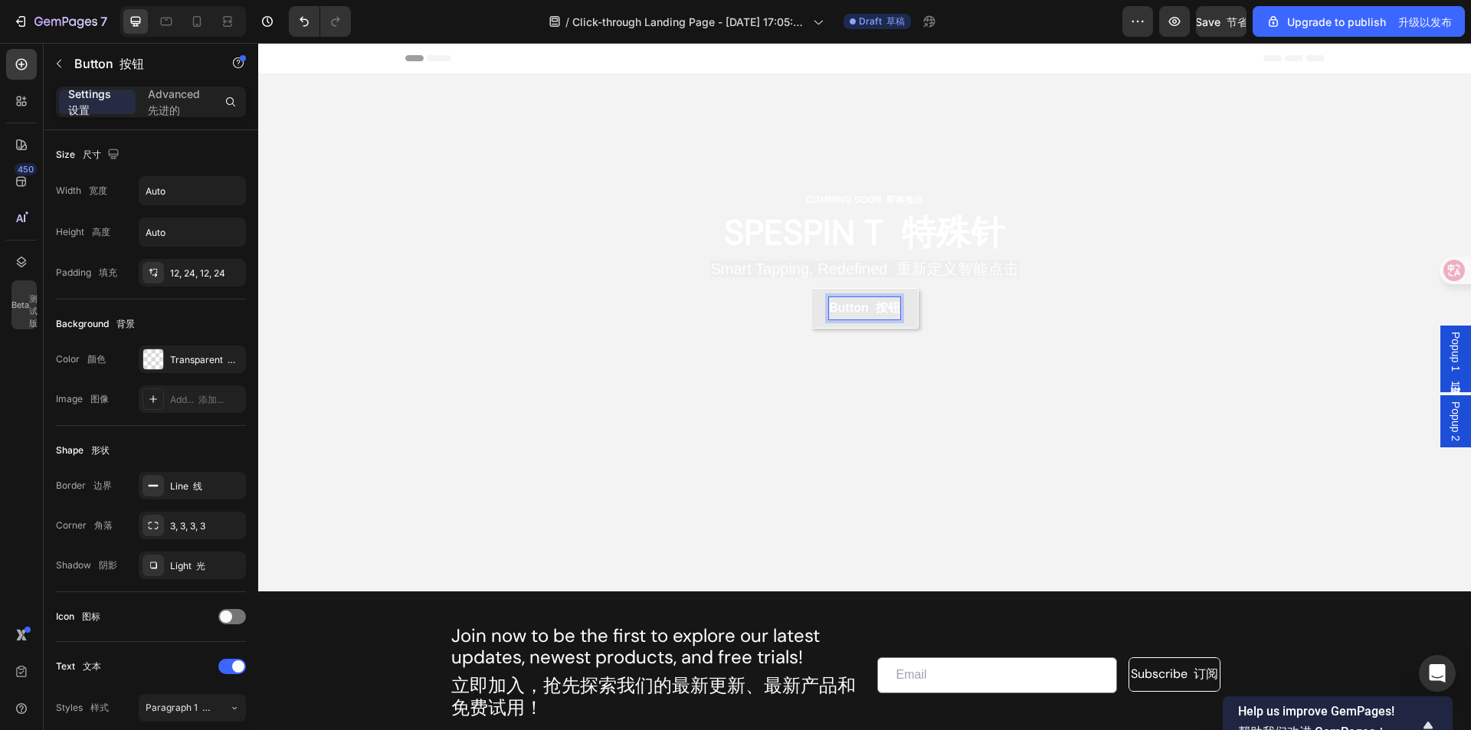
click at [855, 314] on p "Button 按钮" at bounding box center [864, 308] width 70 height 22
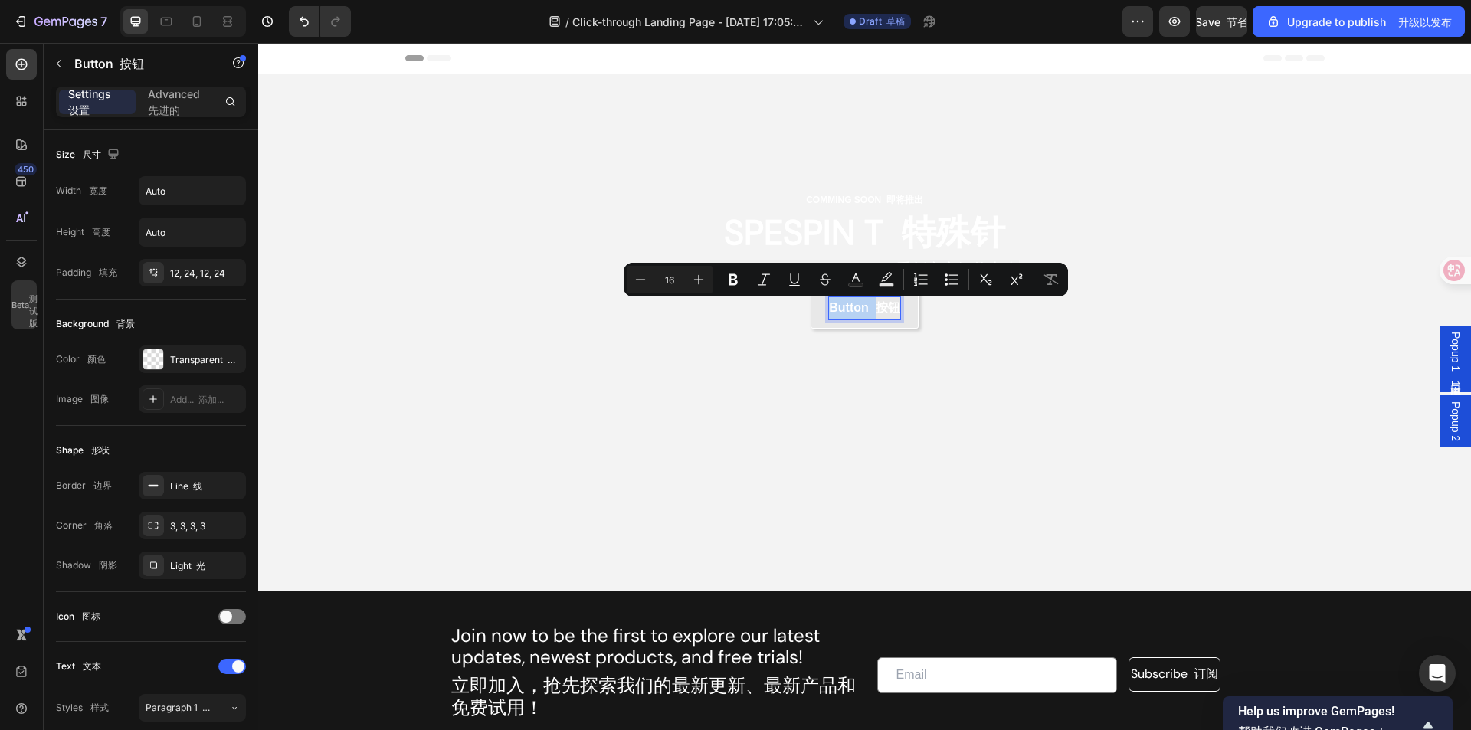
click at [855, 314] on p "Button 按钮" at bounding box center [864, 308] width 70 height 22
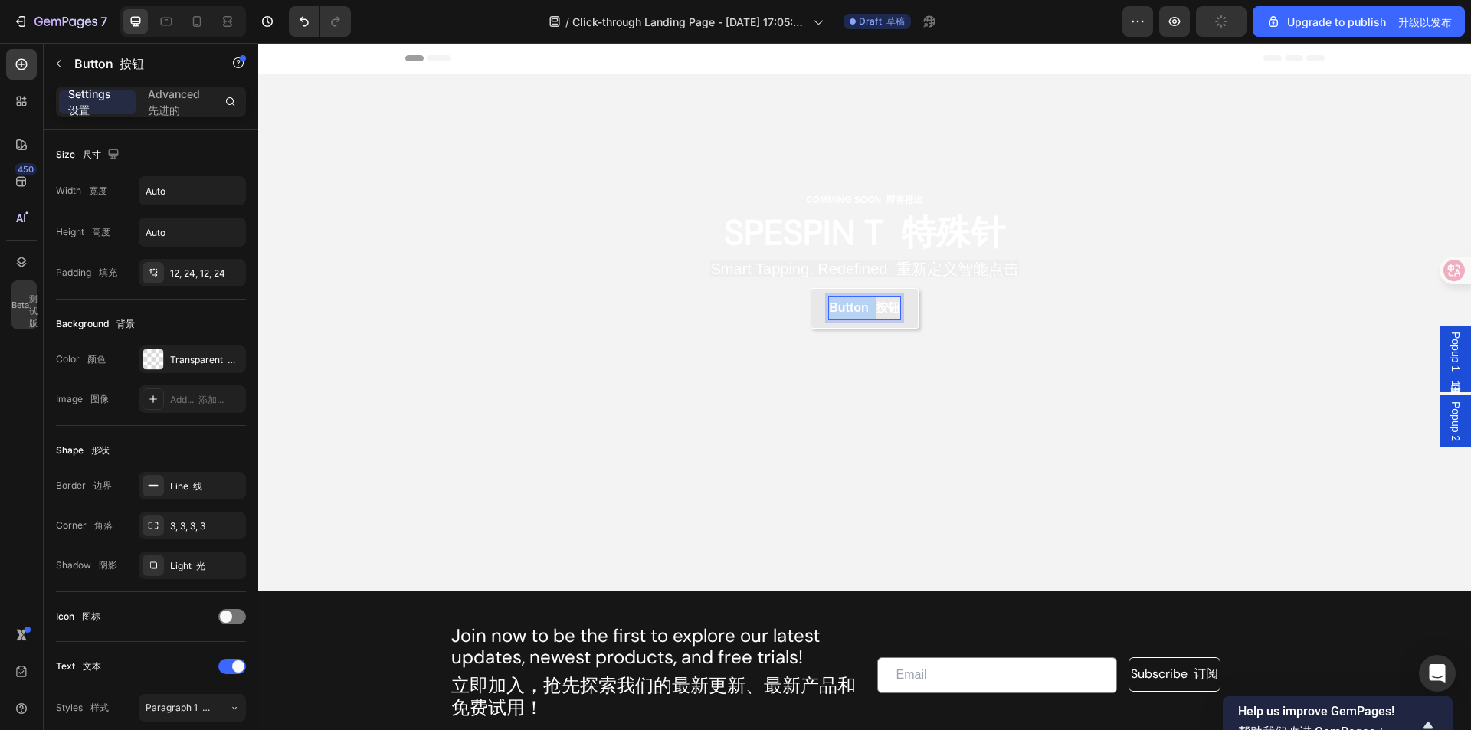
click at [855, 314] on p "Button 按钮" at bounding box center [864, 308] width 70 height 22
drag, startPoint x: 863, startPoint y: 314, endPoint x: 855, endPoint y: 314, distance: 8.4
click at [855, 314] on p "Landing page按钮" at bounding box center [865, 308] width 104 height 22
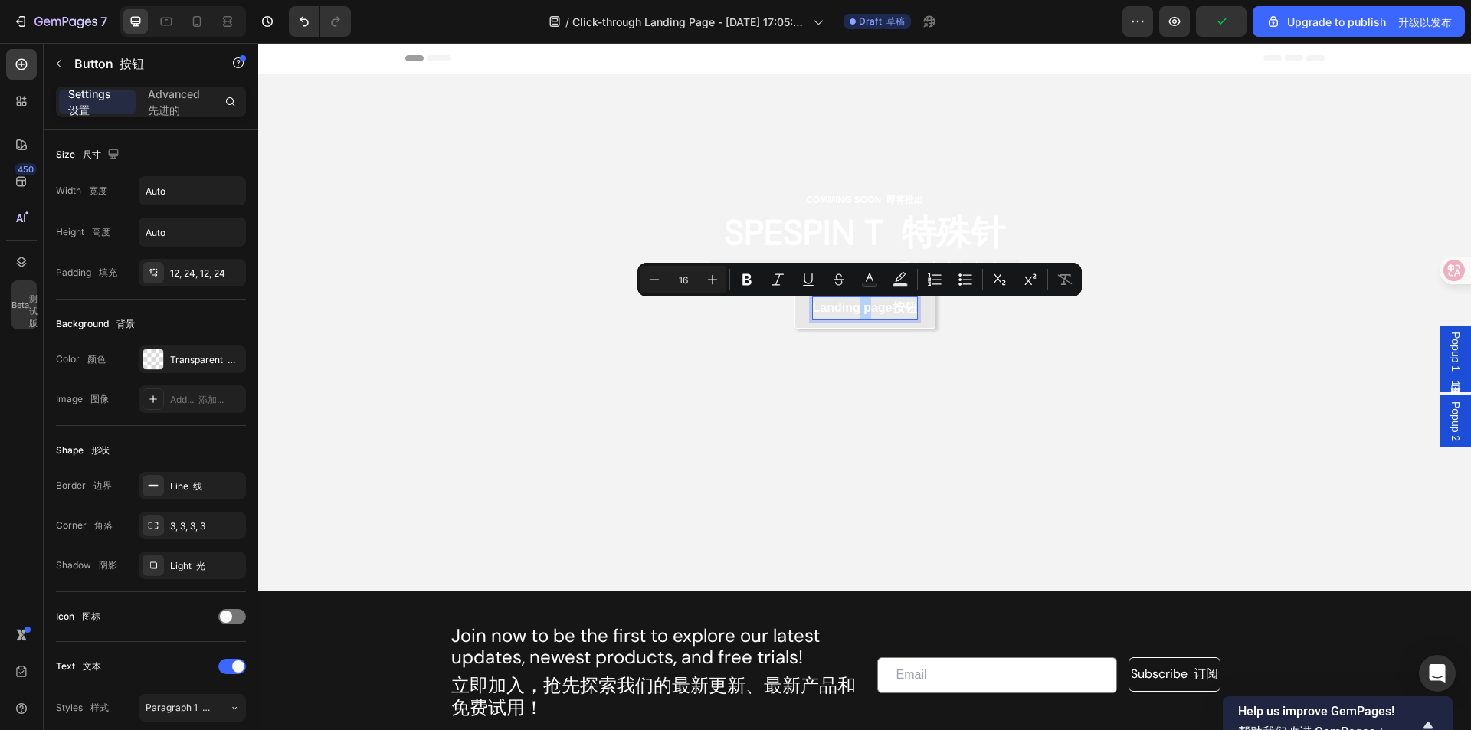
click at [855, 314] on p "Landing page按钮" at bounding box center [865, 308] width 104 height 22
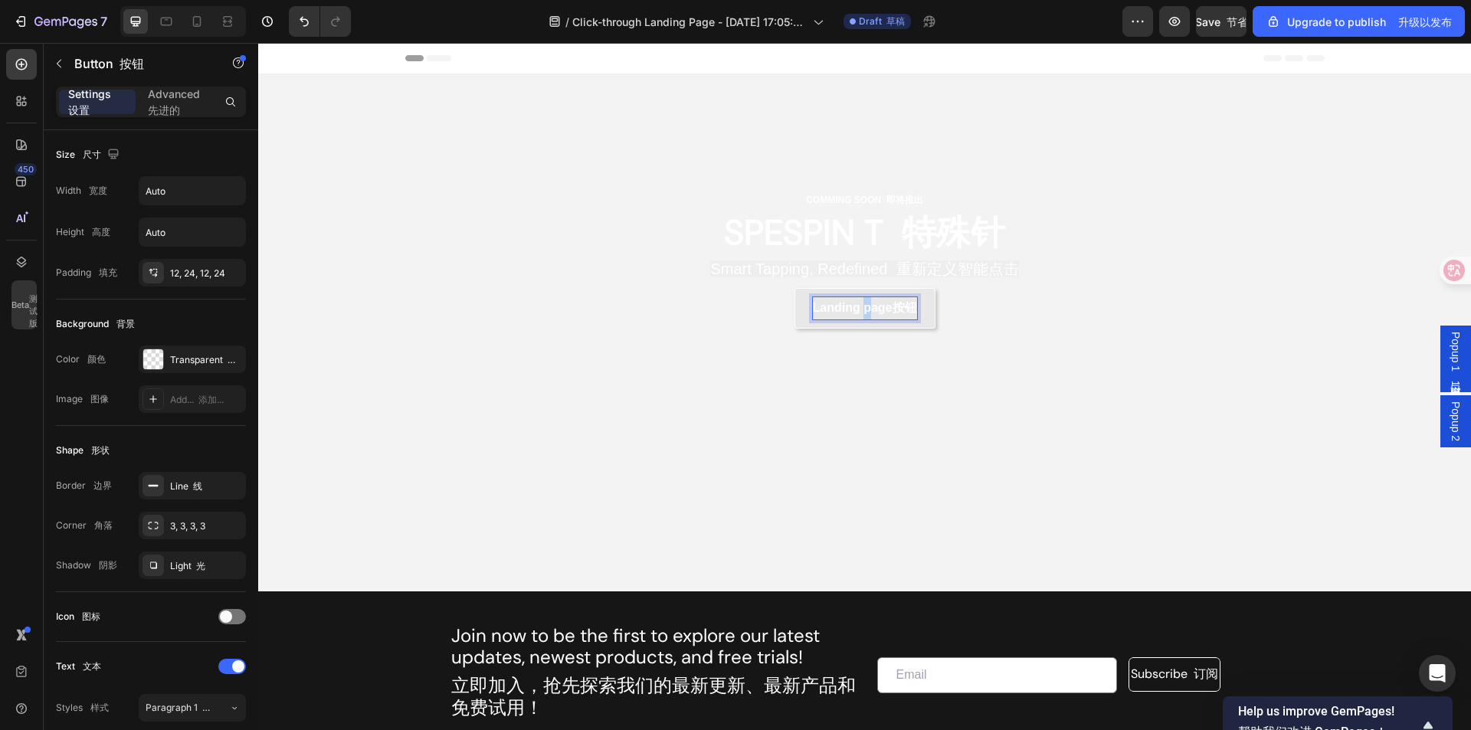
click at [856, 311] on p "Landing page按钮" at bounding box center [865, 308] width 104 height 22
click at [1108, 423] on div "COMMING SOON 即将推出 Text Block 文本块 SPESPIN T 特殊针 Heading 标题 Smart Tapping, Redefi…" at bounding box center [864, 259] width 919 height 371
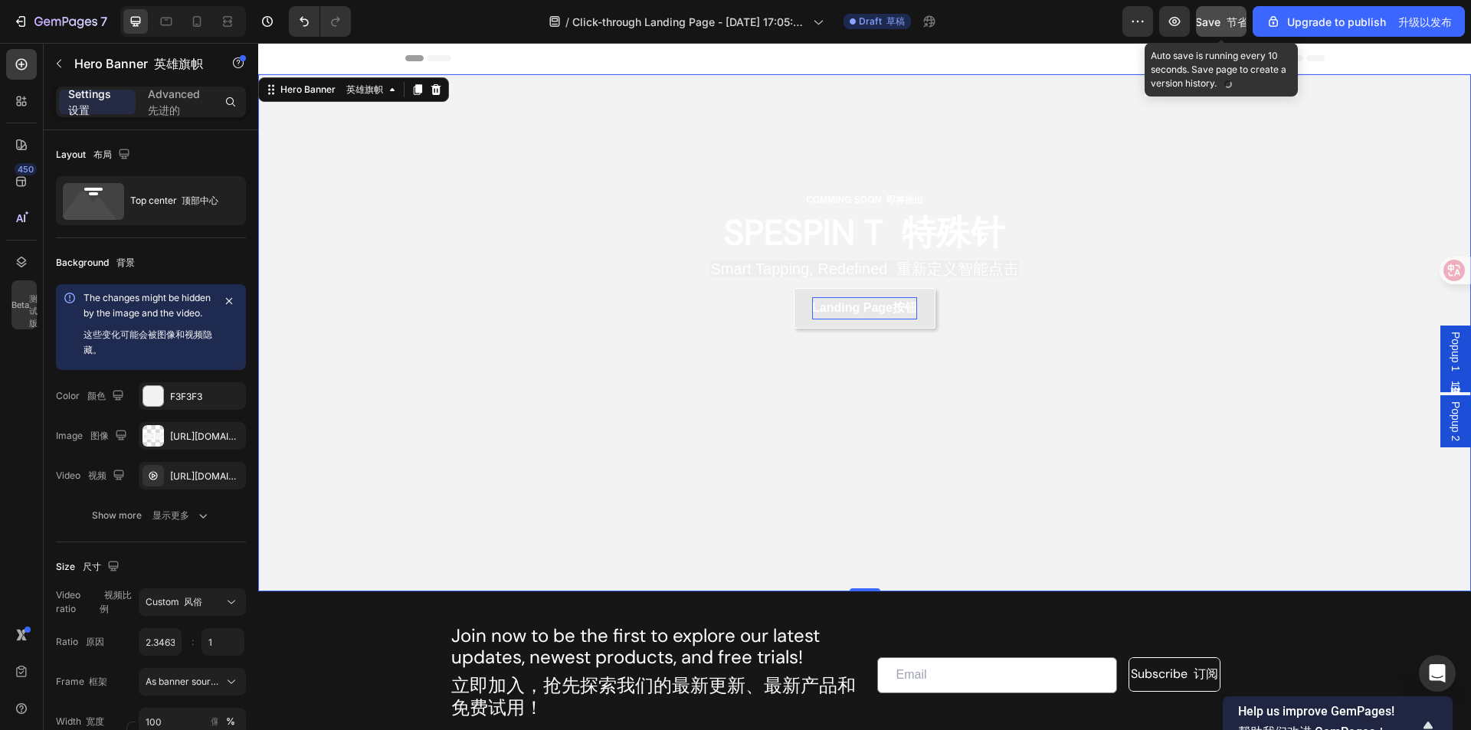
click at [1203, 23] on span "Save 节省" at bounding box center [1221, 21] width 53 height 13
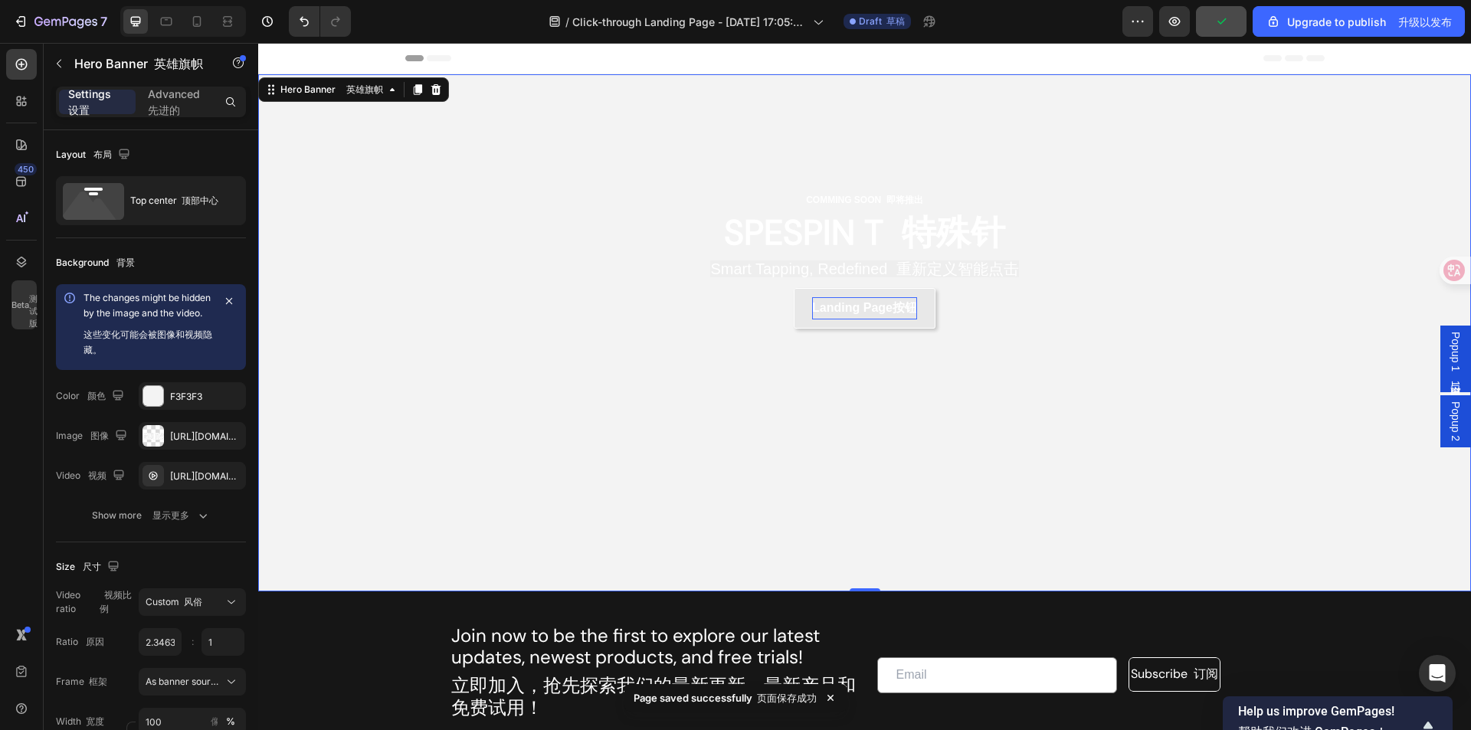
click at [1120, 19] on div "/ Click-through Landing Page - [DATE] 17:05:40 点击登陆页面 - [DATE] 17:05:40 Draft 草稿" at bounding box center [742, 21] width 759 height 31
click at [1121, 19] on div "/ Click-through Landing Page - [DATE] 17:05:40 点击登陆页面 - [DATE] 17:05:40 Draft 草稿" at bounding box center [742, 21] width 759 height 31
click at [1131, 22] on icon "button" at bounding box center [1137, 21] width 15 height 15
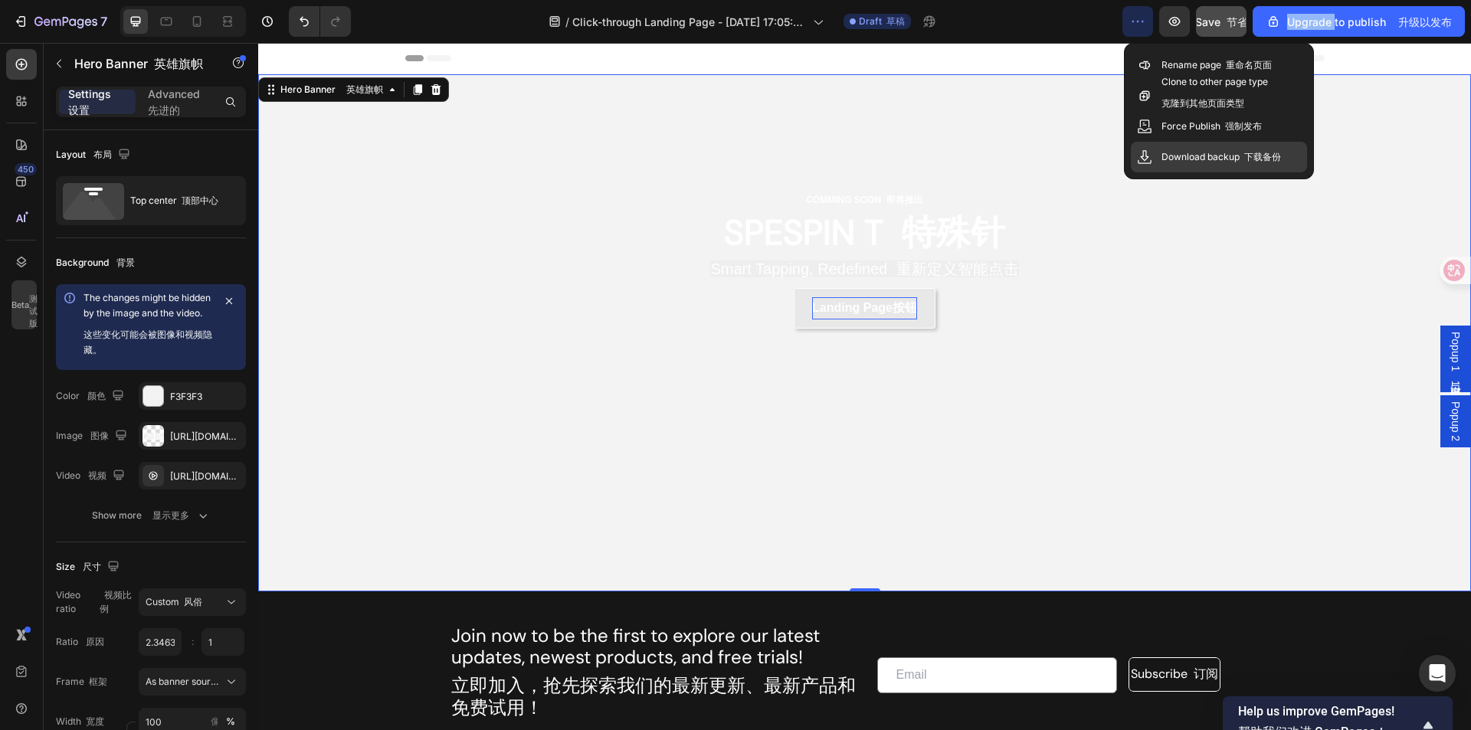
click at [1250, 149] on div "Download backup 下载备份" at bounding box center [1219, 157] width 176 height 31
click at [1085, 123] on div "COMMING SOON 即将推出 Text Block 文本块 SPESPIN T 特殊针 Heading 标题 Smart Tapping, Redefi…" at bounding box center [864, 259] width 919 height 371
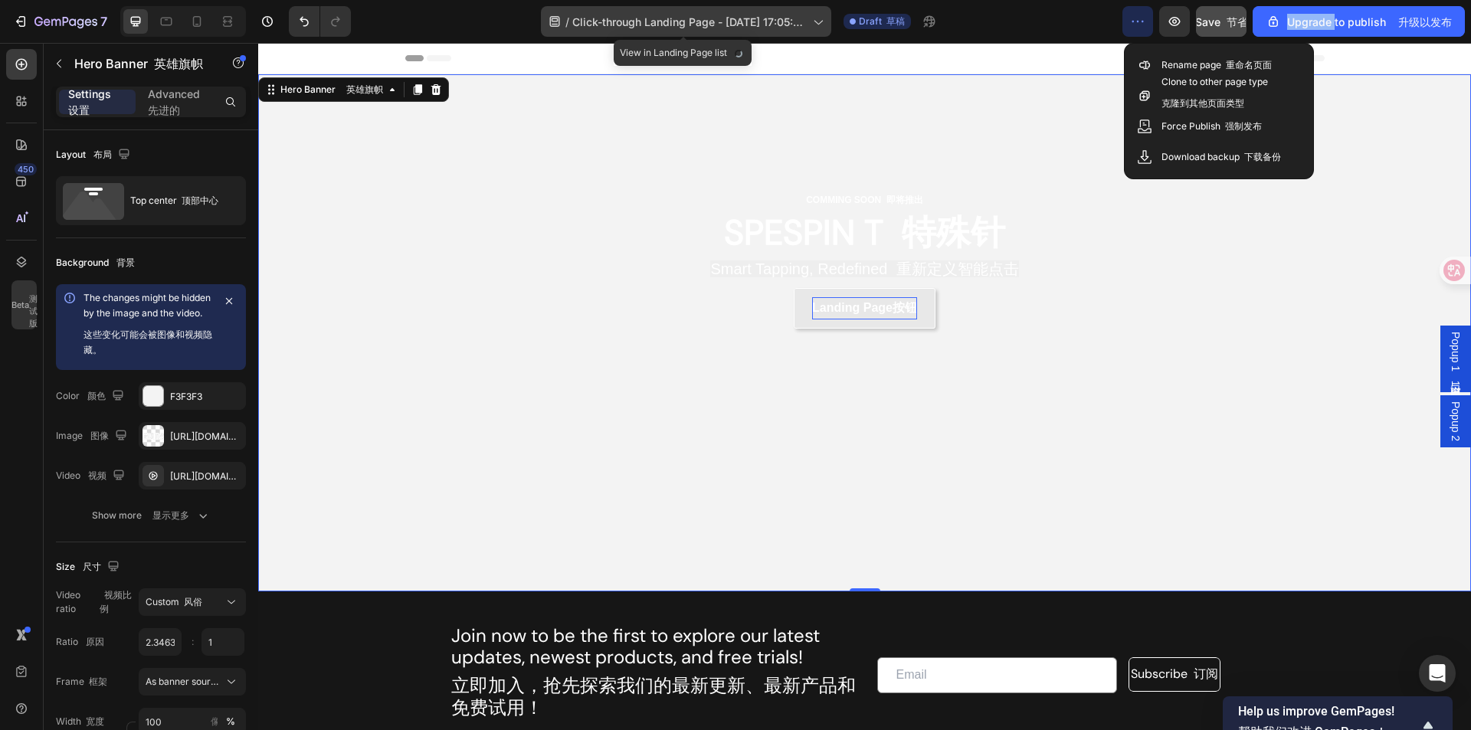
click at [822, 21] on icon at bounding box center [817, 21] width 15 height 15
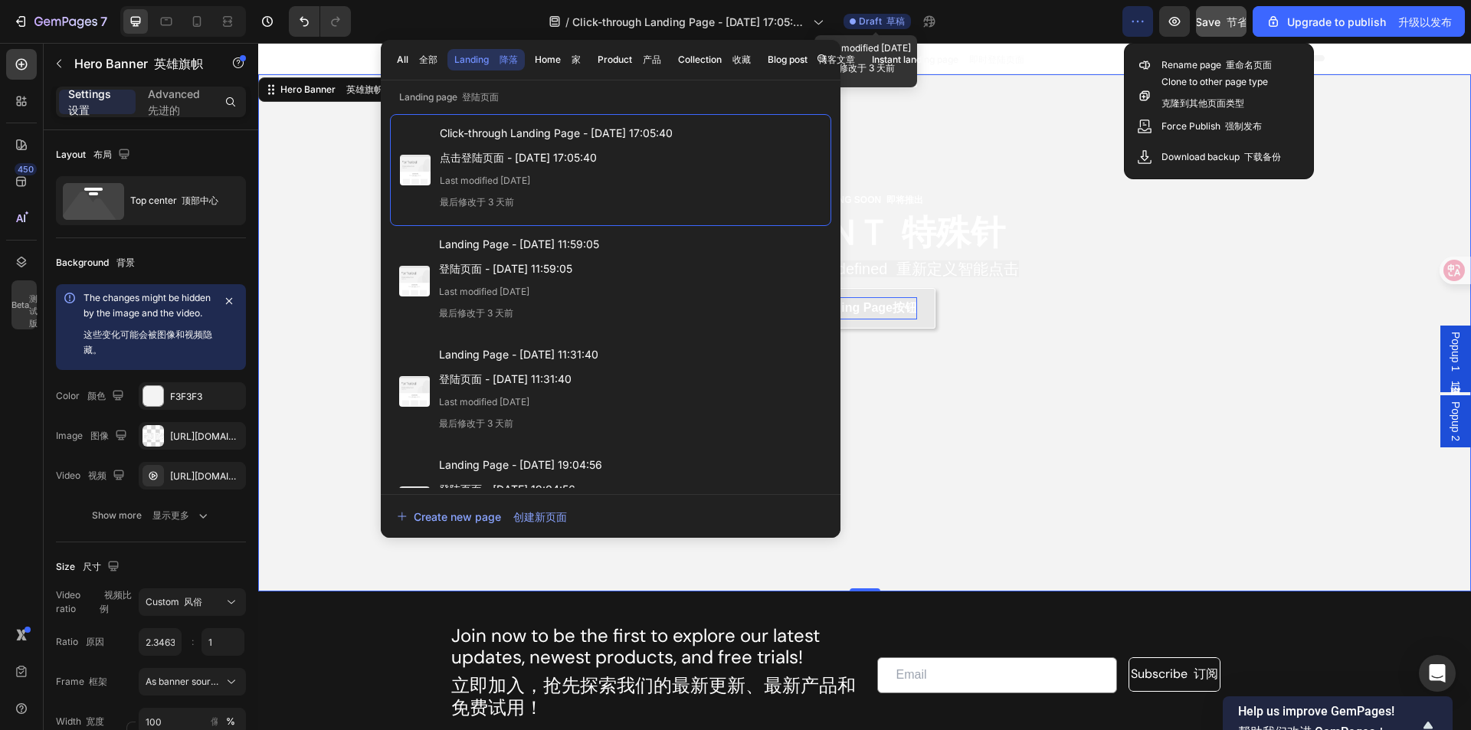
click at [893, 21] on font "草稿" at bounding box center [895, 20] width 18 height 11
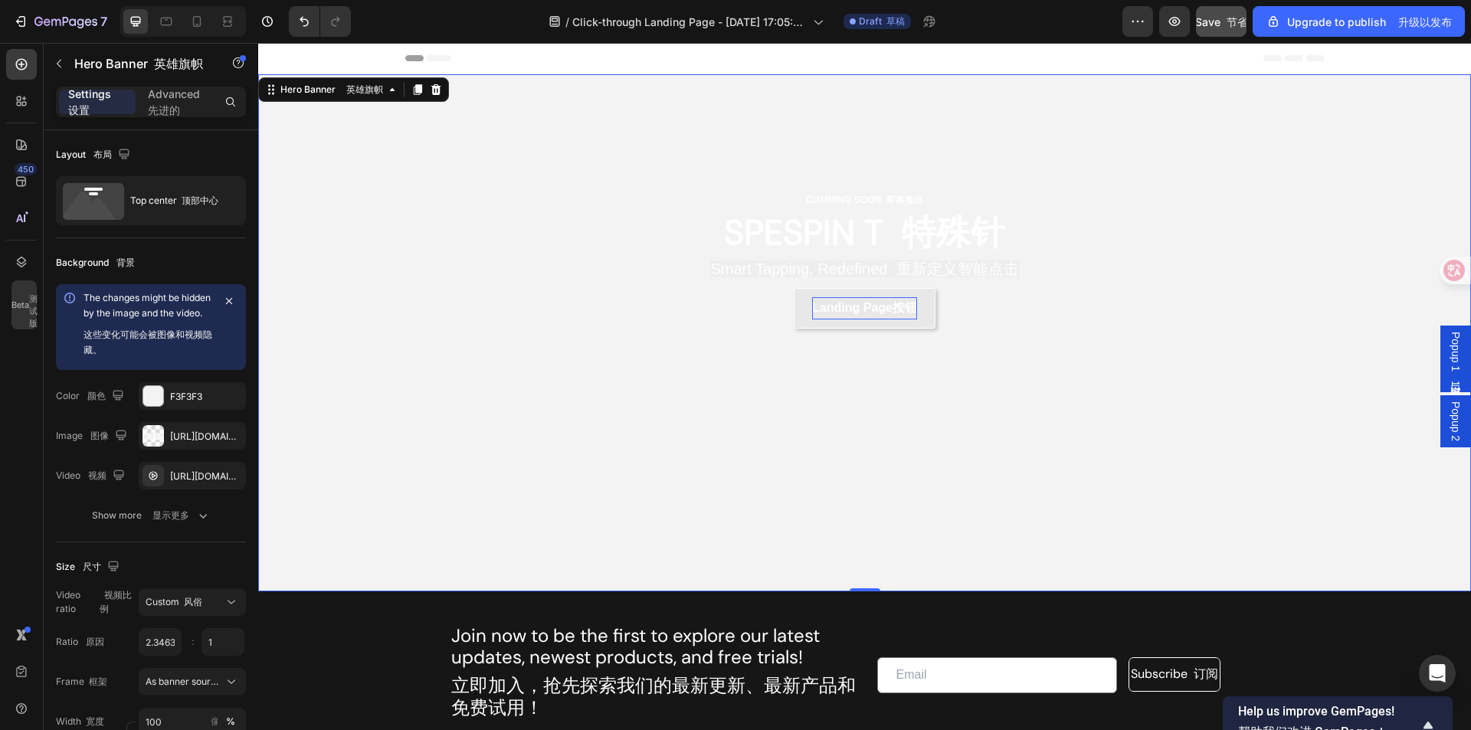
click at [1449, 387] on font "弹出窗口 1" at bounding box center [1455, 382] width 12 height 9
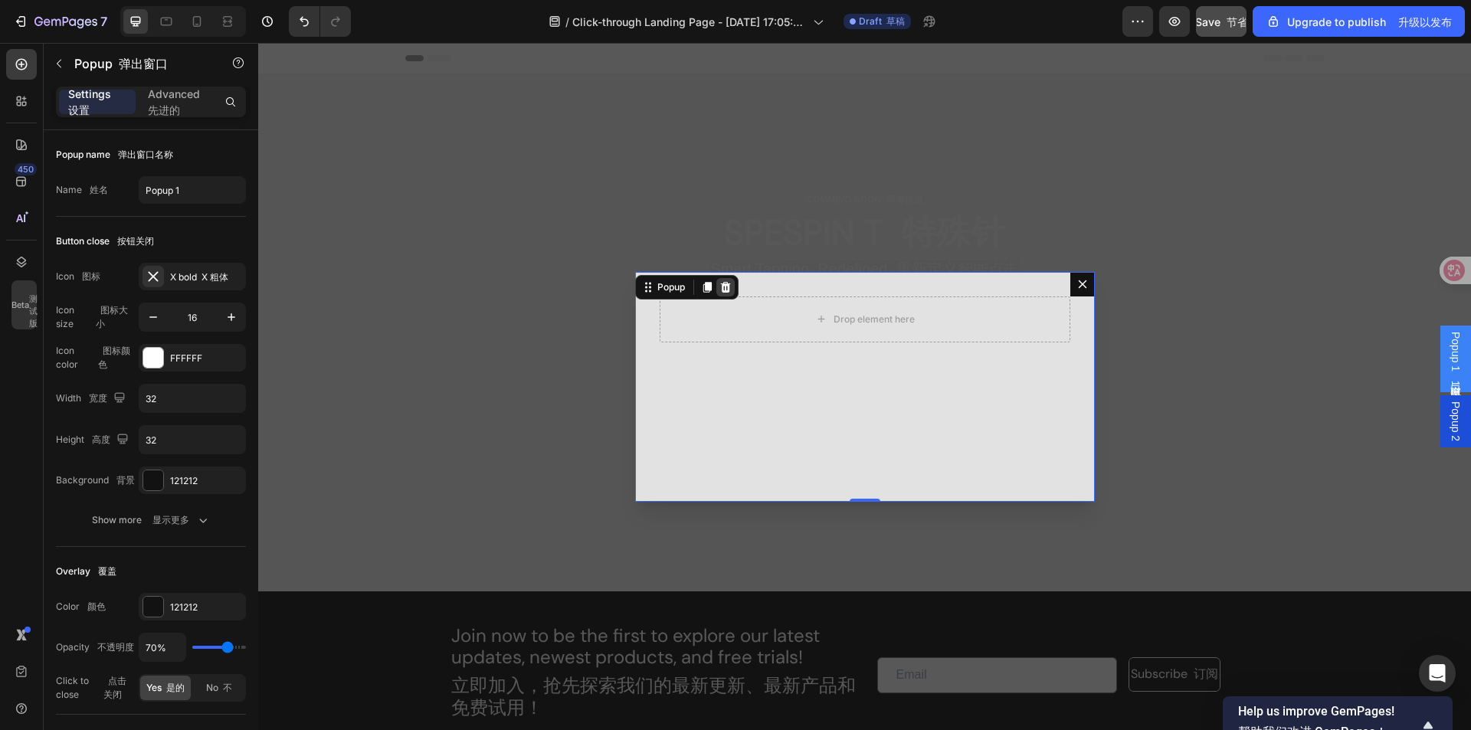
click at [720, 288] on icon "Dialog content" at bounding box center [725, 286] width 10 height 11
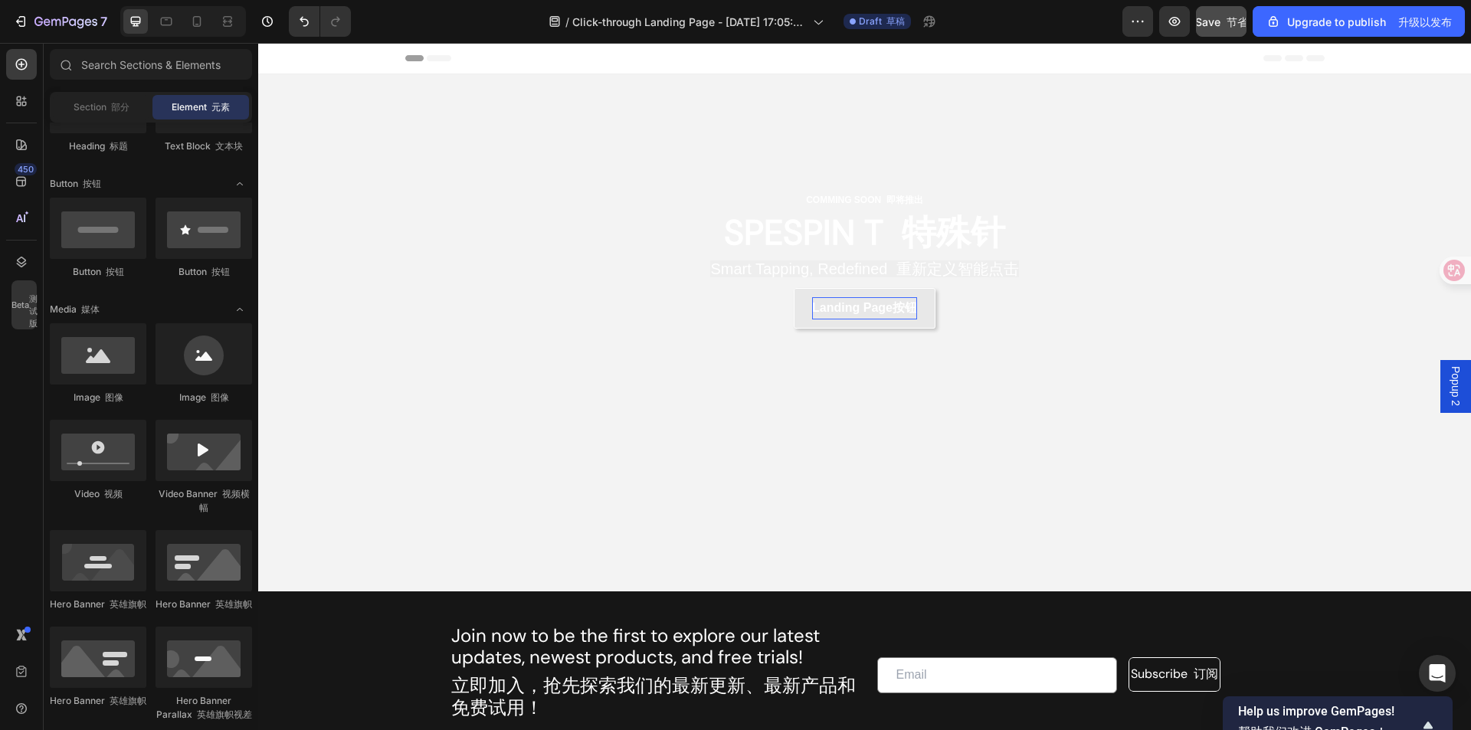
click at [1448, 381] on span "Popup 2" at bounding box center [1455, 386] width 15 height 40
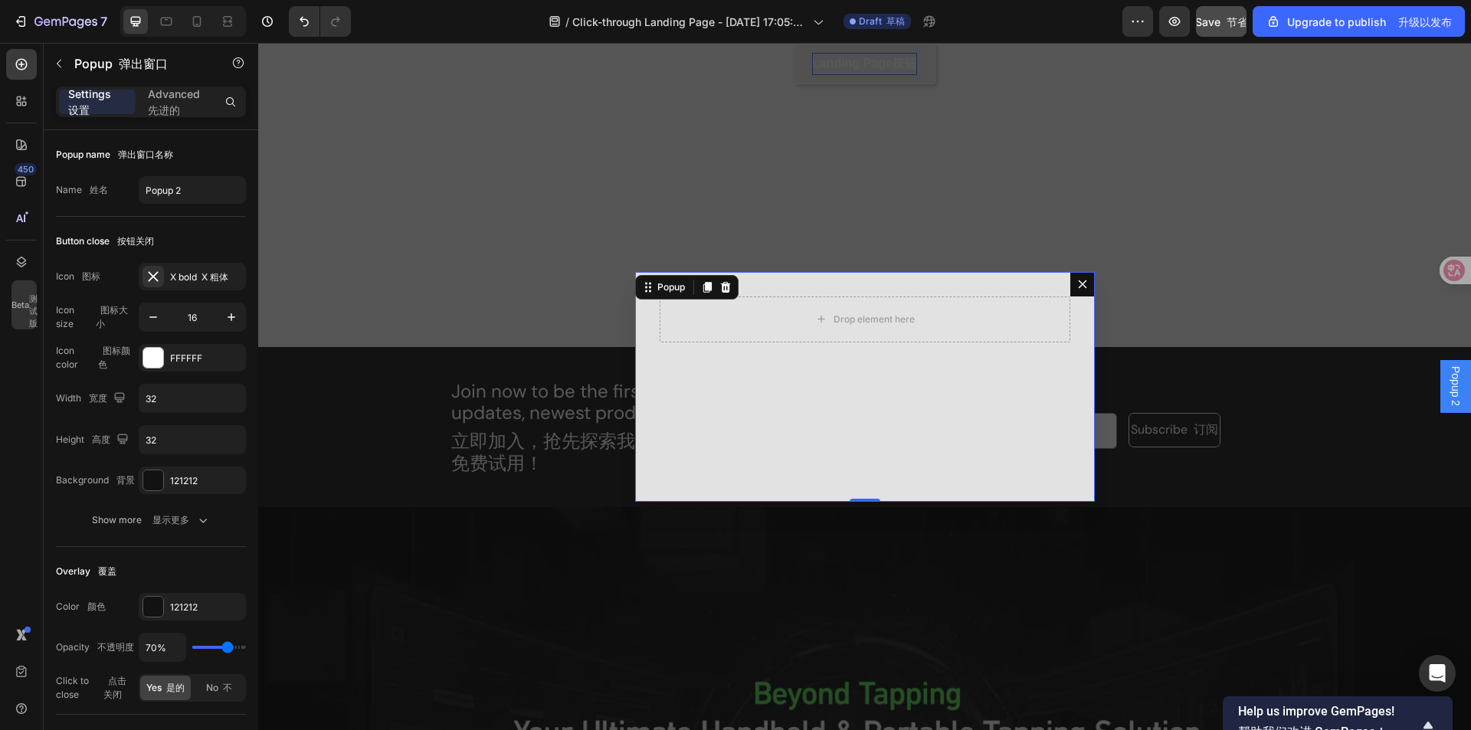
scroll to position [306, 0]
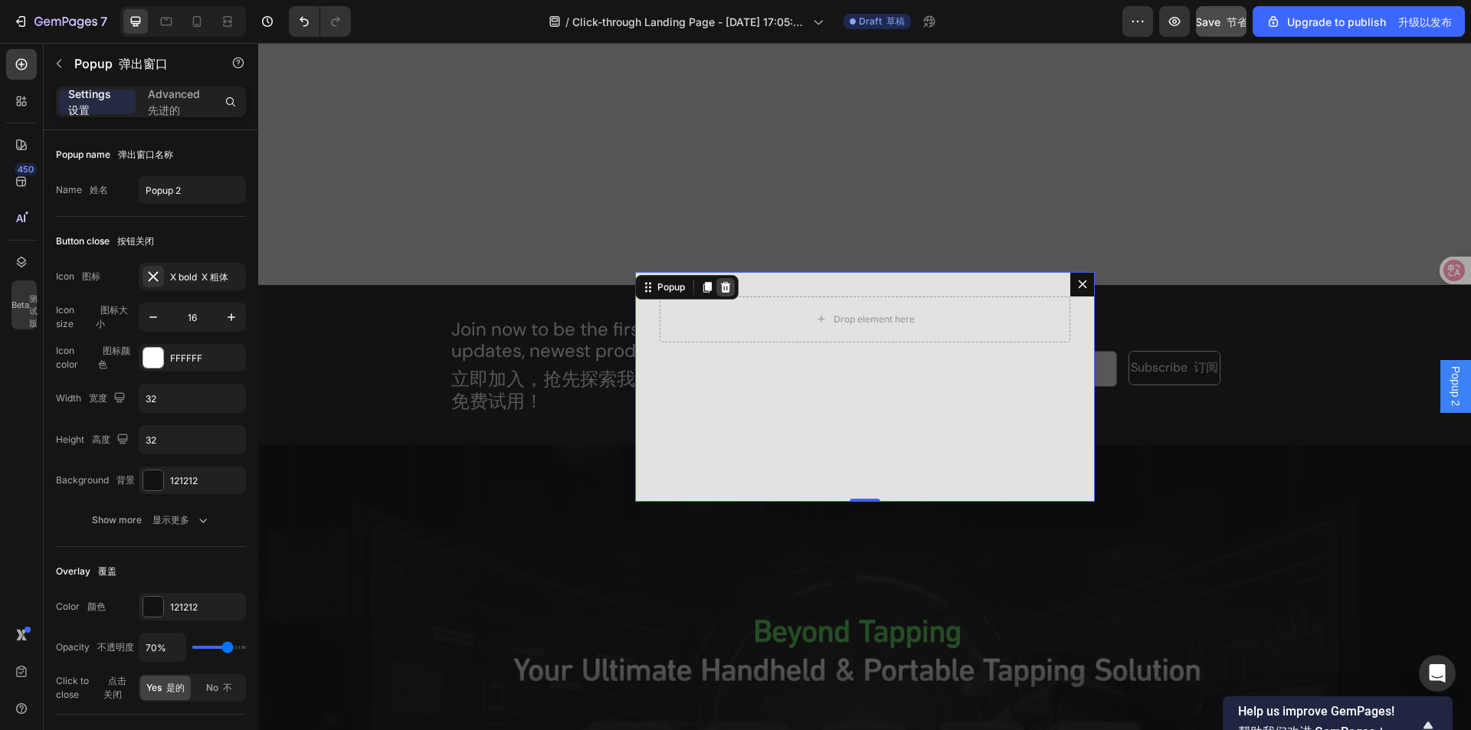
click at [725, 284] on icon "Dialog content" at bounding box center [725, 287] width 12 height 12
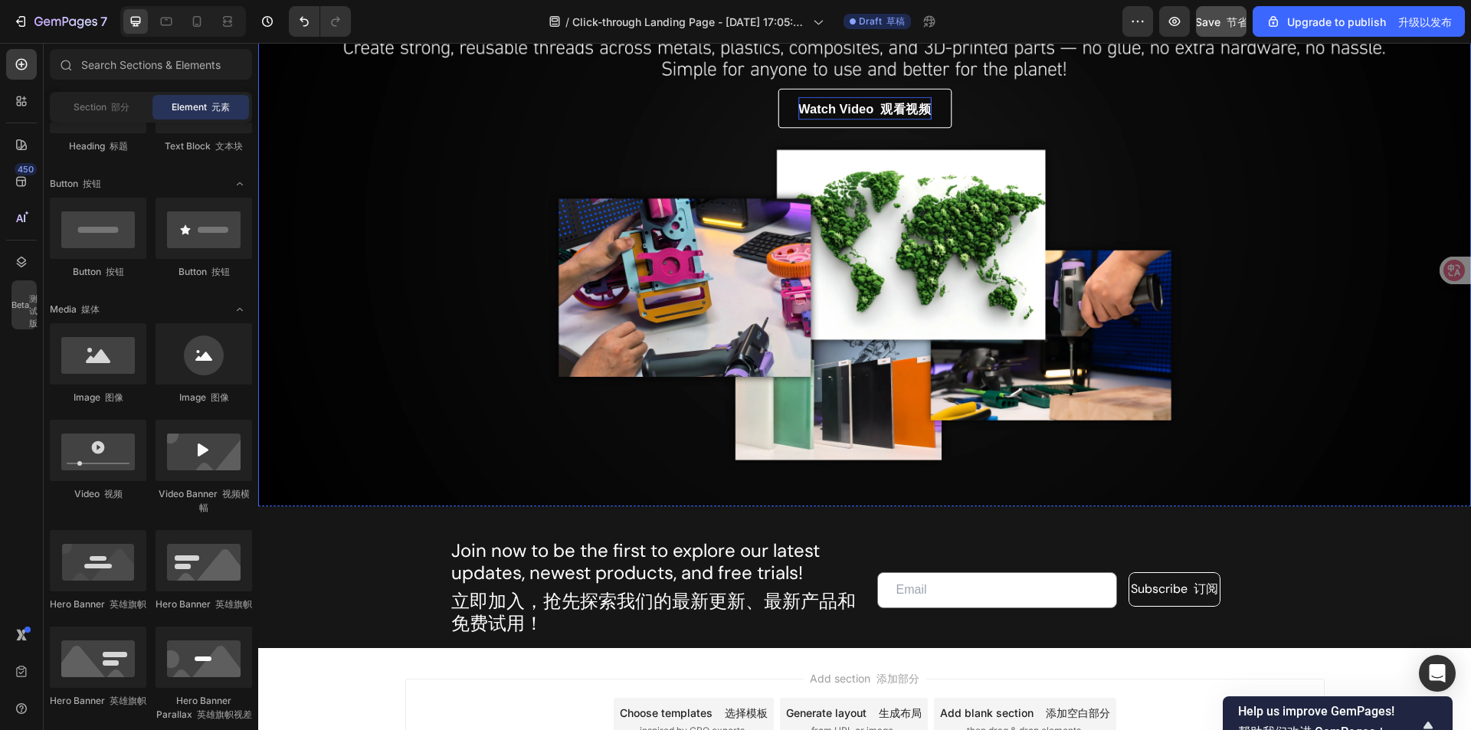
scroll to position [3035, 0]
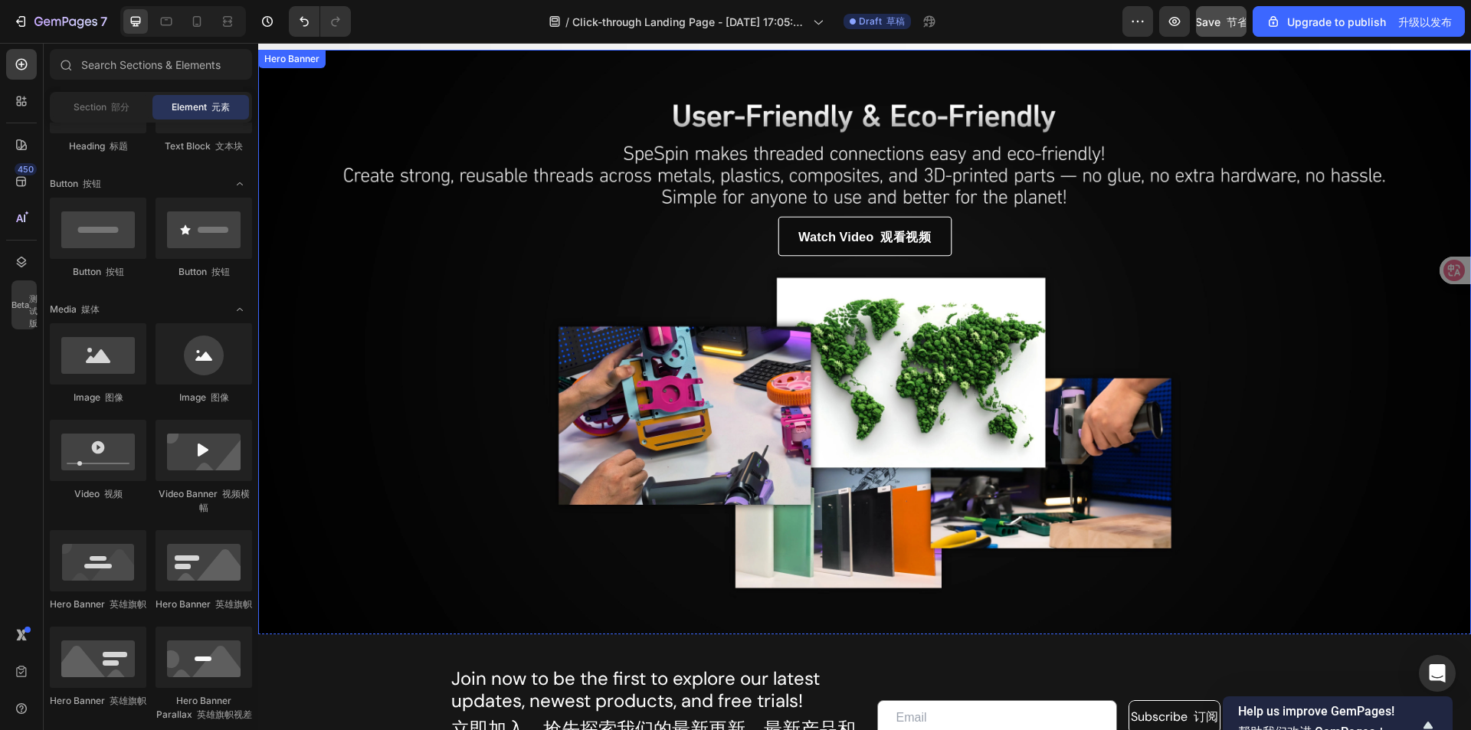
click at [891, 250] on link "Watch Video 观看视频" at bounding box center [863, 236] width 173 height 40
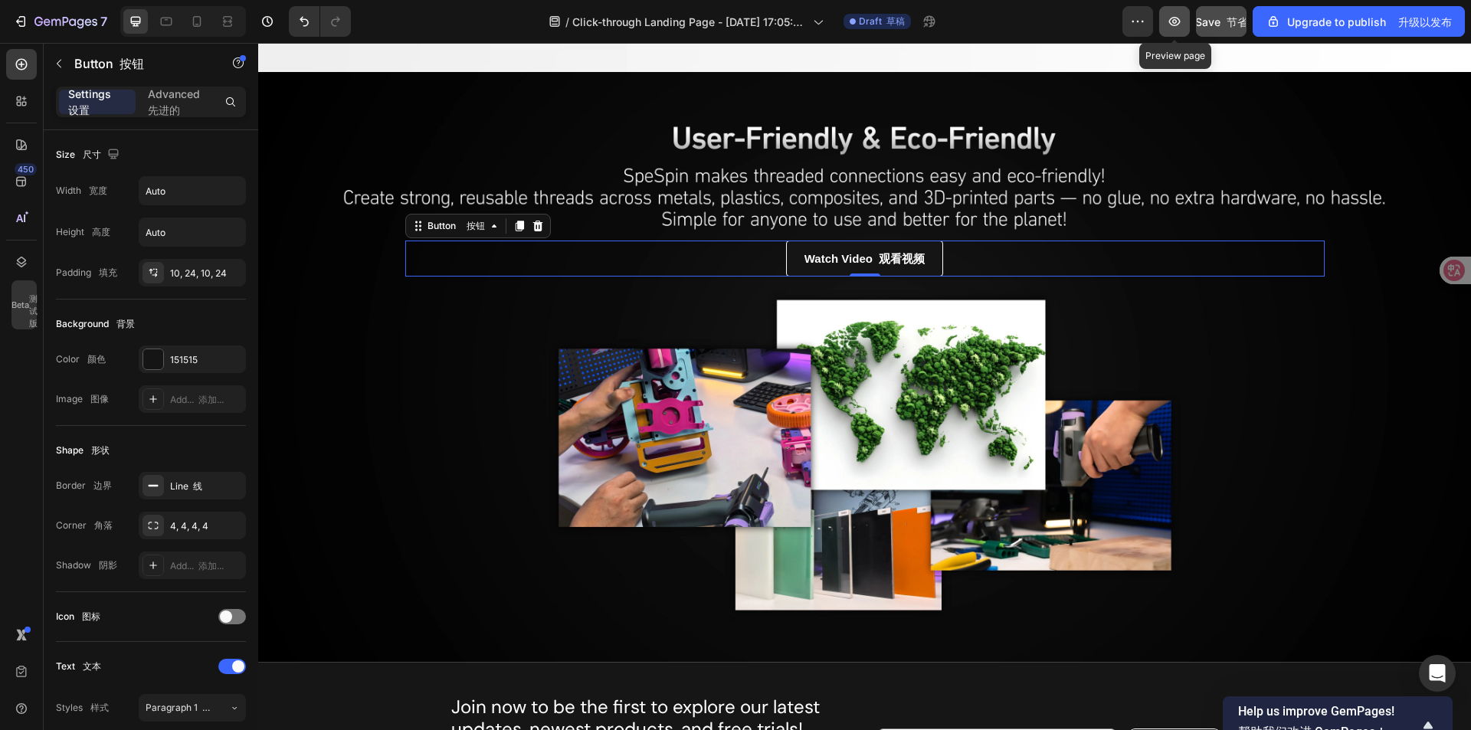
click at [1174, 19] on icon "button" at bounding box center [1174, 21] width 15 height 15
click at [1180, 22] on icon "button" at bounding box center [1174, 21] width 11 height 9
click at [1127, 21] on button "button" at bounding box center [1137, 21] width 31 height 31
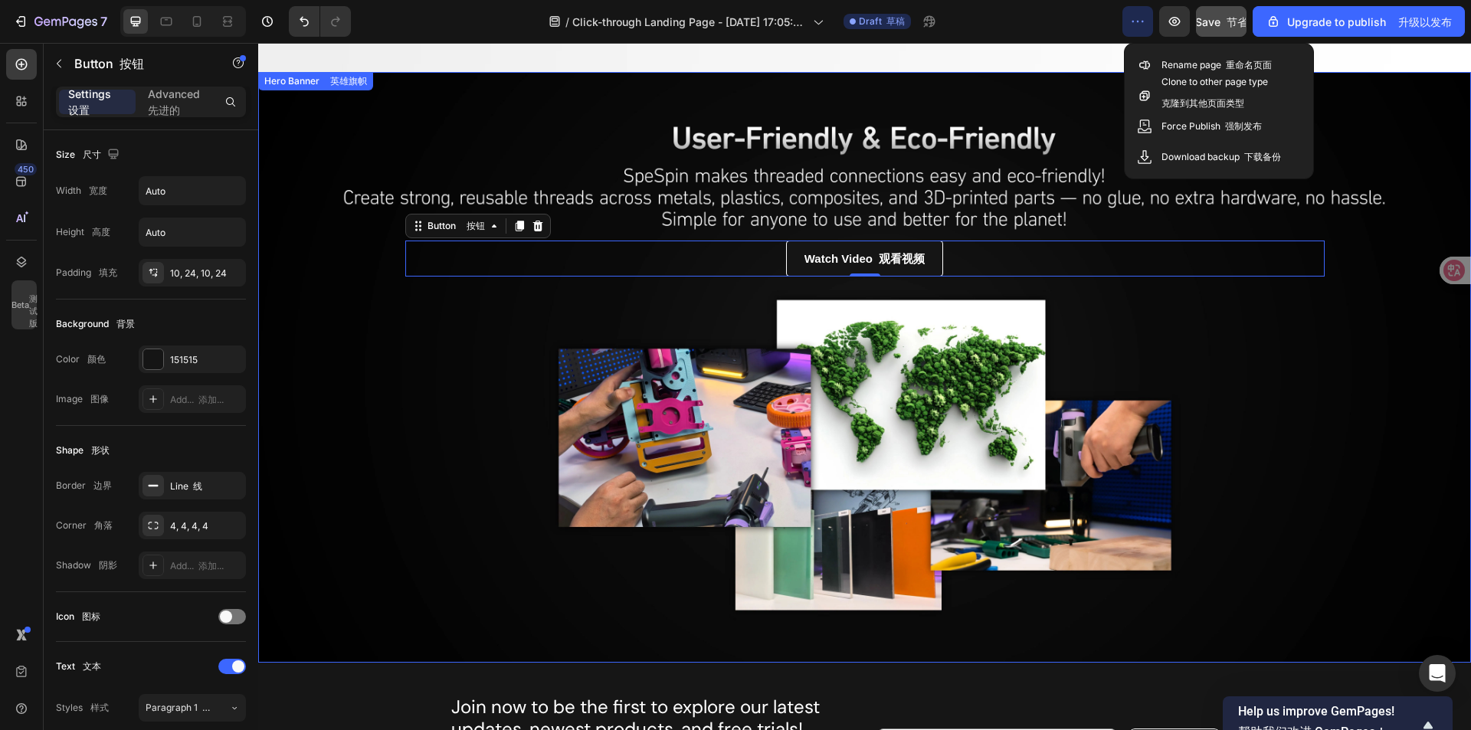
click at [1335, 431] on div "Background Image" at bounding box center [864, 367] width 1212 height 591
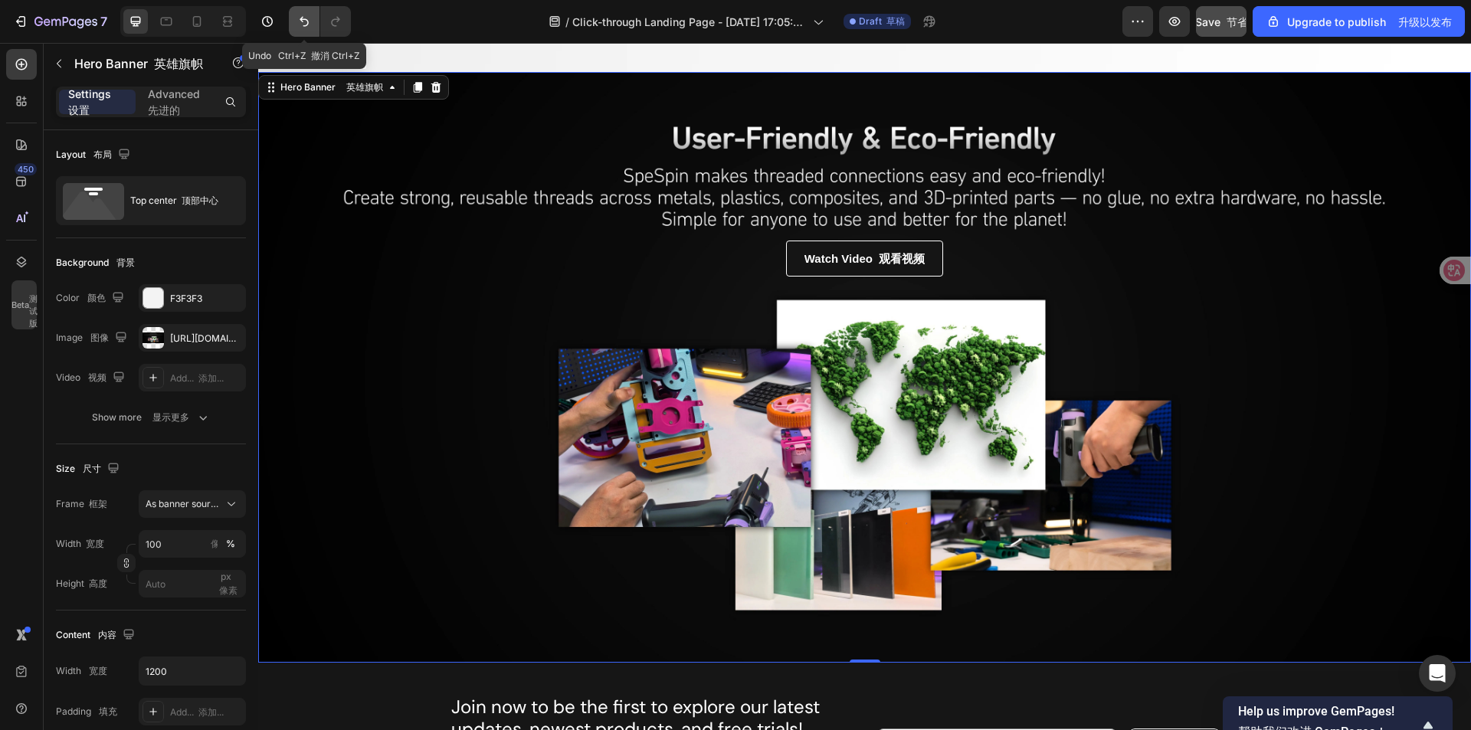
click at [300, 19] on icon "Undo/Redo" at bounding box center [303, 22] width 9 height 10
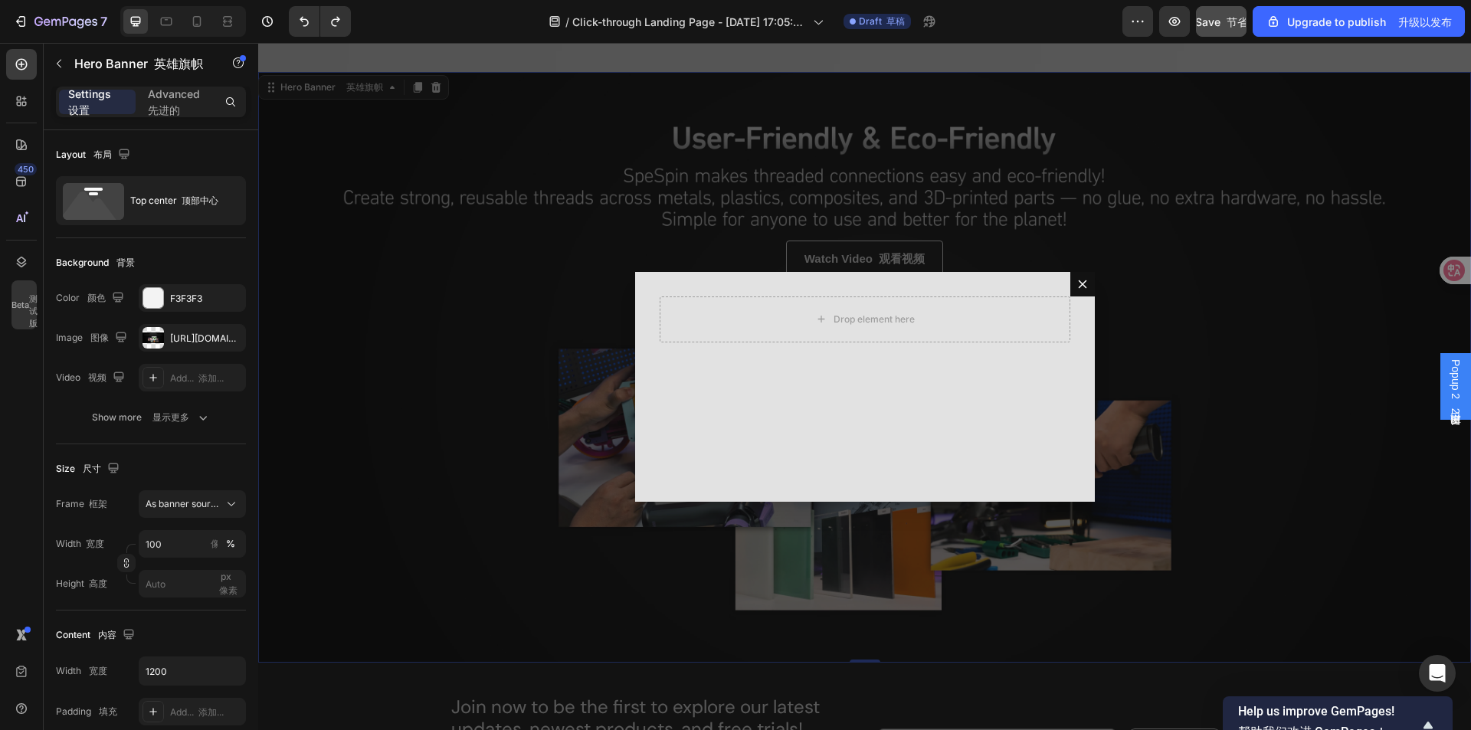
click at [1078, 285] on icon "Dialog content" at bounding box center [1082, 284] width 12 height 12
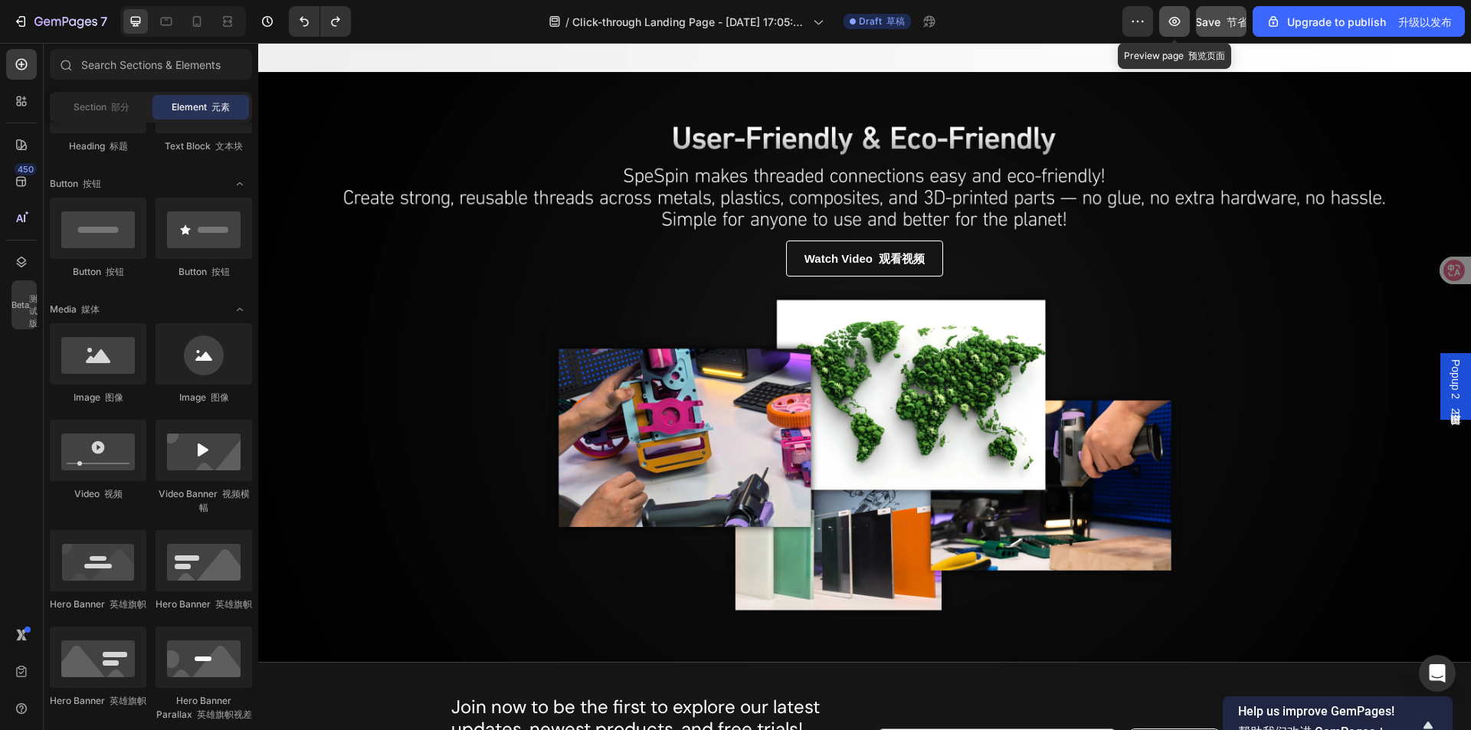
click at [1177, 18] on icon "button" at bounding box center [1174, 21] width 11 height 9
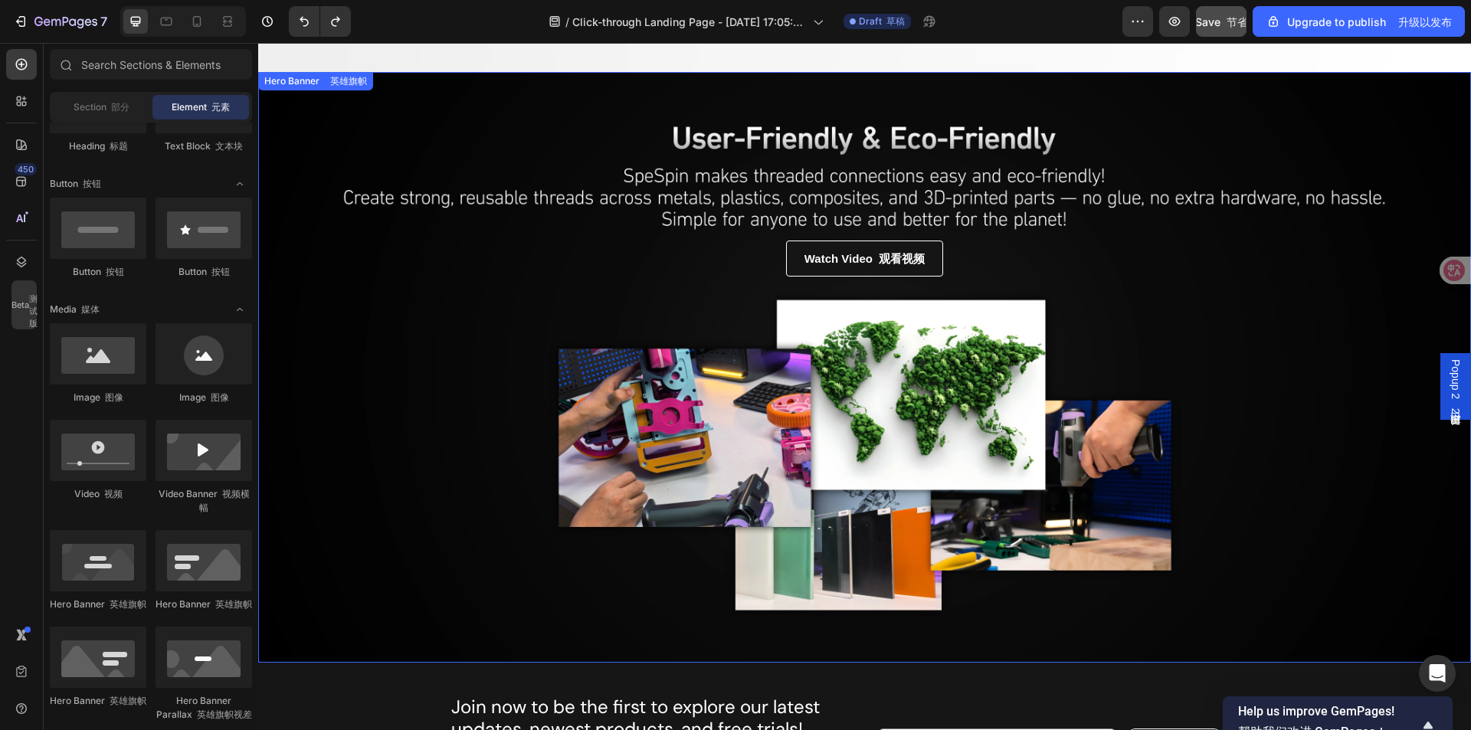
click at [1233, 364] on div "Background Image" at bounding box center [864, 367] width 1212 height 591
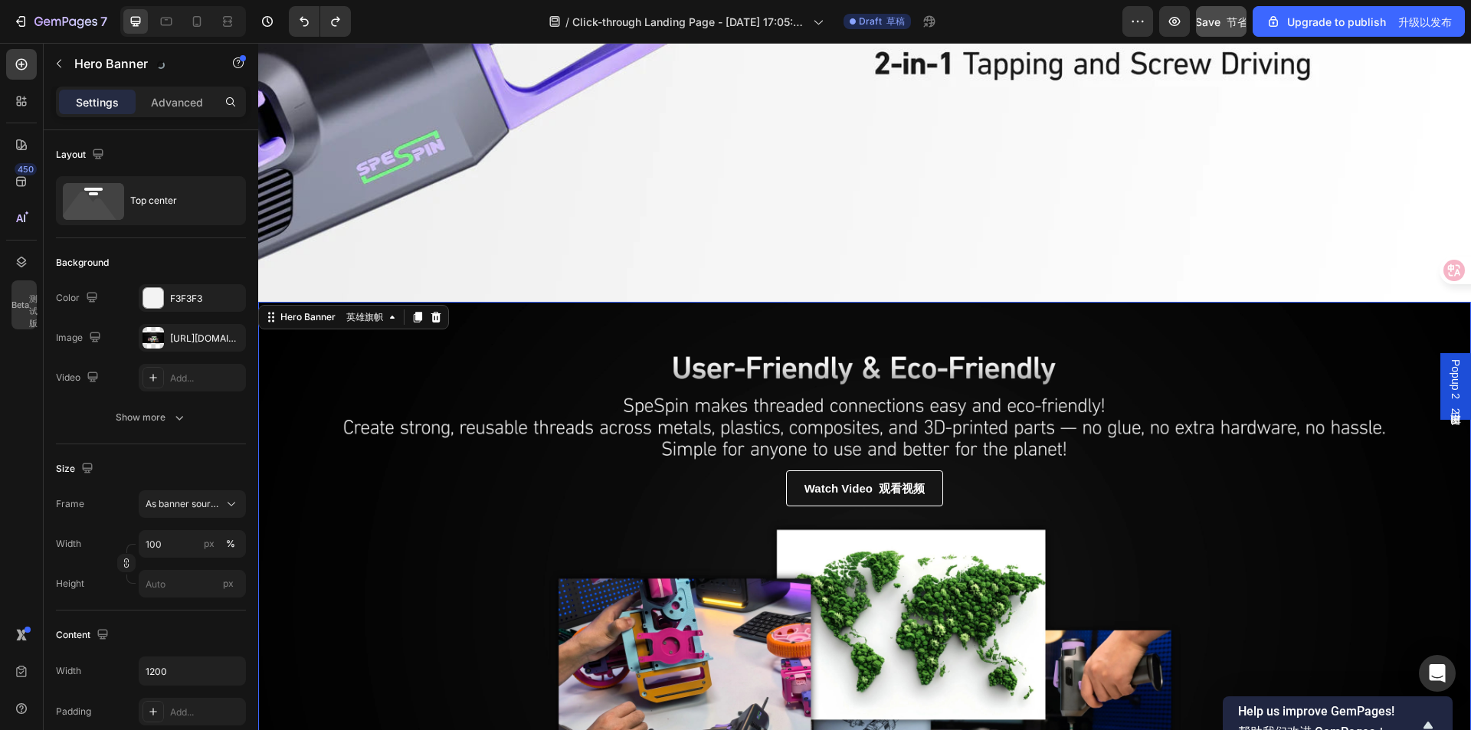
scroll to position [2728, 0]
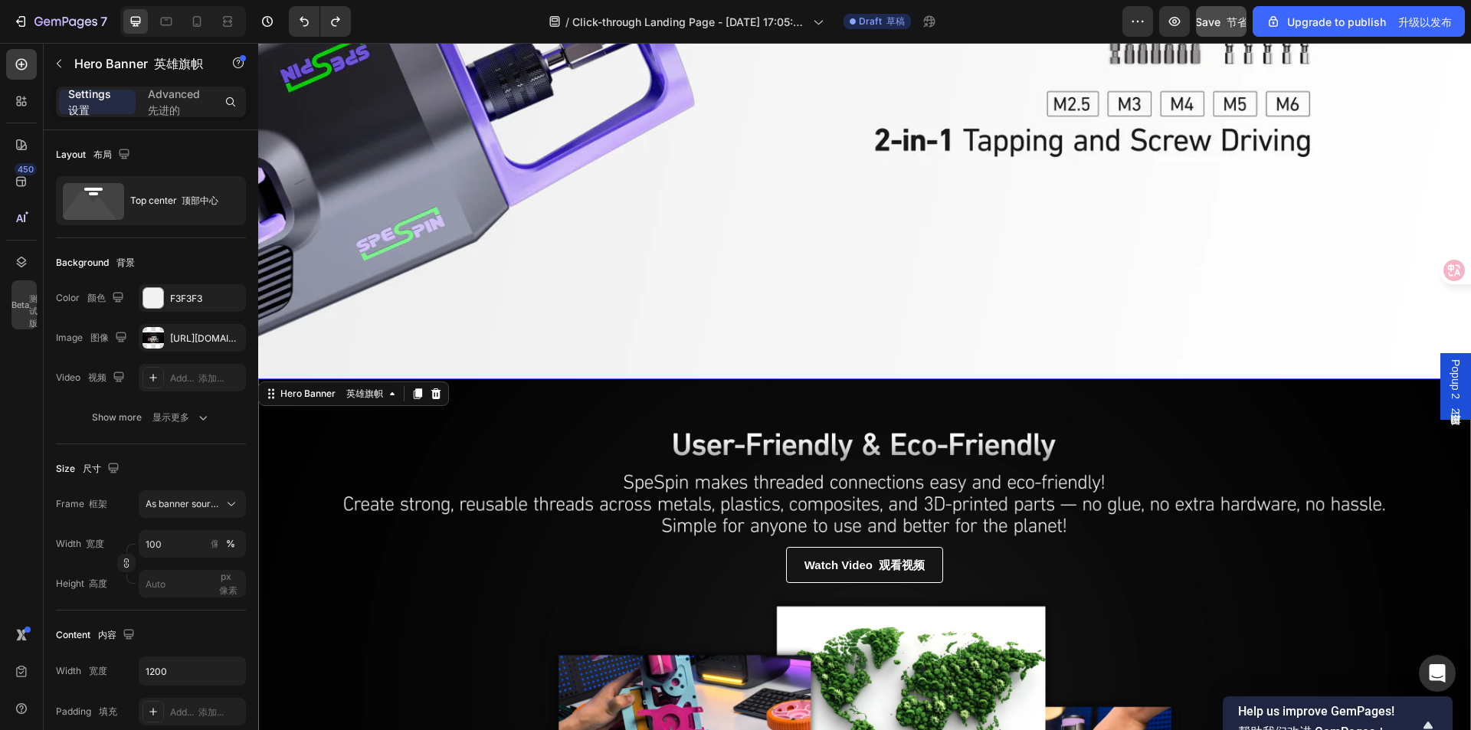
click at [616, 396] on div "Watch Video 观看视频 Button 按钮" at bounding box center [864, 480] width 919 height 205
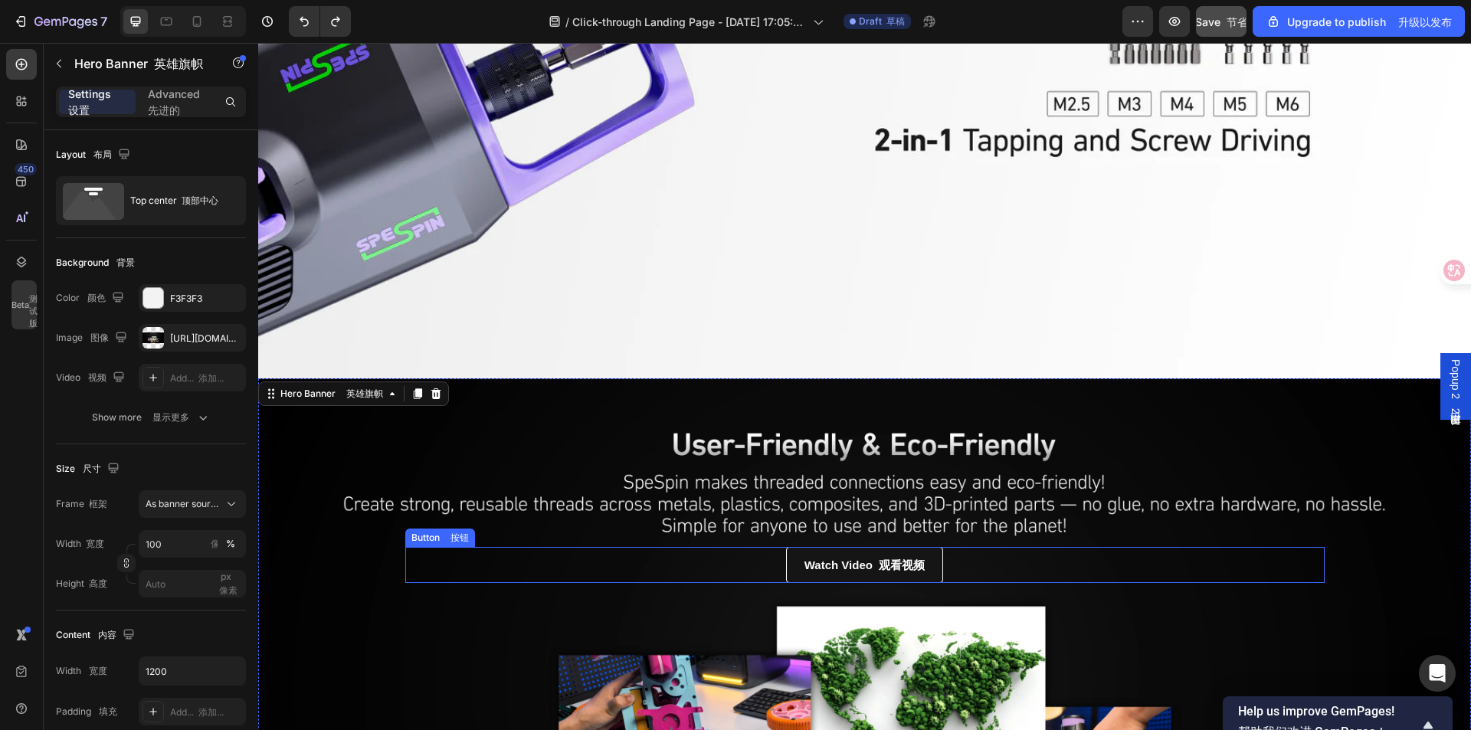
click at [1016, 547] on div "Watch Video 观看视频 Button 按钮" at bounding box center [864, 565] width 919 height 36
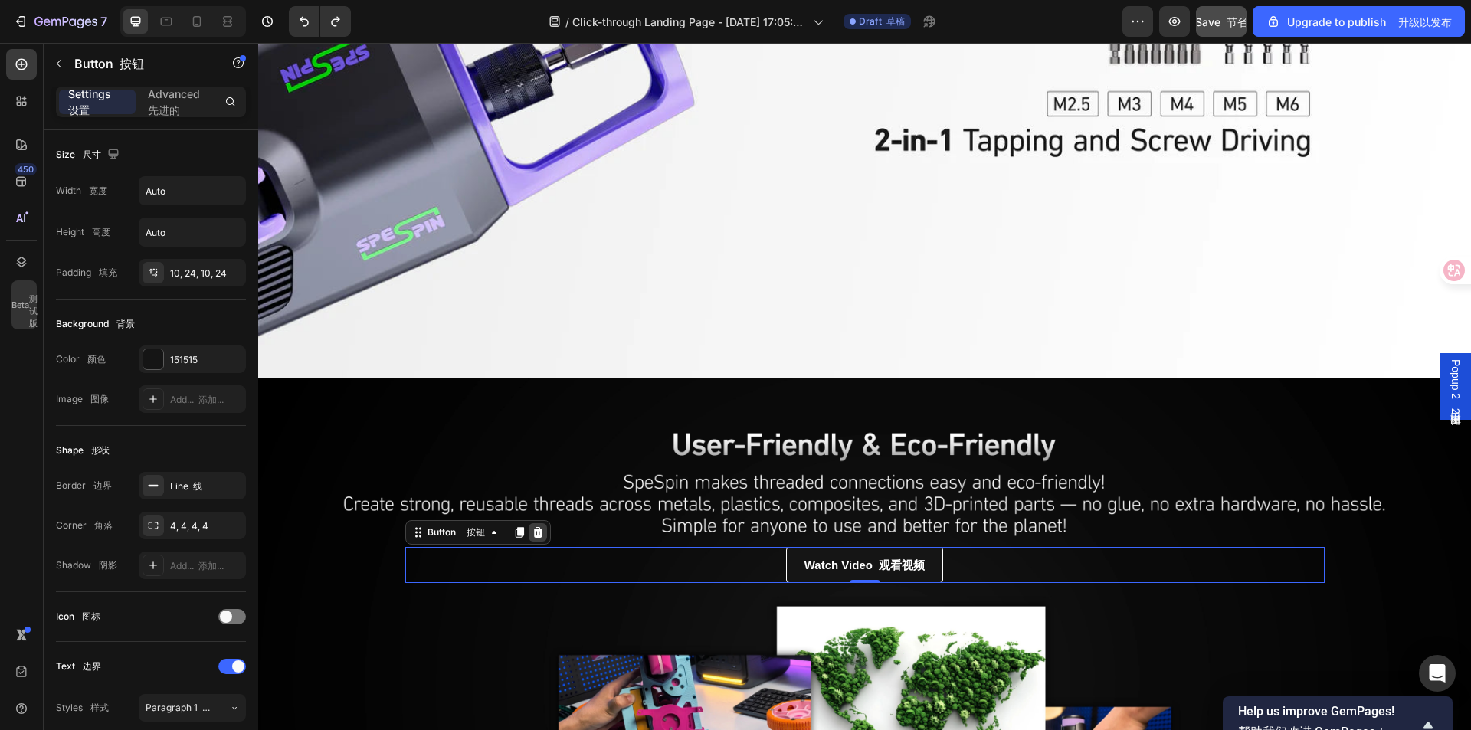
click at [536, 526] on icon at bounding box center [538, 532] width 12 height 12
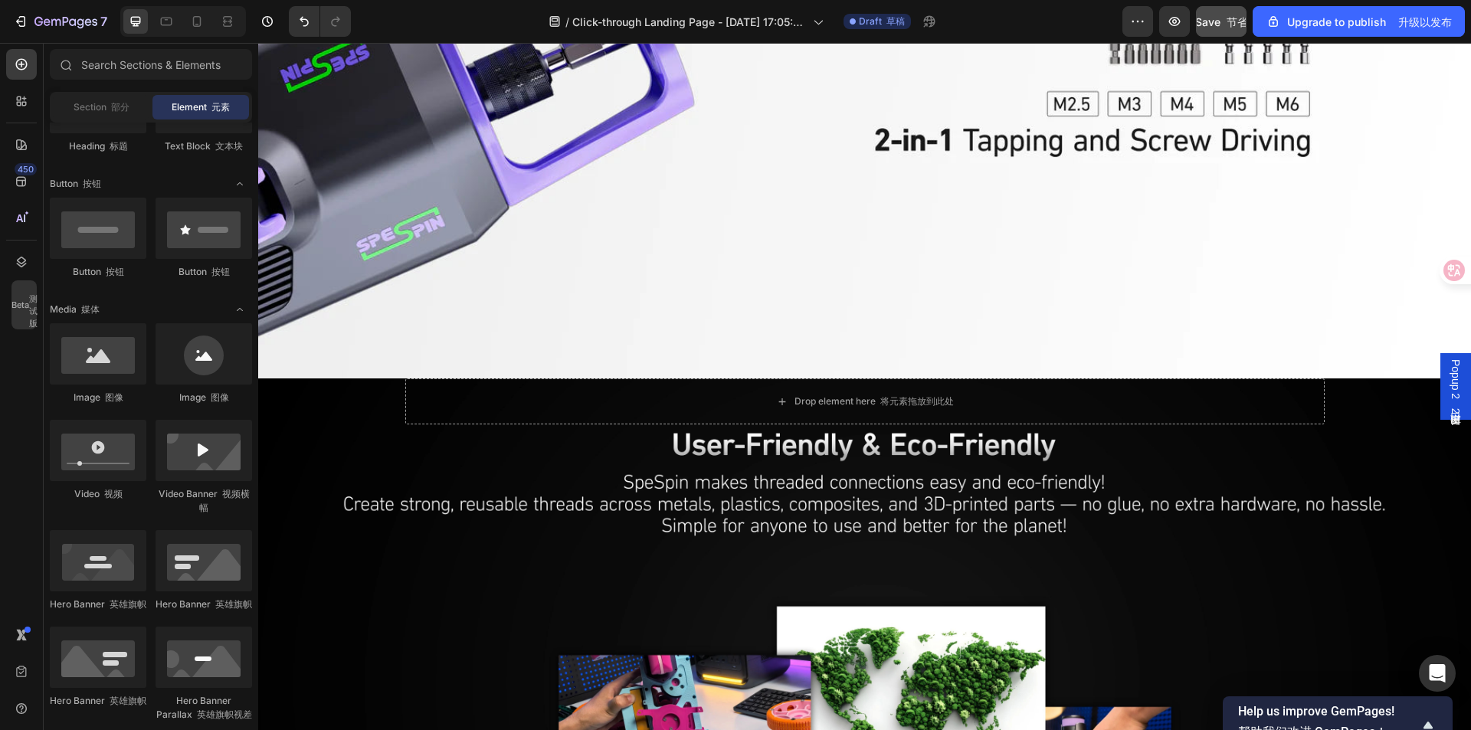
click at [1448, 375] on span "Popup 2 弹出窗口 2" at bounding box center [1455, 386] width 15 height 55
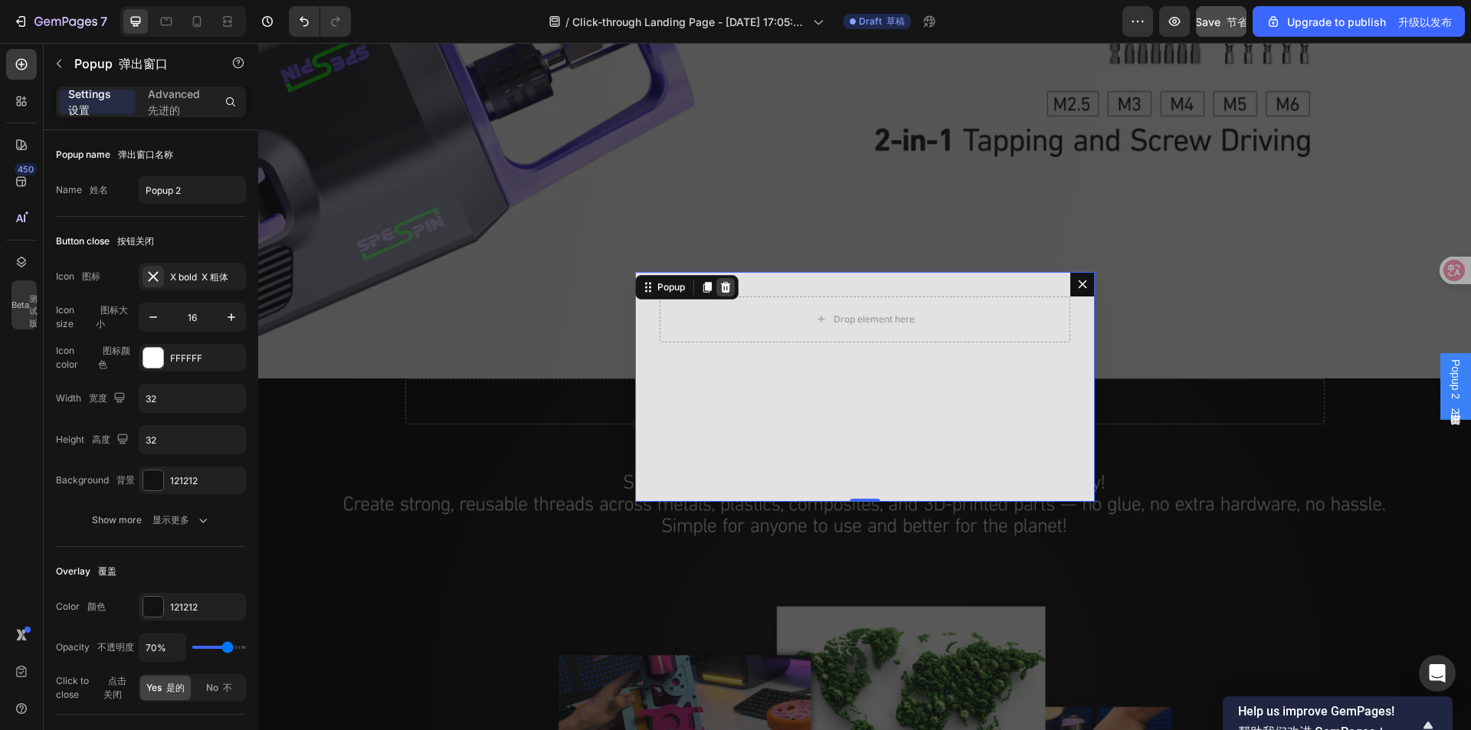
click at [719, 286] on icon "Dialog content" at bounding box center [725, 287] width 12 height 12
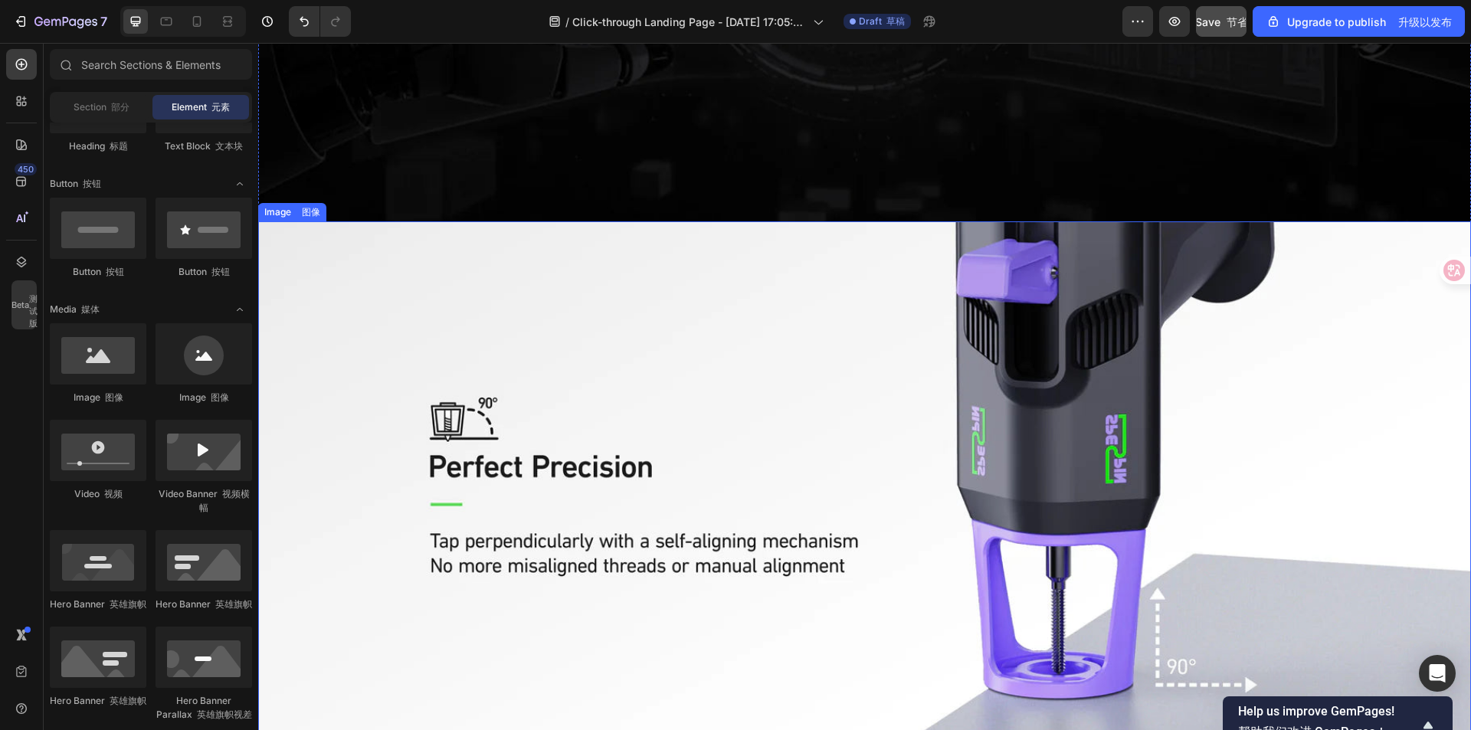
scroll to position [1350, 0]
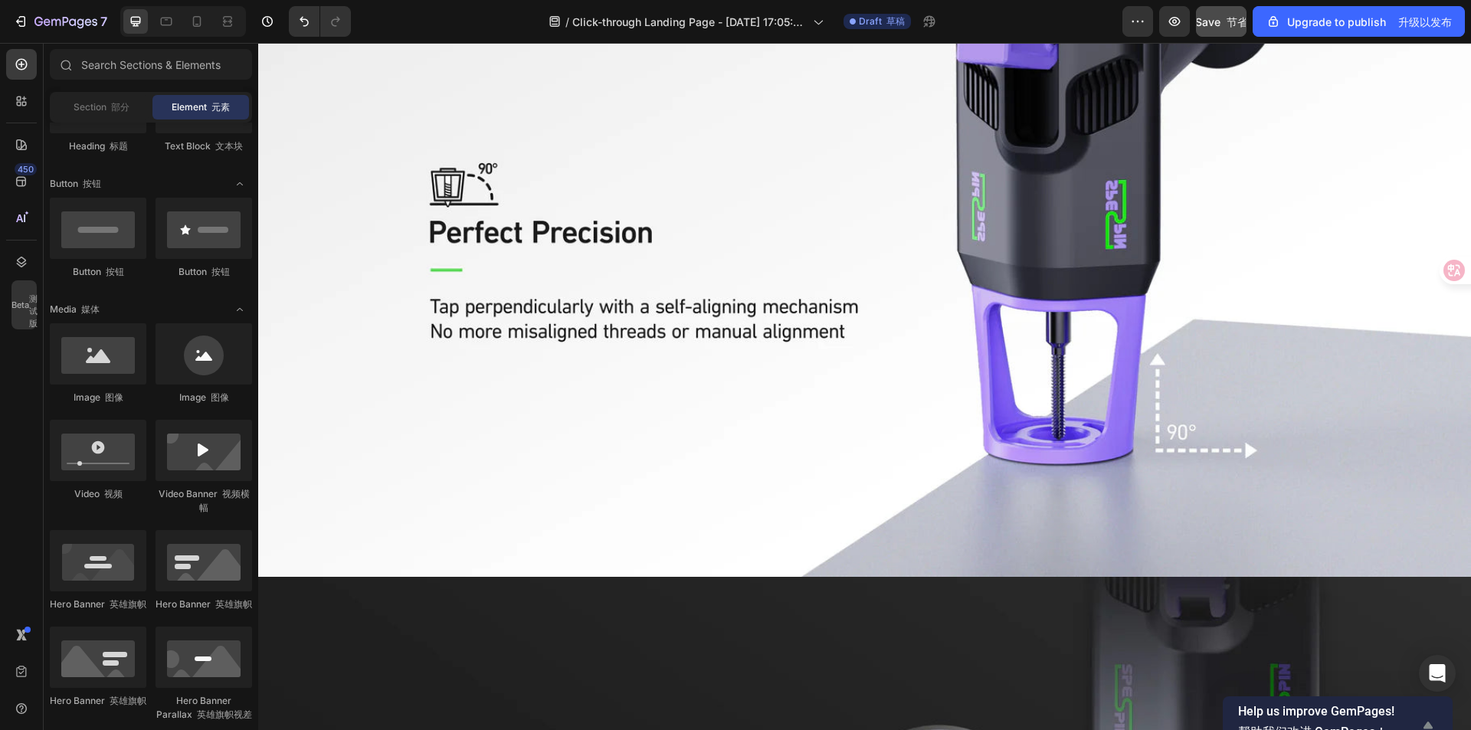
click at [1363, 718] on span "Help us improve GemPages! 帮助我们改进 GemPages！" at bounding box center [1328, 725] width 181 height 43
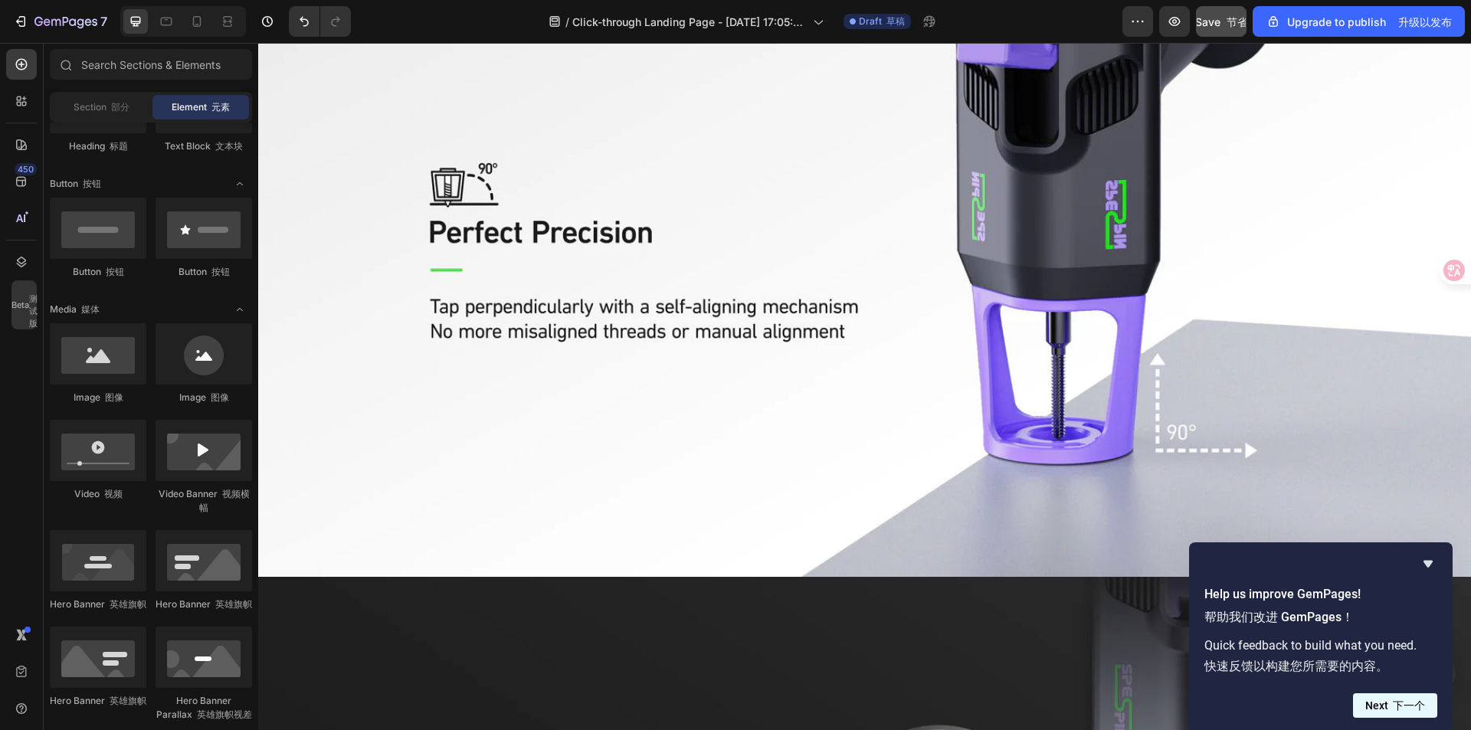
click at [1392, 705] on font "下一个" at bounding box center [1408, 705] width 32 height 12
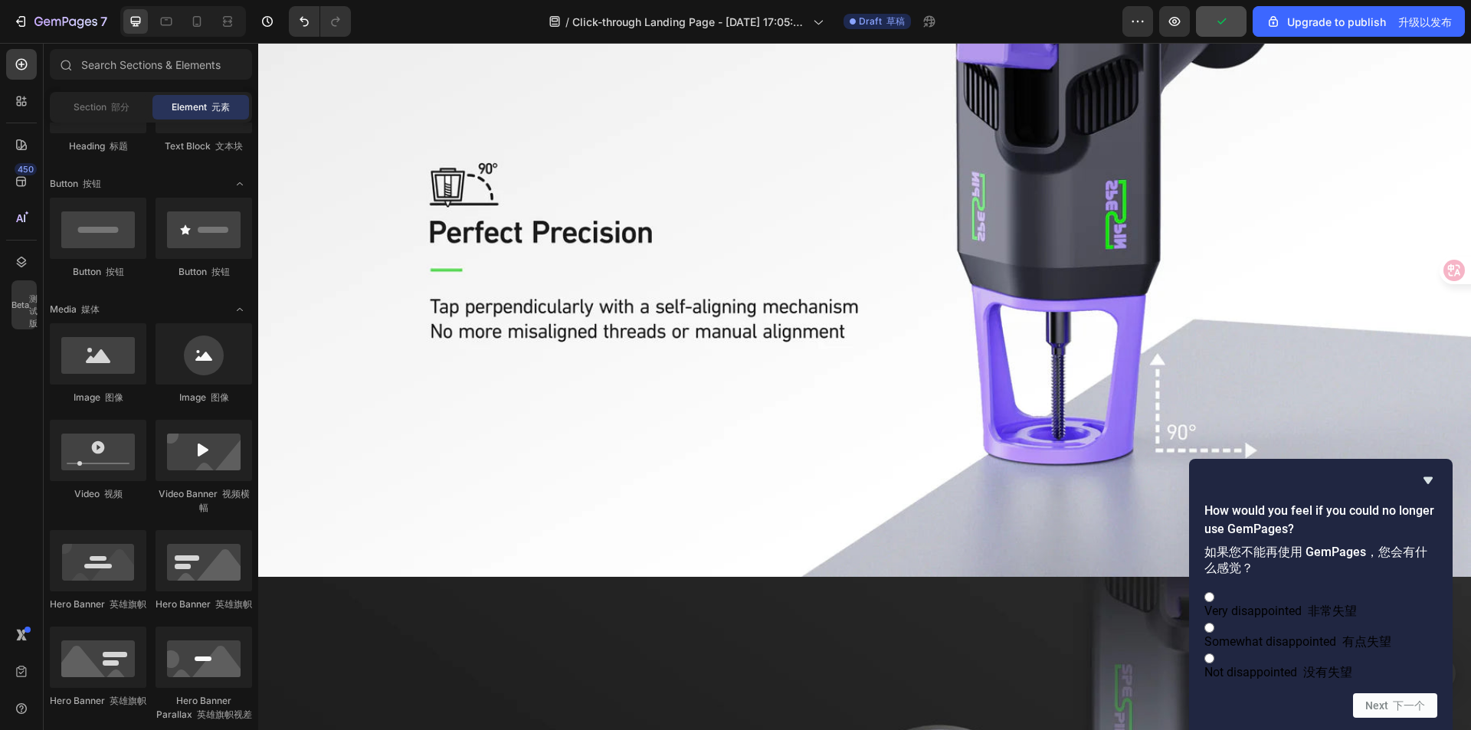
click at [1406, 634] on label "Somewhat disappointed 有点失望" at bounding box center [1320, 634] width 233 height 29
click at [1214, 633] on input "Somewhat disappointed 有点失望" at bounding box center [1209, 628] width 10 height 10
radio input "true"
click at [1403, 696] on button "Next 下一个" at bounding box center [1395, 705] width 84 height 25
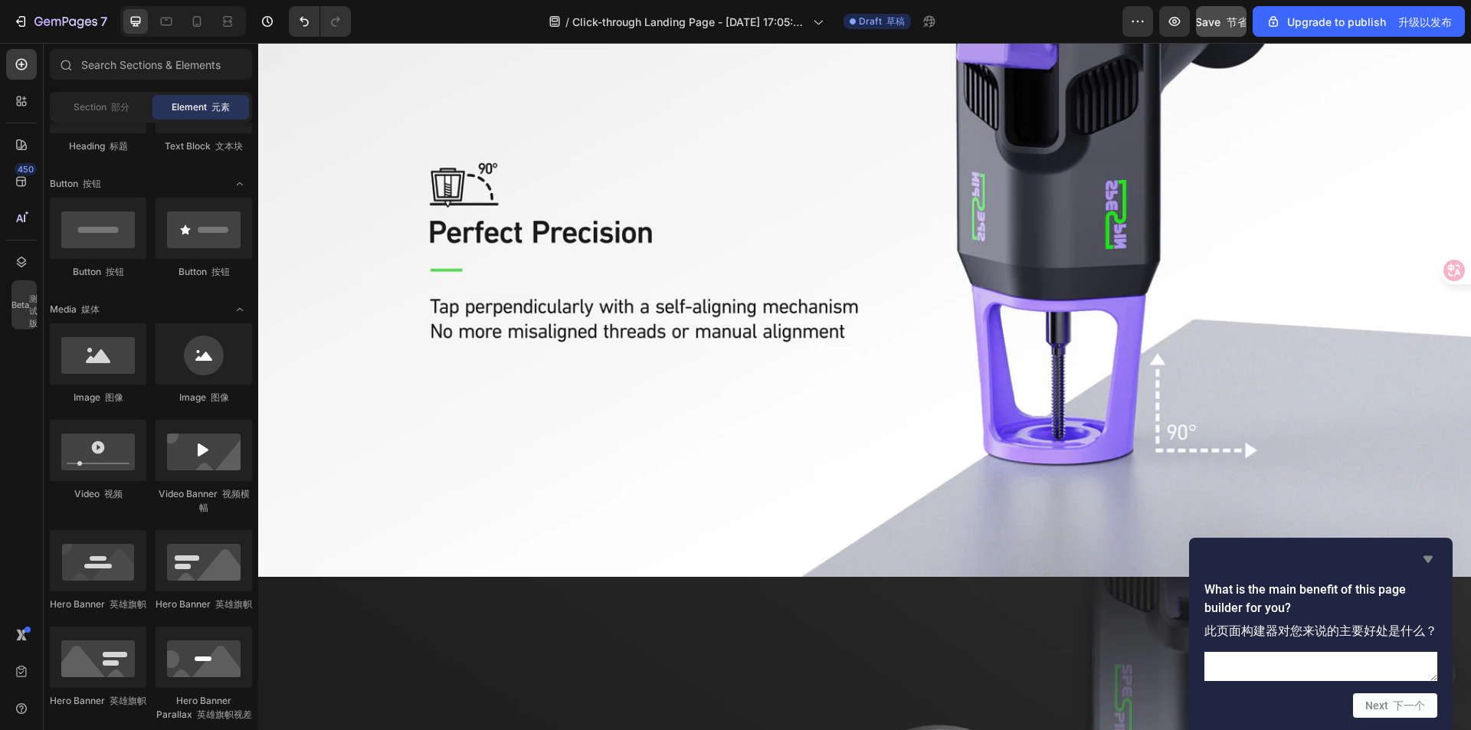
click at [1425, 550] on icon "Hide survey" at bounding box center [1428, 559] width 18 height 18
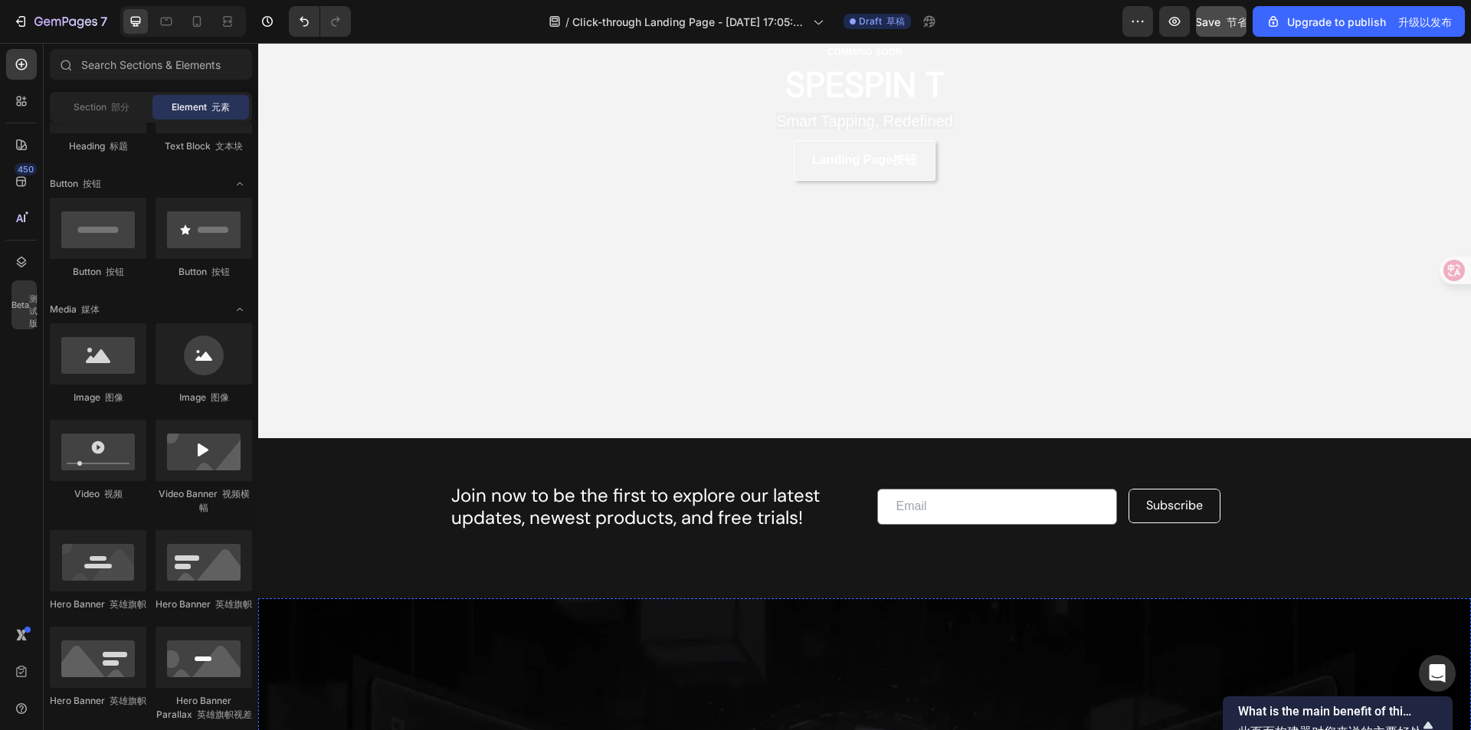
scroll to position [0, 0]
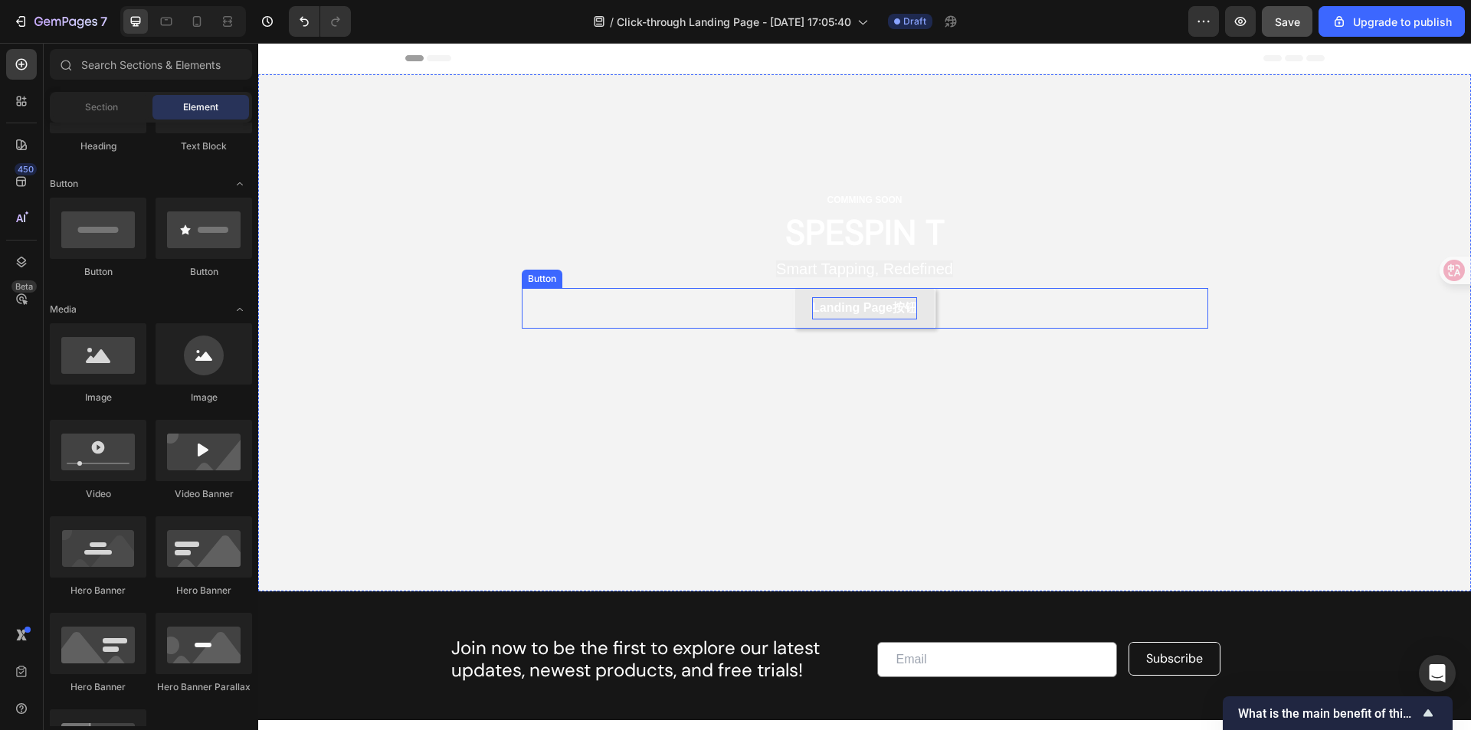
click at [904, 313] on p "Landing Page按钮" at bounding box center [864, 308] width 105 height 22
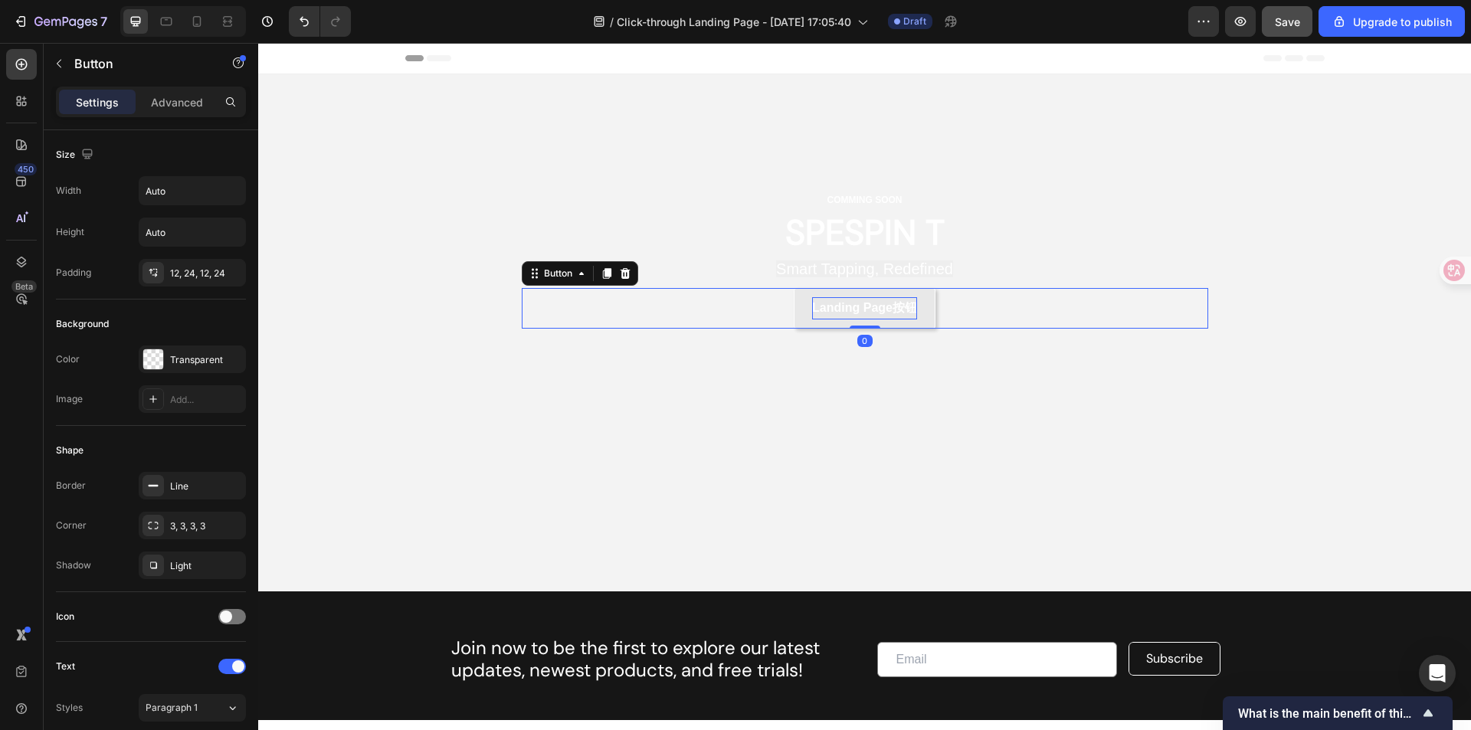
click at [879, 311] on p "Landing Page按钮" at bounding box center [864, 308] width 105 height 22
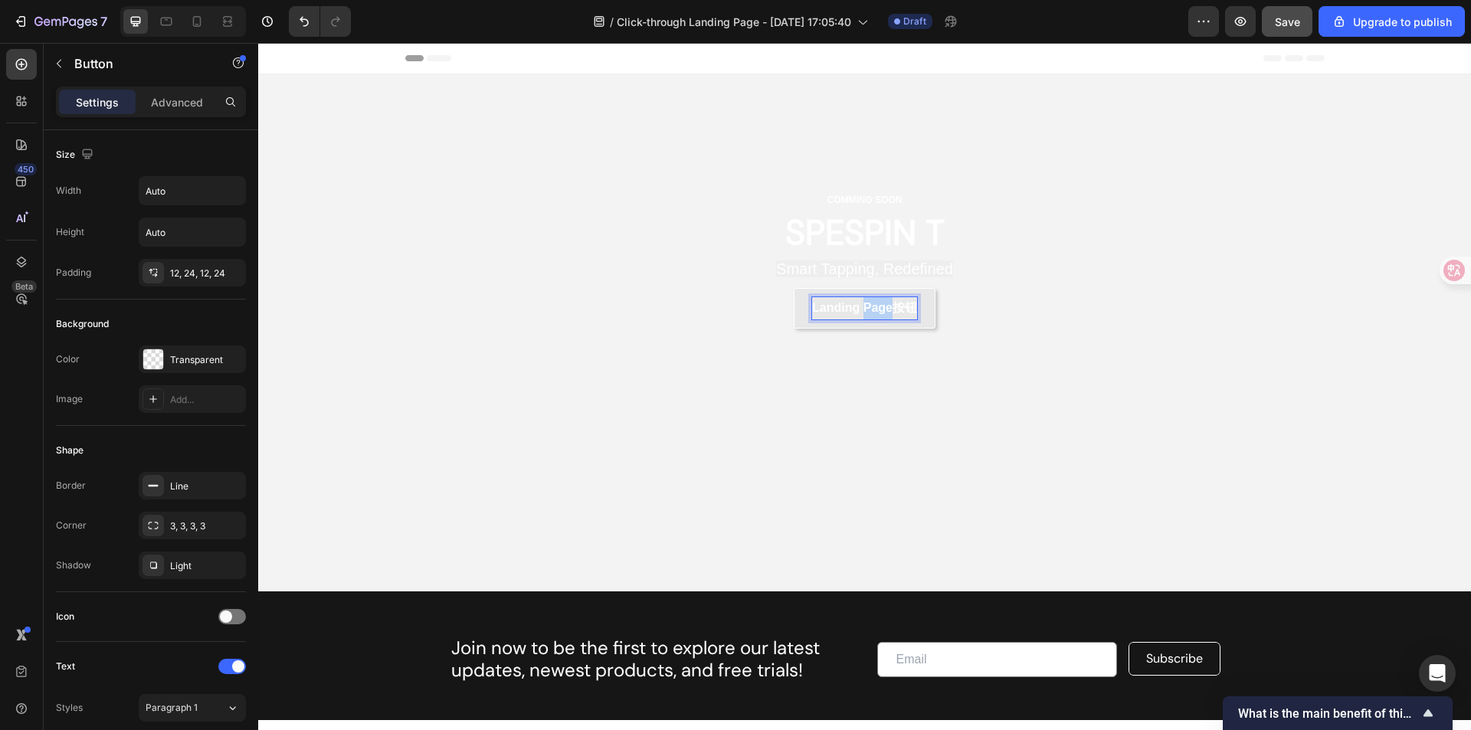
click at [879, 311] on p "Landing Page按钮" at bounding box center [864, 308] width 105 height 22
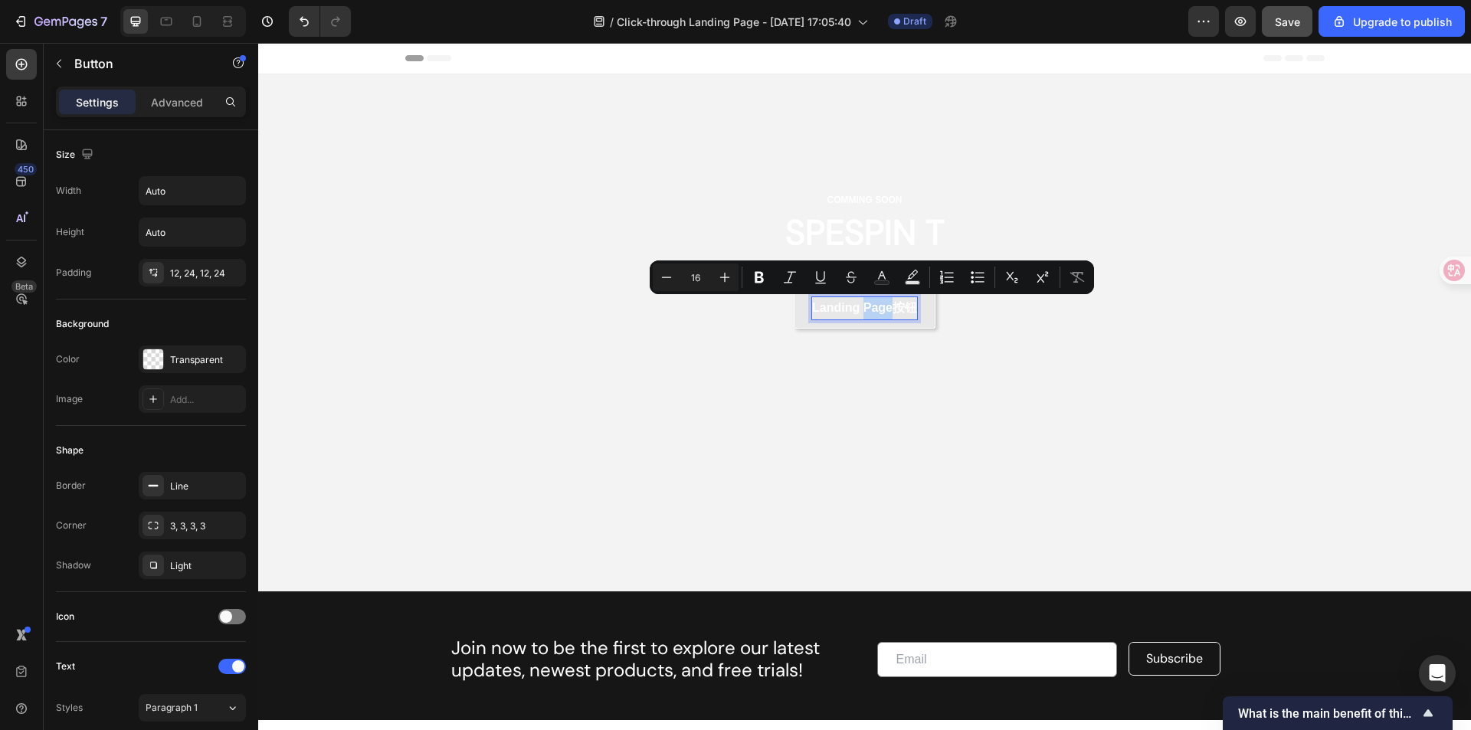
click at [888, 311] on p "Landing Page按钮" at bounding box center [864, 308] width 105 height 22
drag, startPoint x: 890, startPoint y: 312, endPoint x: 941, endPoint y: 310, distance: 50.6
click at [941, 310] on div "Landing Page按钮 Button 0" at bounding box center [865, 308] width 686 height 41
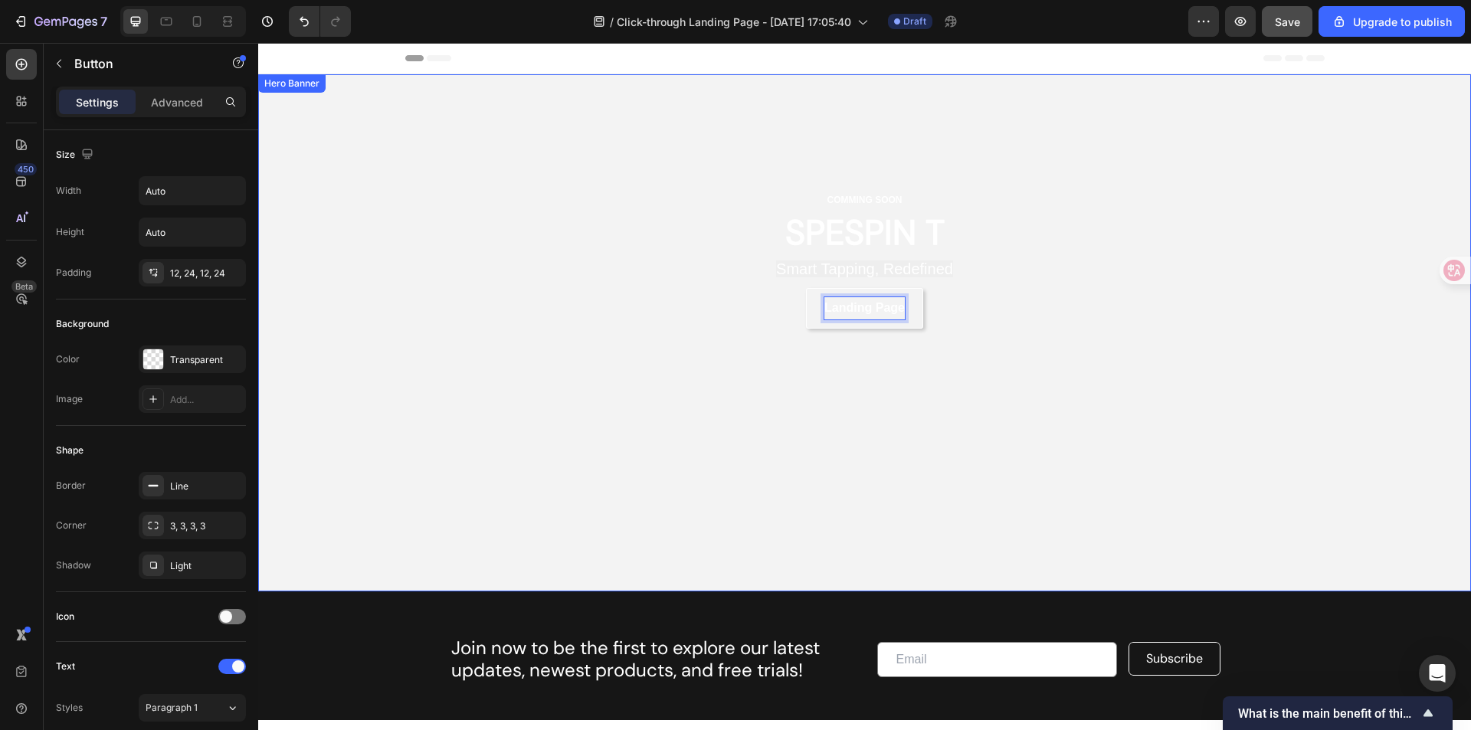
click at [1130, 332] on div "COMMING SOON Text Block SPESPIN T Heading Smart Tapping, Redefined Text Block L…" at bounding box center [864, 259] width 919 height 371
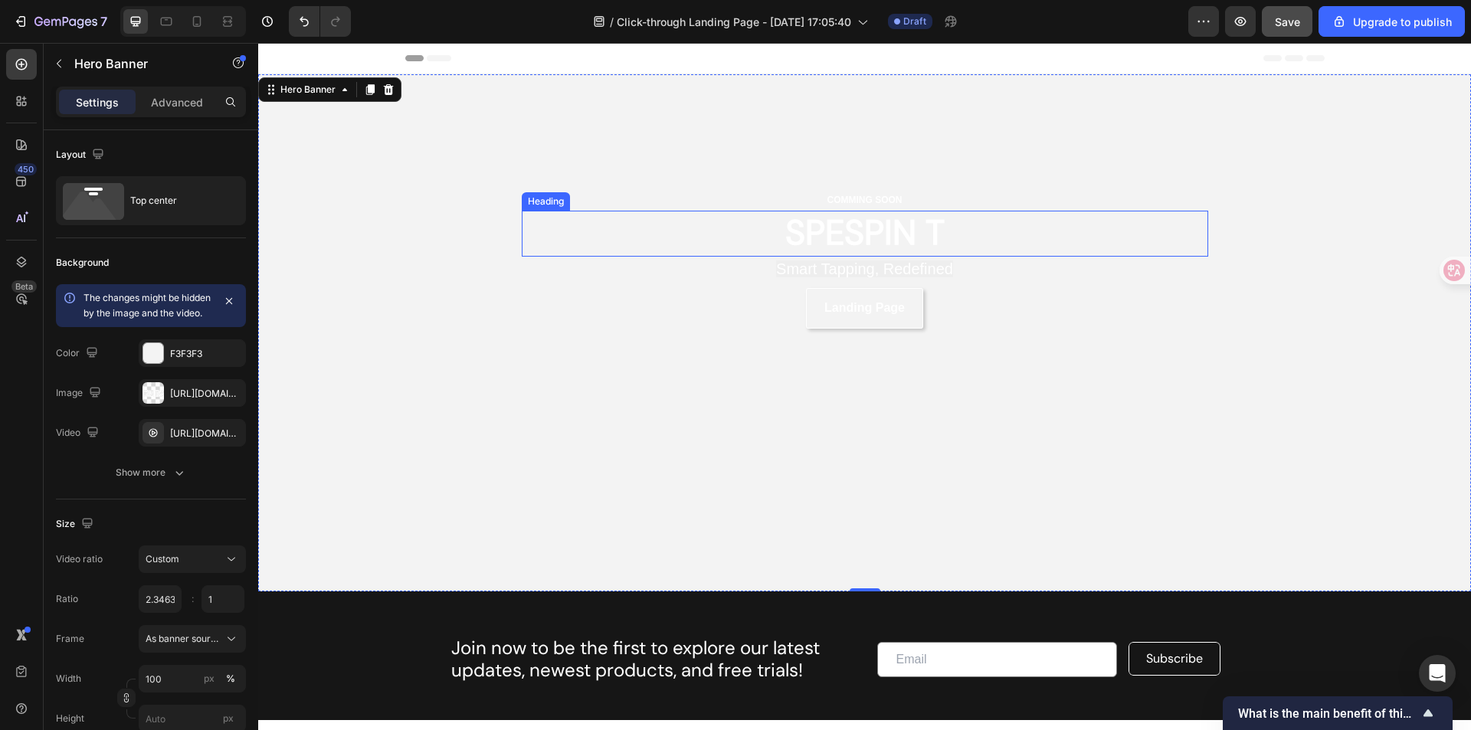
click at [941, 231] on h2 "SPESPIN T" at bounding box center [865, 234] width 686 height 47
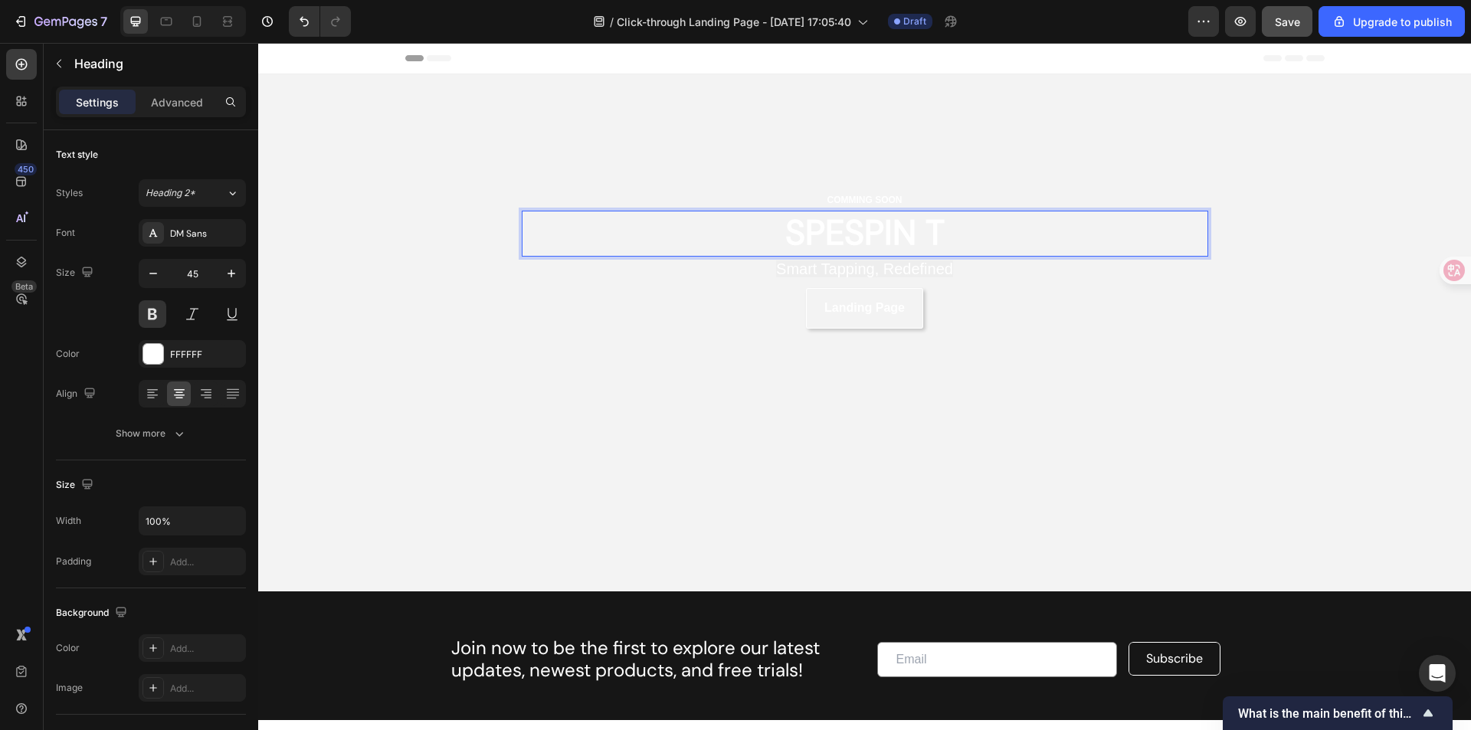
click at [930, 229] on h2 "SPESPIN T" at bounding box center [865, 234] width 686 height 47
click at [930, 229] on p "SPESPIN T" at bounding box center [864, 233] width 683 height 45
click at [883, 266] on span "Smart Tapping, Redefined" at bounding box center [864, 268] width 177 height 17
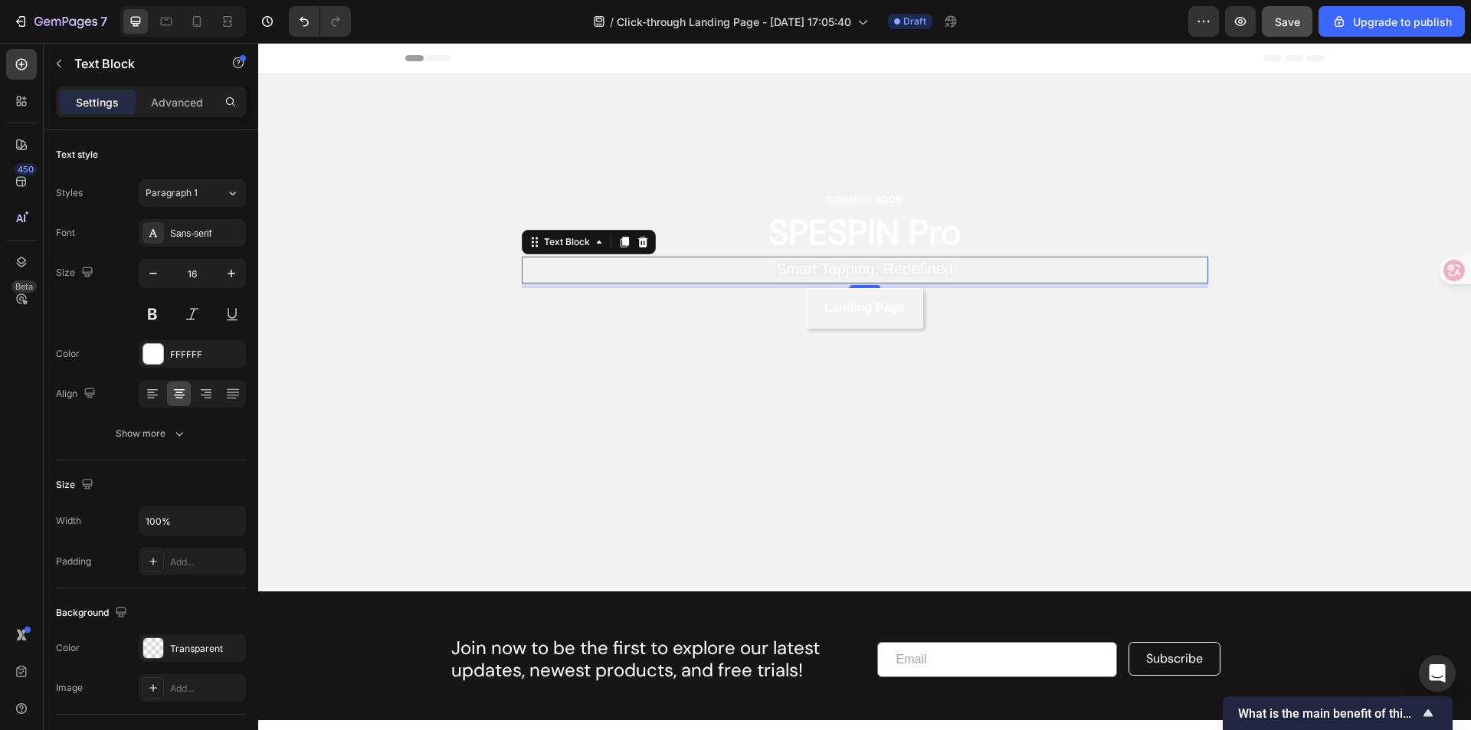
click at [895, 267] on span "Smart Tapping, Redefined" at bounding box center [864, 268] width 177 height 17
click at [1107, 378] on div "COMMING SOON Text Block SPESPIN Pro Heading Tap into Innovation. Build with Pre…" at bounding box center [864, 259] width 919 height 371
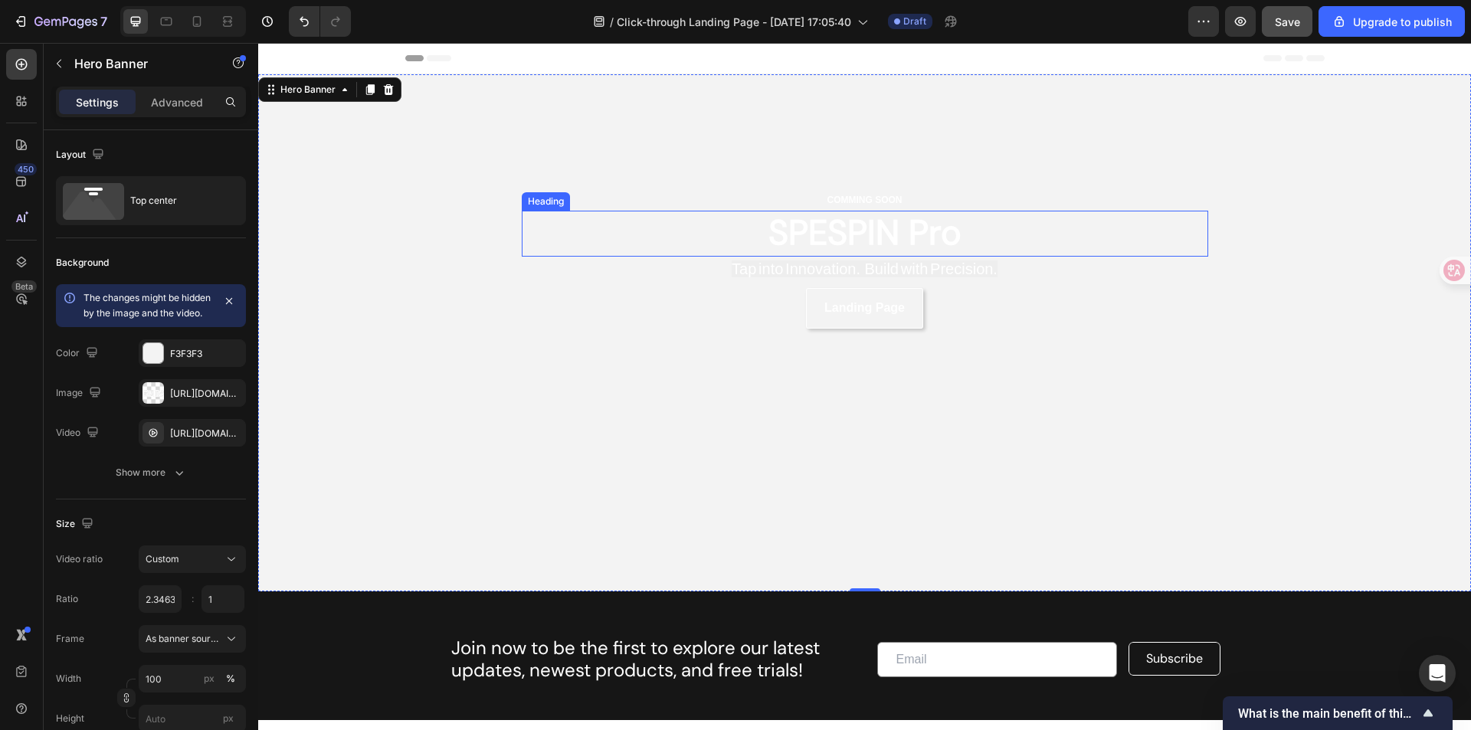
click at [885, 237] on p "SPESPIN Pro" at bounding box center [864, 233] width 683 height 45
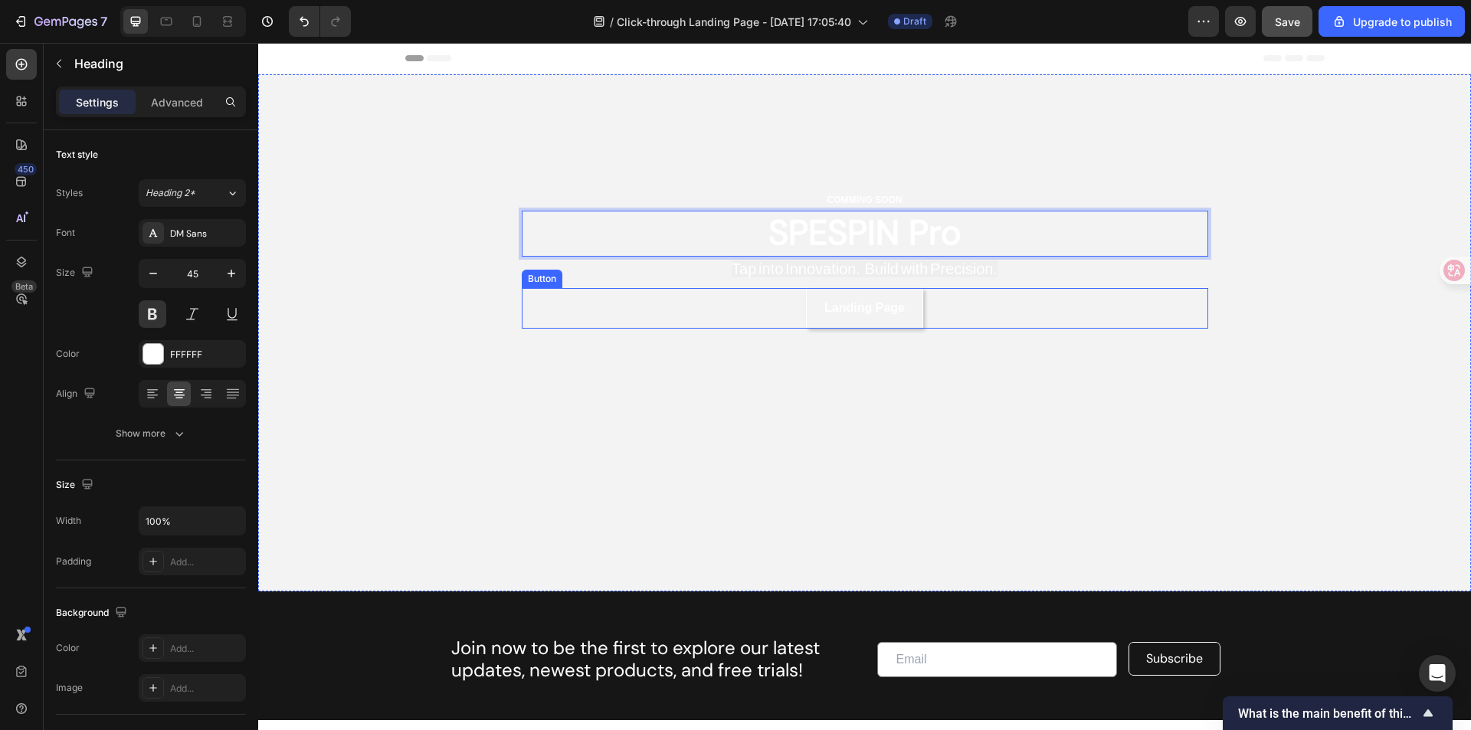
click at [1134, 344] on div "COMMING SOON Text Block SPESPIN Pro Heading 0 Tap into Innovation. Build with P…" at bounding box center [864, 259] width 919 height 371
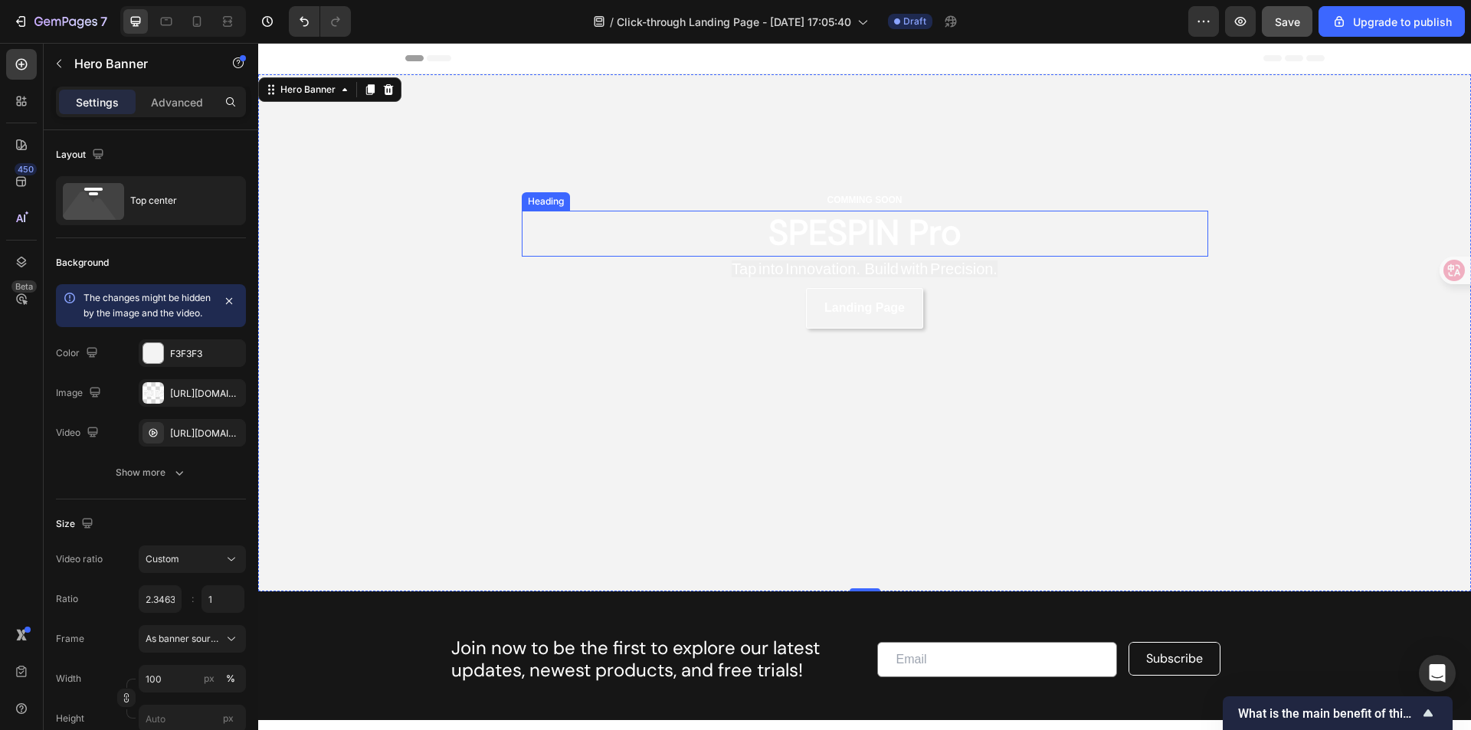
click at [899, 245] on p "SPESPIN Pro" at bounding box center [864, 233] width 683 height 45
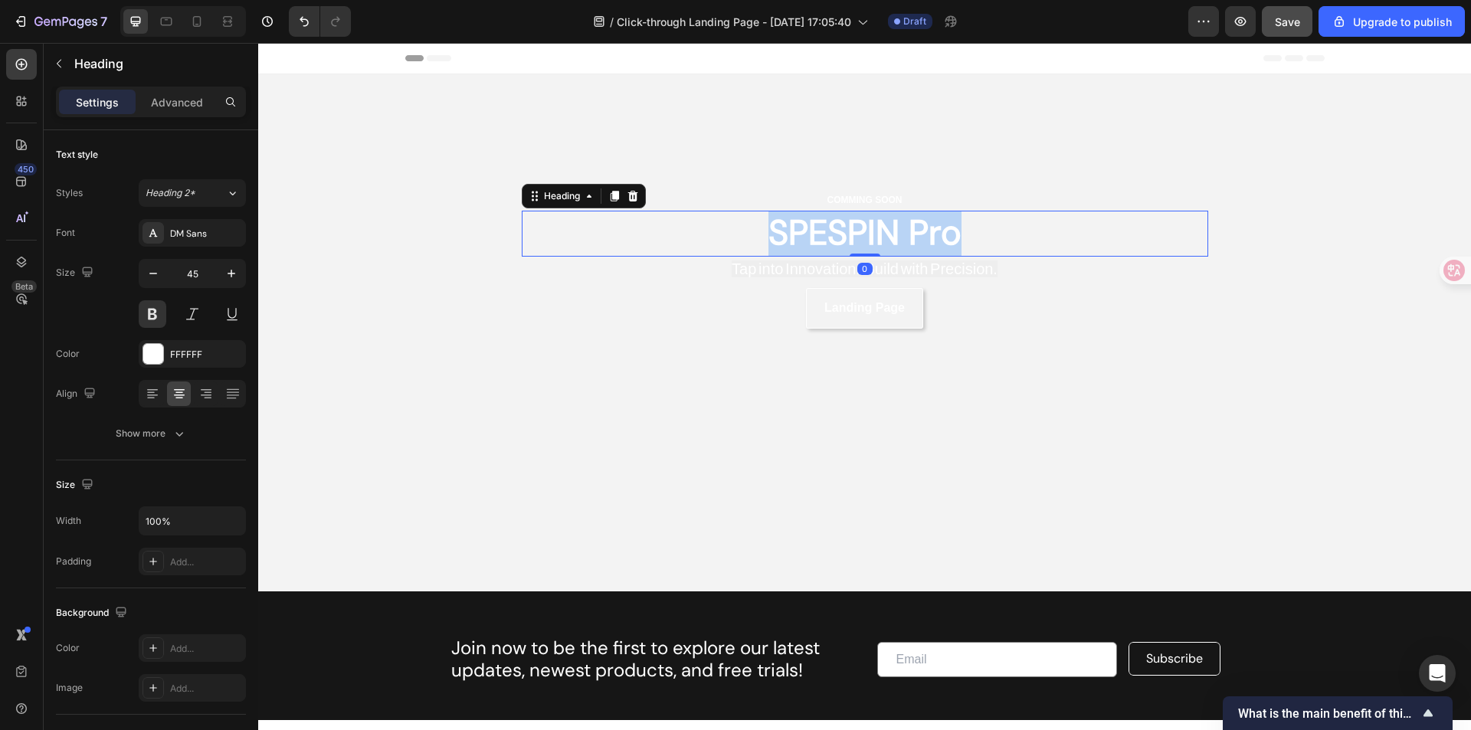
click at [899, 245] on p "SPESPIN Pro" at bounding box center [864, 233] width 683 height 45
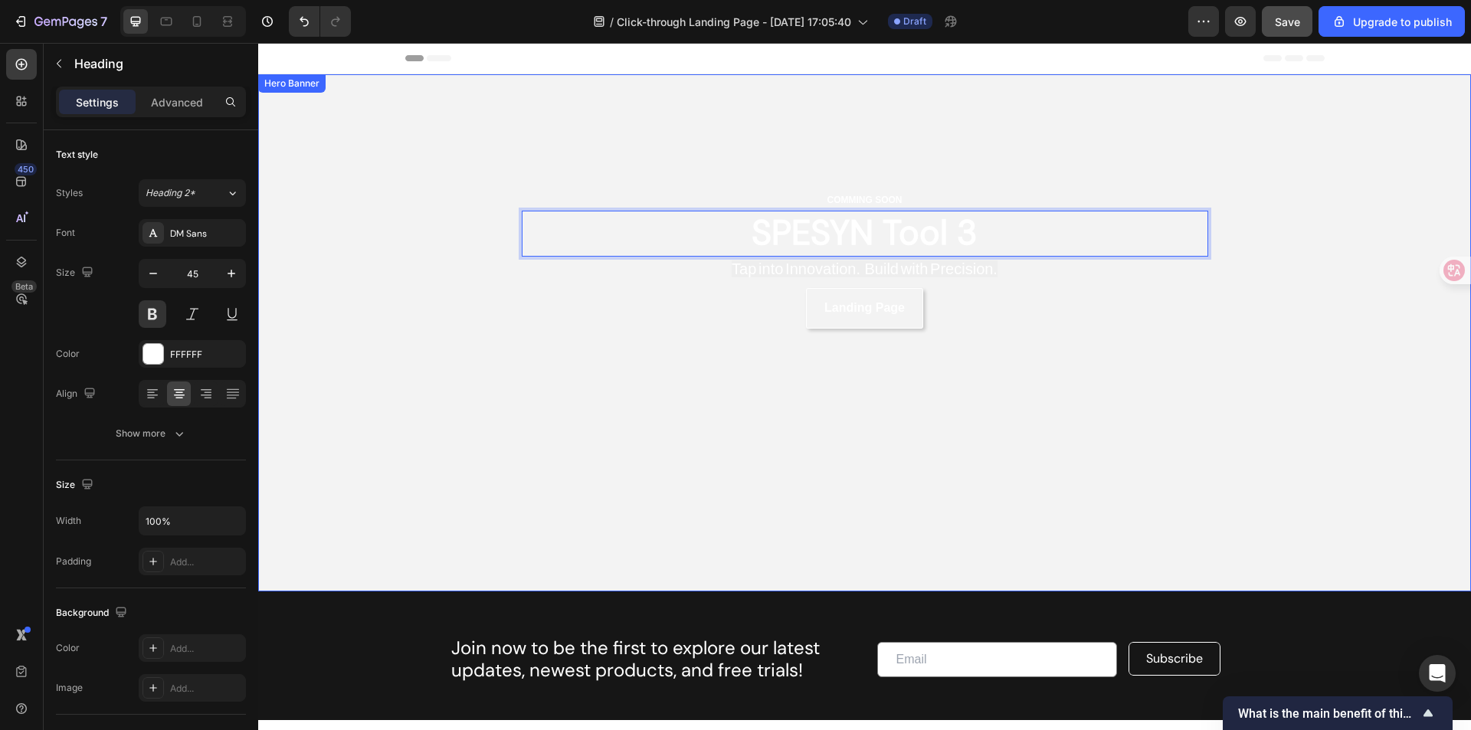
click at [1107, 345] on div "COMMING SOON Text Block SPESYN Tool 3 Heading 0 Tap into Innovation. Build with…" at bounding box center [864, 259] width 919 height 371
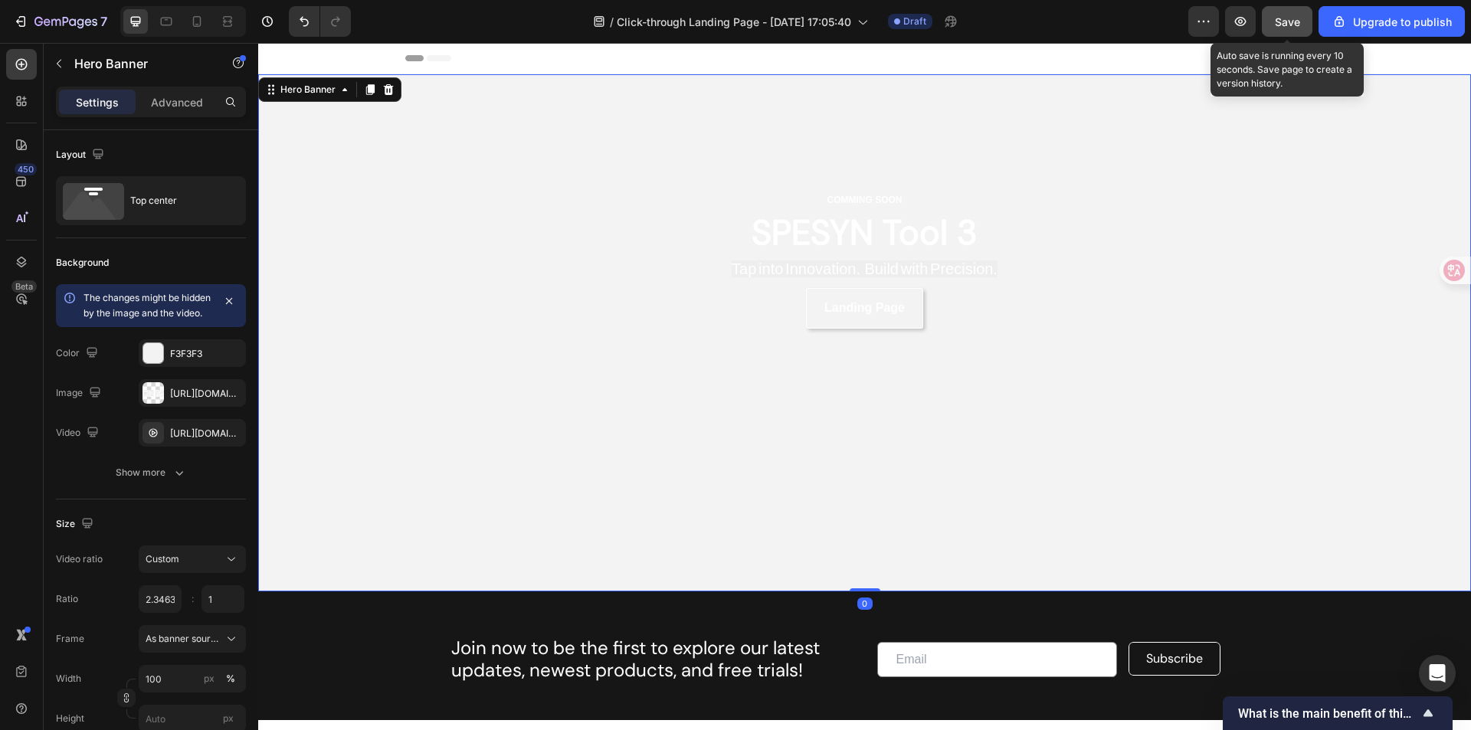
click at [1282, 20] on span "Save" at bounding box center [1287, 21] width 25 height 13
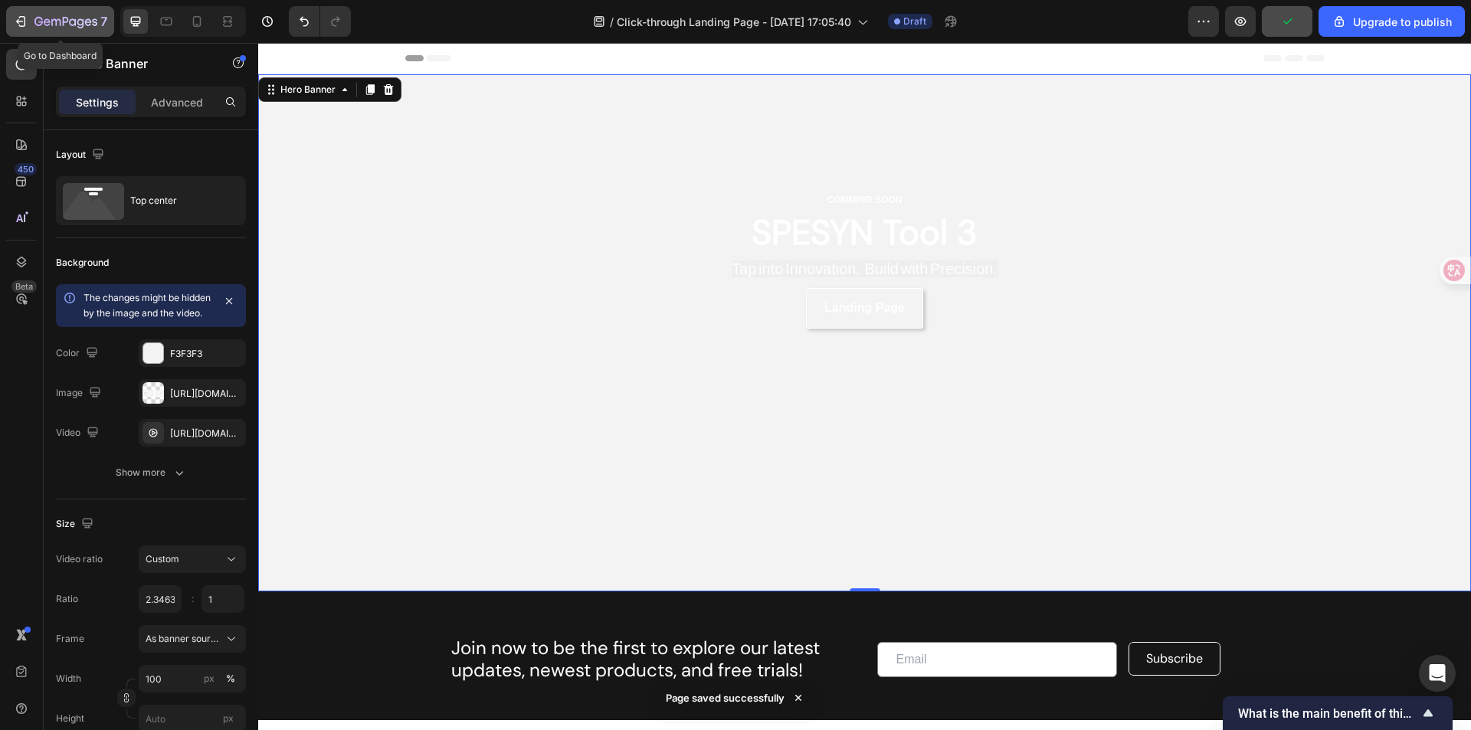
click at [28, 17] on icon "button" at bounding box center [20, 21] width 15 height 15
